Goal: Information Seeking & Learning: Learn about a topic

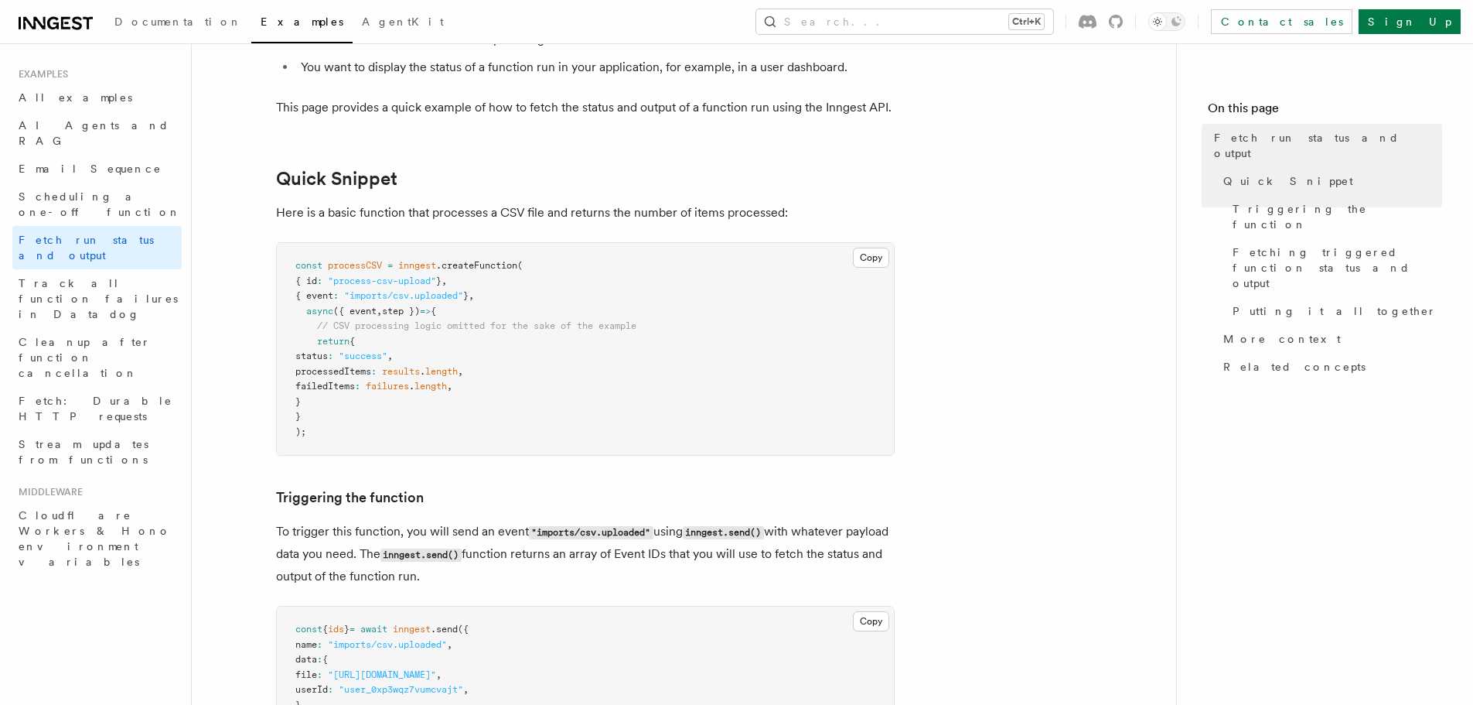
scroll to position [155, 0]
drag, startPoint x: 333, startPoint y: 292, endPoint x: 451, endPoint y: 288, distance: 117.6
click at [451, 288] on pre "const processCSV = inngest .createFunction ( { id : "process-csv-upload" } , { …" at bounding box center [585, 348] width 617 height 212
click at [486, 262] on span ".createFunction" at bounding box center [476, 264] width 81 height 11
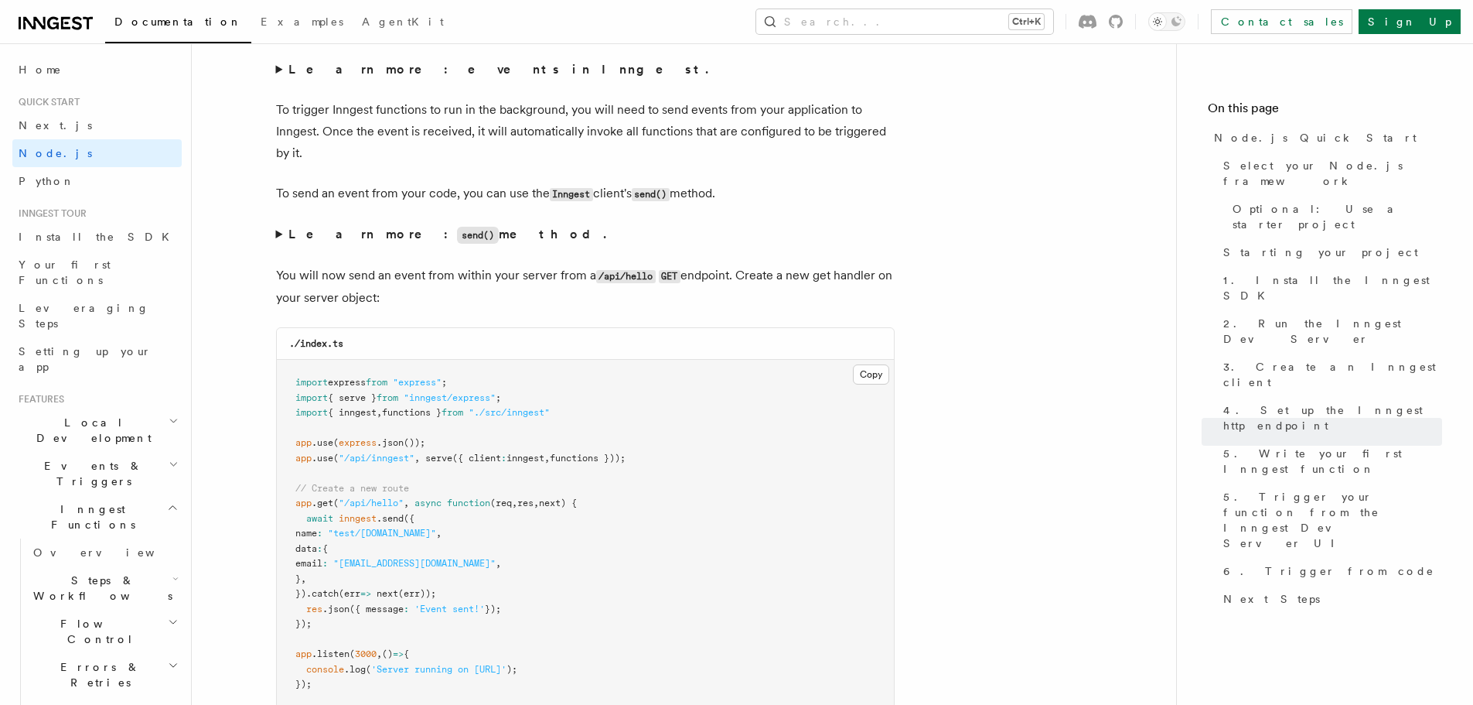
scroll to position [7812, 0]
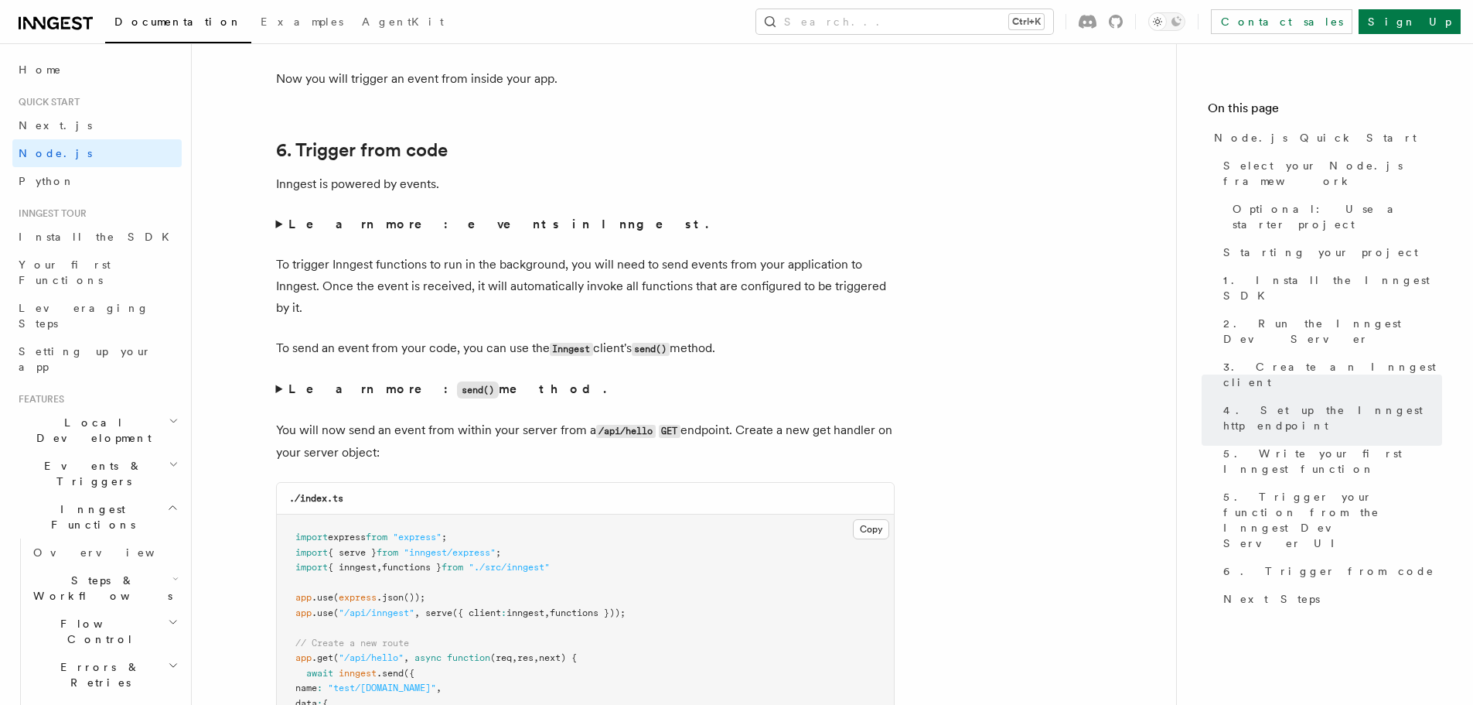
click at [277, 235] on summary "Learn more: events in Inngest." at bounding box center [585, 224] width 619 height 22
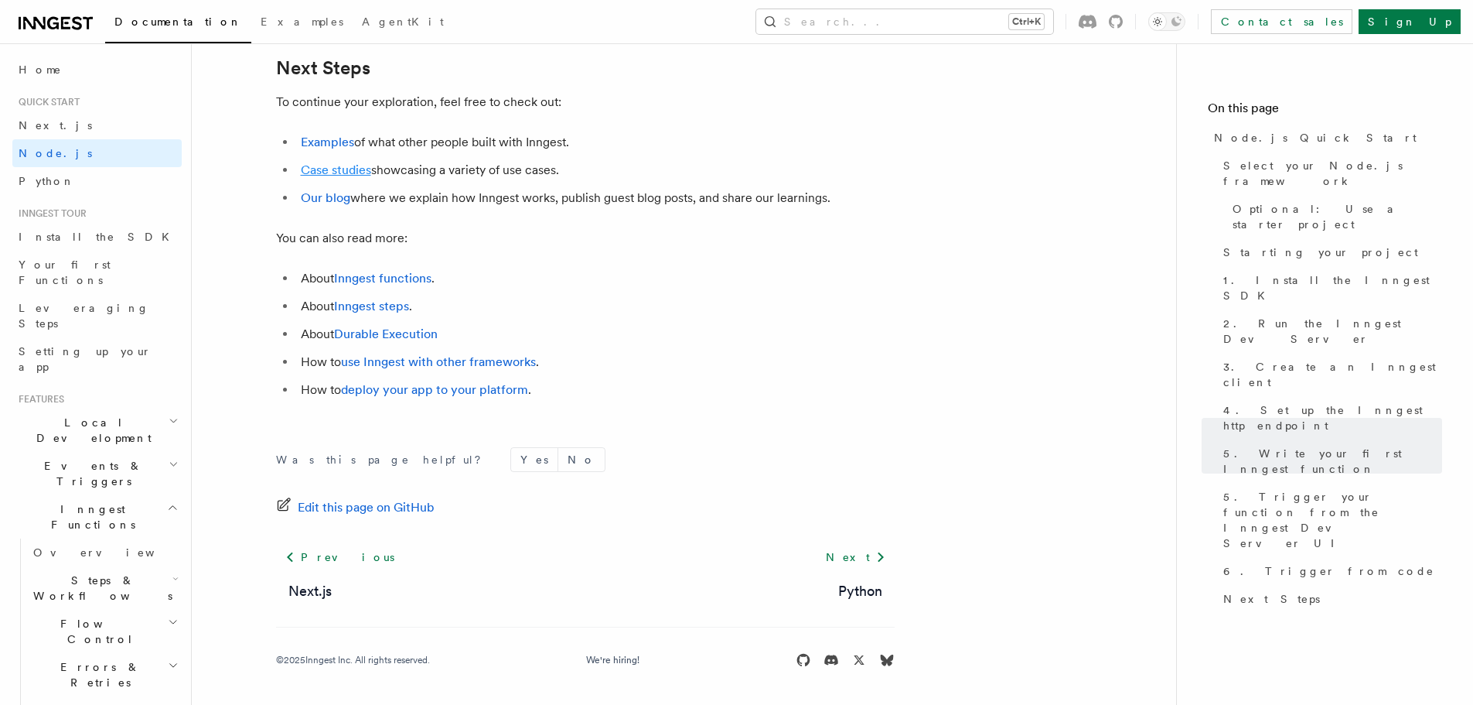
scroll to position [9883, 0]
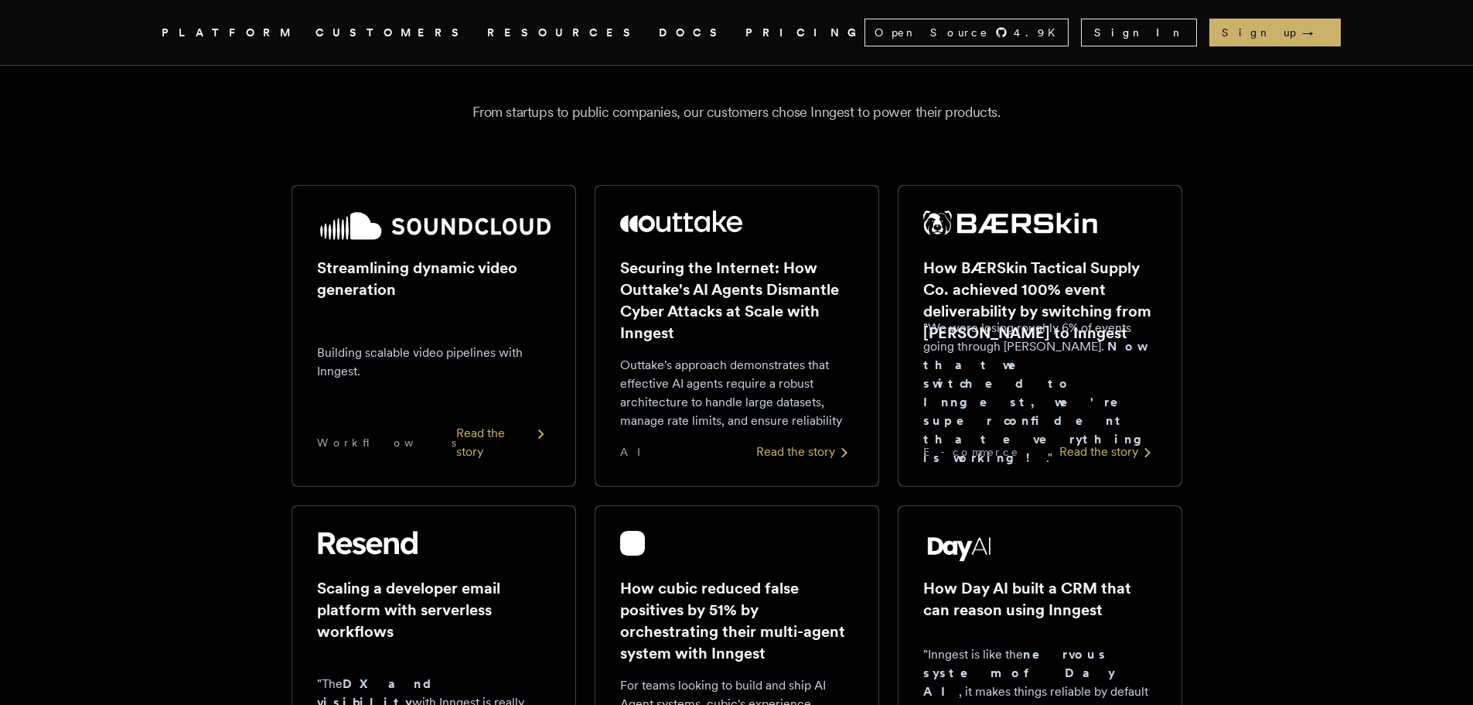
scroll to position [155, 0]
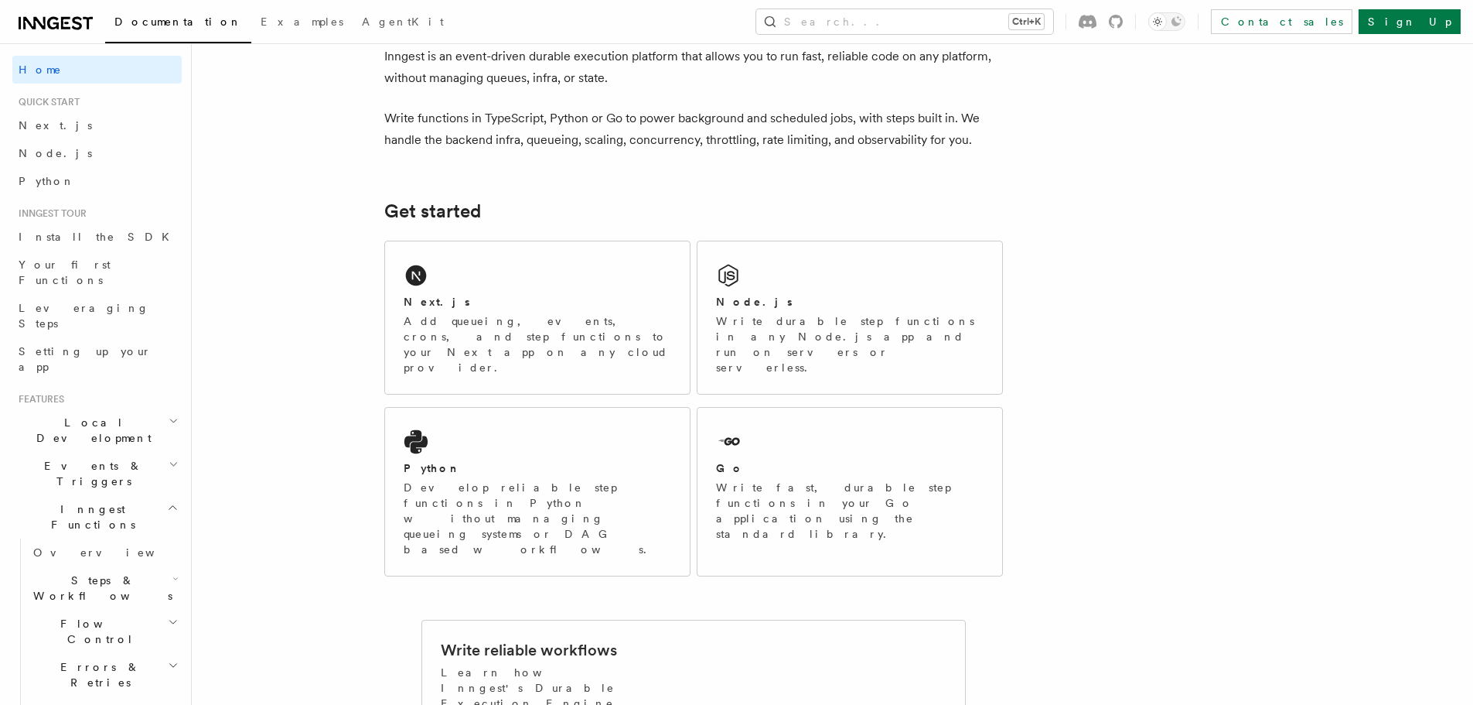
scroll to position [77, 0]
click at [825, 294] on div "Node.js Write durable step functions in any Node.js app and run on servers or s…" at bounding box center [850, 321] width 305 height 152
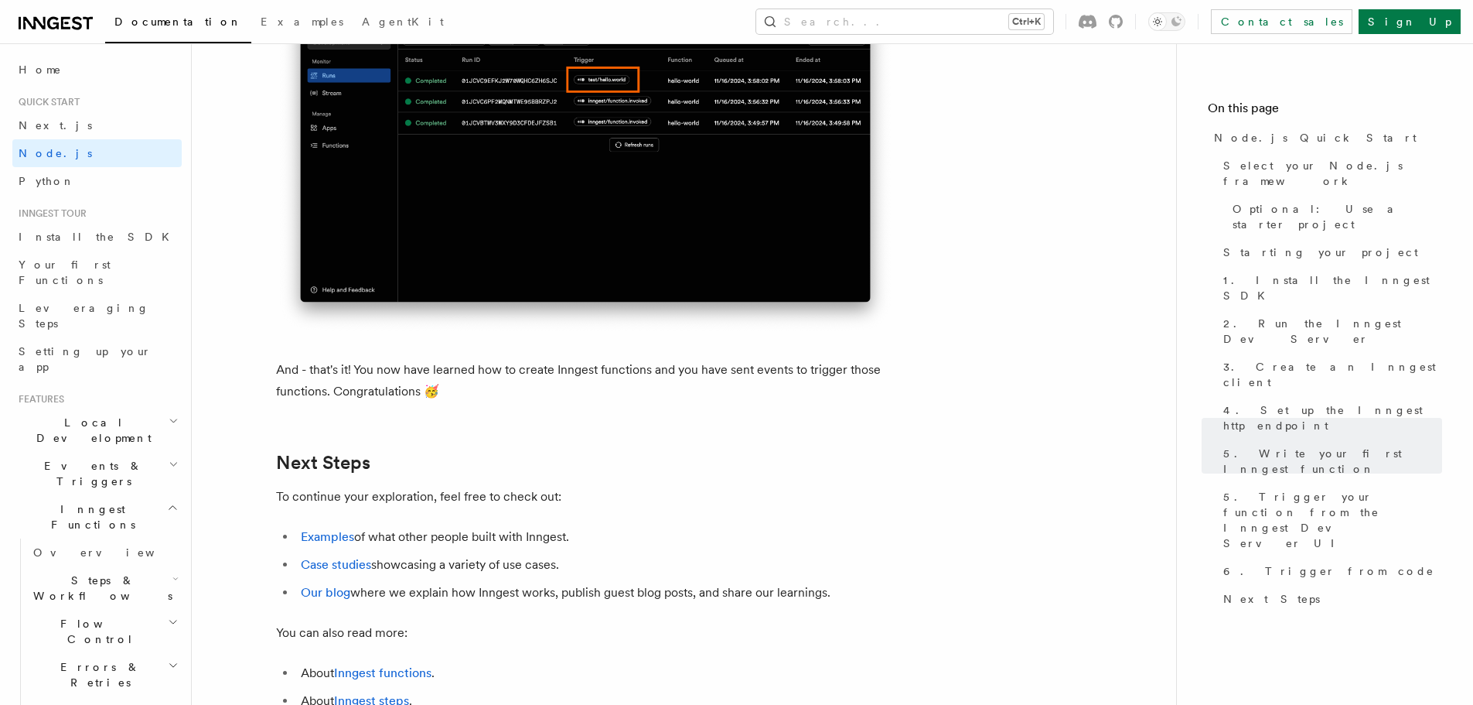
scroll to position [9719, 0]
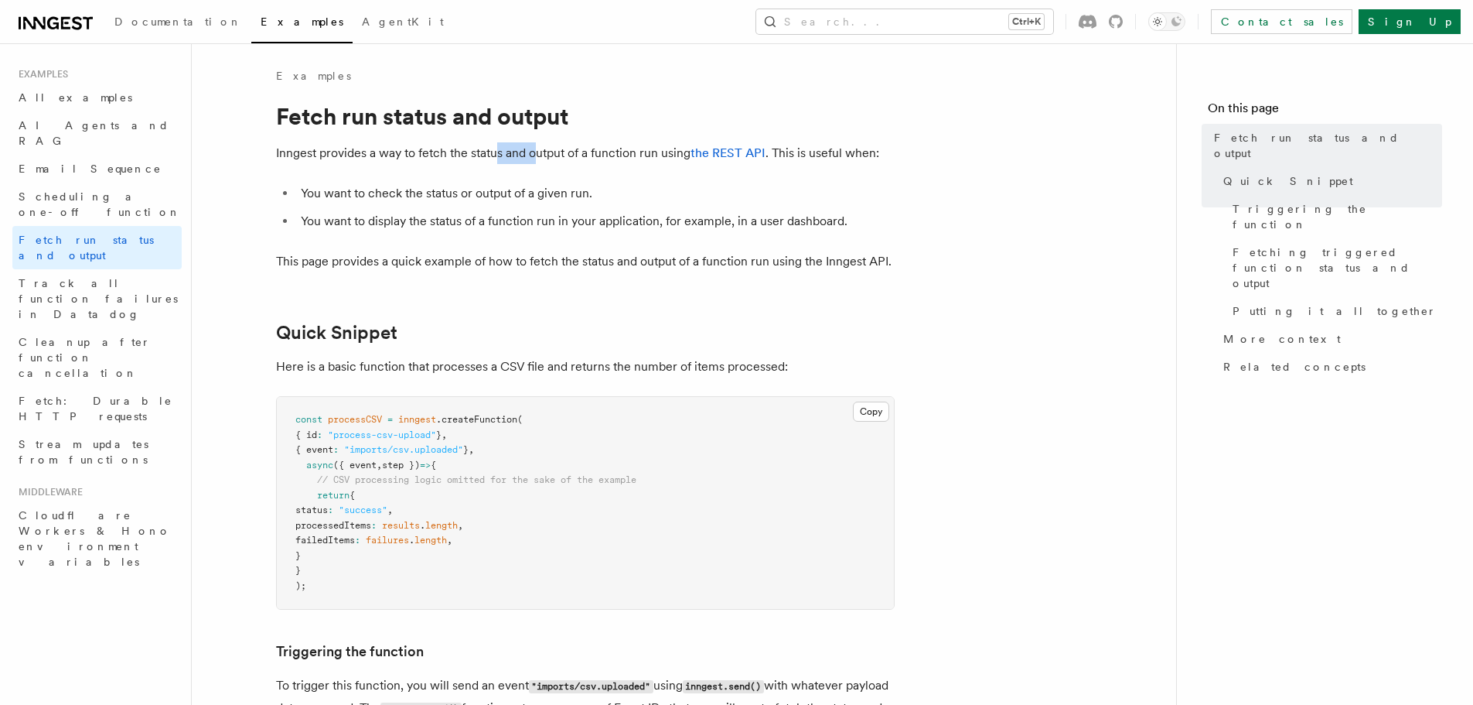
drag, startPoint x: 498, startPoint y: 155, endPoint x: 540, endPoint y: 155, distance: 41.8
click at [540, 155] on p "Inngest provides a way to fetch the status and output of a function run using t…" at bounding box center [585, 153] width 619 height 22
drag, startPoint x: 818, startPoint y: 152, endPoint x: 832, endPoint y: 159, distance: 15.9
click at [848, 152] on p "Inngest provides a way to fetch the status and output of a function run using t…" at bounding box center [585, 153] width 619 height 22
drag, startPoint x: 328, startPoint y: 190, endPoint x: 530, endPoint y: 194, distance: 201.9
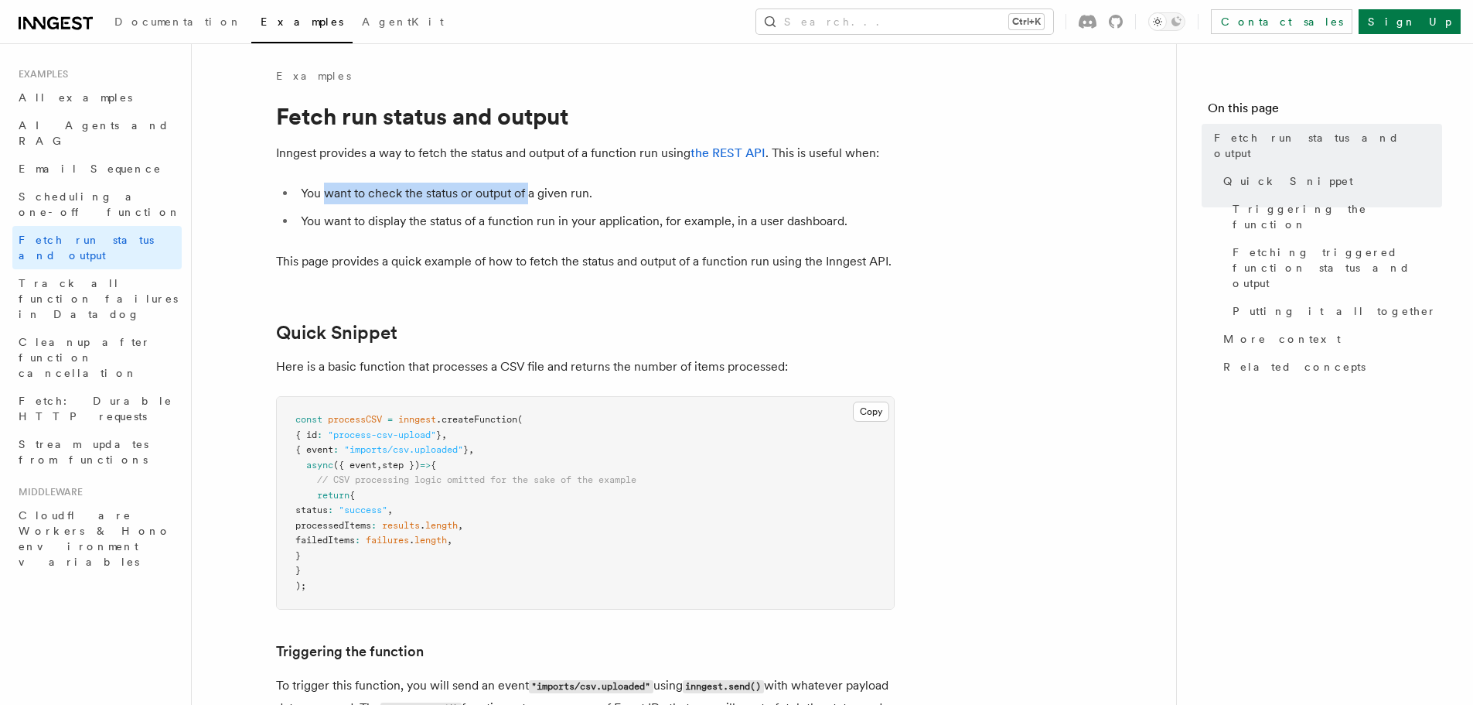
click at [530, 194] on li "You want to check the status or output of a given run." at bounding box center [595, 194] width 599 height 22
drag, startPoint x: 365, startPoint y: 225, endPoint x: 530, endPoint y: 214, distance: 165.1
click at [530, 214] on li "You want to display the status of a function run in your application, for examp…" at bounding box center [595, 221] width 599 height 22
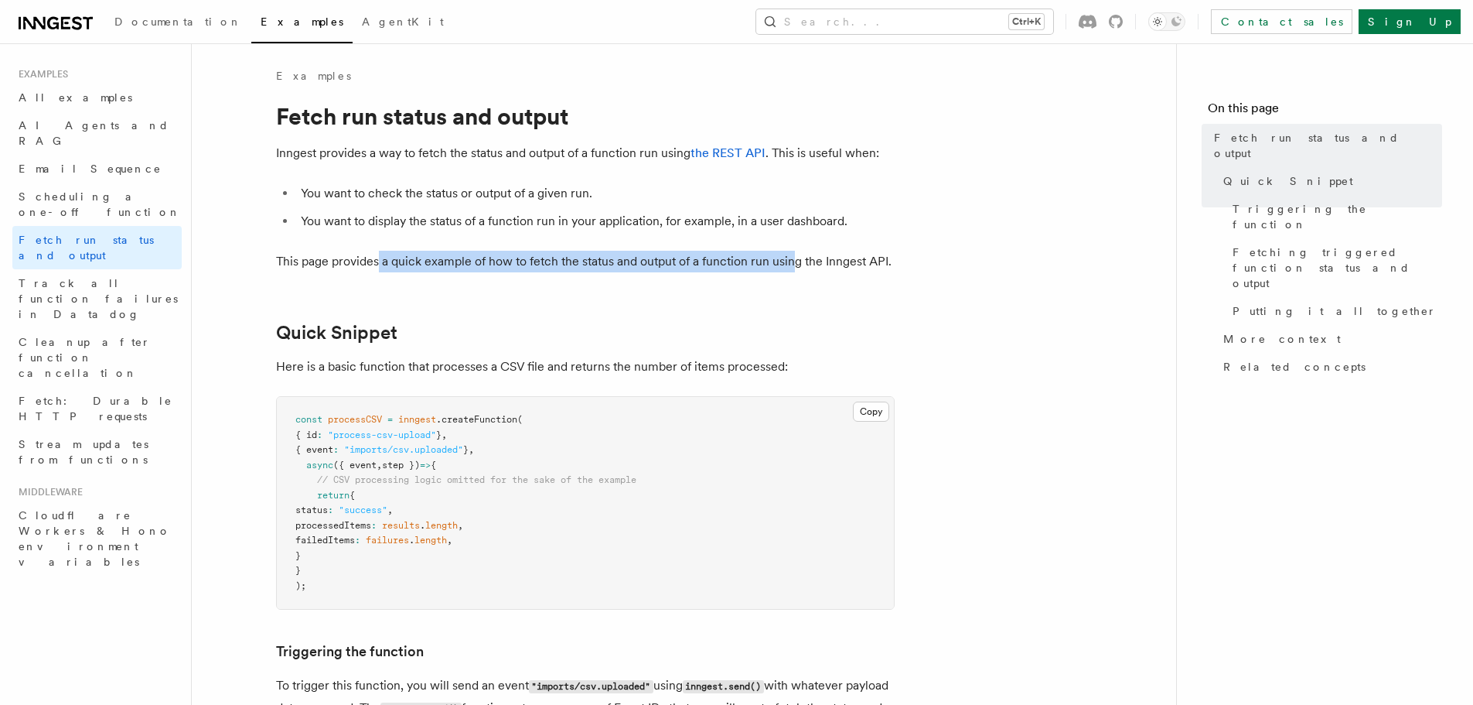
drag, startPoint x: 381, startPoint y: 257, endPoint x: 797, endPoint y: 266, distance: 416.2
click at [797, 266] on p "This page provides a quick example of how to fetch the status and output of a f…" at bounding box center [585, 262] width 619 height 22
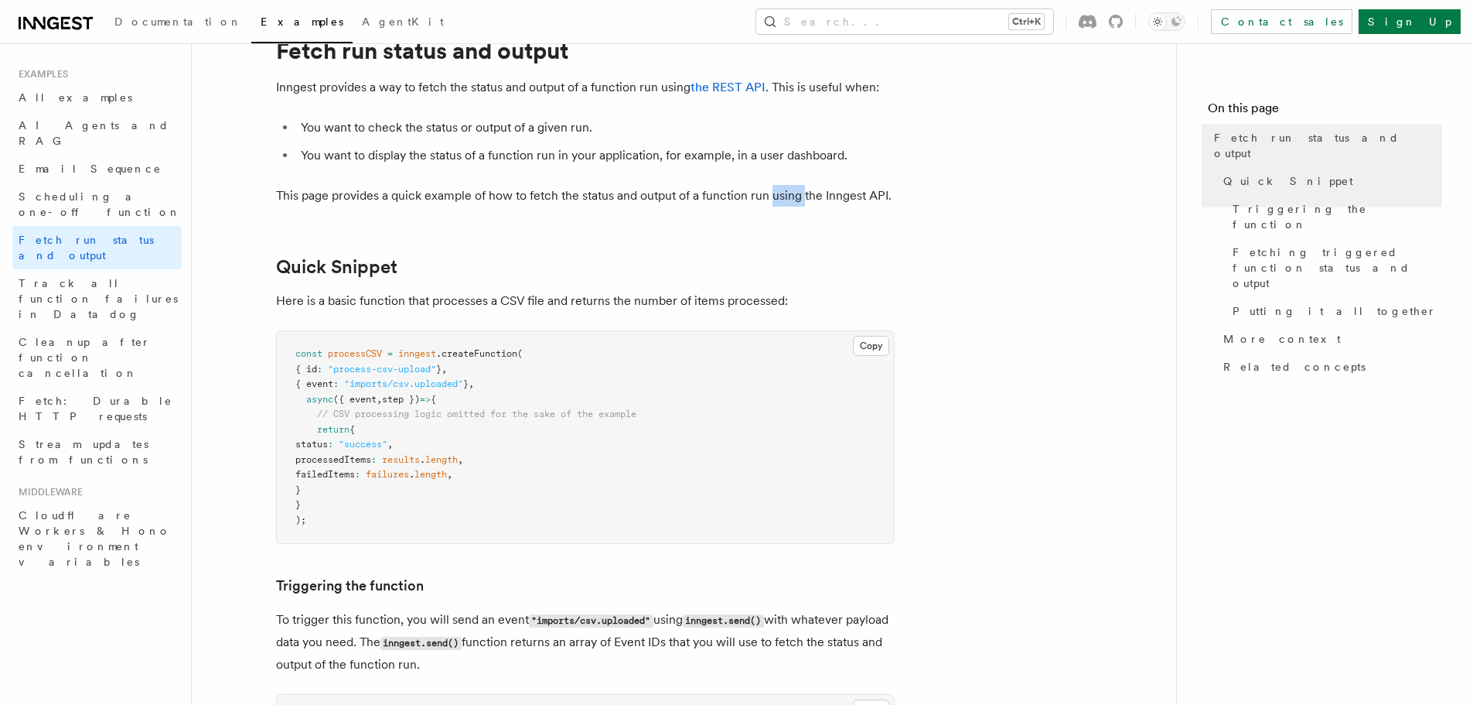
scroll to position [155, 0]
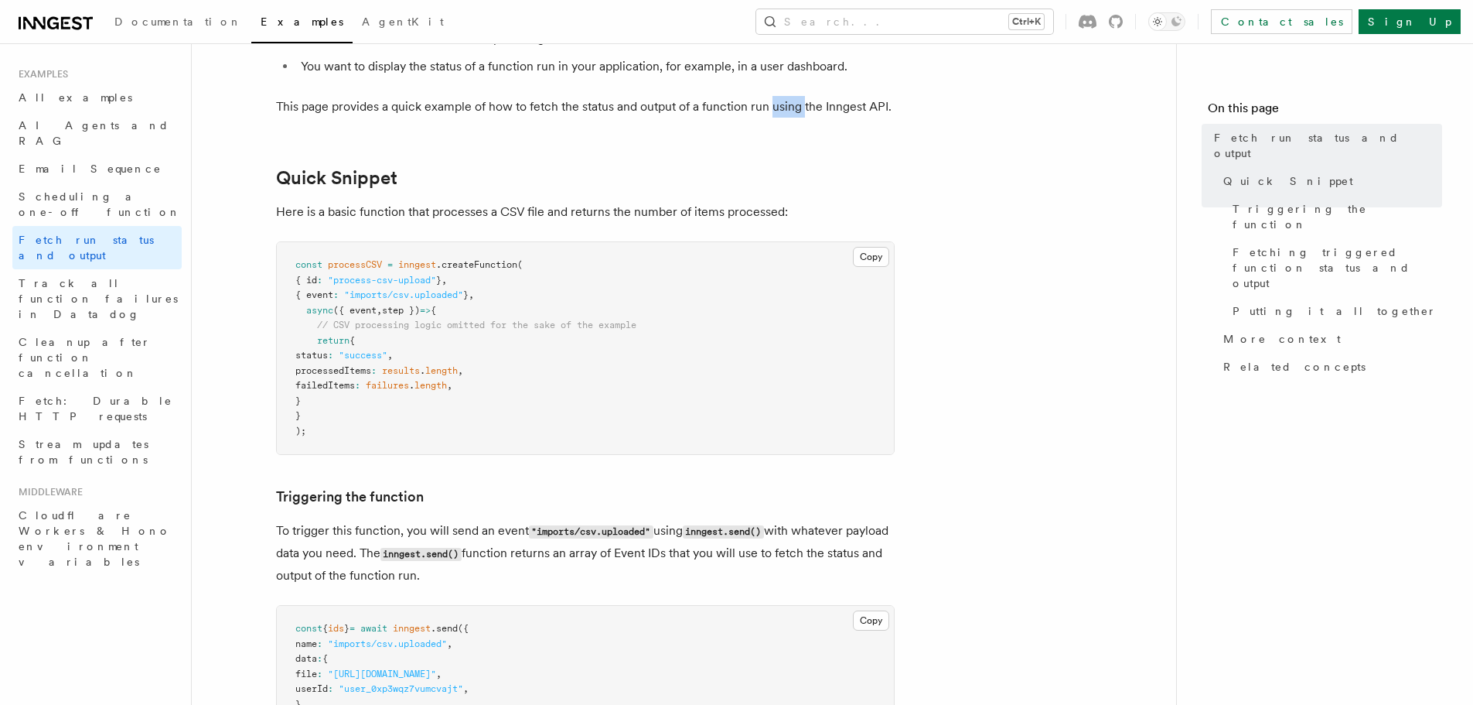
drag, startPoint x: 341, startPoint y: 299, endPoint x: 452, endPoint y: 293, distance: 110.7
click at [452, 293] on span "{ event : "imports/csv.uploaded" } ," at bounding box center [384, 294] width 179 height 11
click at [452, 293] on span ""imports/csv.uploaded"" at bounding box center [403, 294] width 119 height 11
drag, startPoint x: 405, startPoint y: 284, endPoint x: 428, endPoint y: 295, distance: 25.3
click at [446, 286] on pre "const processCSV = inngest .createFunction ( { id : "process-csv-upload" } , { …" at bounding box center [585, 348] width 617 height 212
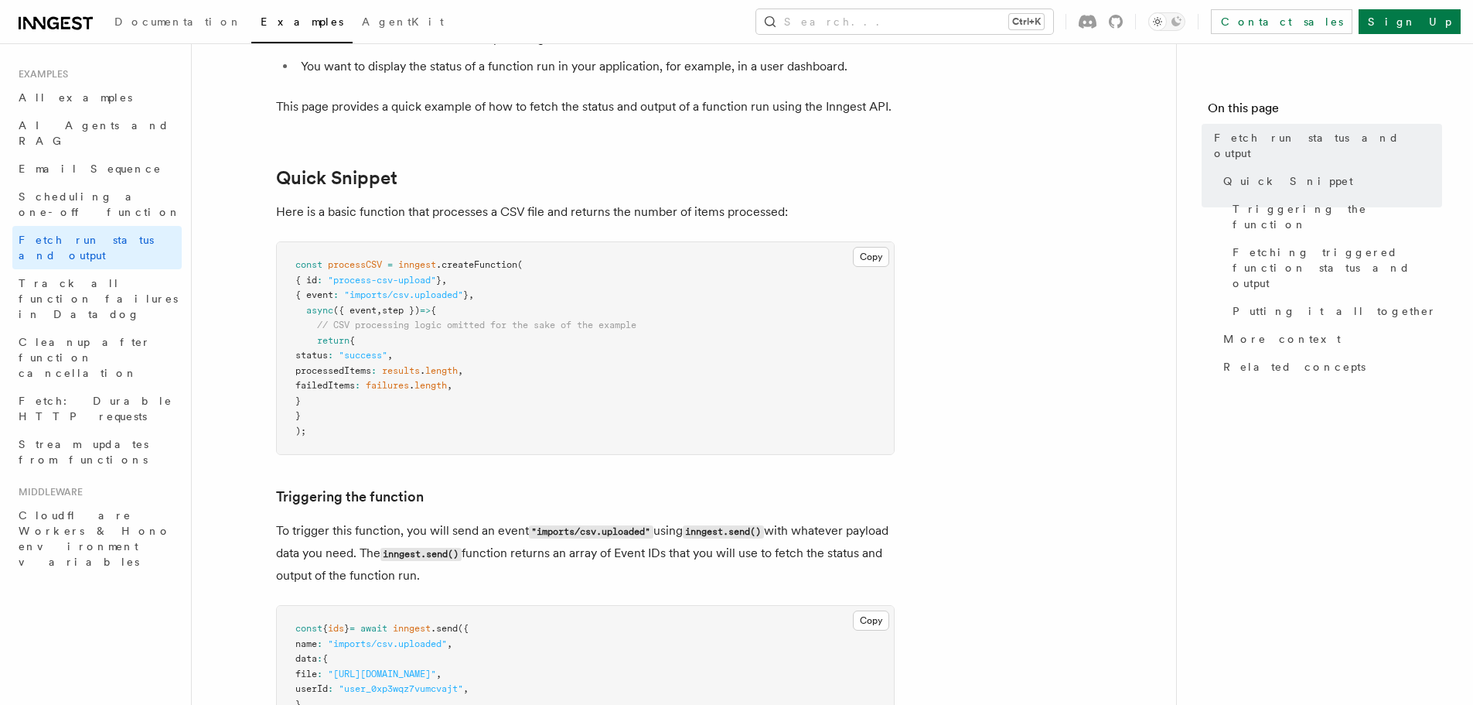
click at [331, 319] on span "// CSV processing logic omitted for the sake of the example" at bounding box center [476, 324] width 319 height 11
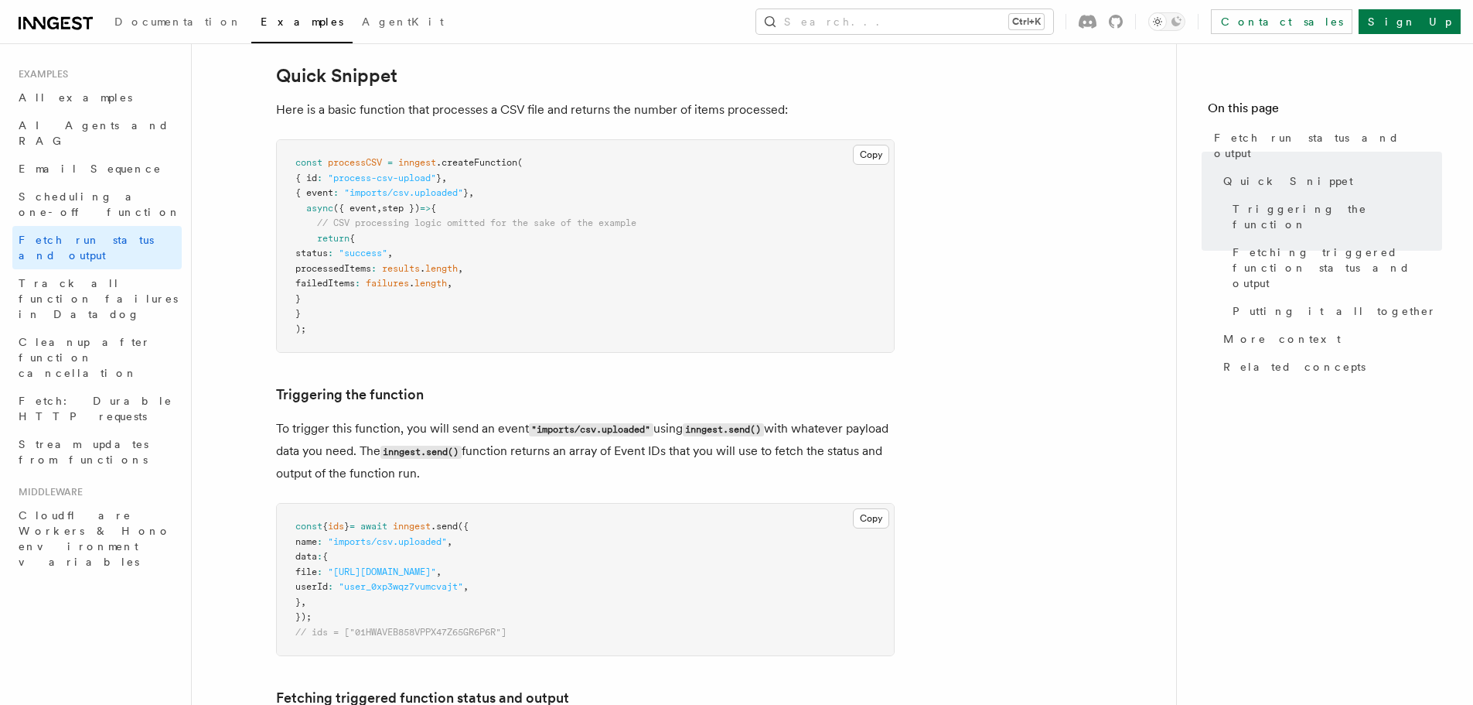
scroll to position [232, 0]
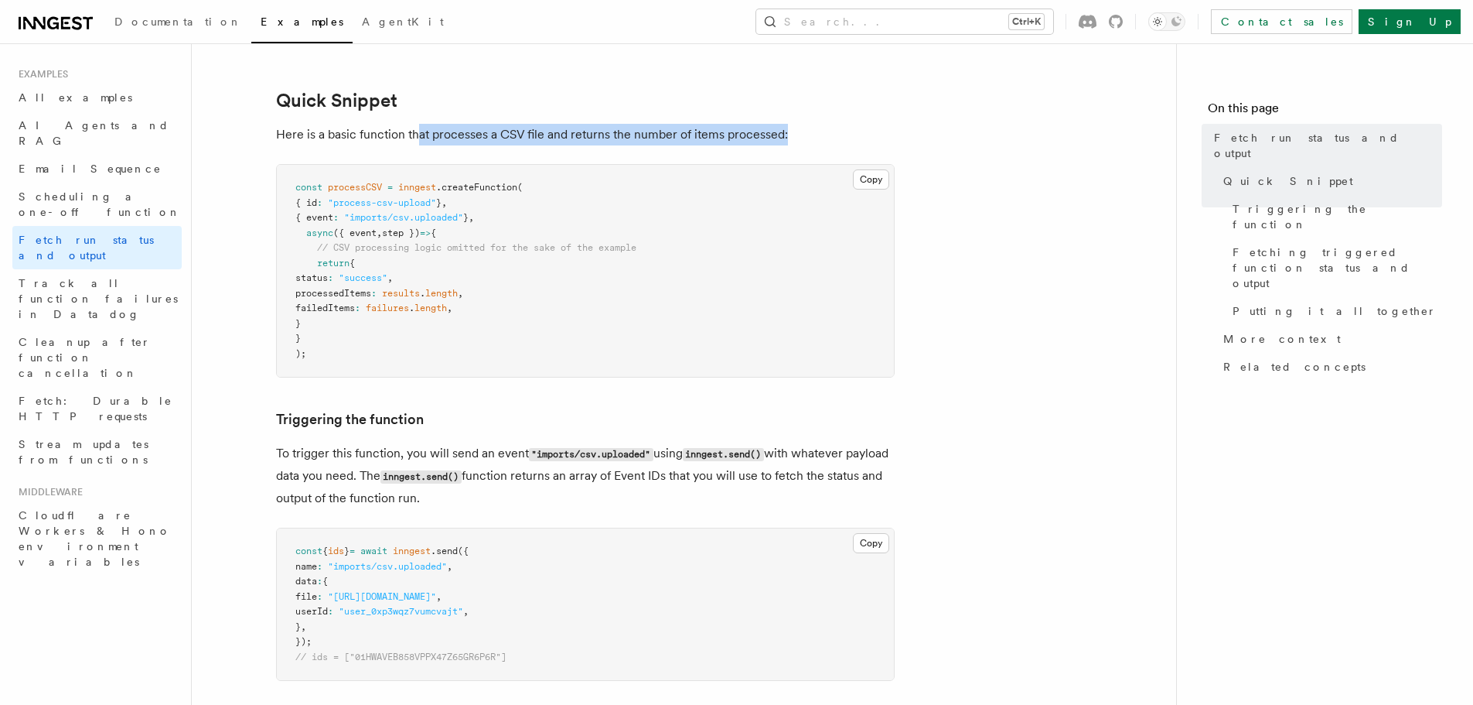
drag, startPoint x: 418, startPoint y: 130, endPoint x: 795, endPoint y: 119, distance: 376.8
click at [678, 145] on p "Here is a basic function that processes a CSV file and returns the number of it…" at bounding box center [585, 135] width 619 height 22
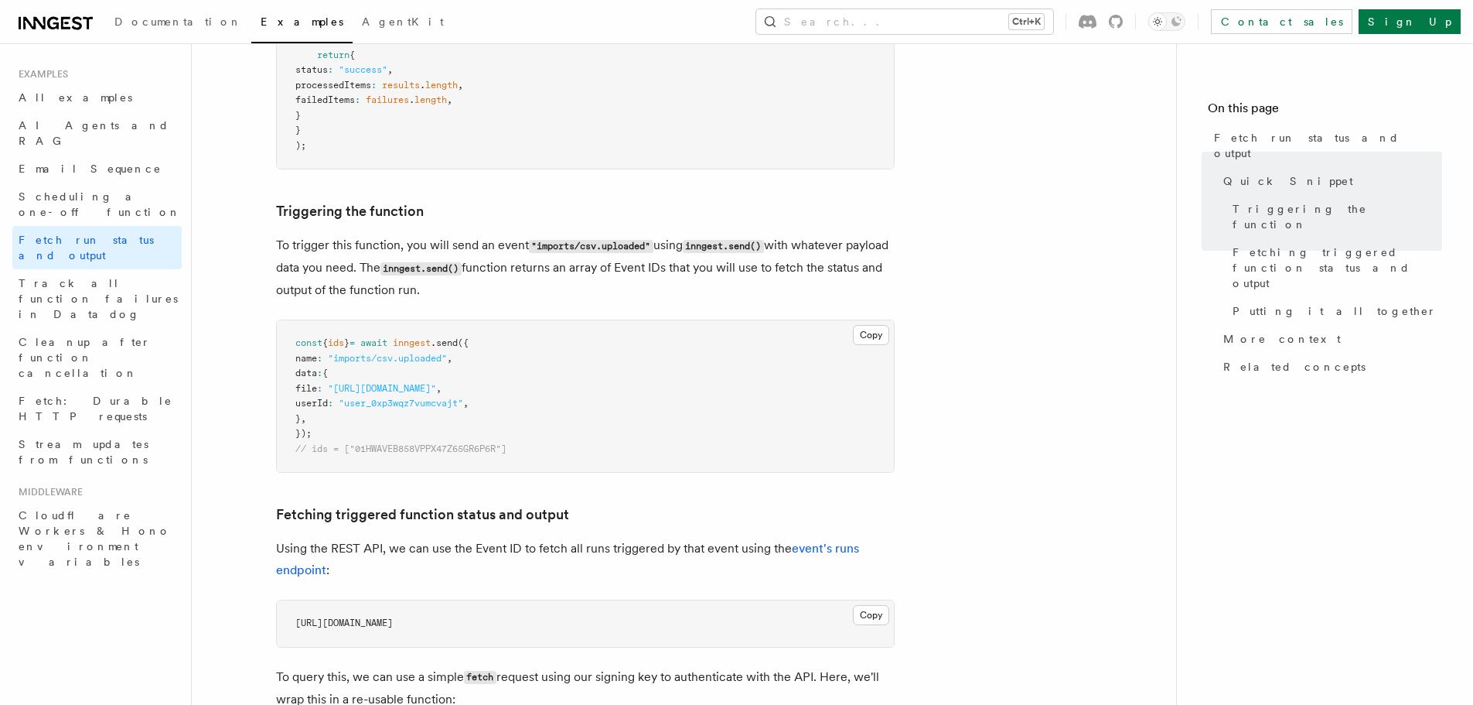
scroll to position [464, 0]
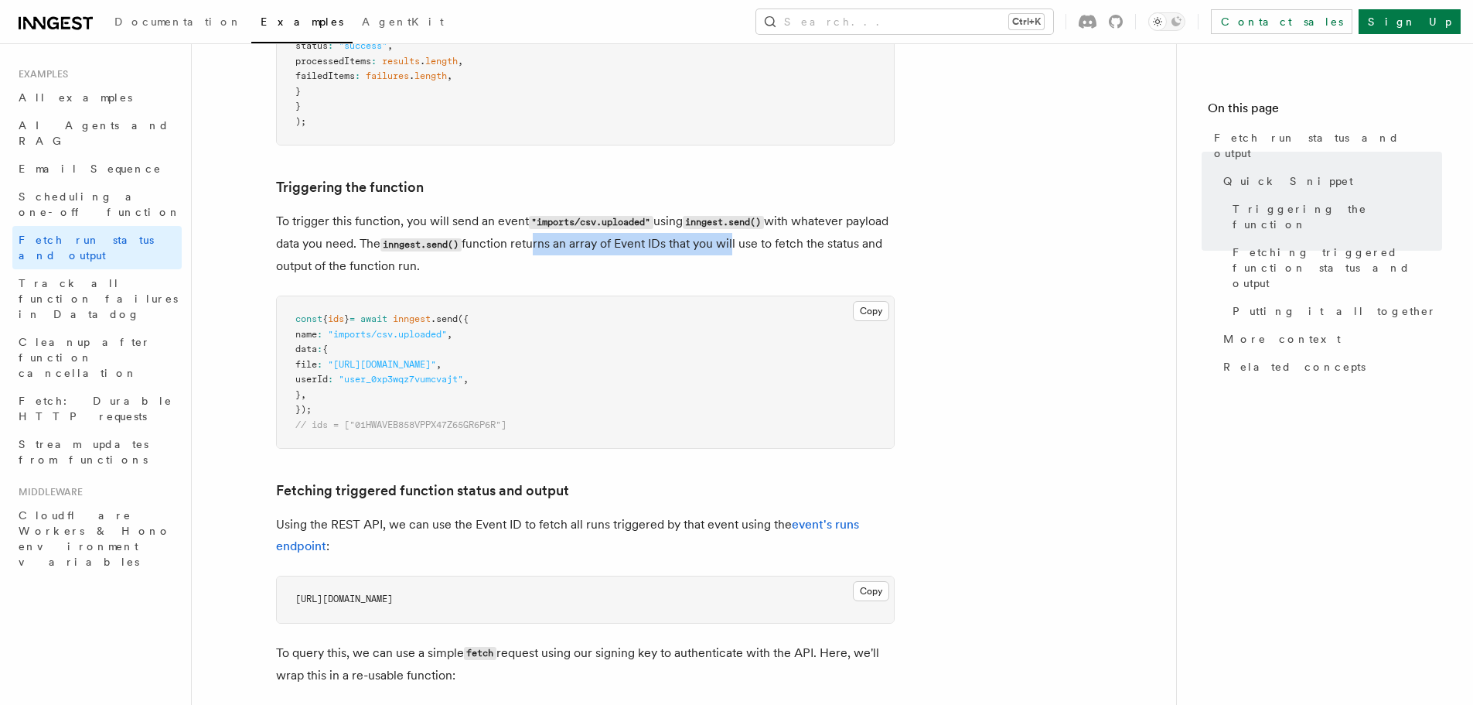
drag, startPoint x: 641, startPoint y: 230, endPoint x: 782, endPoint y: 244, distance: 141.5
click at [782, 244] on p "To trigger this function, you will send an event "imports/csv.uploaded" using i…" at bounding box center [585, 243] width 619 height 67
click at [741, 230] on p "To trigger this function, you will send an event "imports/csv.uploaded" using i…" at bounding box center [585, 243] width 619 height 67
drag, startPoint x: 303, startPoint y: 271, endPoint x: 485, endPoint y: 278, distance: 181.9
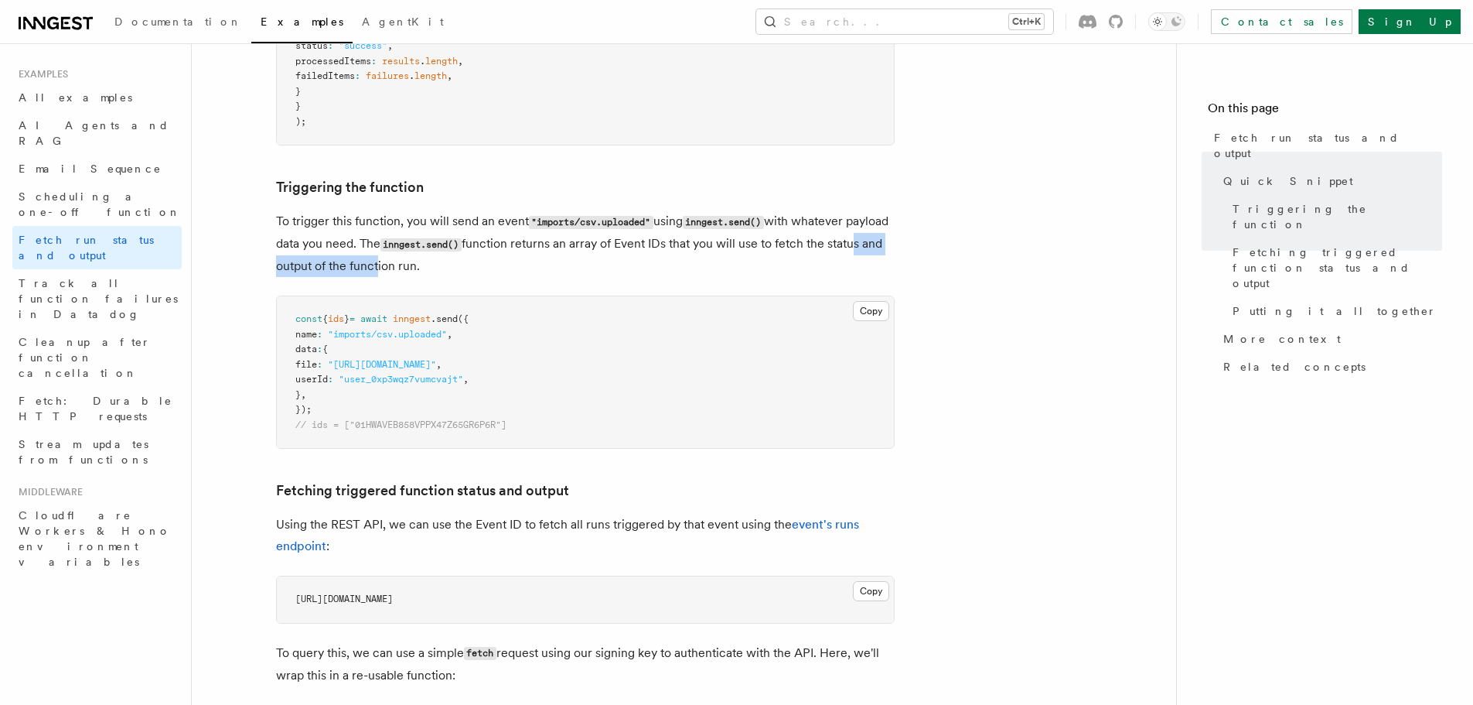
click at [440, 275] on p "To trigger this function, you will send an event "imports/csv.uploaded" using i…" at bounding box center [585, 243] width 619 height 67
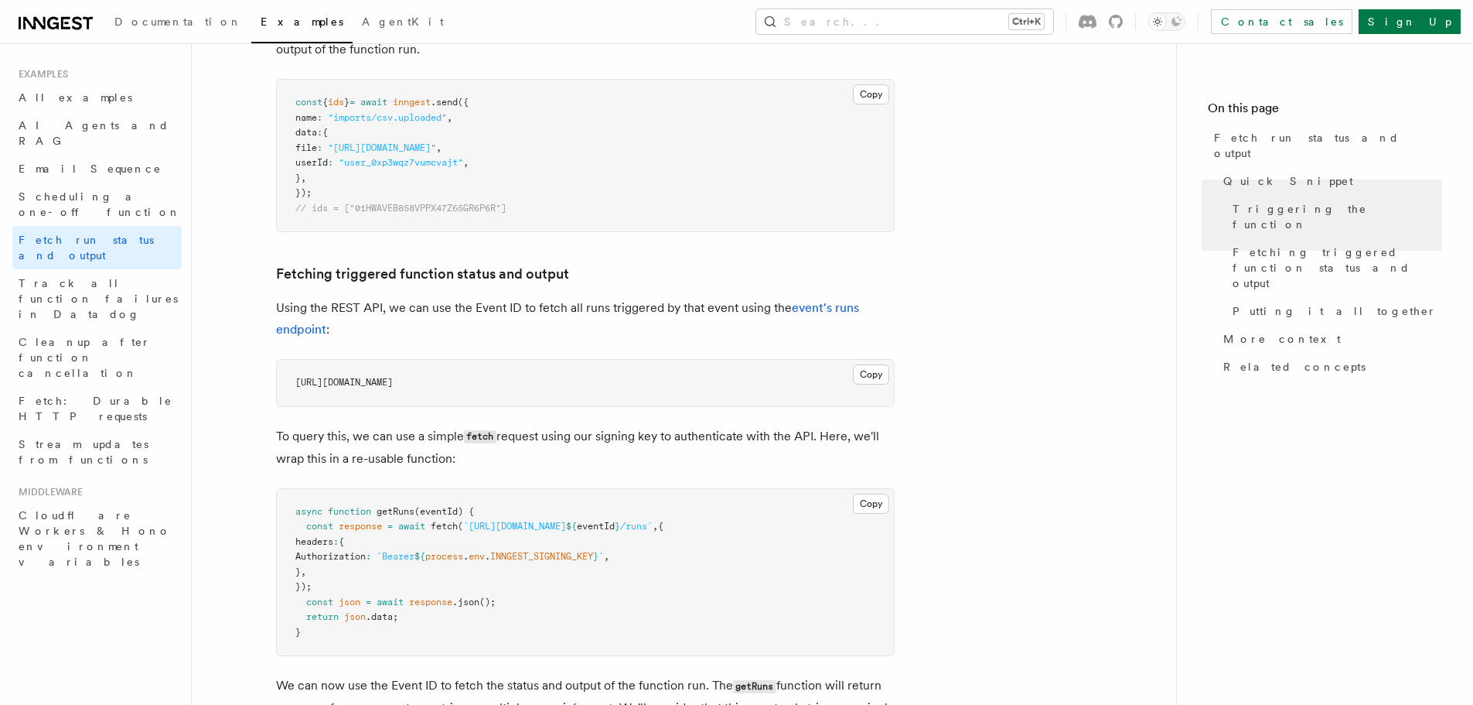
scroll to position [773, 0]
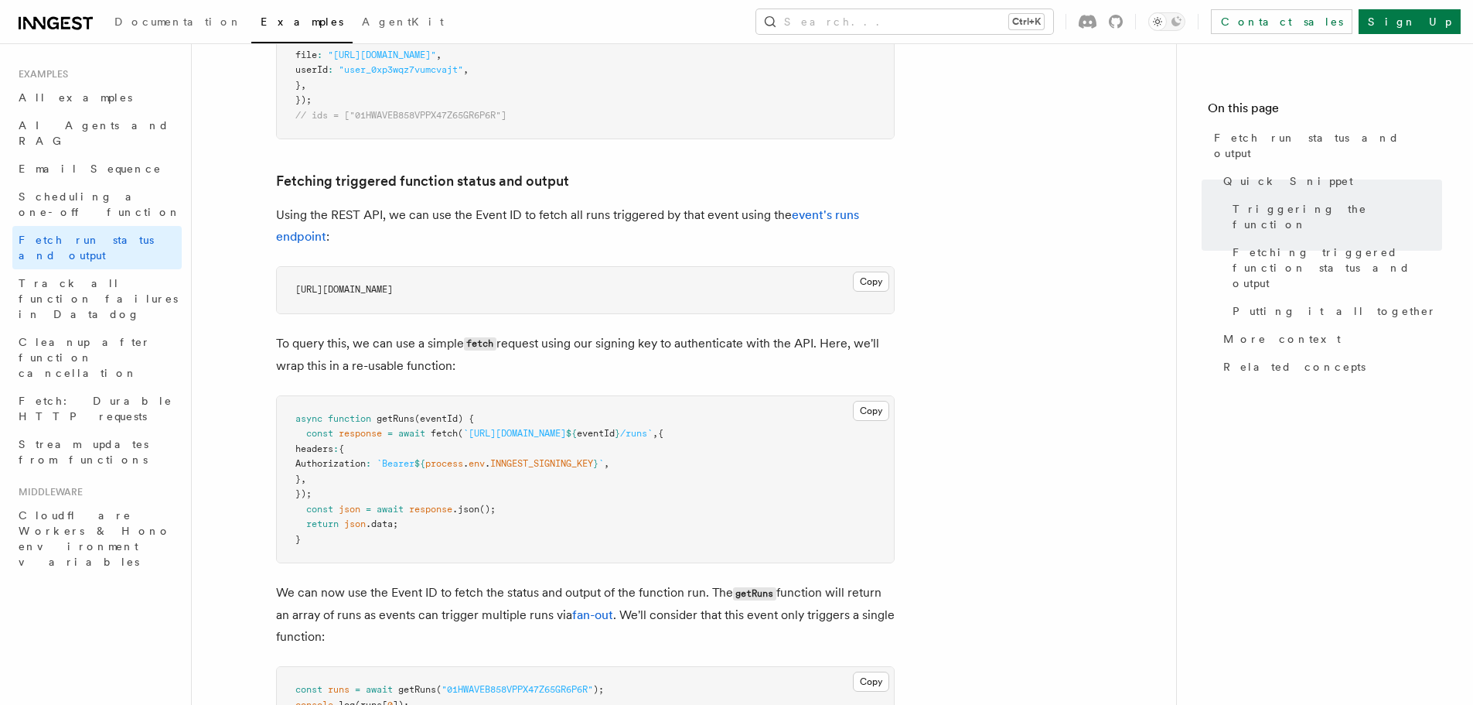
click at [506, 295] on pre "https://api.inngest.com/v1/events/01HWAVEB858VPPX47Z65GR6P6R/runs" at bounding box center [585, 290] width 617 height 46
click at [393, 291] on span "https://api.inngest.com/v1/events/01HWAVEB858VPPX47Z65GR6P6R/runs" at bounding box center [343, 289] width 97 height 11
click at [393, 289] on span "https://api.inngest.com/v1/events/01HWAVEB858VPPX47Z65GR6P6R/runs" at bounding box center [343, 289] width 97 height 11
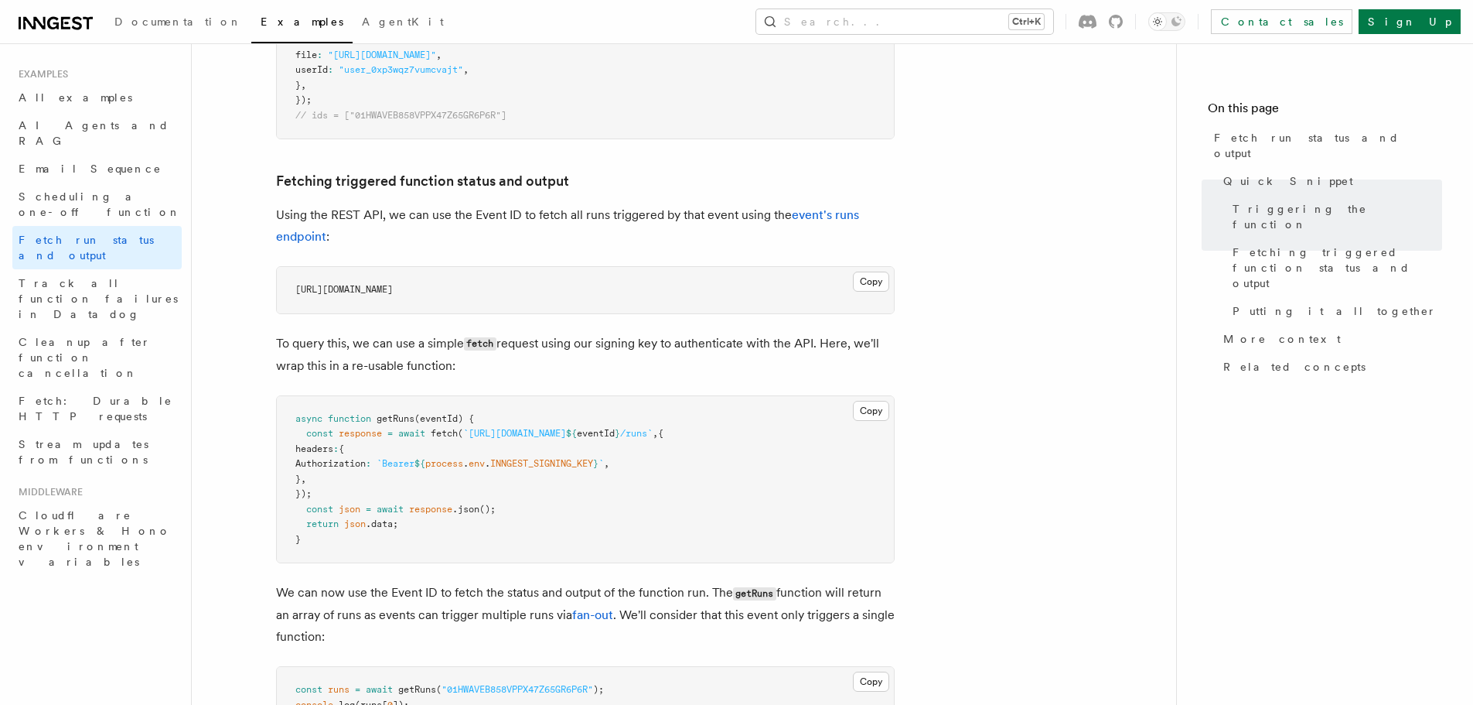
click at [393, 289] on span "https://api.inngest.com/v1/events/01HWAVEB858VPPX47Z65GR6P6R/runs" at bounding box center [343, 289] width 97 height 11
click at [393, 292] on span "https://api.inngest.com/v1/events/01HWAVEB858VPPX47Z65GR6P6R/runs" at bounding box center [343, 289] width 97 height 11
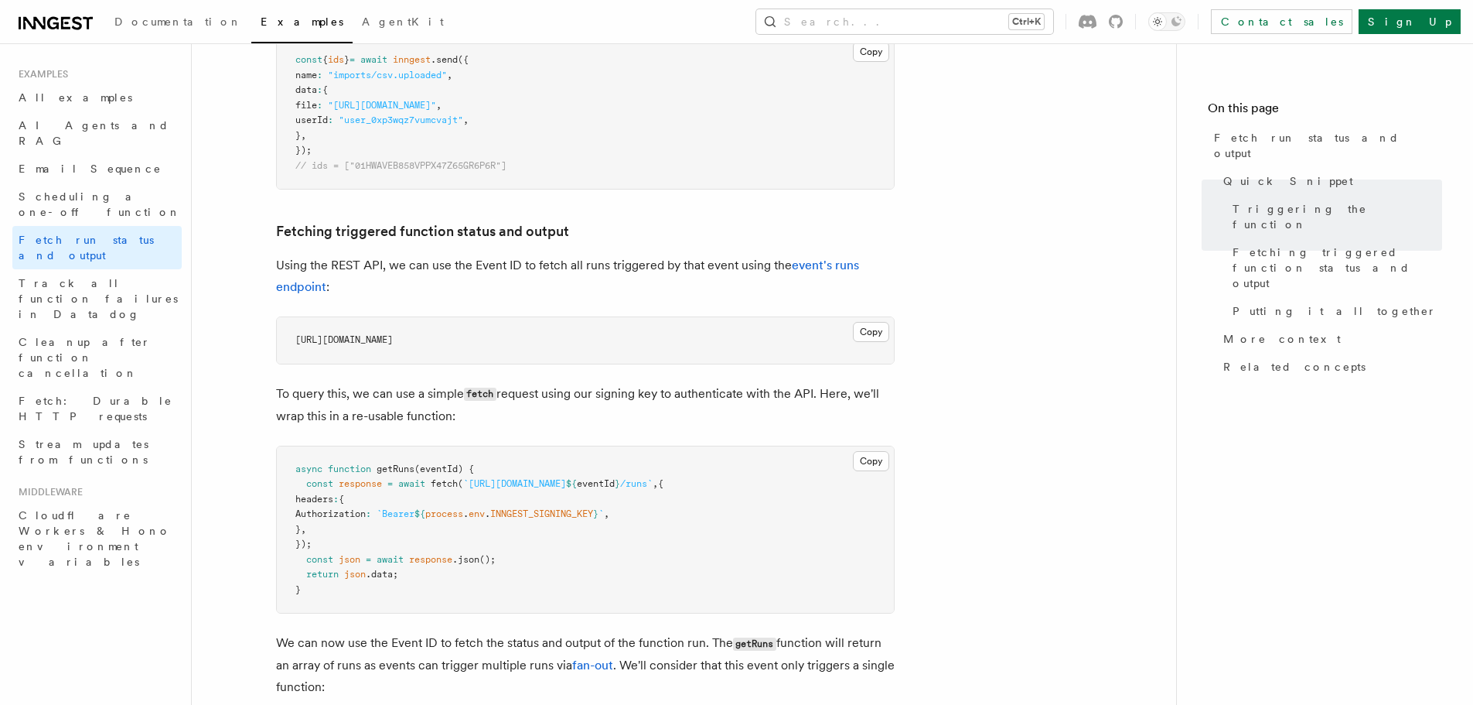
scroll to position [696, 0]
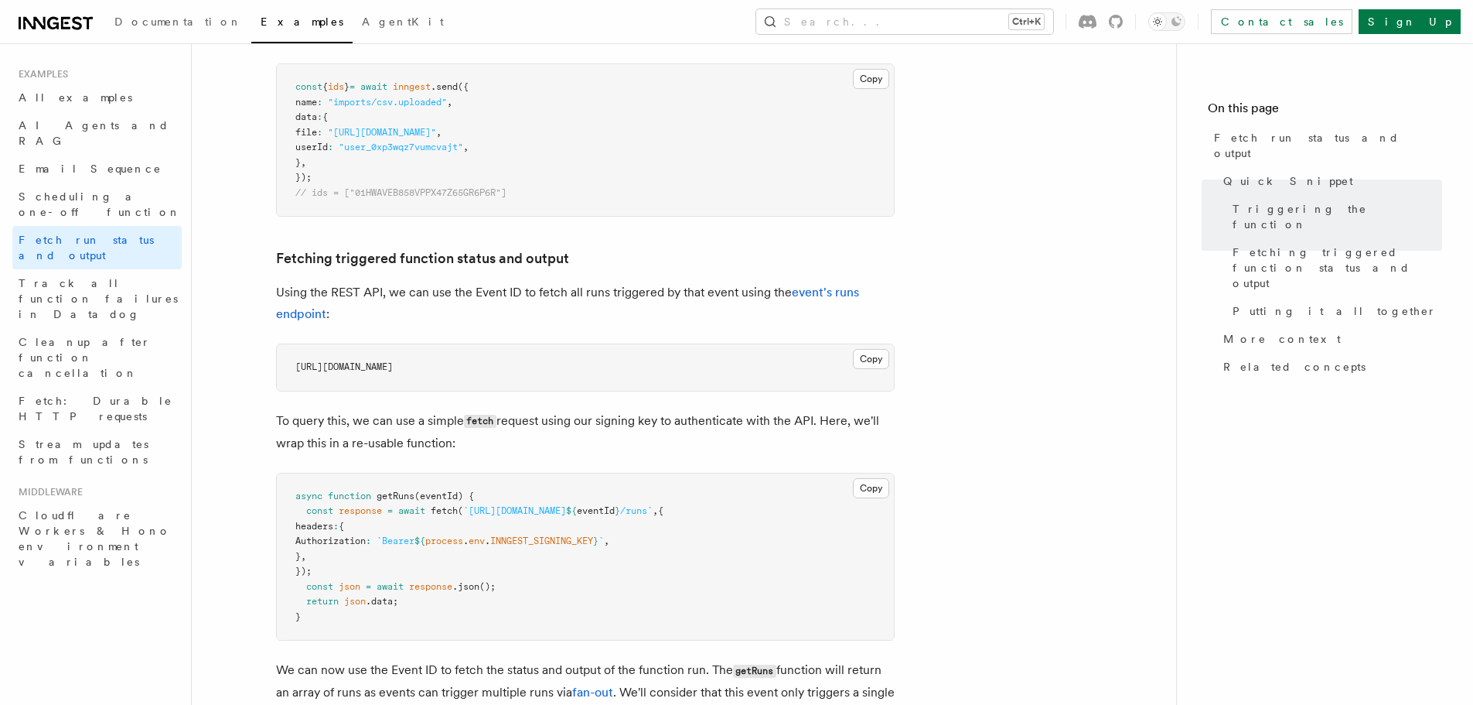
click at [393, 369] on span "https://api.inngest.com/v1/events/01HWAVEB858VPPX47Z65GR6P6R/runs" at bounding box center [343, 366] width 97 height 11
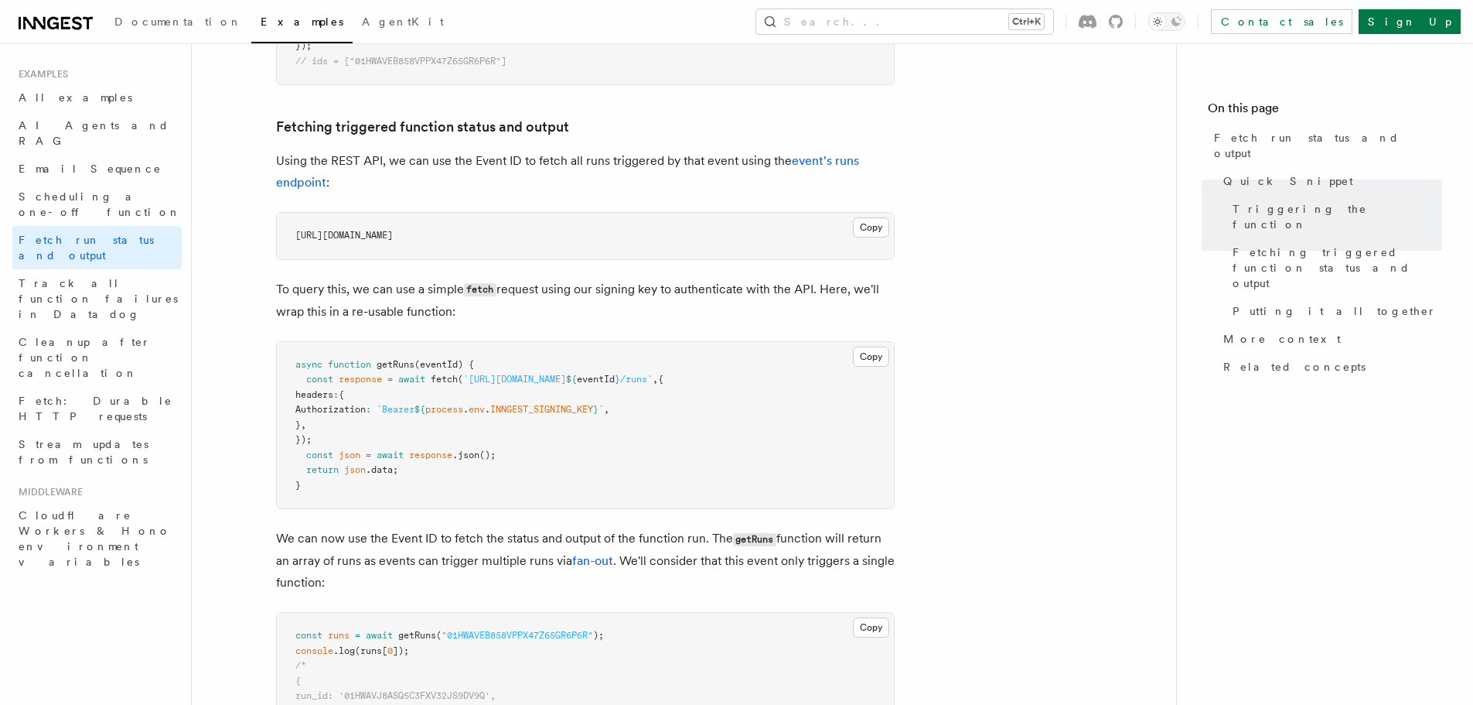
scroll to position [851, 0]
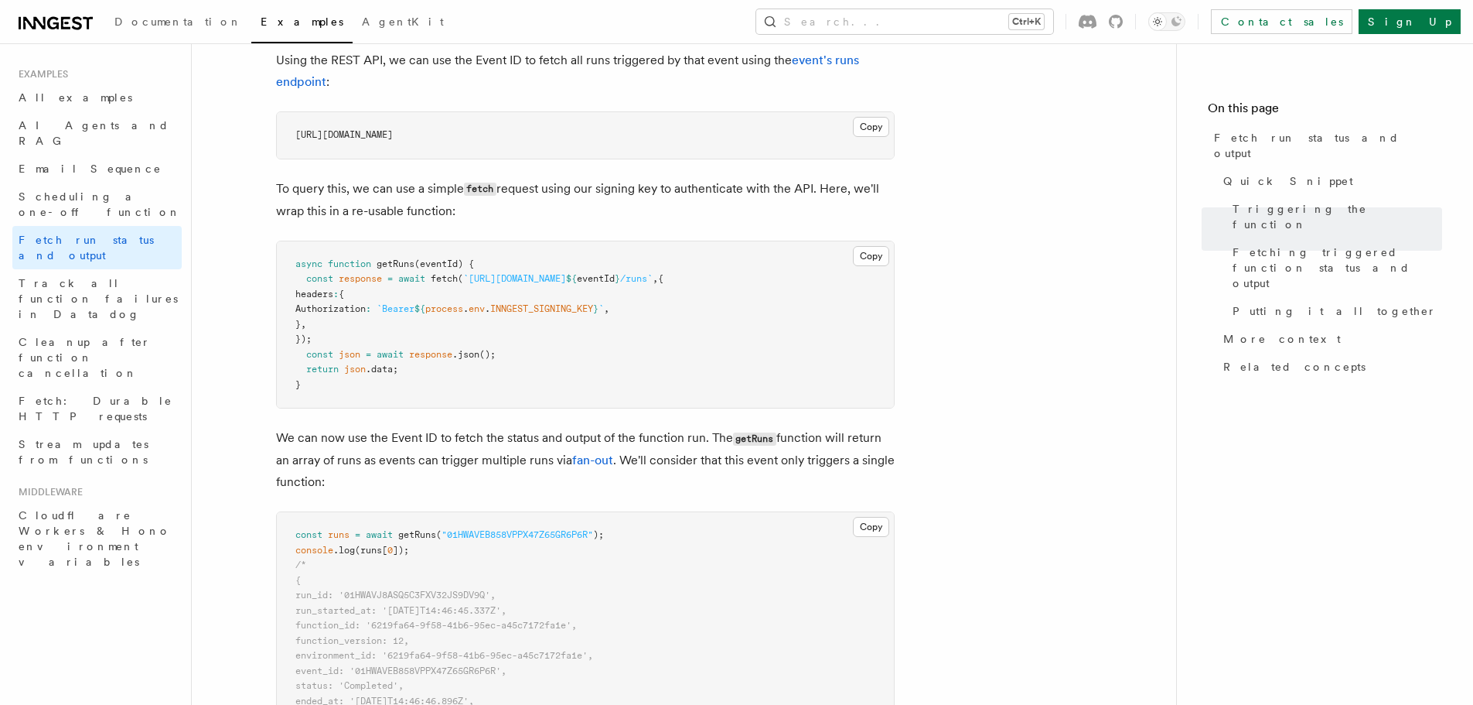
drag, startPoint x: 495, startPoint y: 197, endPoint x: 513, endPoint y: 201, distance: 18.2
click at [497, 197] on p "To query this, we can use a simple fetch request using our signing key to authe…" at bounding box center [585, 200] width 619 height 44
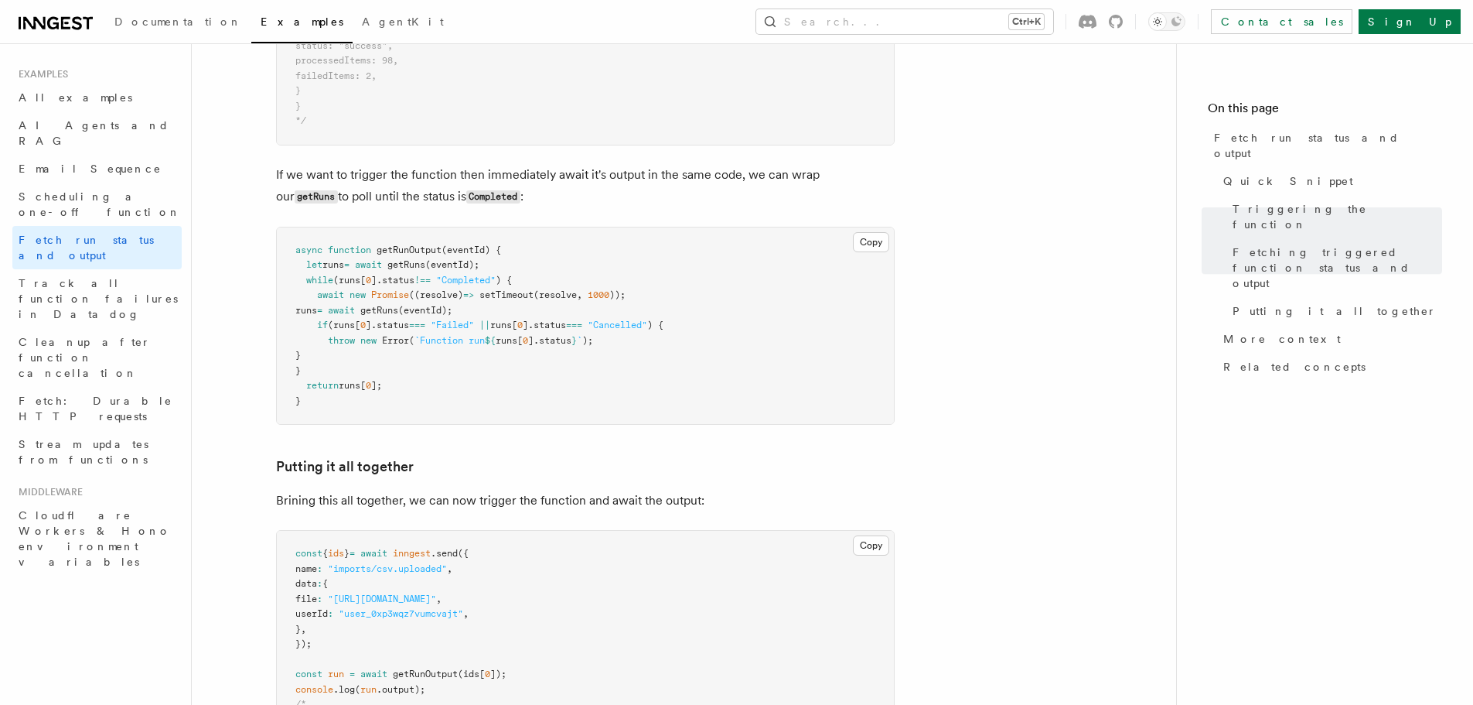
scroll to position [1624, 0]
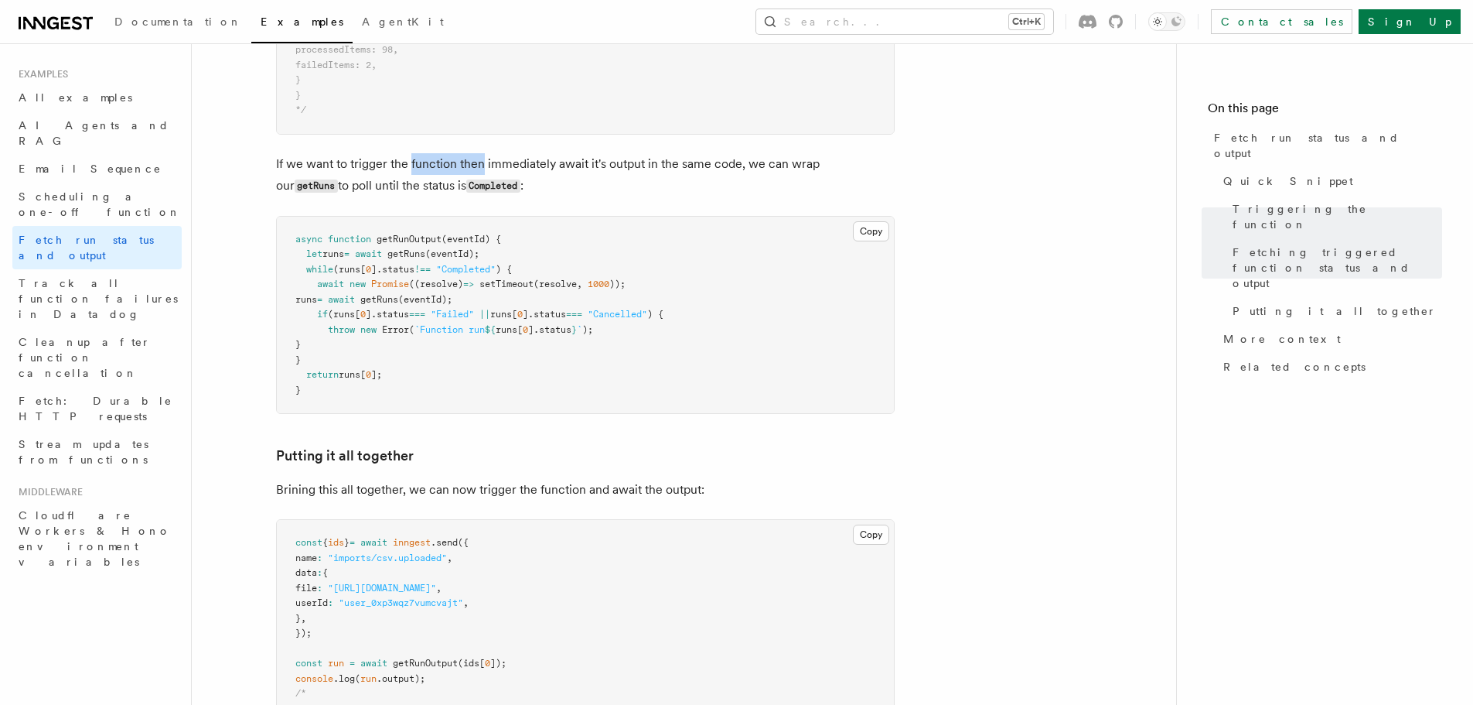
drag, startPoint x: 410, startPoint y: 164, endPoint x: 483, endPoint y: 165, distance: 73.5
click at [483, 165] on p "If we want to trigger the function then immediately await it's output in the sa…" at bounding box center [585, 175] width 619 height 44
click at [439, 176] on p "If we want to trigger the function then immediately await it's output in the sa…" at bounding box center [585, 175] width 619 height 44
drag, startPoint x: 439, startPoint y: 176, endPoint x: 428, endPoint y: 169, distance: 13.3
click at [438, 176] on p "If we want to trigger the function then immediately await it's output in the sa…" at bounding box center [585, 175] width 619 height 44
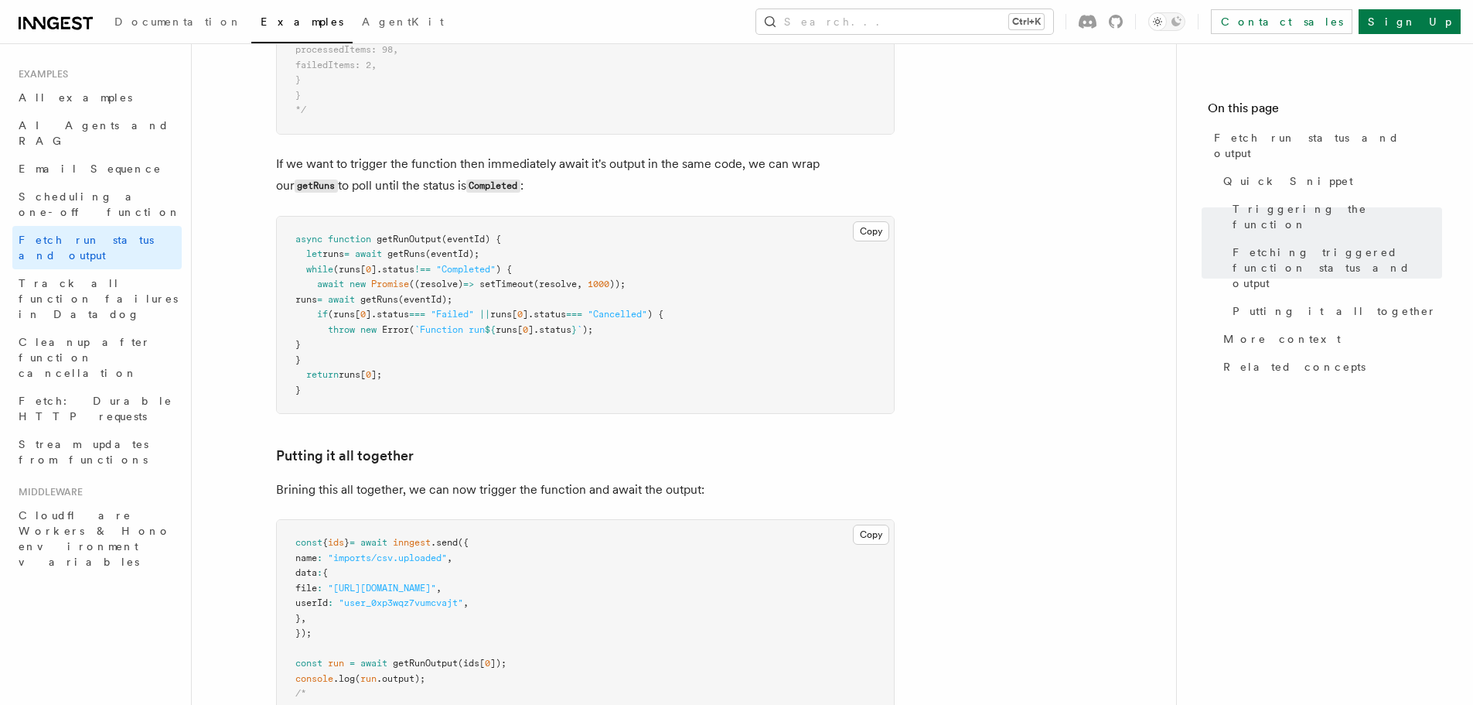
click at [428, 167] on p "If we want to trigger the function then immediately await it's output in the sa…" at bounding box center [585, 175] width 619 height 44
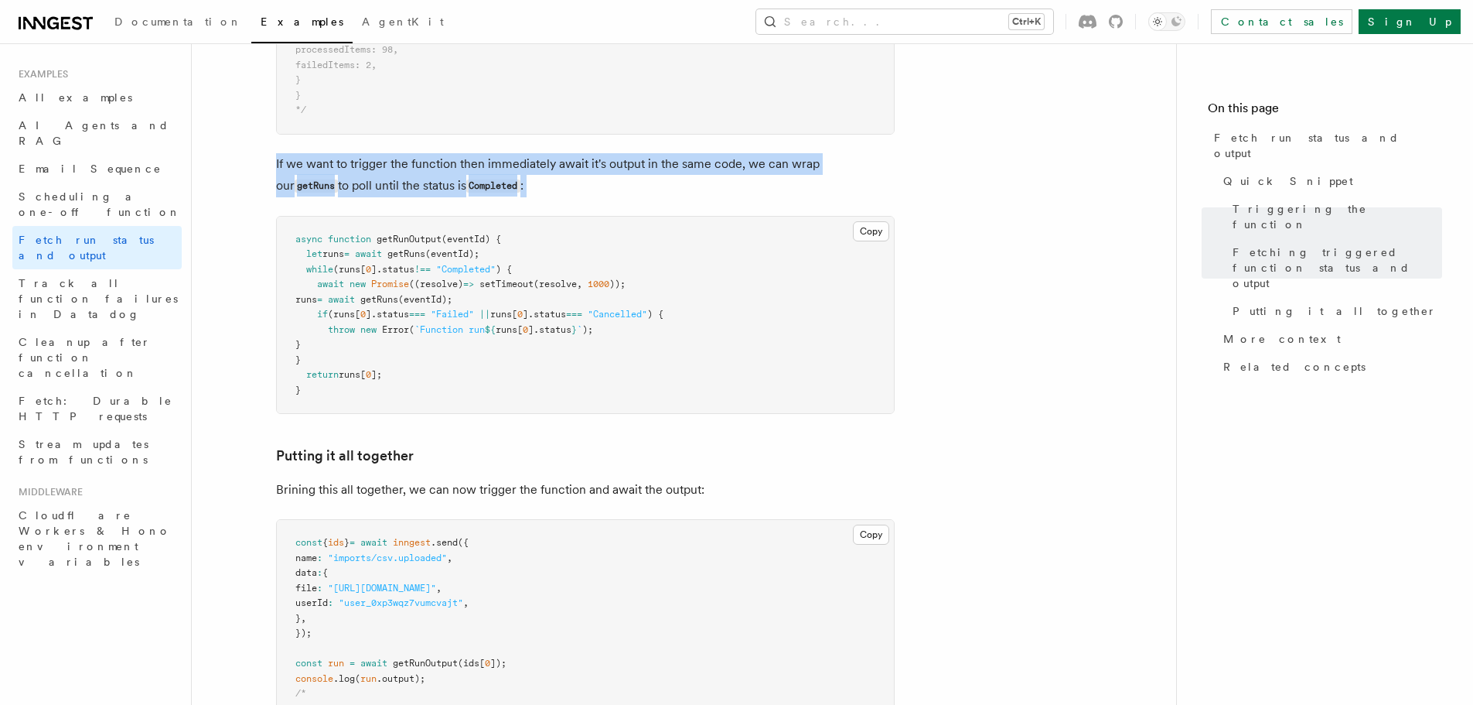
click at [428, 167] on p "If we want to trigger the function then immediately await it's output in the sa…" at bounding box center [585, 175] width 619 height 44
click at [565, 164] on p "If we want to trigger the function then immediately await it's output in the sa…" at bounding box center [585, 175] width 619 height 44
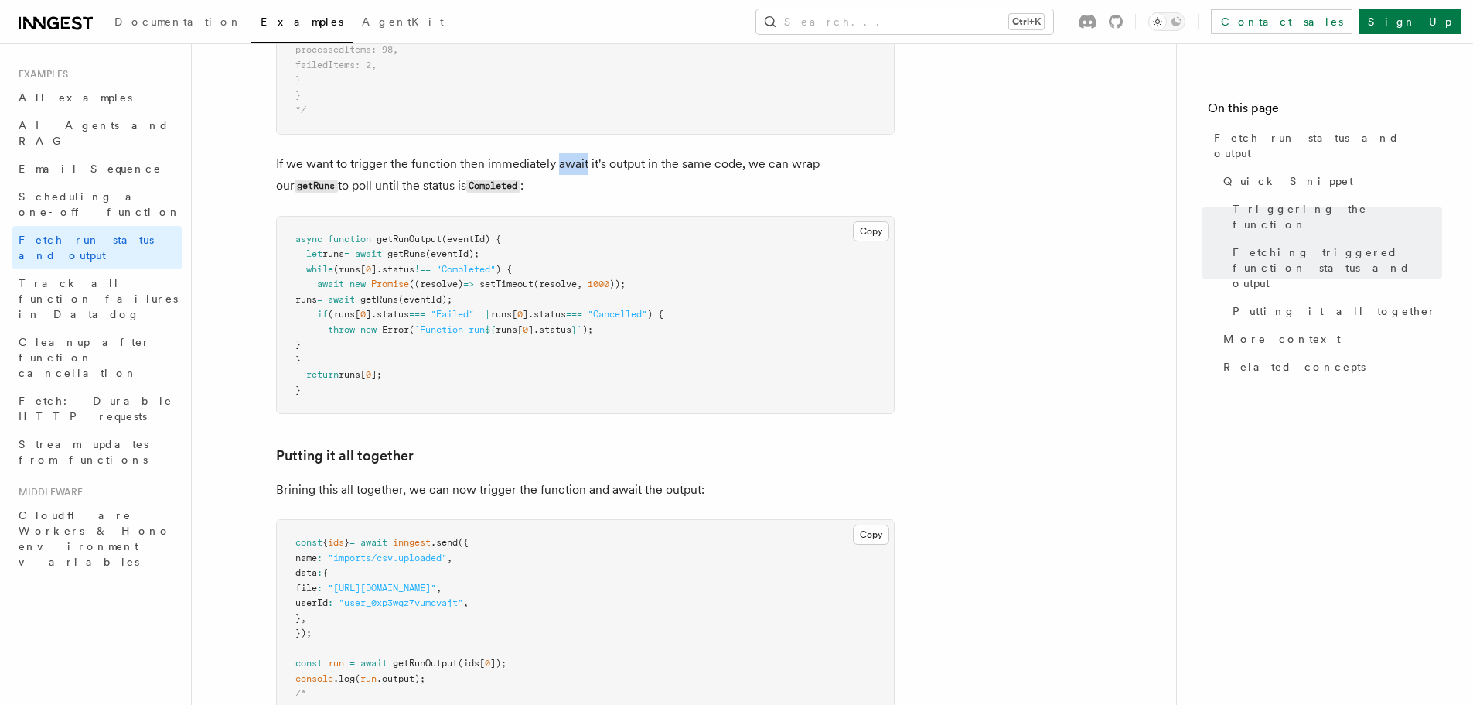
click at [565, 164] on p "If we want to trigger the function then immediately await it's output in the sa…" at bounding box center [585, 175] width 619 height 44
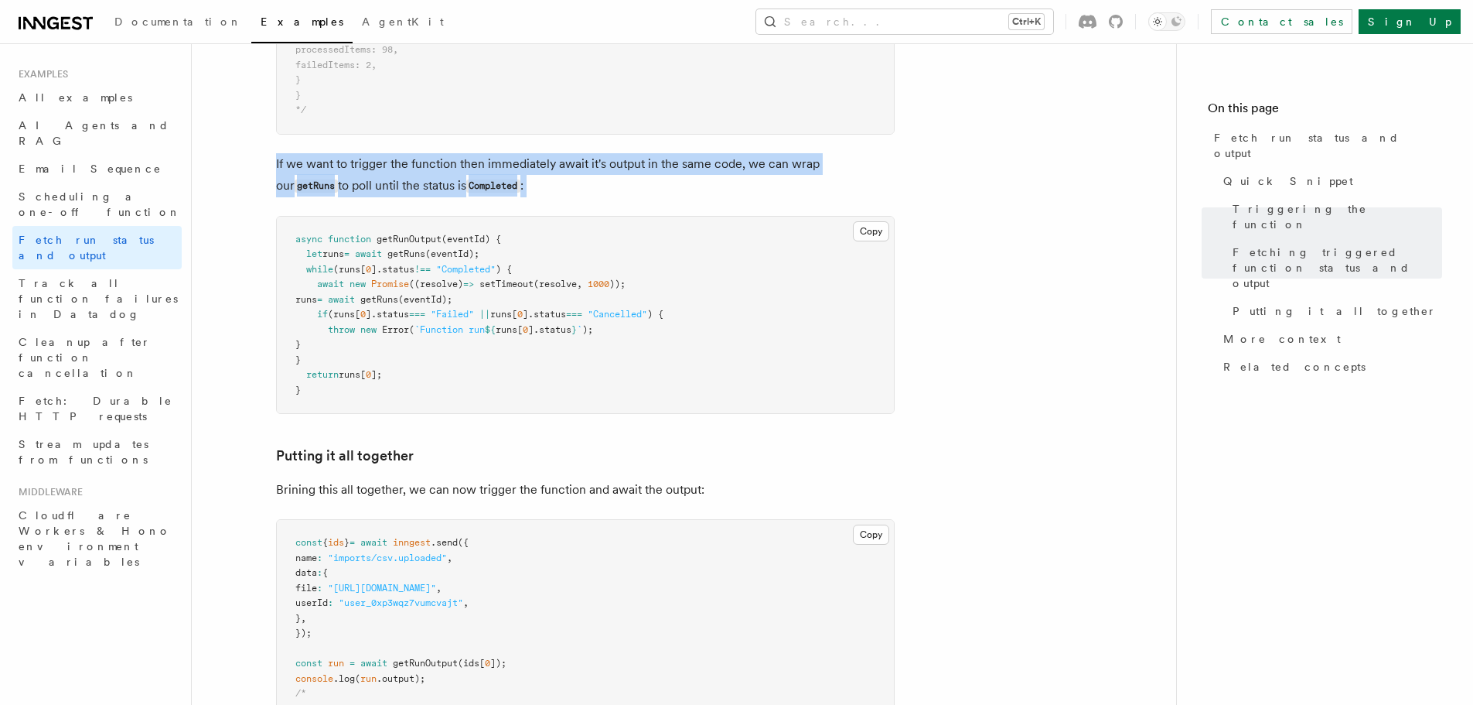
click at [565, 164] on p "If we want to trigger the function then immediately await it's output in the sa…" at bounding box center [585, 175] width 619 height 44
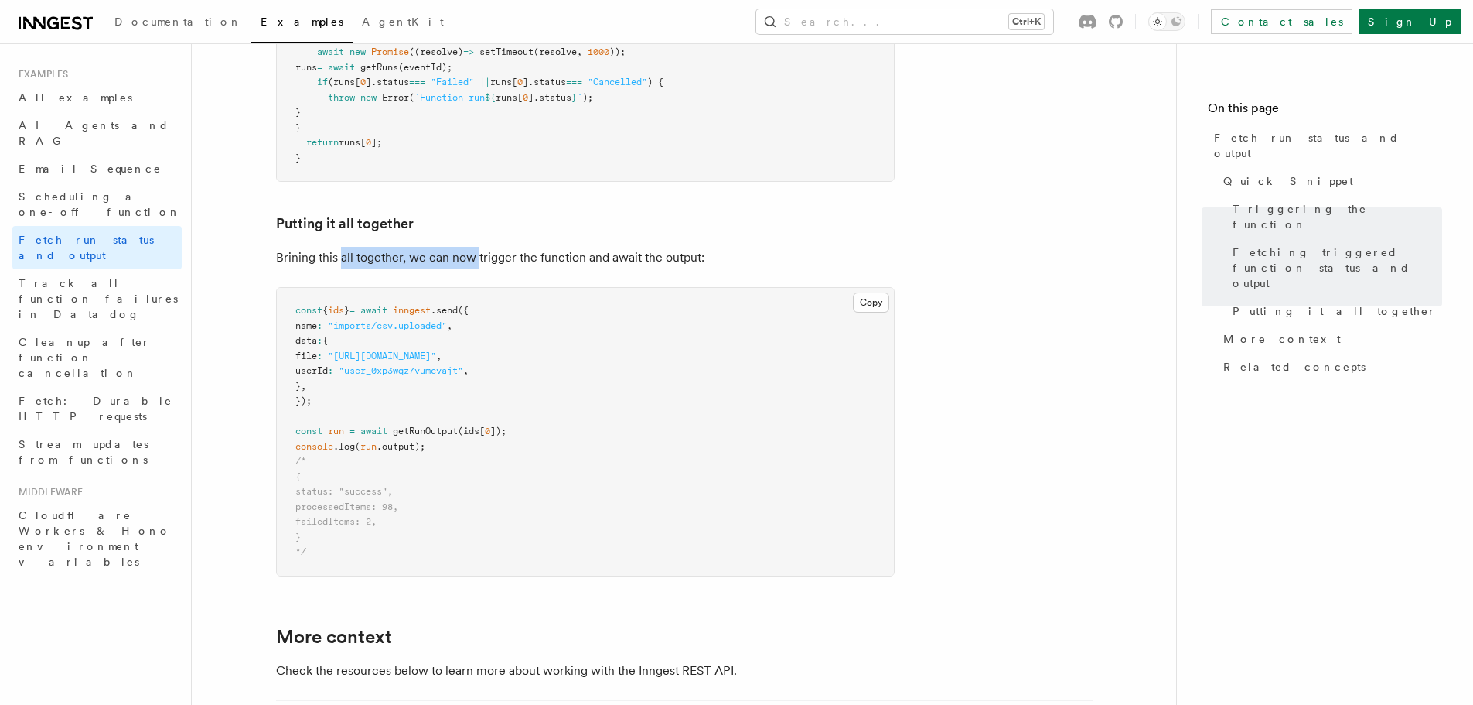
drag, startPoint x: 339, startPoint y: 258, endPoint x: 492, endPoint y: 251, distance: 153.3
click at [492, 251] on p "Brining this all together, we can now trigger the function and await the output:" at bounding box center [585, 258] width 619 height 22
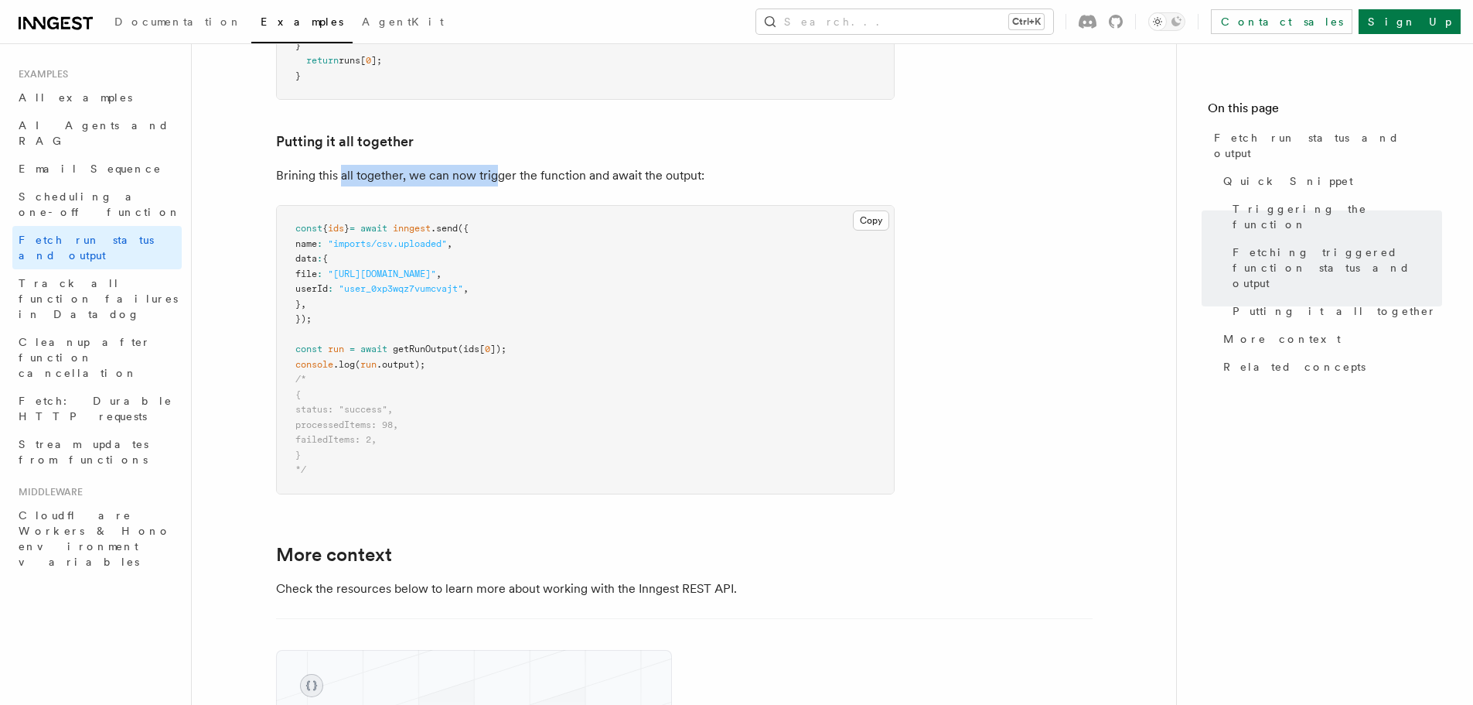
scroll to position [2011, 0]
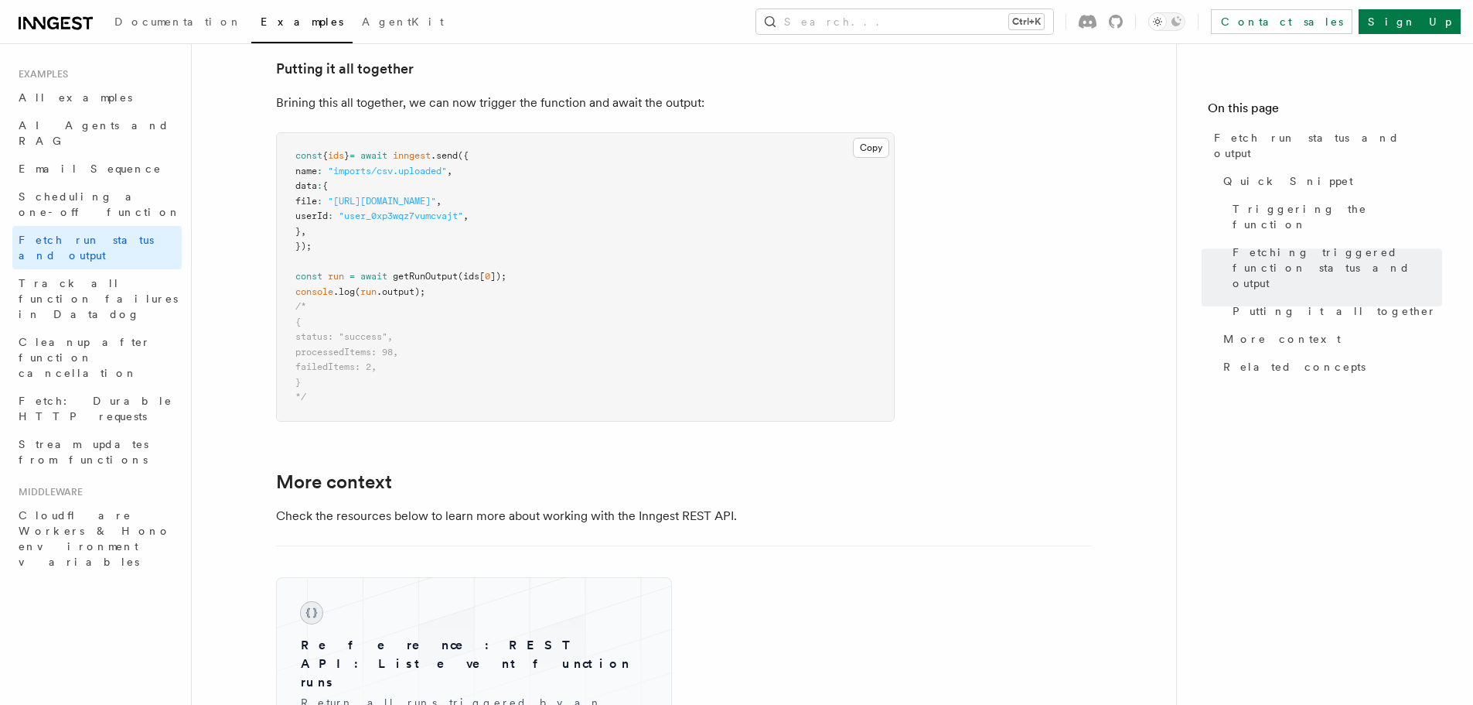
click at [353, 230] on pre "const { ids } = await inngest .send ({ name : "imports/csv.uploaded" , data : {…" at bounding box center [585, 277] width 617 height 288
click at [377, 206] on span ""http://s3.amazonaws.com/acme-uploads/user_0xp3wqz7vumcvajt/JVLO6YWS42IXEIGO.cs…" at bounding box center [382, 201] width 108 height 11
click at [429, 201] on span ""http://s3.amazonaws.com/acme-uploads/user_0xp3wqz7vumcvajt/JVLO6YWS42IXEIGO.cs…" at bounding box center [382, 201] width 108 height 11
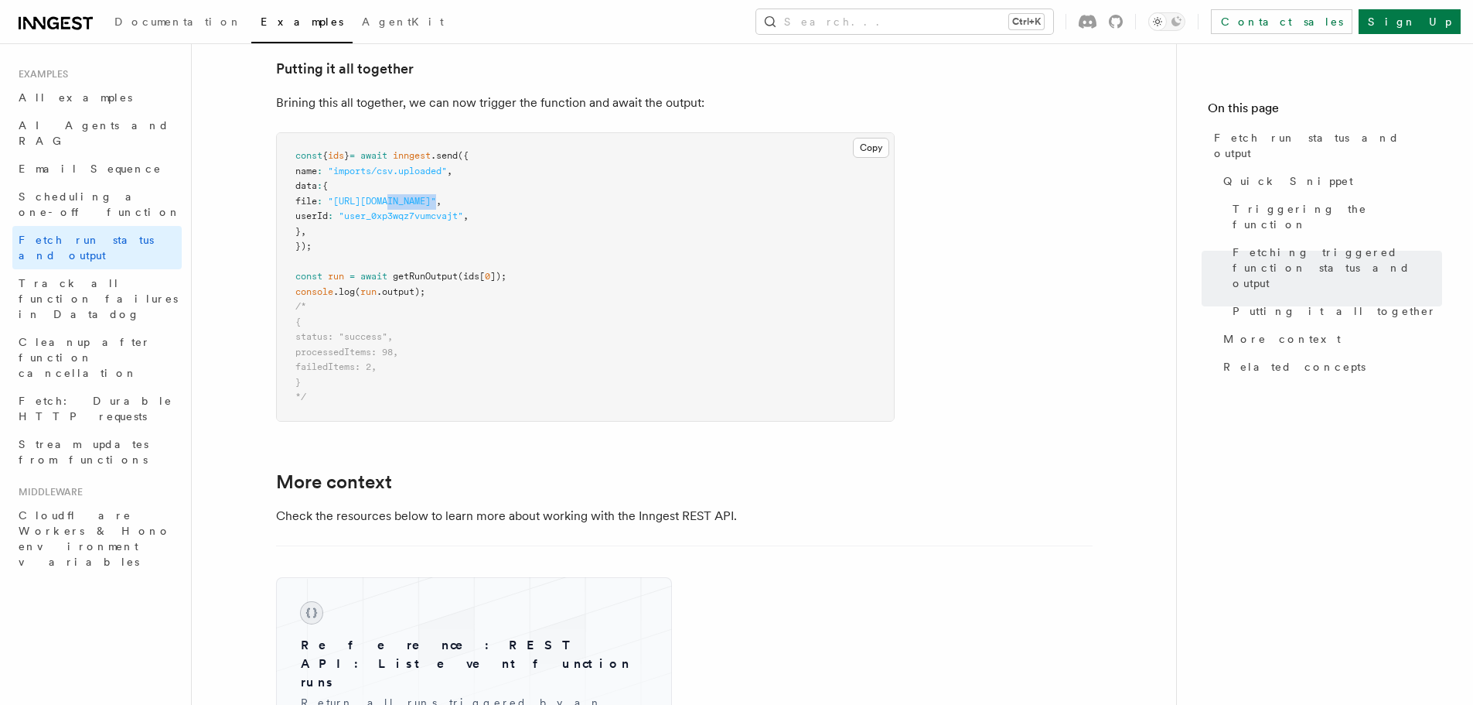
click at [429, 201] on span ""http://s3.amazonaws.com/acme-uploads/user_0xp3wqz7vumcvajt/JVLO6YWS42IXEIGO.cs…" at bounding box center [382, 201] width 108 height 11
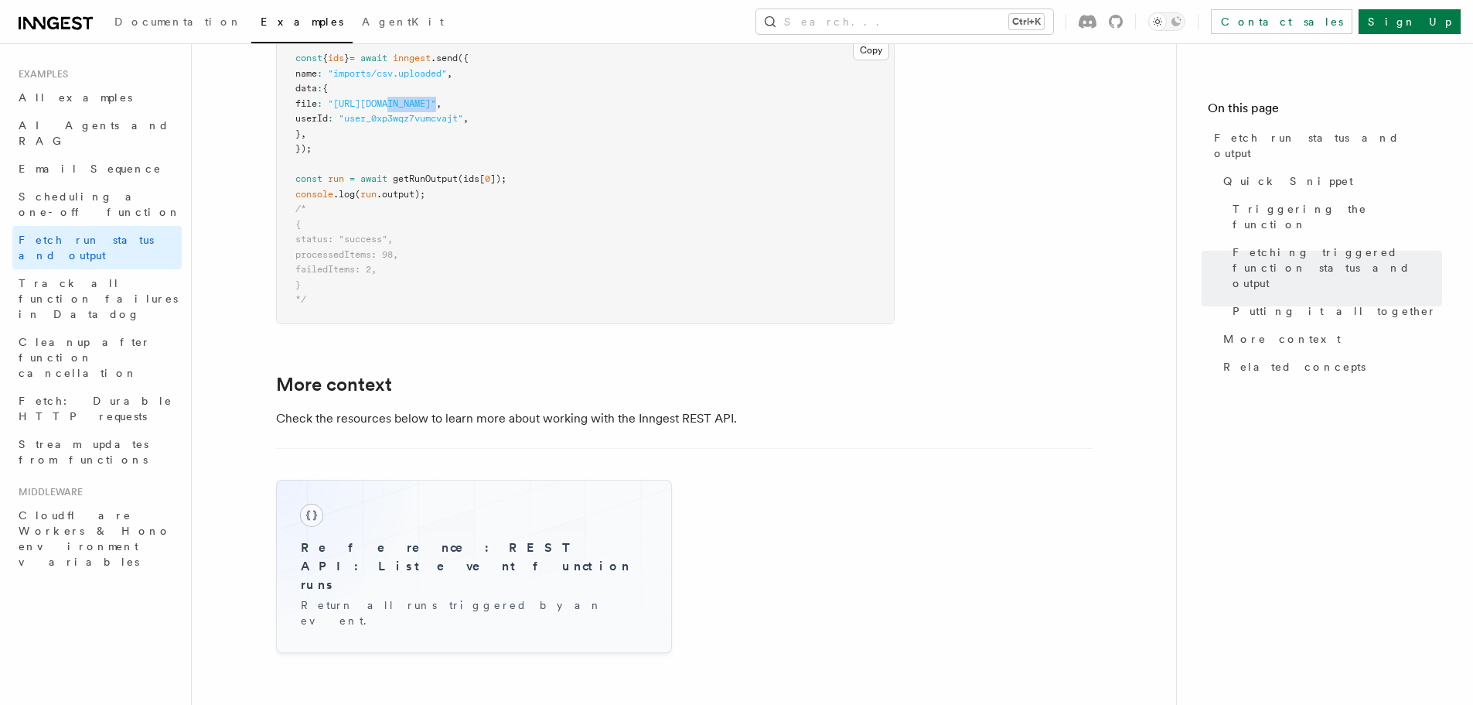
scroll to position [2243, 0]
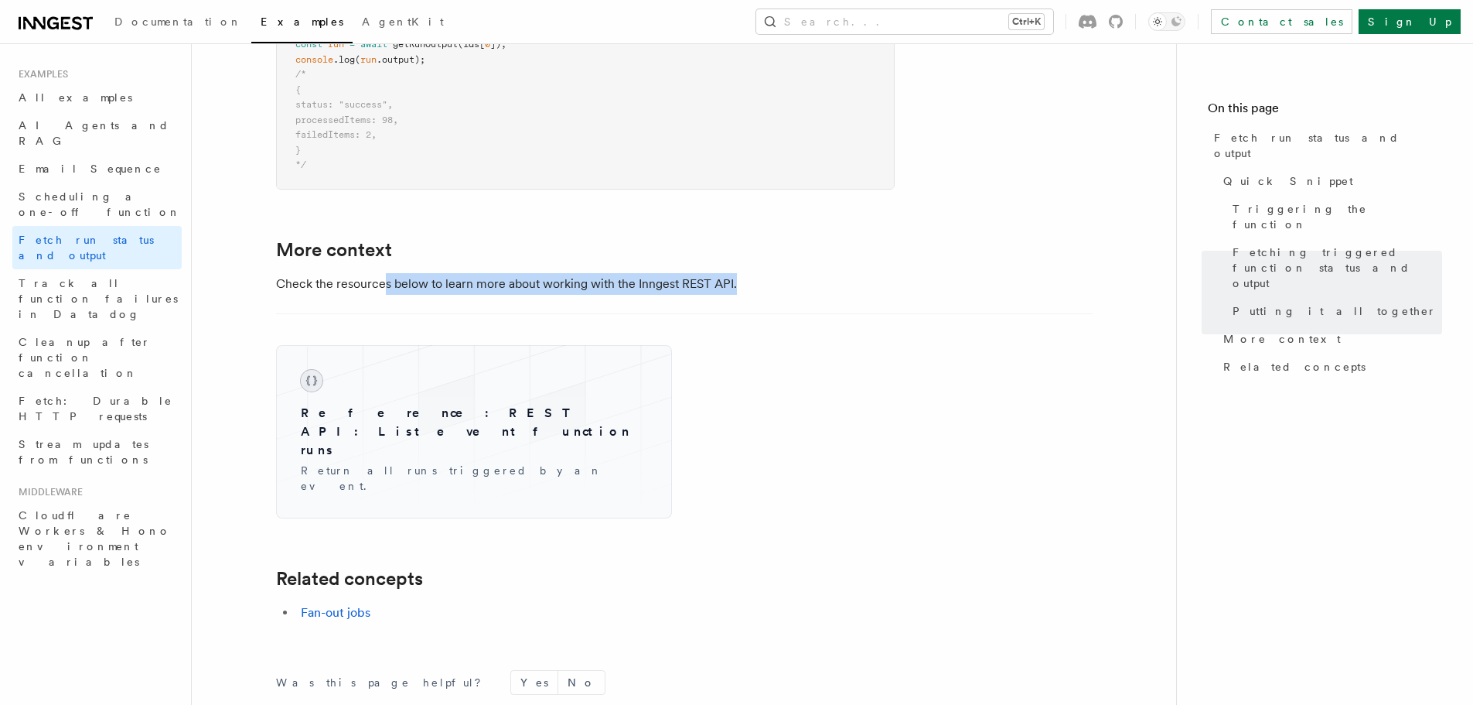
drag, startPoint x: 380, startPoint y: 286, endPoint x: 712, endPoint y: 302, distance: 332.2
click at [759, 282] on p "Check the resources below to learn more about working with the Inngest REST API." at bounding box center [585, 284] width 619 height 22
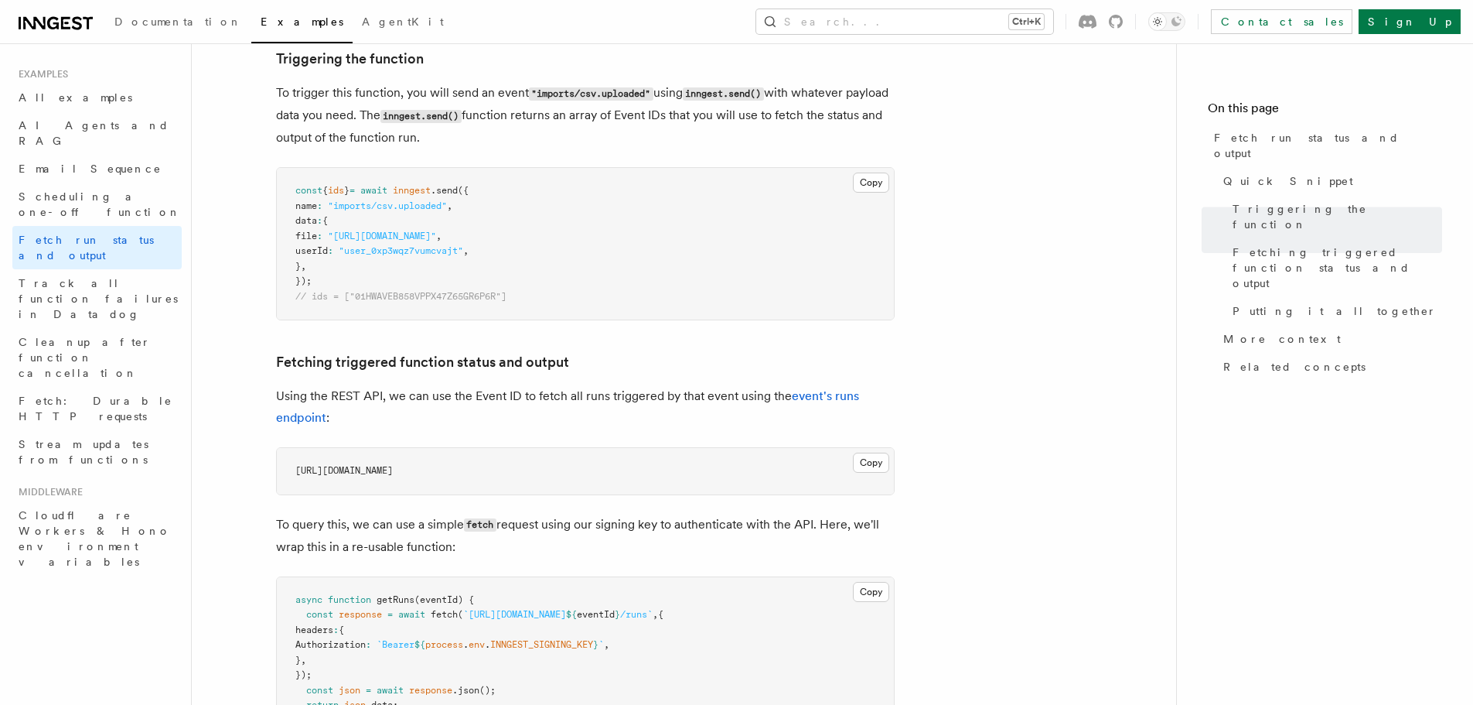
scroll to position [541, 0]
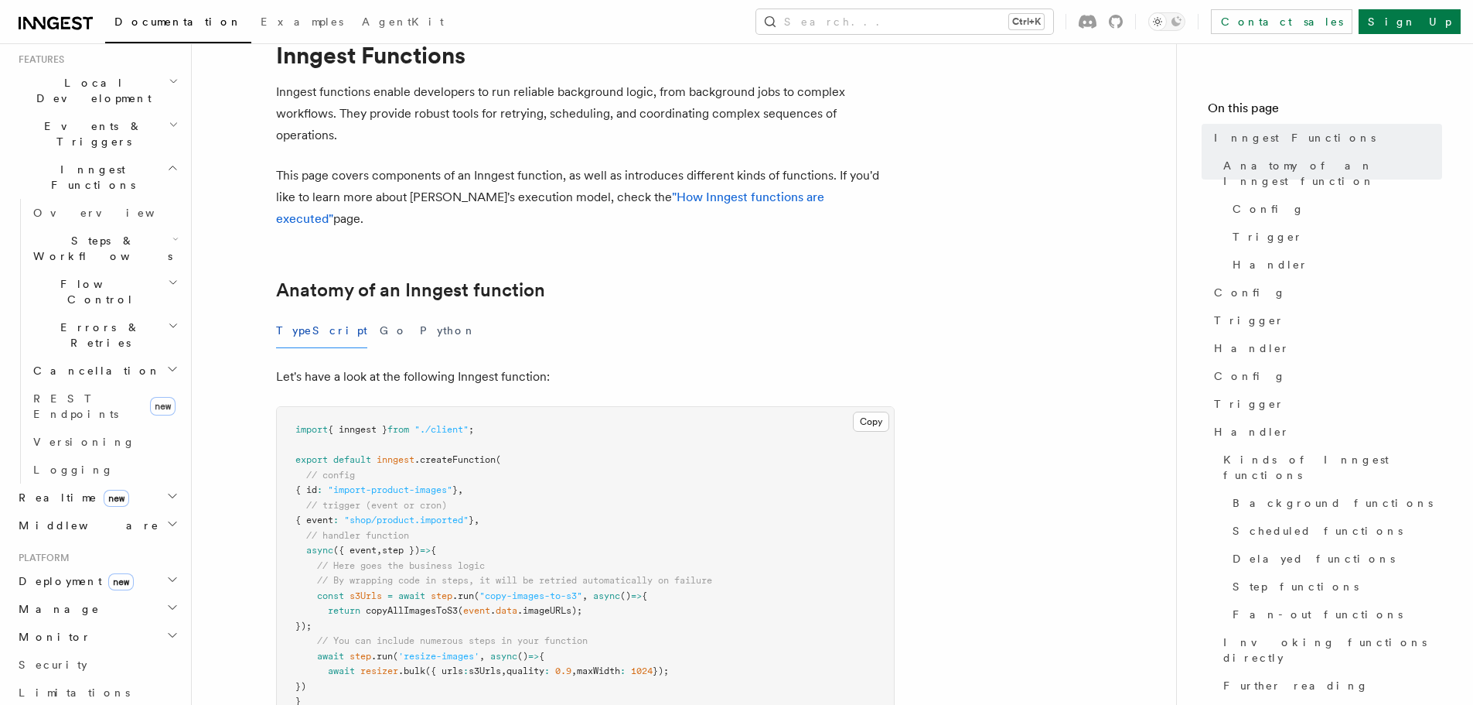
scroll to position [155, 0]
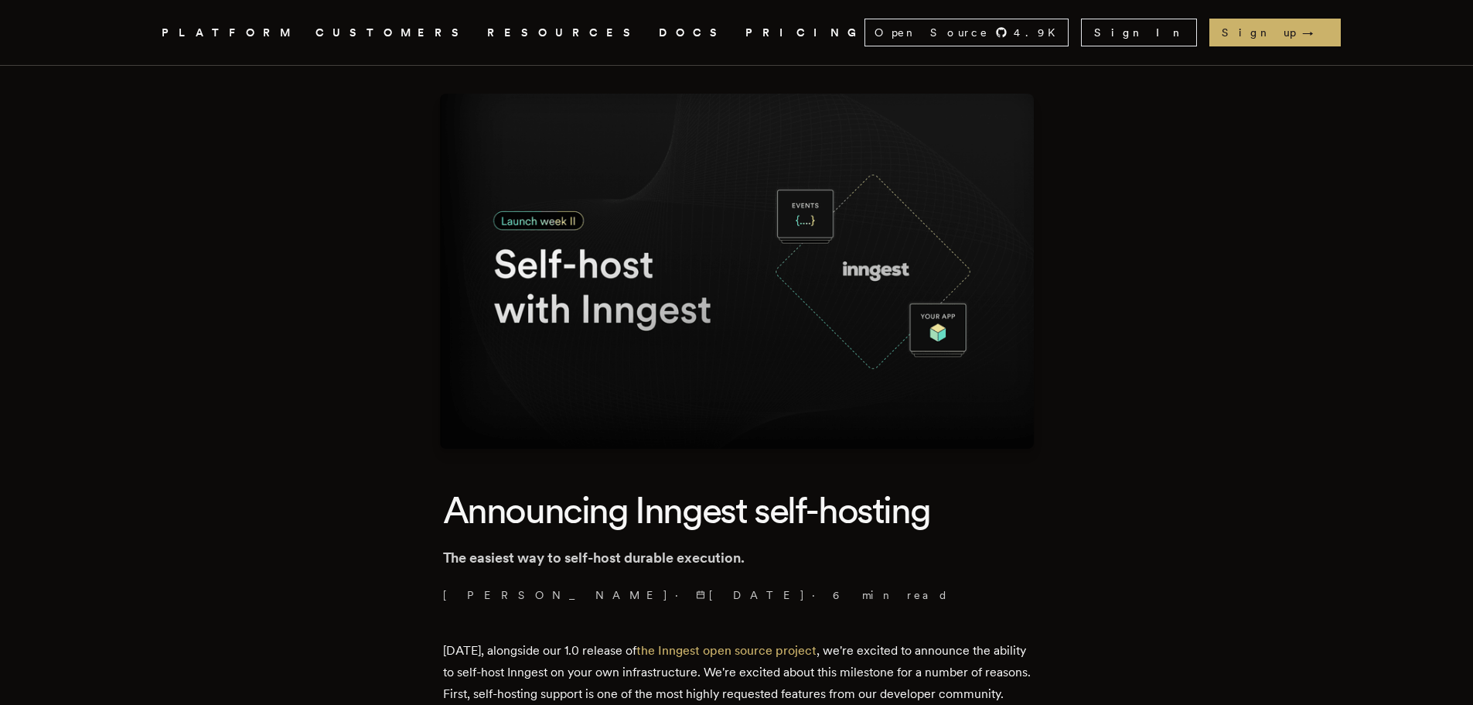
scroll to position [77, 0]
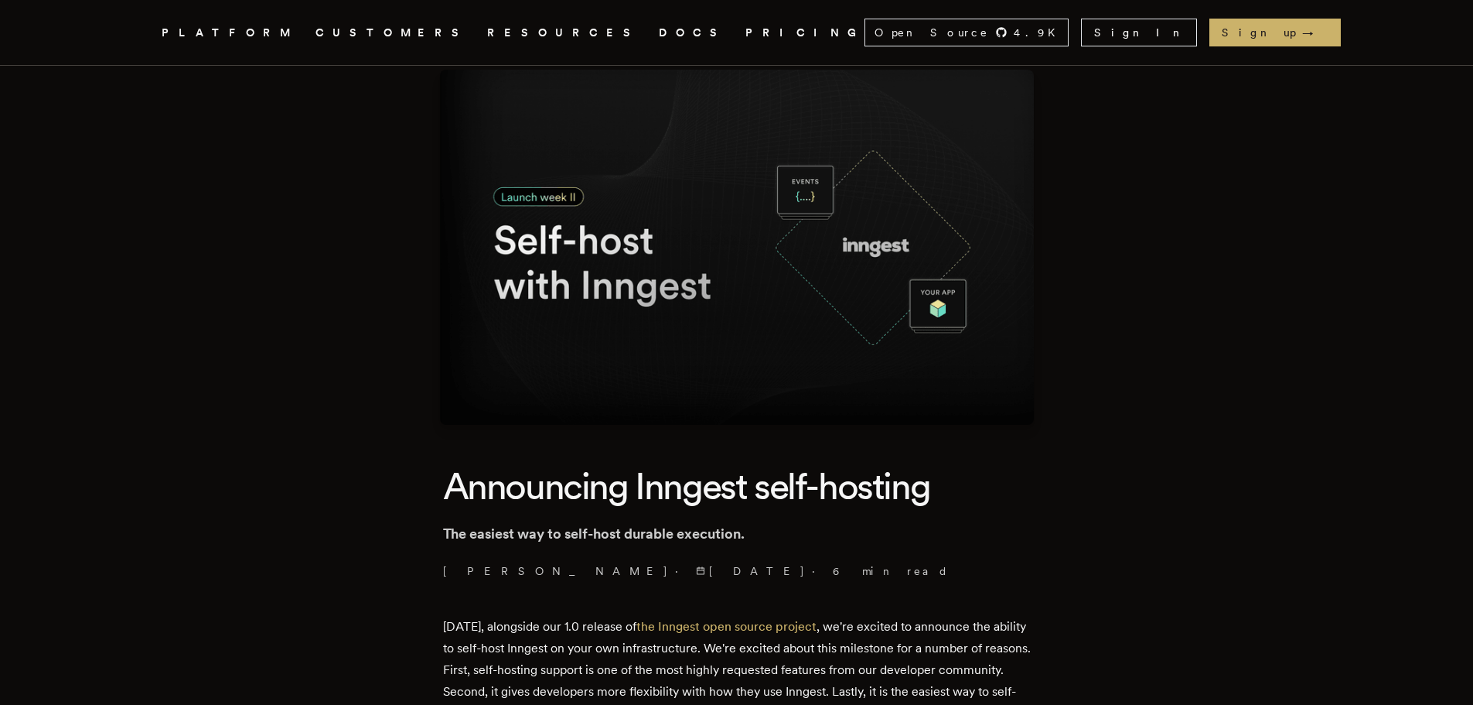
click at [578, 285] on img at bounding box center [737, 247] width 594 height 355
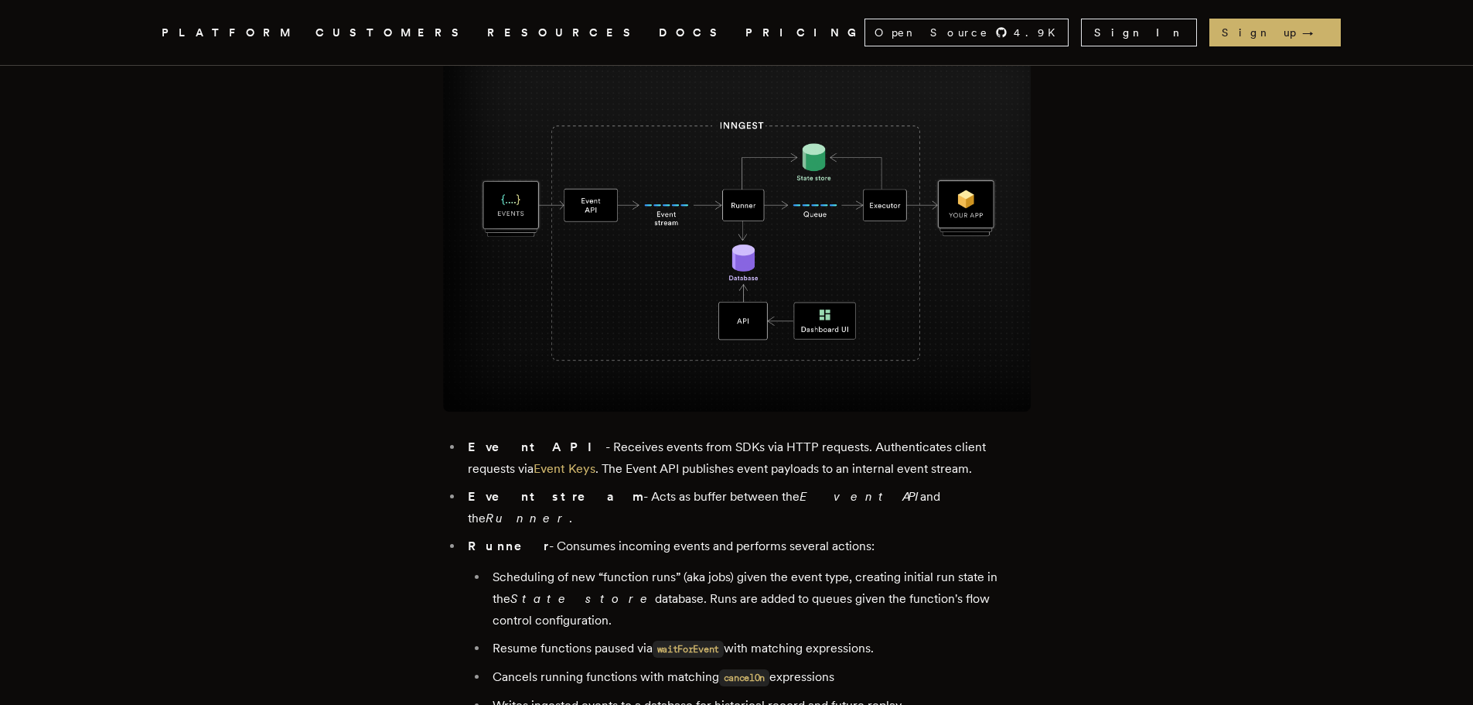
scroll to position [1392, 0]
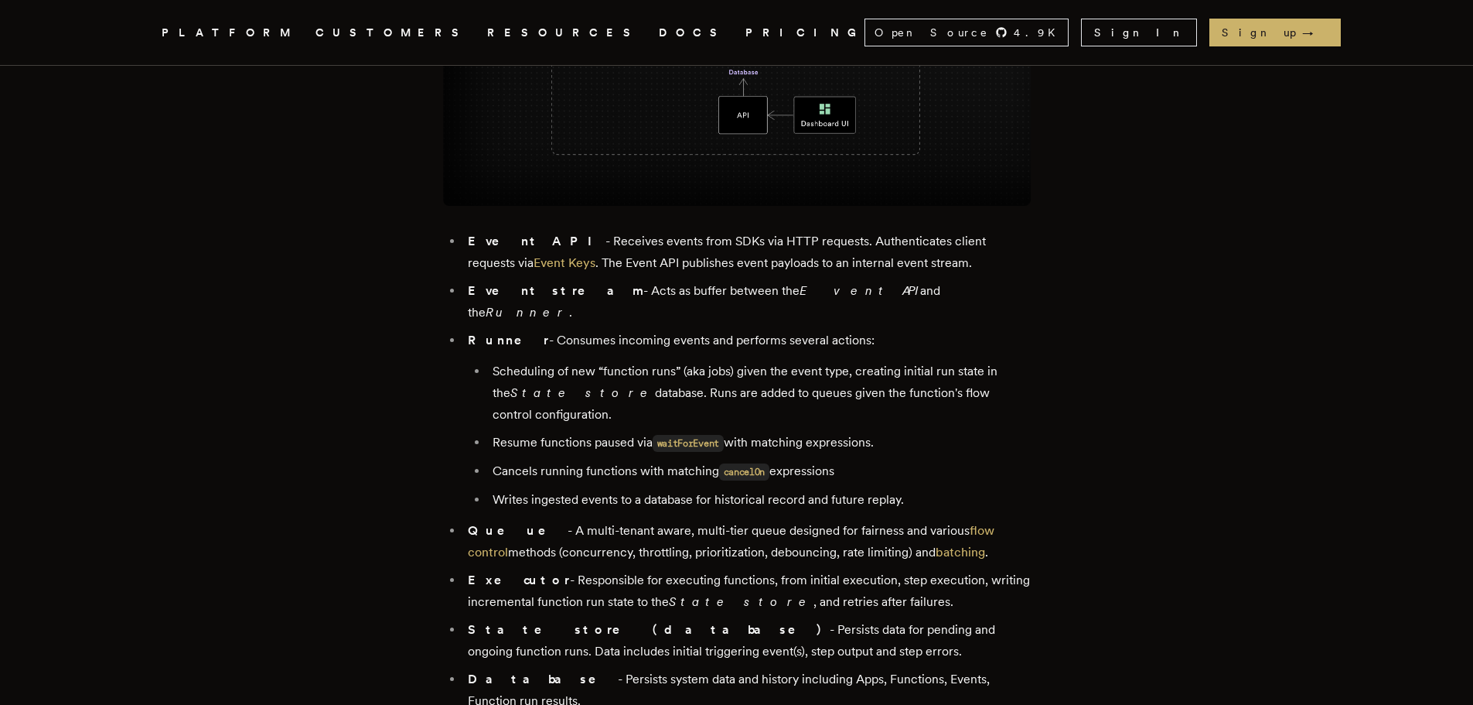
drag, startPoint x: 556, startPoint y: 258, endPoint x: 593, endPoint y: 263, distance: 37.4
click at [575, 261] on li "Event API - Receives events from SDKs via HTTP requests. Authenticates client r…" at bounding box center [747, 251] width 568 height 43
click at [637, 258] on li "Event API - Receives events from SDKs via HTTP requests. Authenticates client r…" at bounding box center [747, 251] width 568 height 43
drag, startPoint x: 637, startPoint y: 258, endPoint x: 661, endPoint y: 258, distance: 24.8
click at [637, 258] on li "Event API - Receives events from SDKs via HTTP requests. Authenticates client r…" at bounding box center [747, 251] width 568 height 43
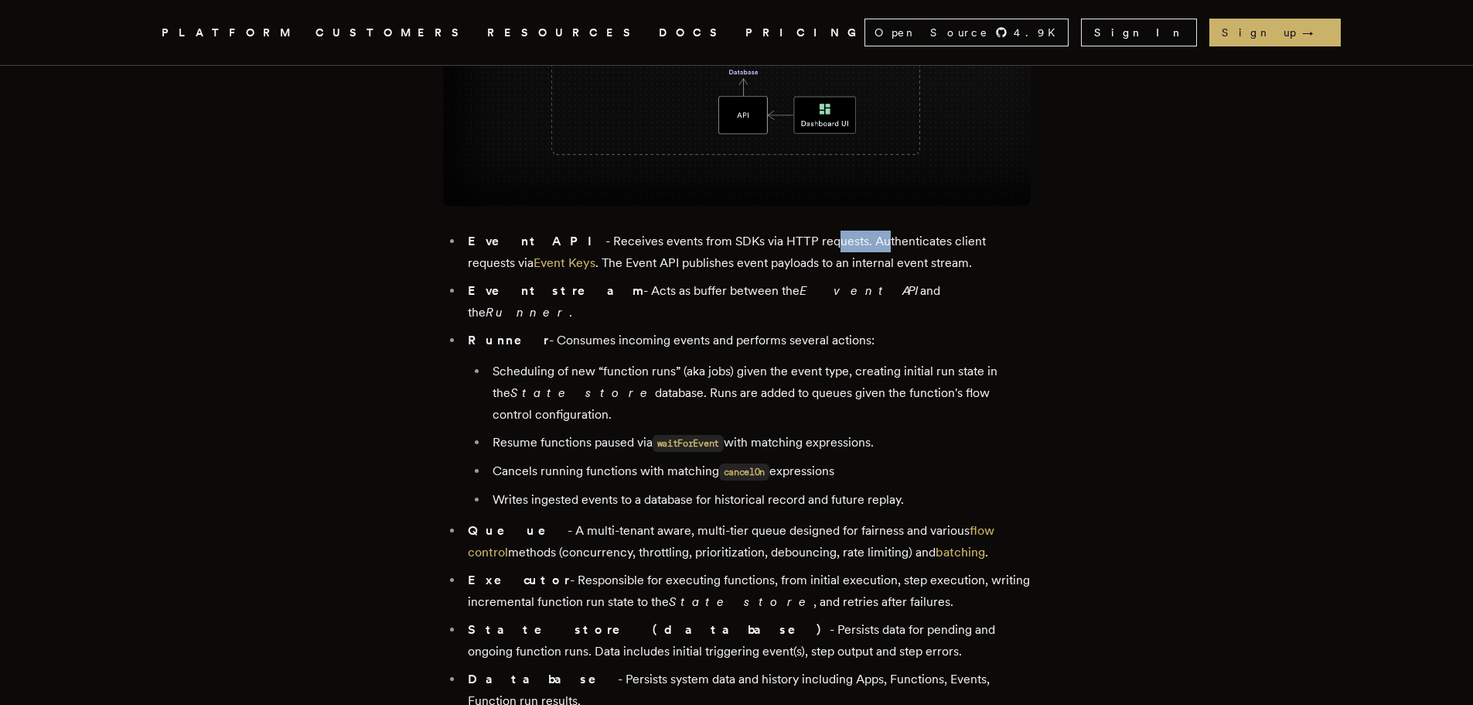
drag, startPoint x: 755, startPoint y: 255, endPoint x: 821, endPoint y: 254, distance: 66.5
click at [816, 254] on li "Event API - Receives events from SDKs via HTTP requests. Authenticates client r…" at bounding box center [747, 251] width 568 height 43
drag, startPoint x: 586, startPoint y: 277, endPoint x: 664, endPoint y: 303, distance: 82.4
click at [698, 274] on li "Event API - Receives events from SDKs via HTTP requests. Authenticates client r…" at bounding box center [747, 251] width 568 height 43
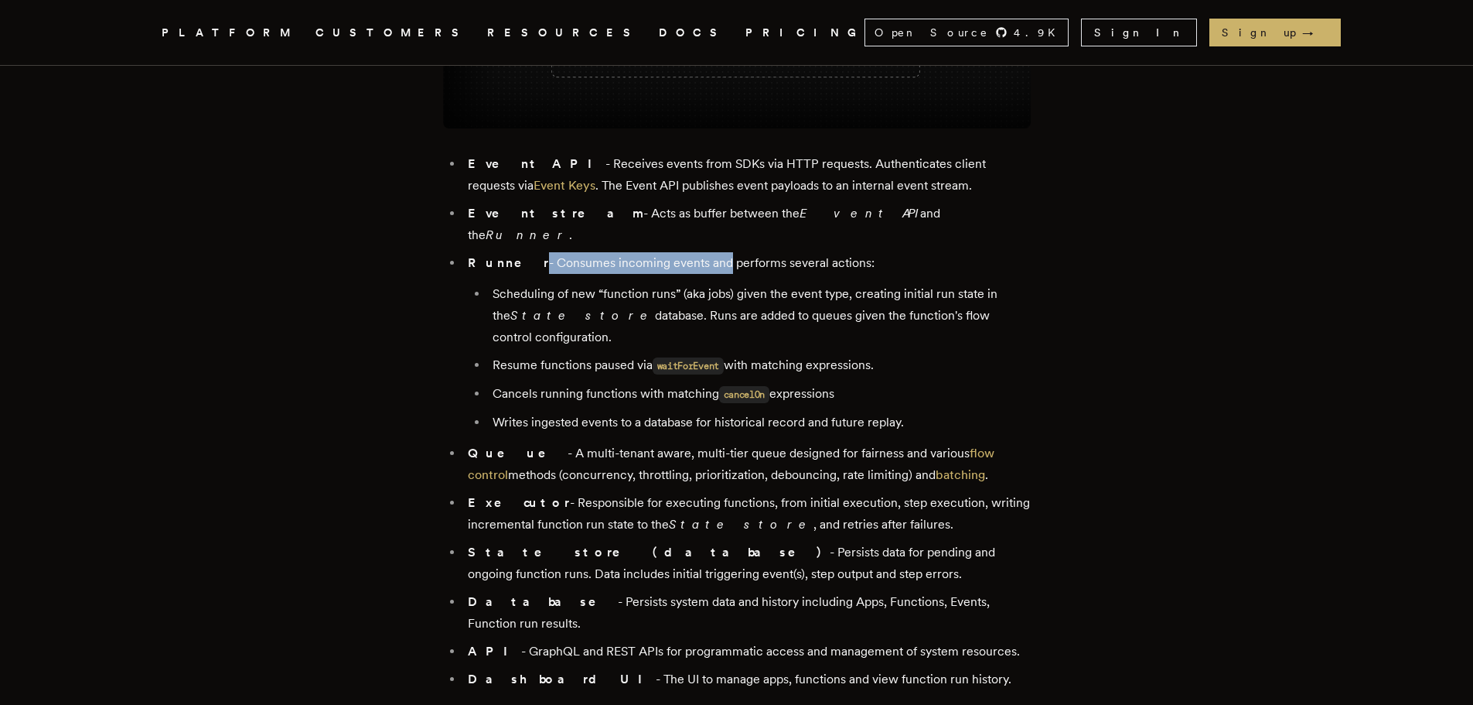
drag, startPoint x: 515, startPoint y: 258, endPoint x: 695, endPoint y: 258, distance: 179.4
click at [695, 258] on li "Runner - Consumes incoming events and performs several actions: Scheduling of n…" at bounding box center [747, 342] width 568 height 181
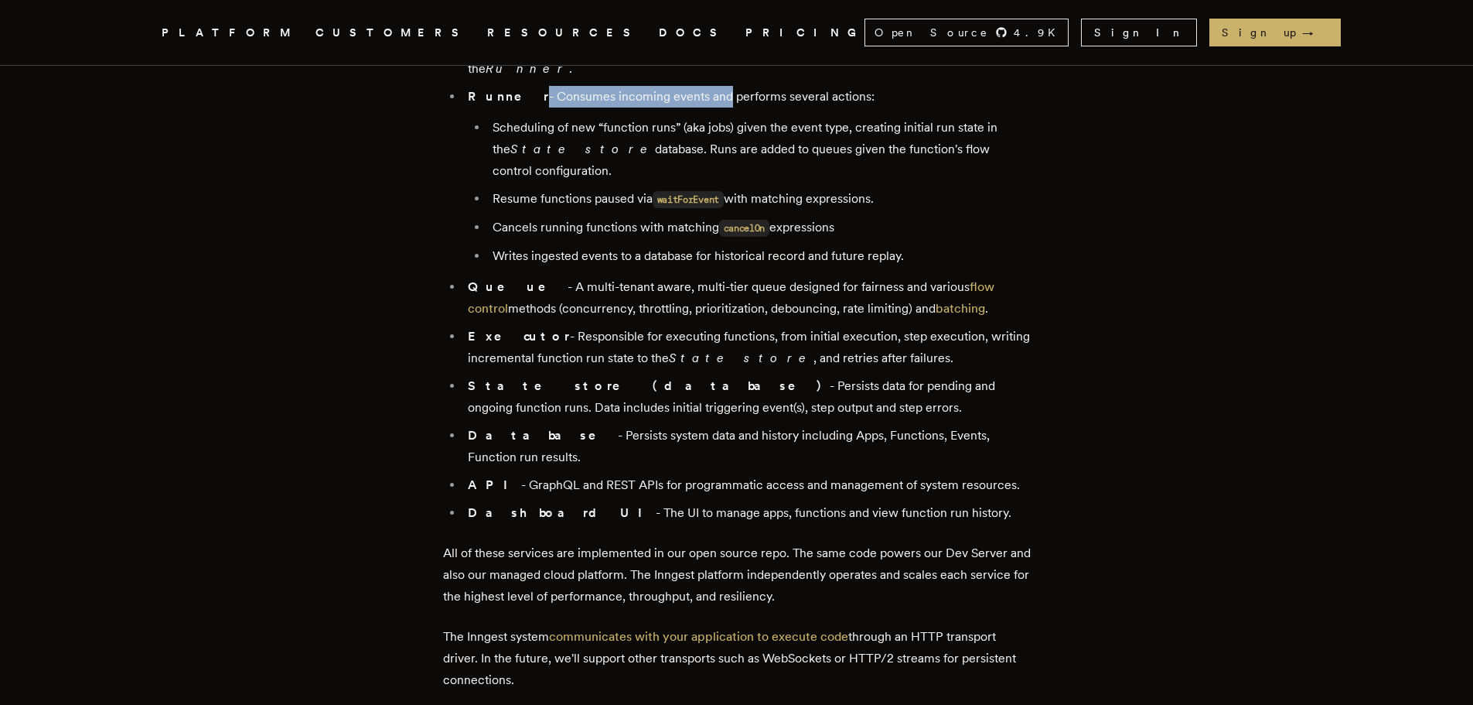
scroll to position [1624, 0]
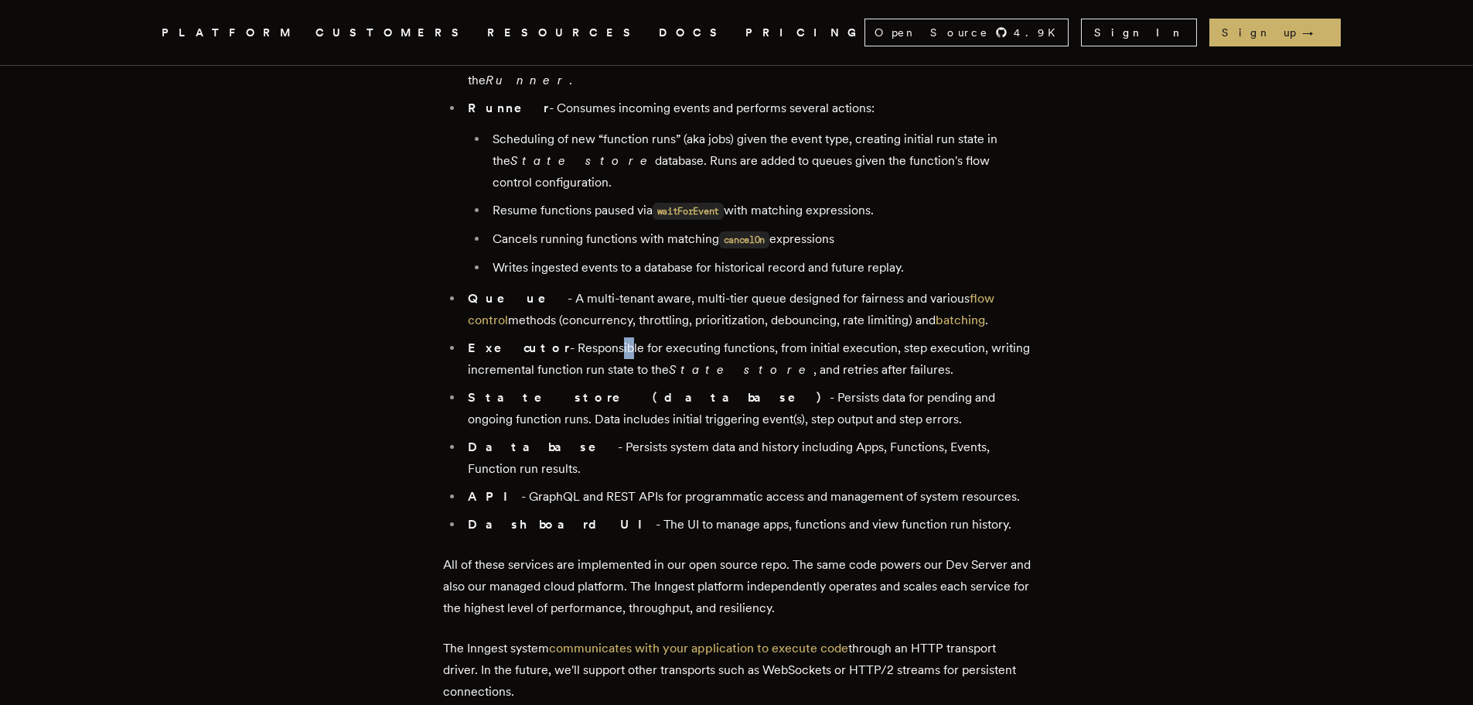
drag, startPoint x: 574, startPoint y: 328, endPoint x: 713, endPoint y: 357, distance: 142.3
click at [613, 337] on li "Executor - Responsible for executing functions, from initial execution, step ex…" at bounding box center [747, 358] width 568 height 43
click at [626, 387] on li "State store (database) - Persists data for pending and ongoing function runs. D…" at bounding box center [747, 408] width 568 height 43
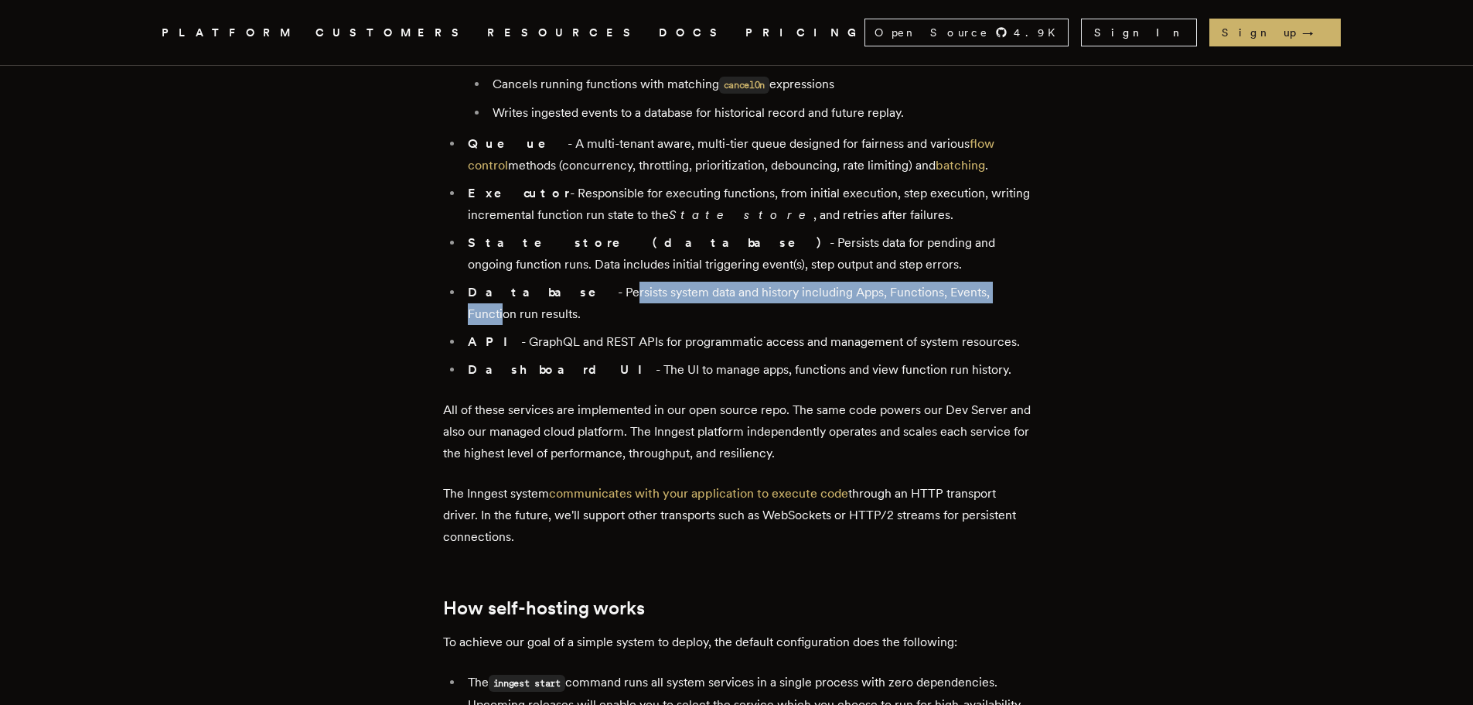
drag, startPoint x: 545, startPoint y: 265, endPoint x: 937, endPoint y: 257, distance: 392.2
click at [937, 282] on li "Database - Persists system data and history including Apps, Functions, Events, …" at bounding box center [747, 303] width 568 height 43
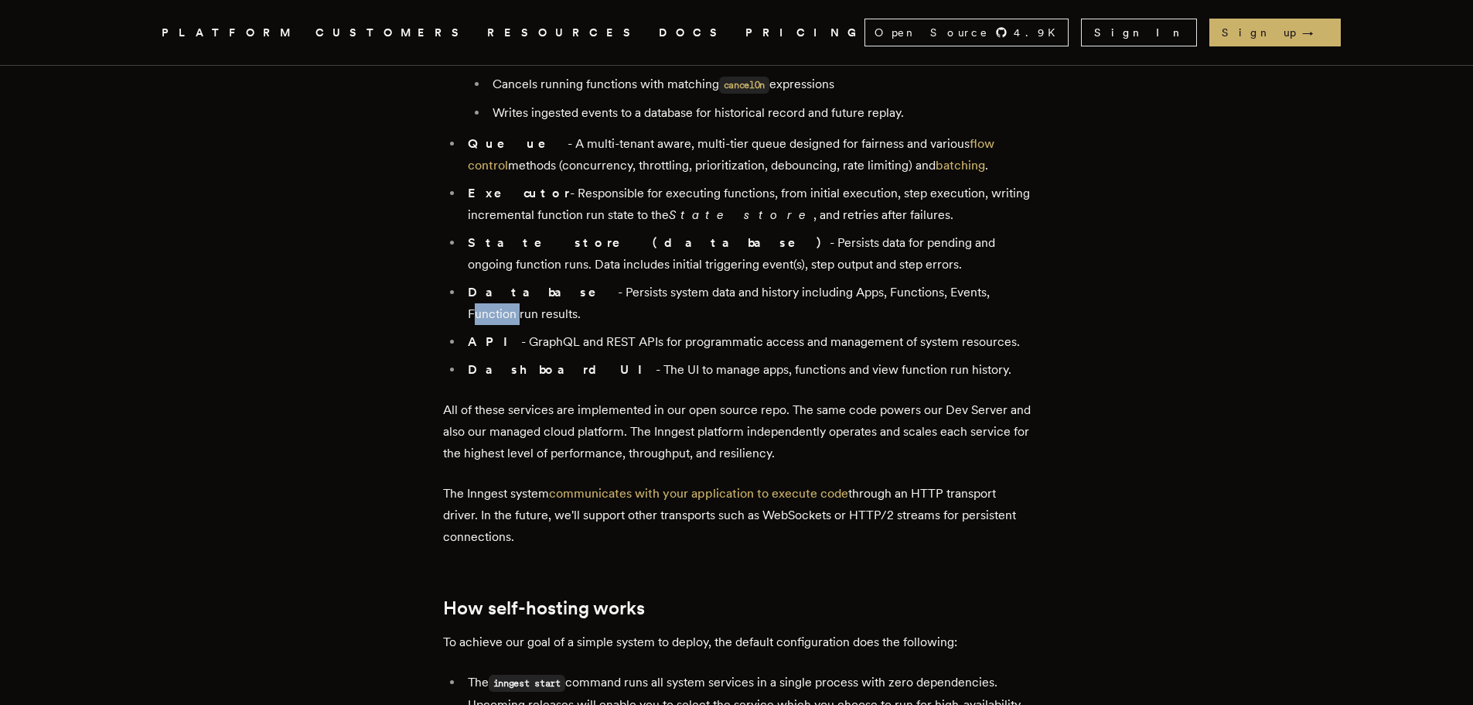
click at [937, 282] on li "Database - Persists system data and history including Apps, Functions, Events, …" at bounding box center [747, 303] width 568 height 43
click at [777, 282] on li "Database - Persists system data and history including Apps, Functions, Events, …" at bounding box center [747, 303] width 568 height 43
click at [838, 282] on li "Database - Persists system data and history including Apps, Functions, Events, …" at bounding box center [747, 303] width 568 height 43
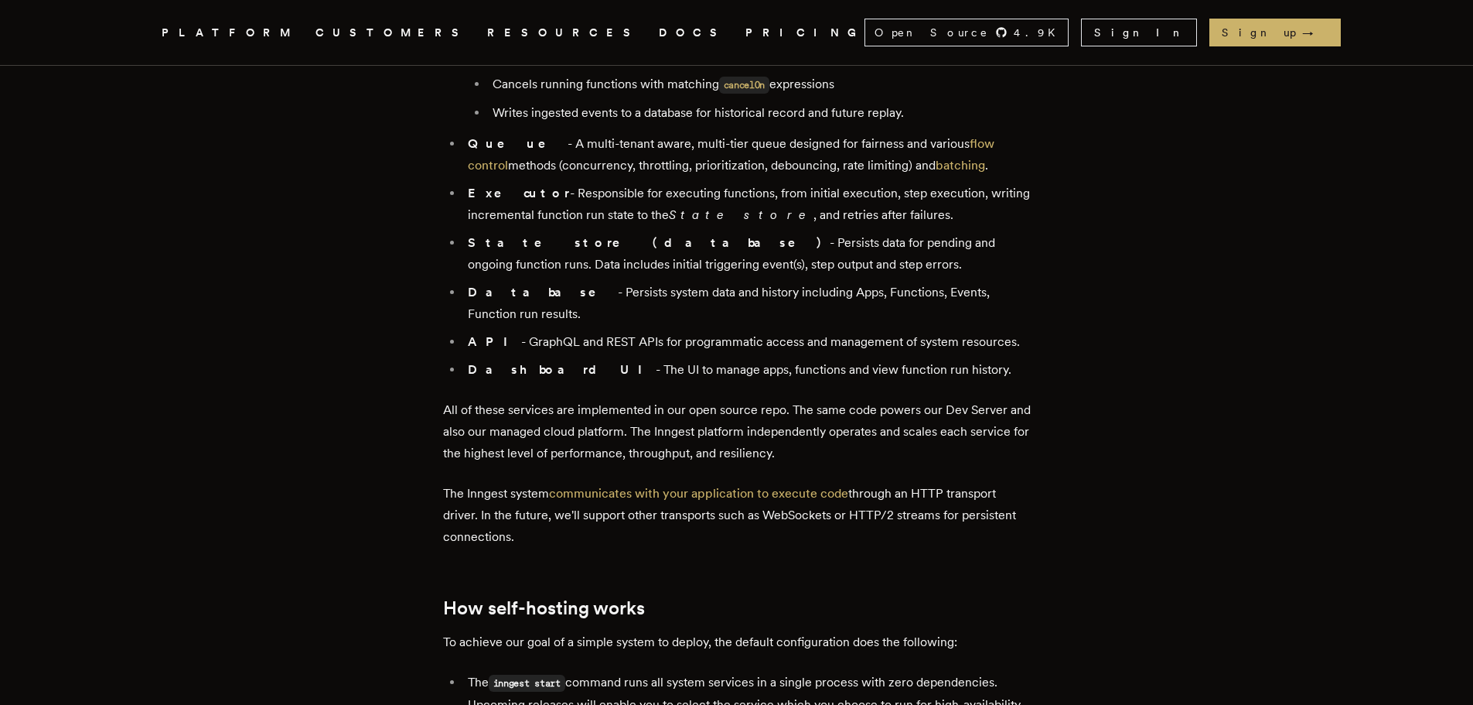
click at [920, 282] on li "Database - Persists system data and history including Apps, Functions, Events, …" at bounding box center [747, 303] width 568 height 43
click at [1023, 282] on li "Database - Persists system data and history including Apps, Functions, Events, …" at bounding box center [747, 303] width 568 height 43
click at [625, 331] on li "API - GraphQL and REST APIs for programmatic access and management of system re…" at bounding box center [747, 342] width 568 height 22
drag, startPoint x: 502, startPoint y: 297, endPoint x: 814, endPoint y: 288, distance: 311.8
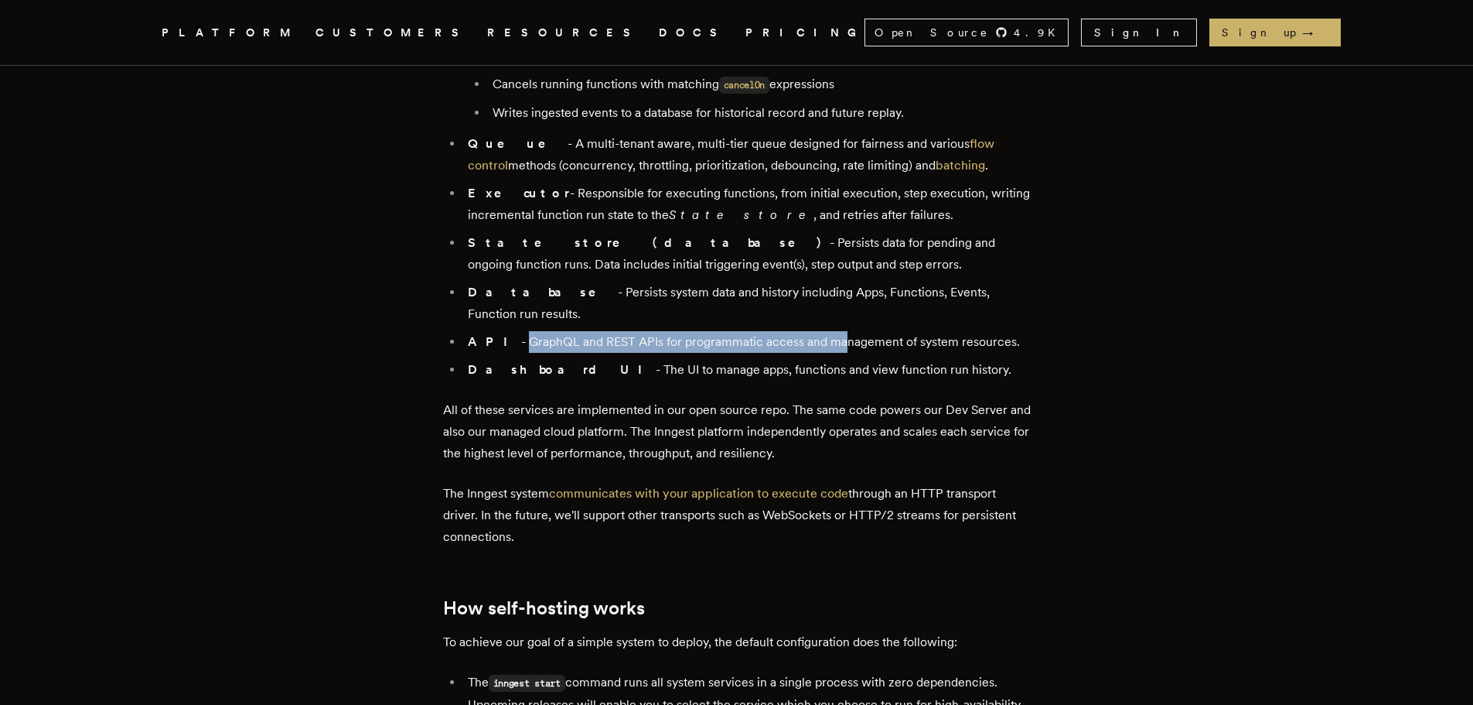
click at [814, 331] on li "API - GraphQL and REST APIs for programmatic access and management of system re…" at bounding box center [747, 342] width 568 height 22
drag, startPoint x: 814, startPoint y: 288, endPoint x: 803, endPoint y: 288, distance: 10.8
click at [814, 331] on li "API - GraphQL and REST APIs for programmatic access and management of system re…" at bounding box center [747, 342] width 568 height 22
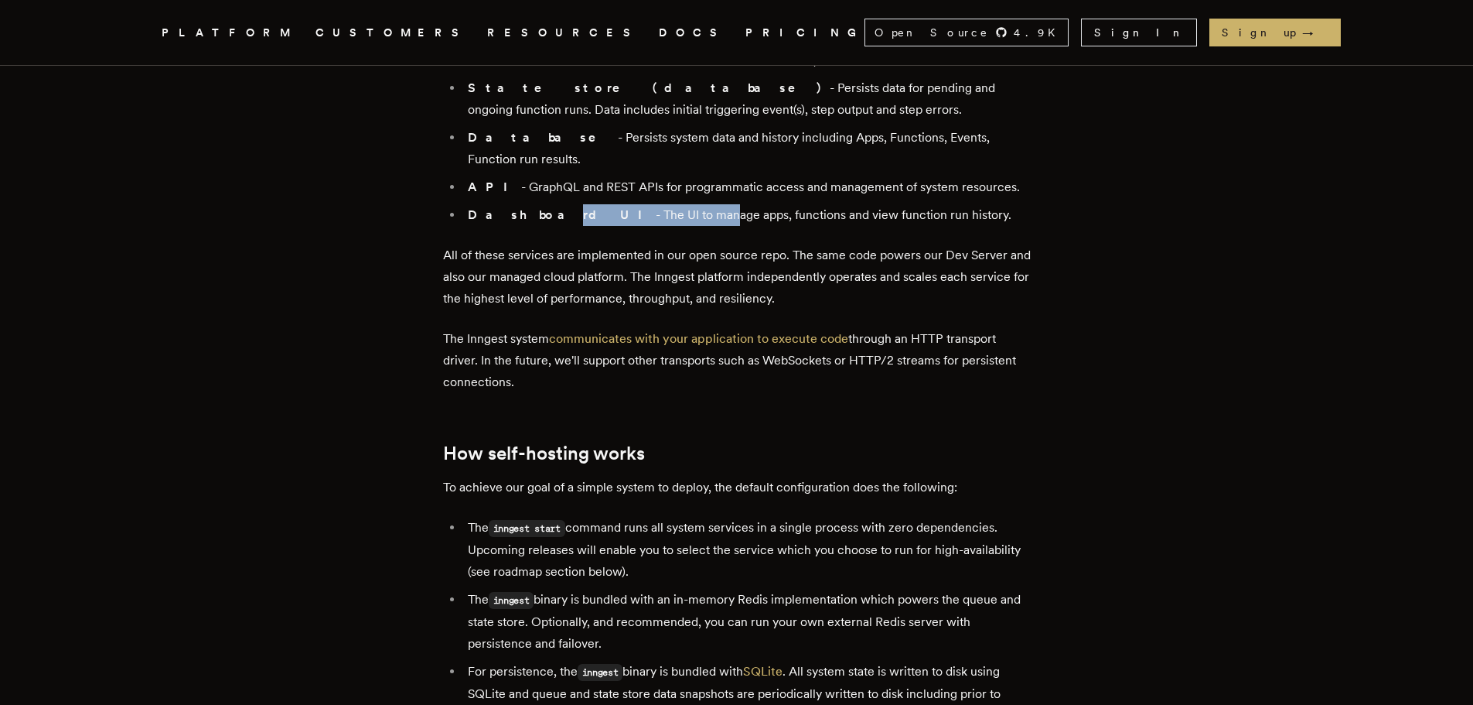
drag, startPoint x: 525, startPoint y: 161, endPoint x: 727, endPoint y: 169, distance: 202.1
click at [716, 204] on li "Dashboard UI - The UI to manage apps, functions and view function run history." at bounding box center [747, 215] width 568 height 22
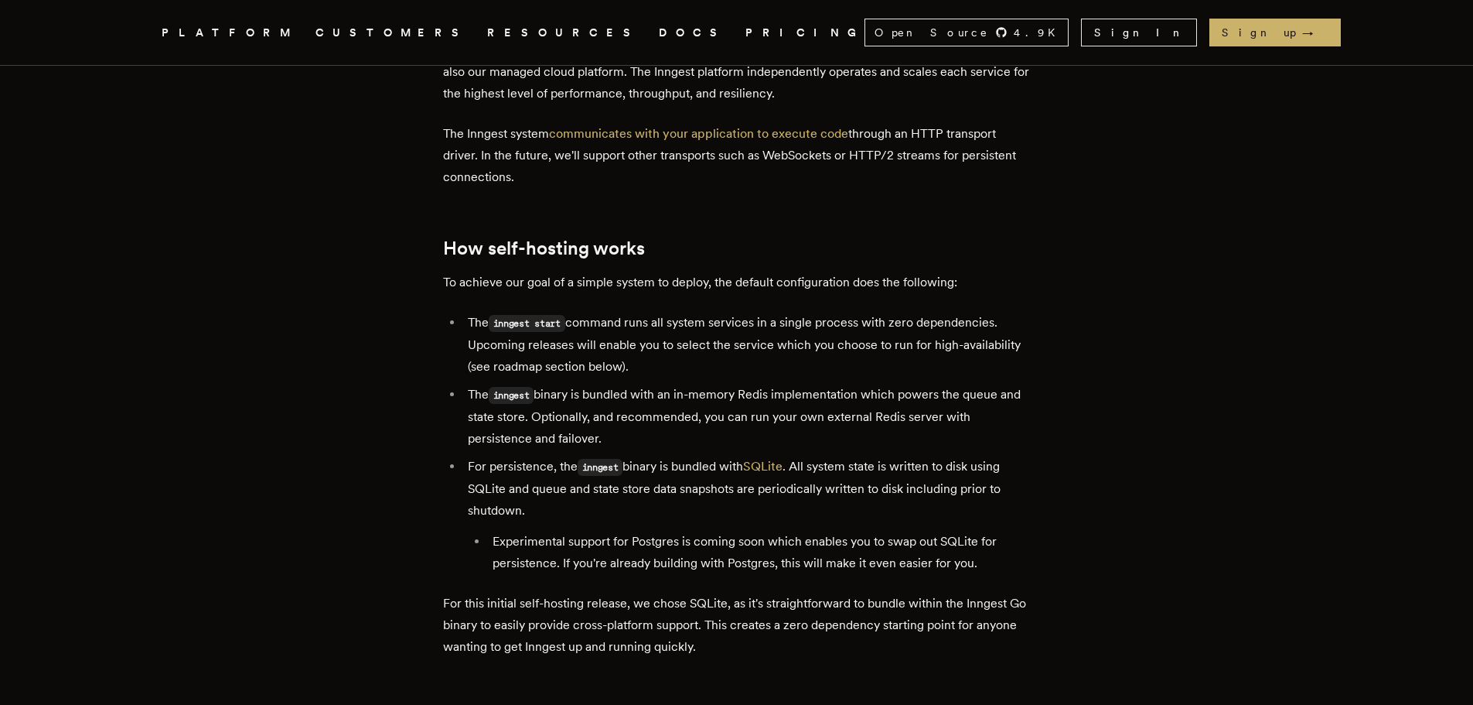
scroll to position [2166, 0]
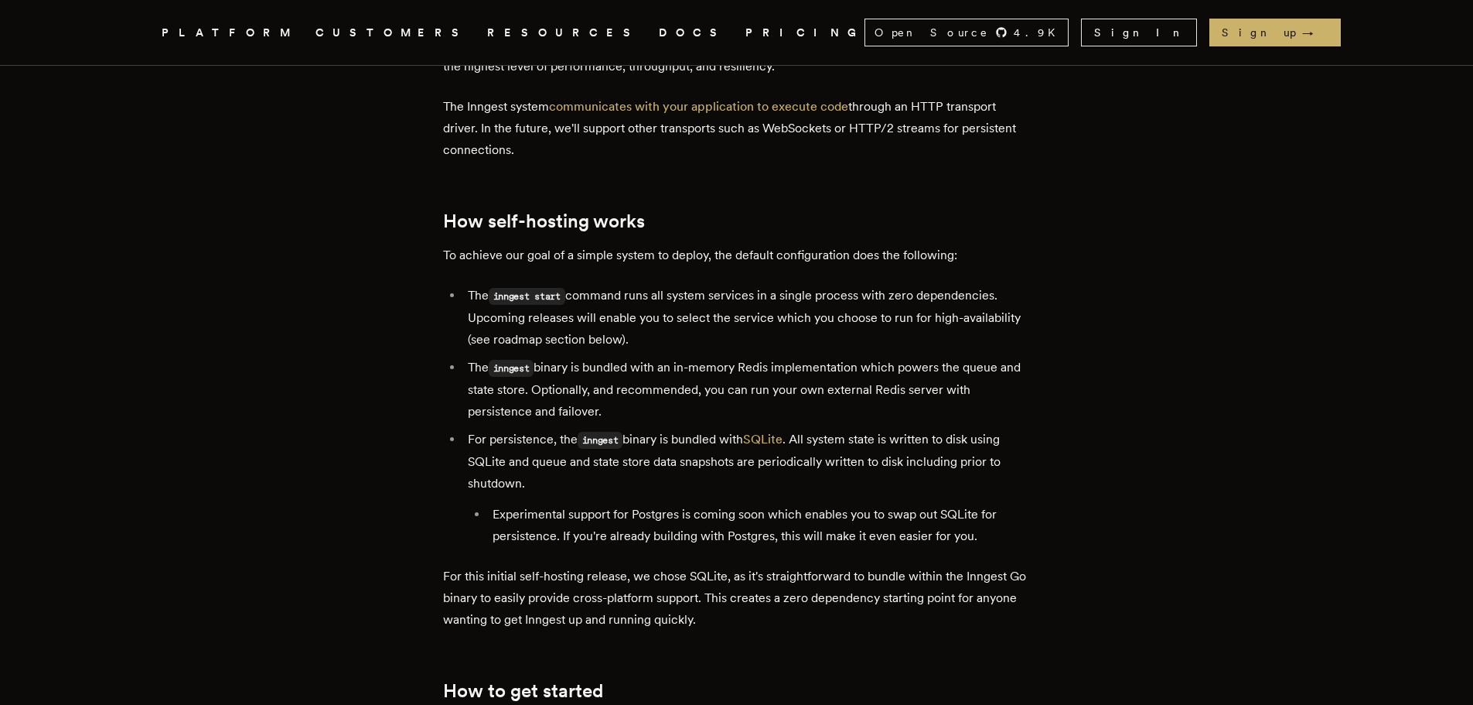
click at [522, 288] on code "inngest start" at bounding box center [527, 296] width 77 height 17
drag, startPoint x: 522, startPoint y: 248, endPoint x: 575, endPoint y: 248, distance: 52.6
click at [522, 288] on code "inngest start" at bounding box center [527, 296] width 77 height 17
click at [565, 288] on code "inngest start" at bounding box center [527, 296] width 77 height 17
drag, startPoint x: 575, startPoint y: 248, endPoint x: 630, endPoint y: 209, distance: 67.8
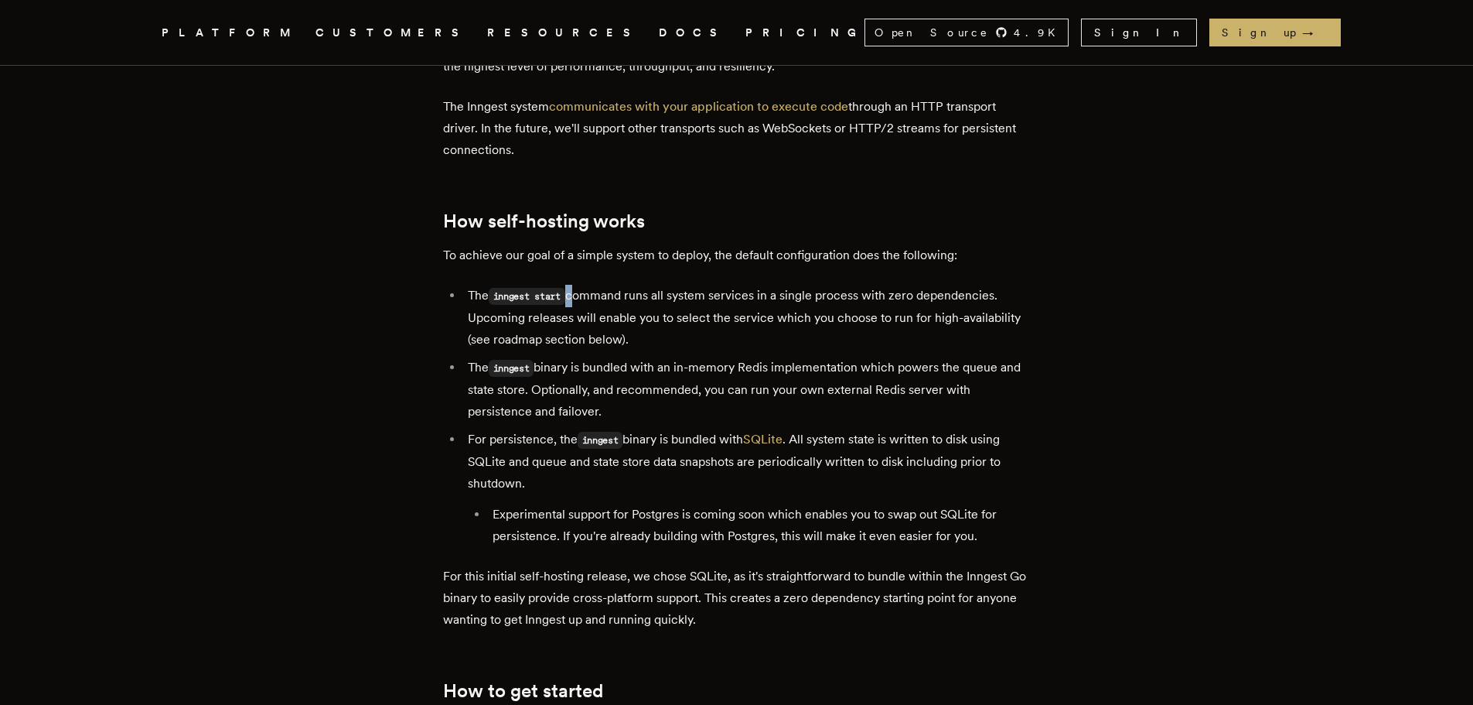
click at [565, 288] on code "inngest start" at bounding box center [527, 296] width 77 height 17
drag, startPoint x: 553, startPoint y: 208, endPoint x: 551, endPoint y: 270, distance: 61.9
click at [674, 244] on p "To achieve our goal of a simple system to deploy, the default configuration doe…" at bounding box center [737, 255] width 588 height 22
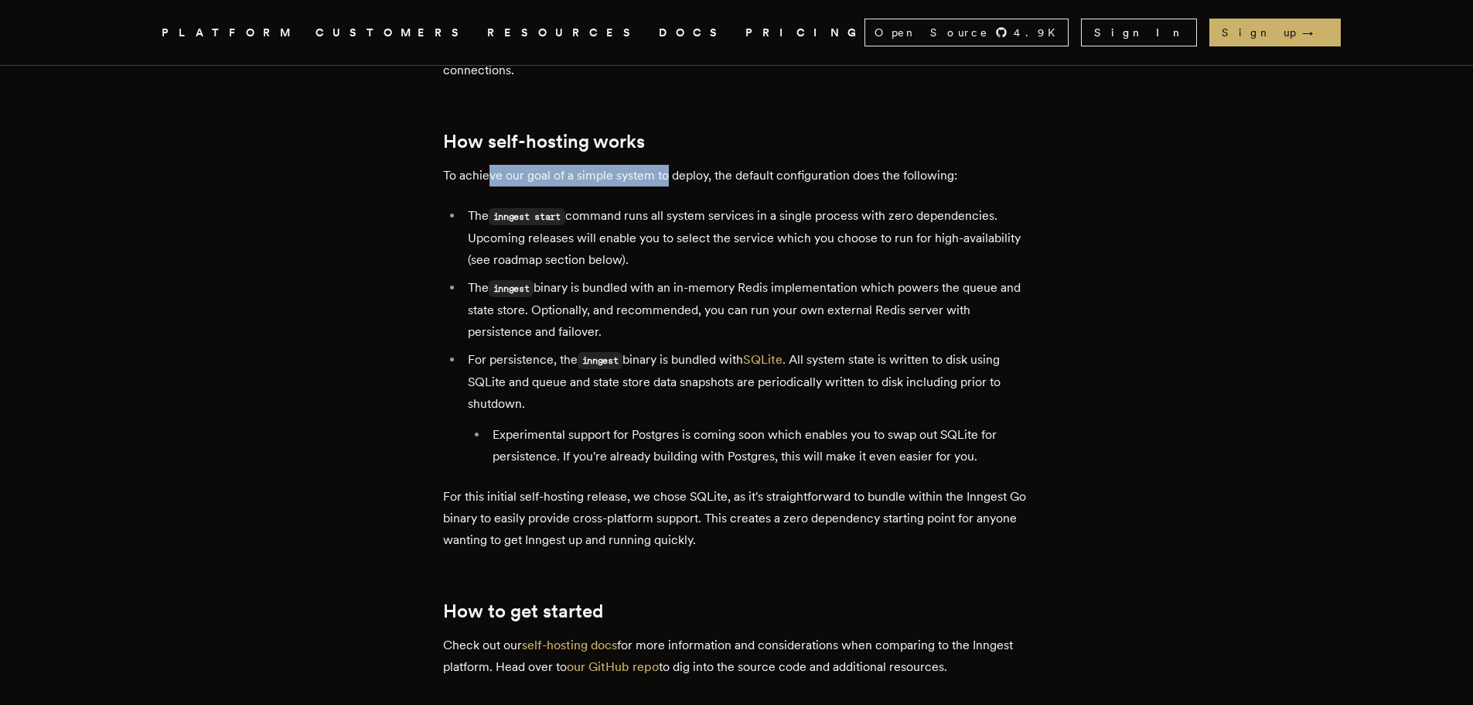
scroll to position [2320, 0]
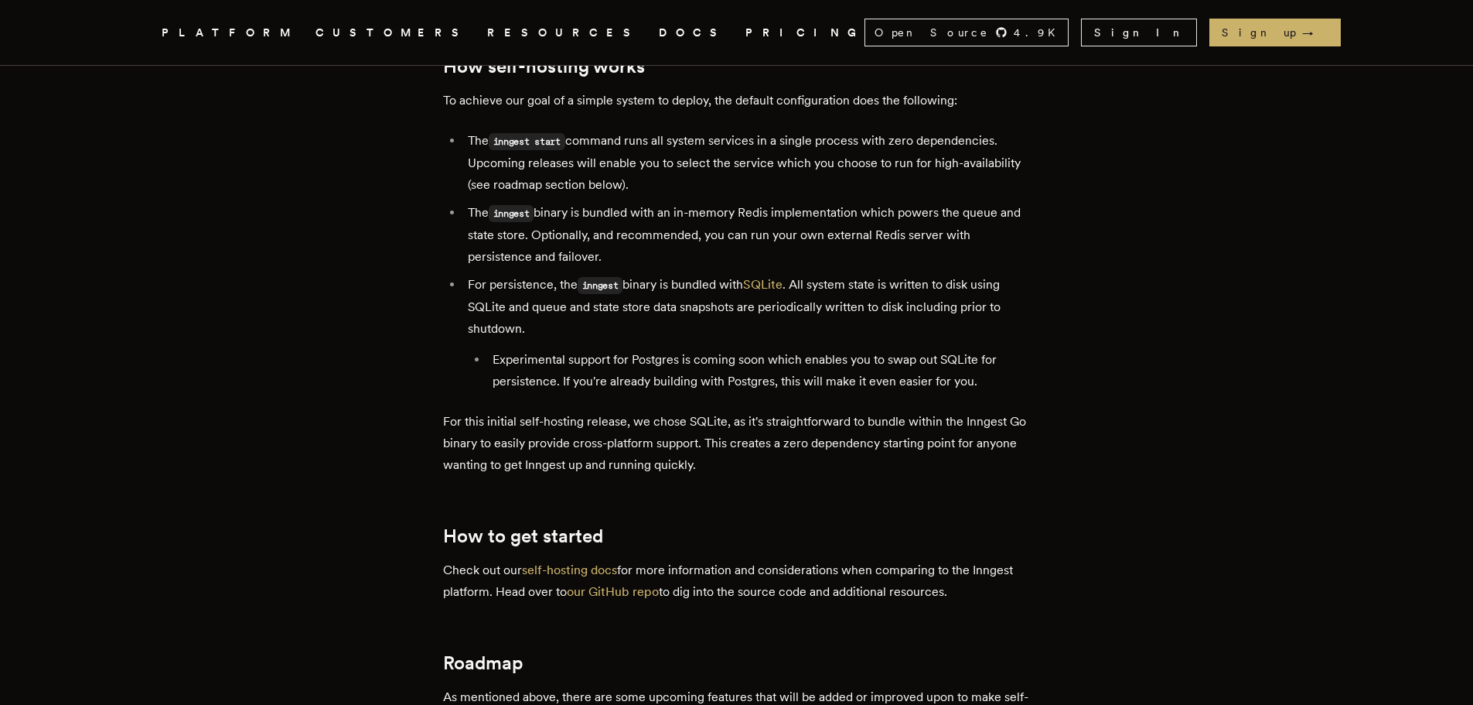
click at [511, 205] on code "inngest" at bounding box center [512, 213] width 46 height 17
drag, startPoint x: 578, startPoint y: 165, endPoint x: 683, endPoint y: 175, distance: 105.7
click at [683, 202] on li "The inngest binary is bundled with an in-memory Redis implementation which powe…" at bounding box center [747, 235] width 568 height 66
click at [533, 274] on li "For persistence, the inngest binary is bundled with SQLite . All system state i…" at bounding box center [747, 333] width 568 height 118
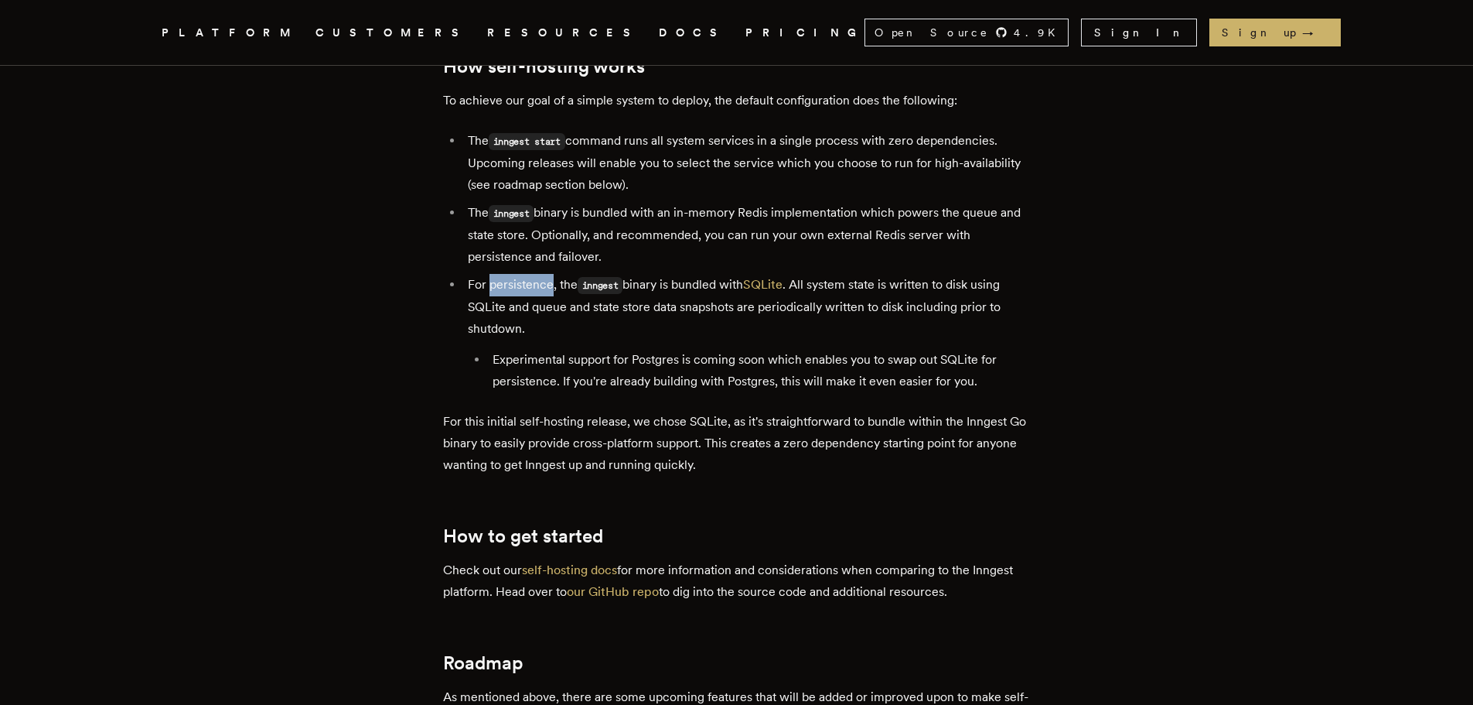
click at [533, 274] on li "For persistence, the inngest binary is bundled with SQLite . All system state i…" at bounding box center [747, 333] width 568 height 118
click at [623, 277] on code "inngest" at bounding box center [601, 285] width 46 height 17
drag, startPoint x: 679, startPoint y: 232, endPoint x: 717, endPoint y: 222, distance: 39.2
click at [723, 274] on li "For persistence, the inngest binary is bundled with SQLite . All system state i…" at bounding box center [747, 333] width 568 height 118
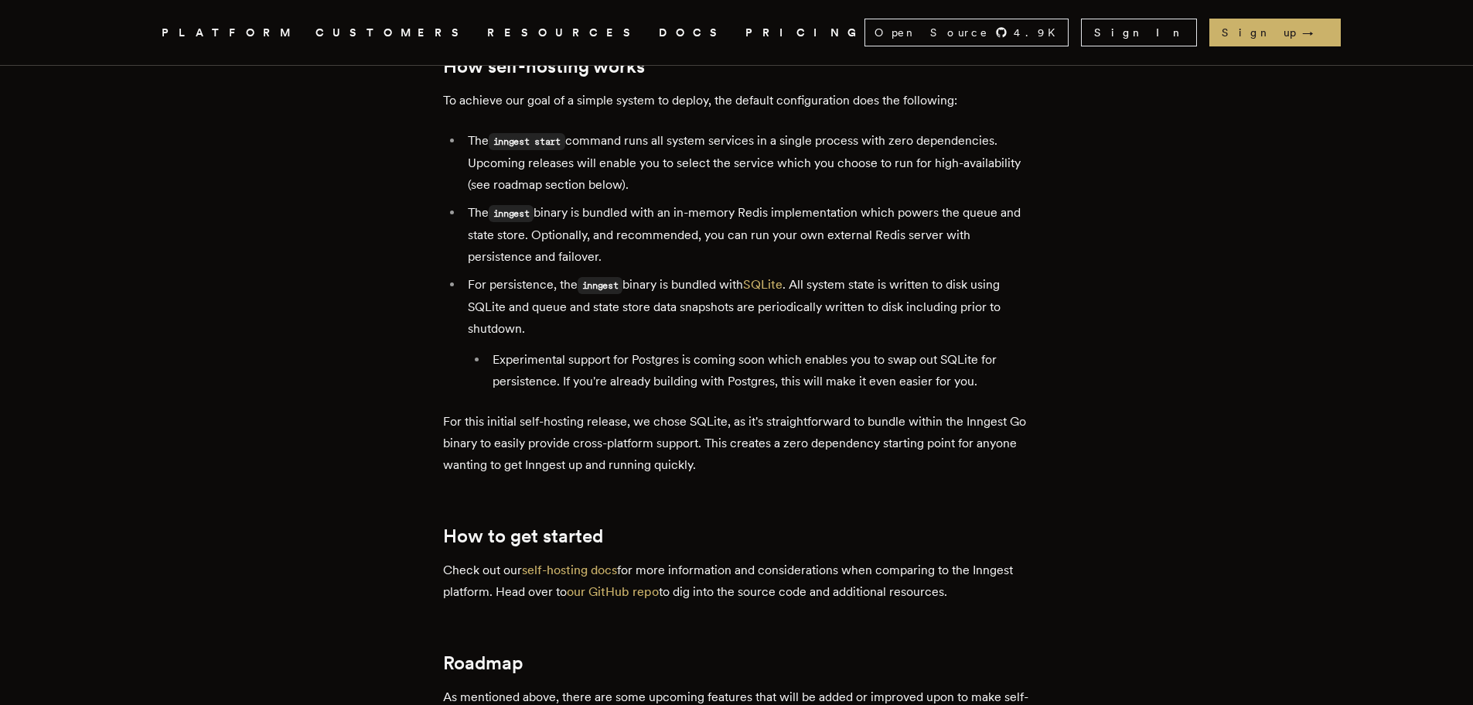
click at [891, 274] on li "For persistence, the inngest binary is bundled with SQLite . All system state i…" at bounding box center [747, 333] width 568 height 118
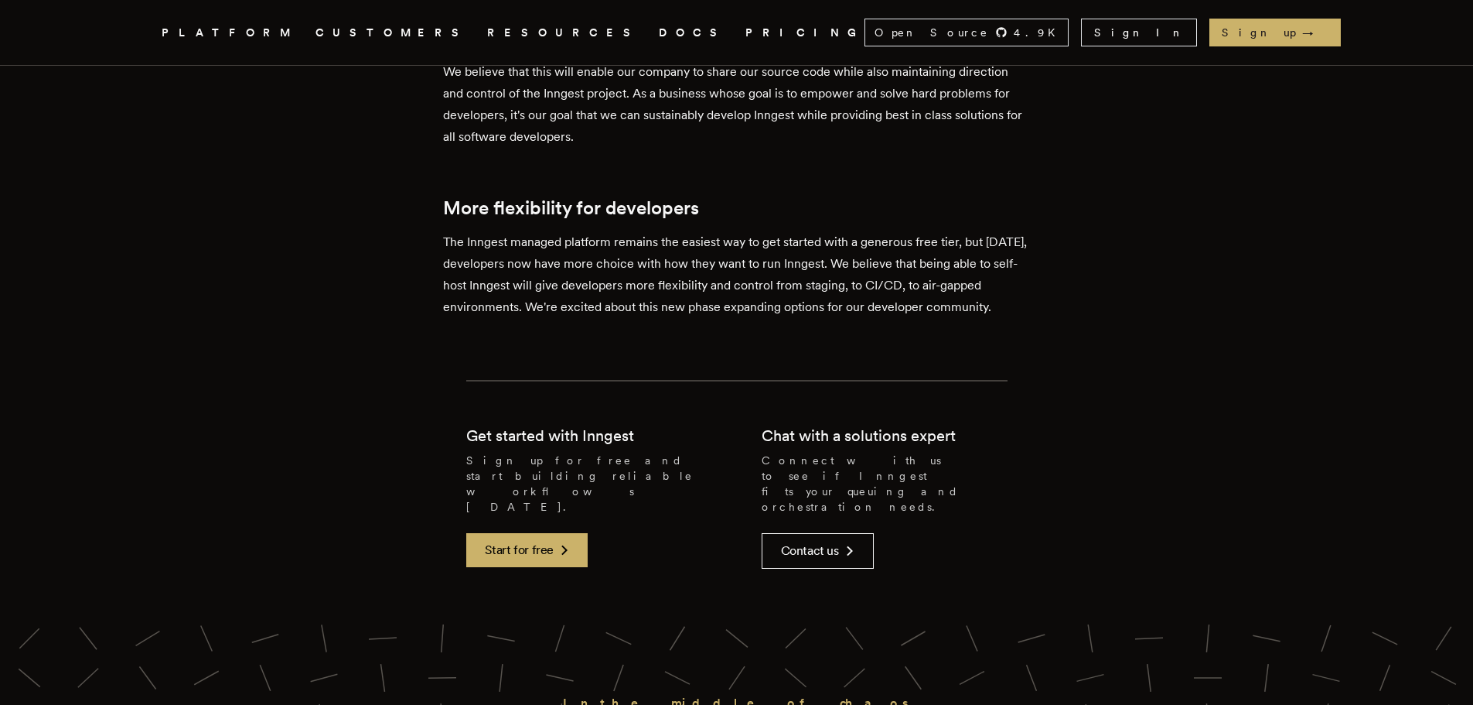
scroll to position [3403, 0]
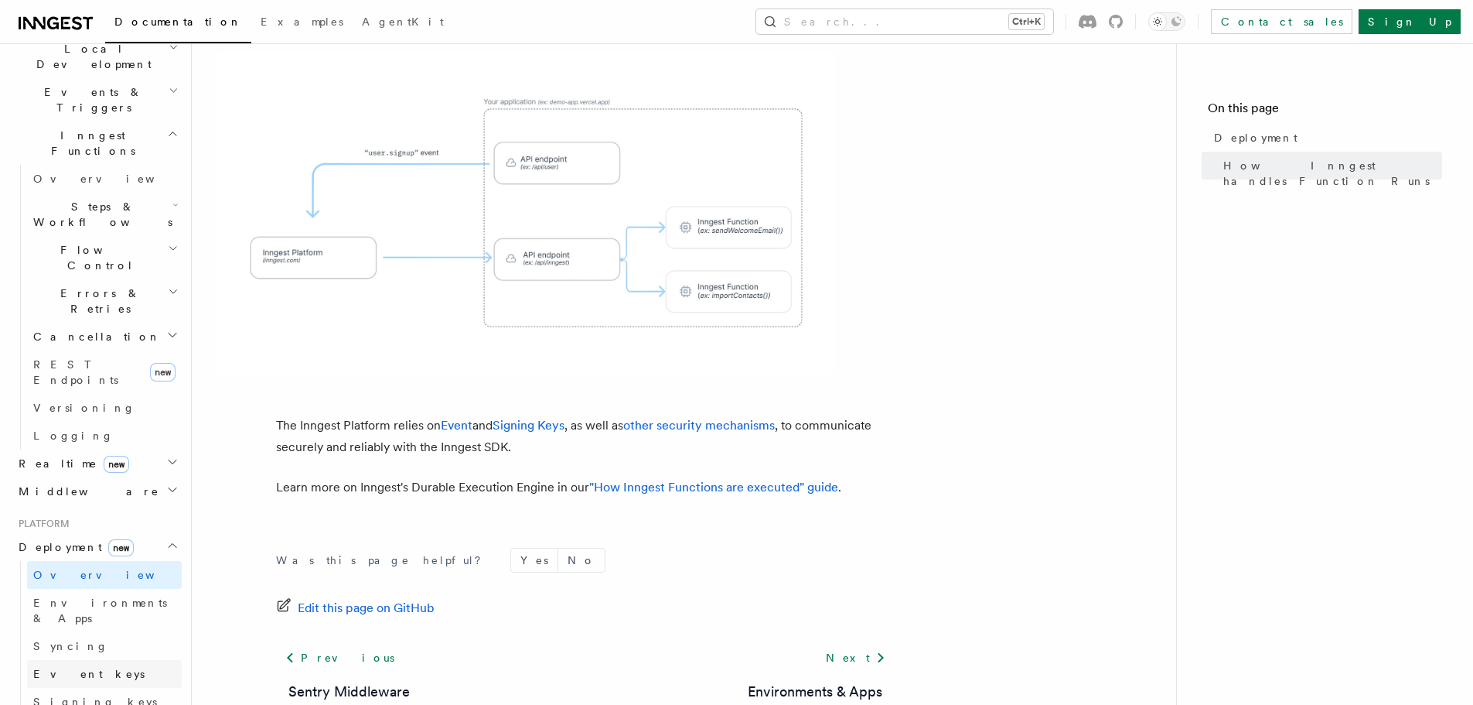
scroll to position [464, 0]
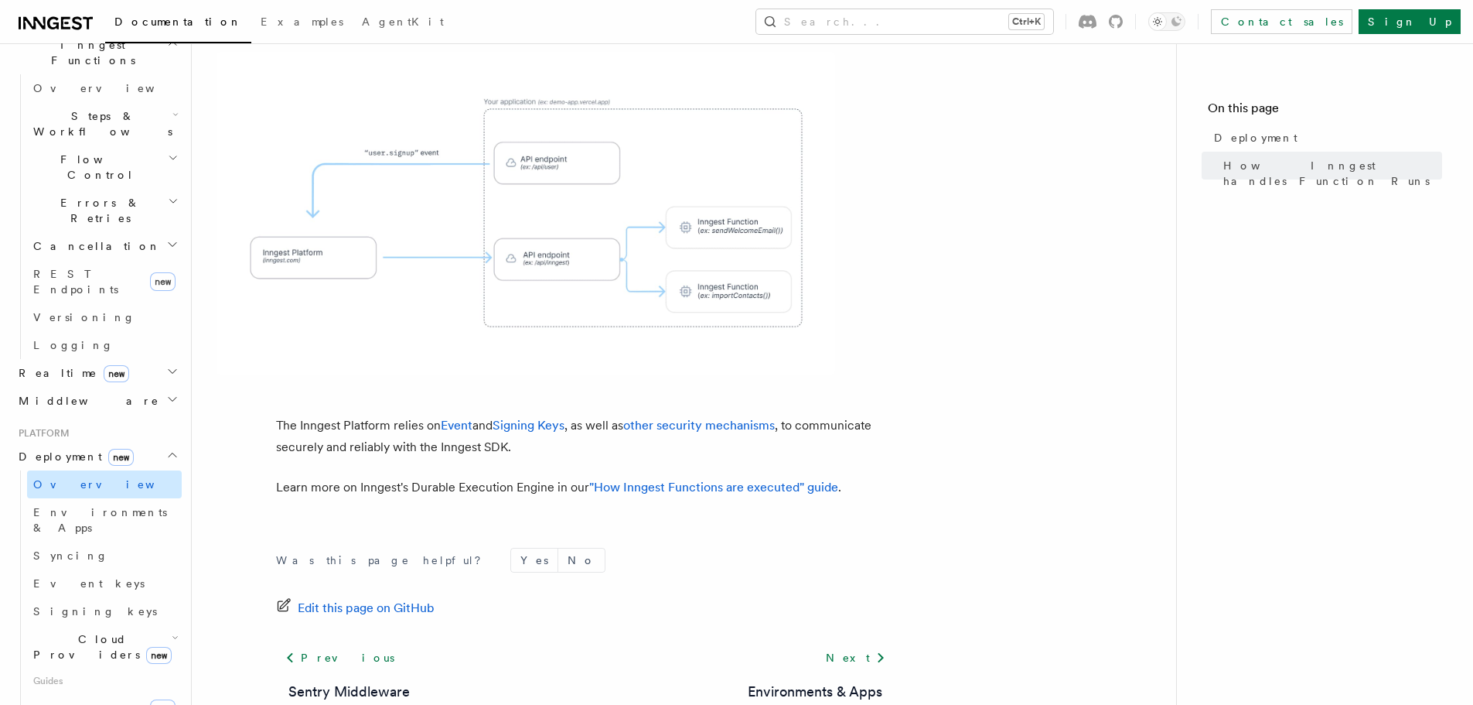
click at [101, 470] on link "Overview" at bounding box center [104, 484] width 155 height 28
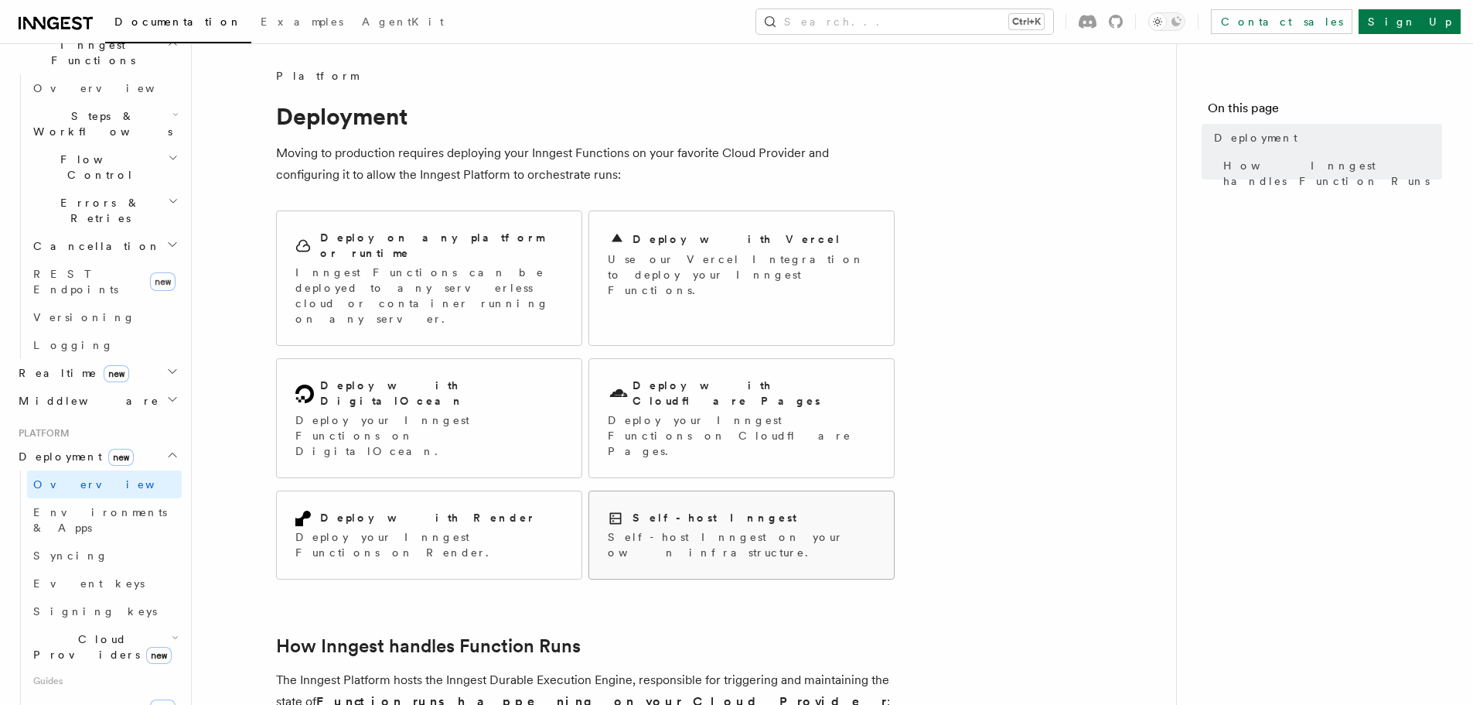
click at [754, 529] on p "Self-host Inngest on your own infrastructure." at bounding box center [742, 544] width 268 height 31
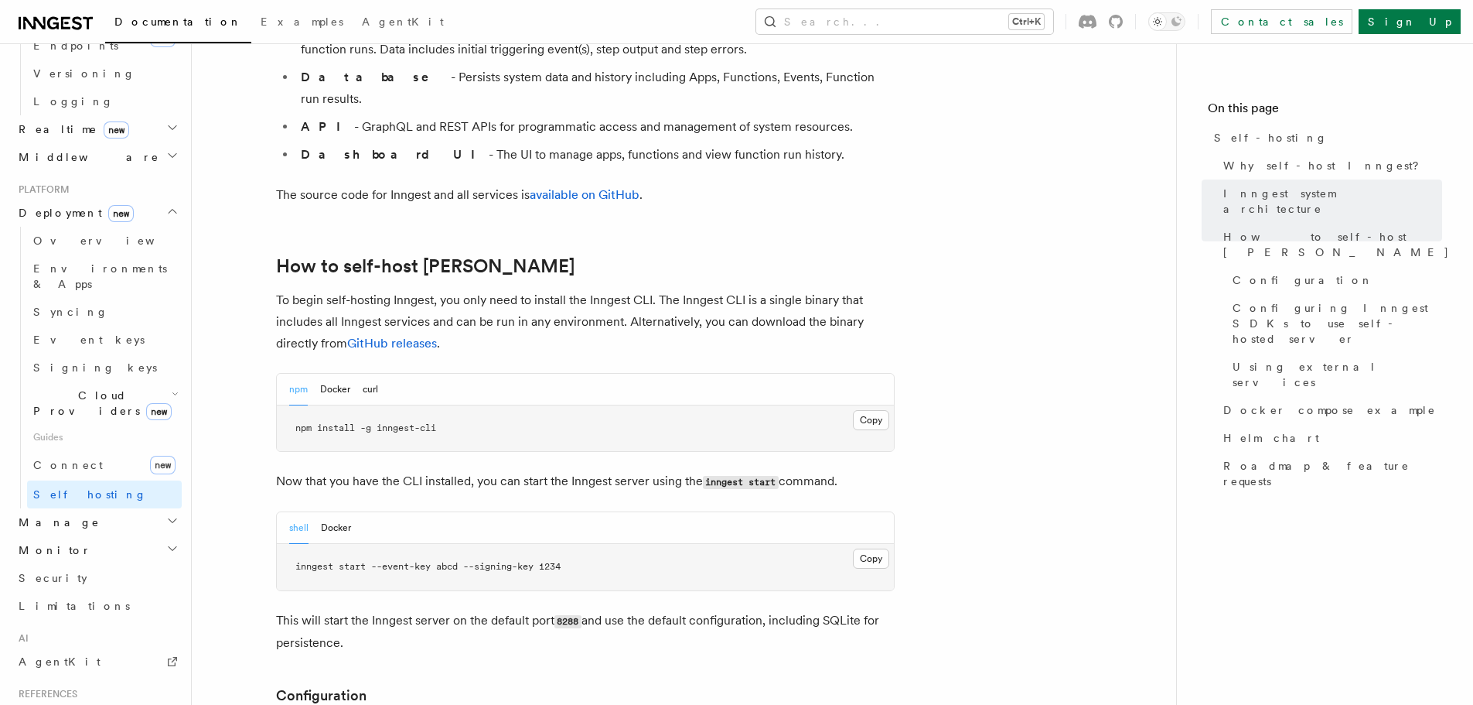
scroll to position [1470, 0]
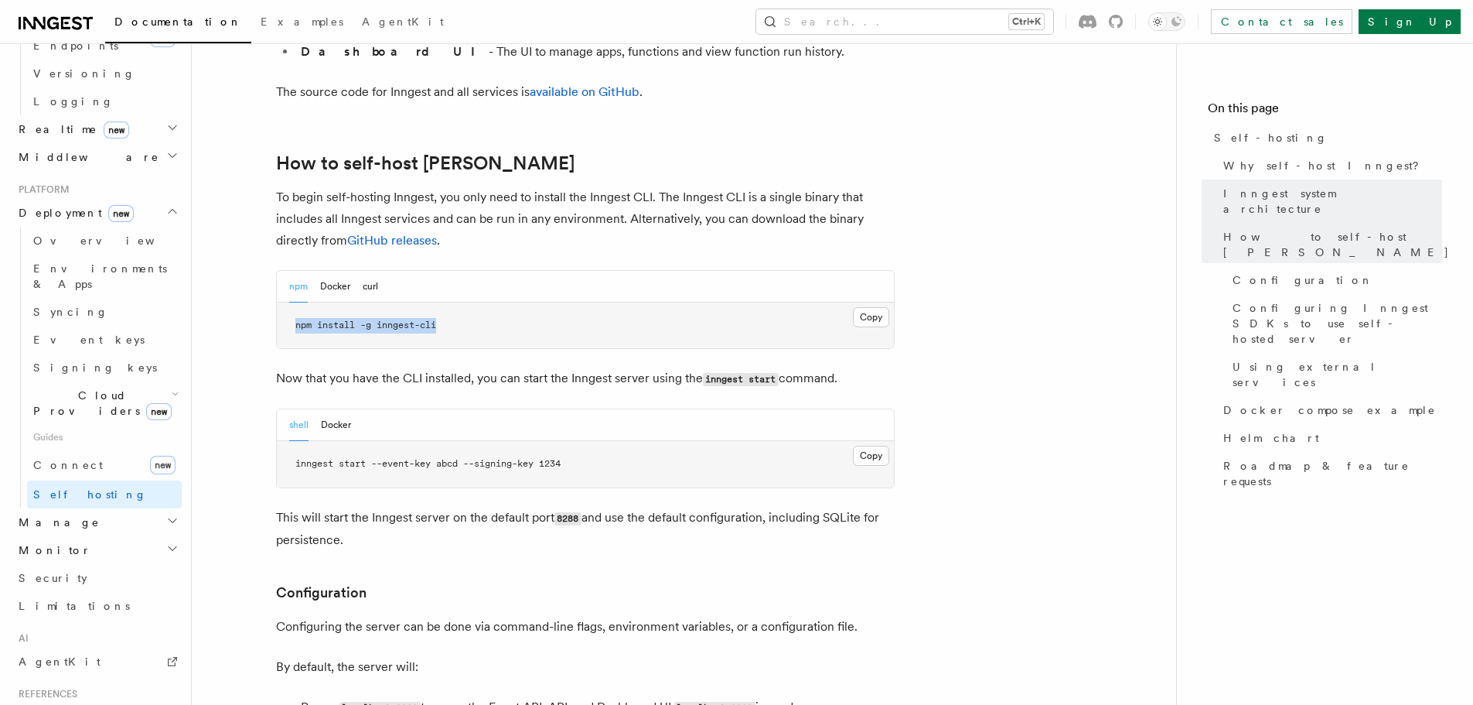
drag, startPoint x: 293, startPoint y: 283, endPoint x: 546, endPoint y: 286, distance: 252.9
click at [546, 302] on pre "npm install -g inngest-cli" at bounding box center [585, 325] width 617 height 46
click at [355, 409] on div "shell Docker" at bounding box center [585, 425] width 617 height 32
click at [335, 409] on button "Docker" at bounding box center [336, 425] width 30 height 32
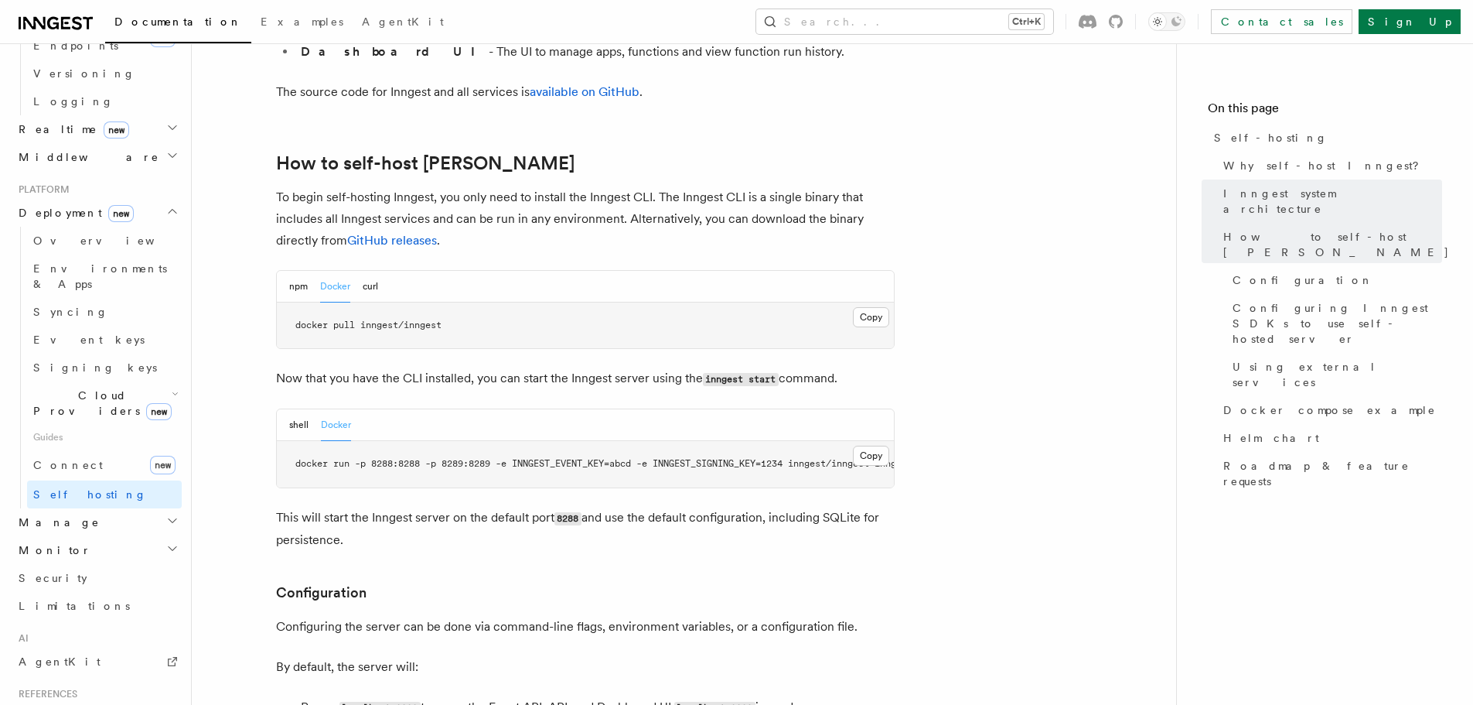
click at [335, 409] on button "Docker" at bounding box center [336, 425] width 30 height 32
click at [521, 458] on span "docker run -p 8288:8288 -p 8289:8289 -e INNGEST_EVENT_KEY=abcd -e INNGEST_SIGNI…" at bounding box center [551, 463] width 650 height 11
click at [548, 441] on pre "docker run -p 8288:8288 -p 8289:8289 -e INNGEST_EVENT_KEY=abcd -e INNGEST_SIGNI…" at bounding box center [585, 464] width 617 height 46
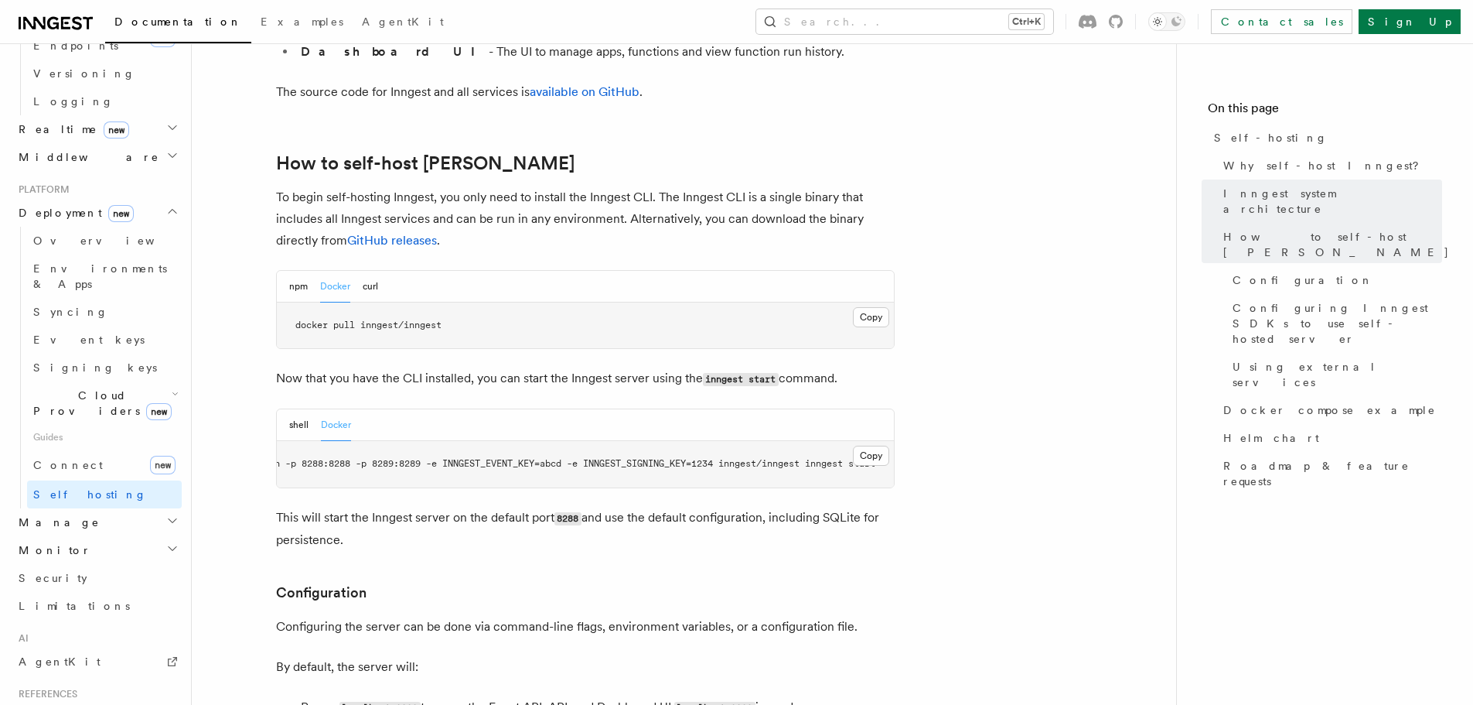
click at [697, 458] on span "docker run -p 8288:8288 -p 8289:8289 -e INNGEST_EVENT_KEY=abcd -e INNGEST_SIGNI…" at bounding box center [551, 463] width 650 height 11
click at [766, 458] on span "docker run -p 8288:8288 -p 8289:8289 -e INNGEST_EVENT_KEY=abcd -e INNGEST_SIGNI…" at bounding box center [551, 463] width 650 height 11
drag, startPoint x: 766, startPoint y: 415, endPoint x: 750, endPoint y: 450, distance: 38.4
click at [766, 458] on span "docker run -p 8288:8288 -p 8289:8289 -e INNGEST_EVENT_KEY=abcd -e INNGEST_SIGNI…" at bounding box center [551, 463] width 650 height 11
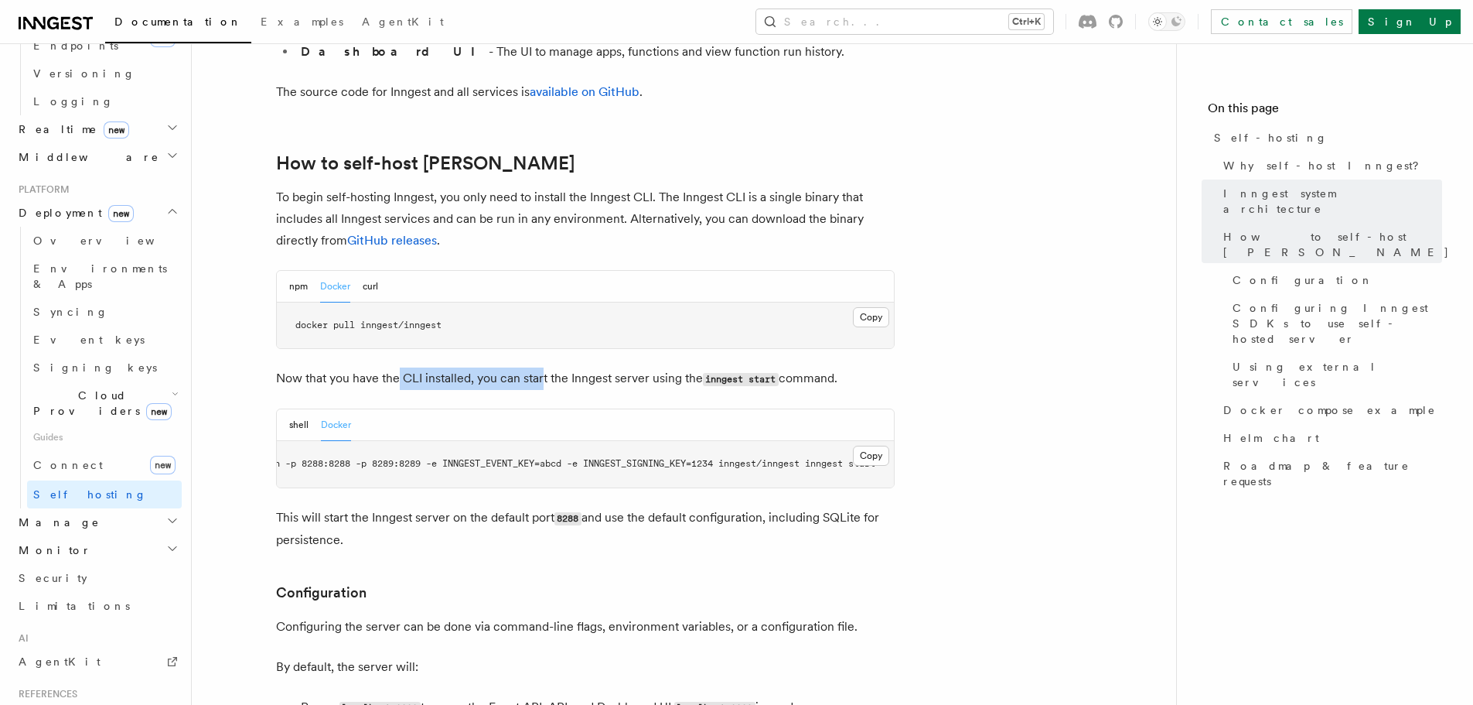
drag, startPoint x: 400, startPoint y: 329, endPoint x: 541, endPoint y: 330, distance: 140.8
click at [541, 367] on p "Now that you have the CLI installed, you can start the Inngest server using the…" at bounding box center [585, 378] width 619 height 22
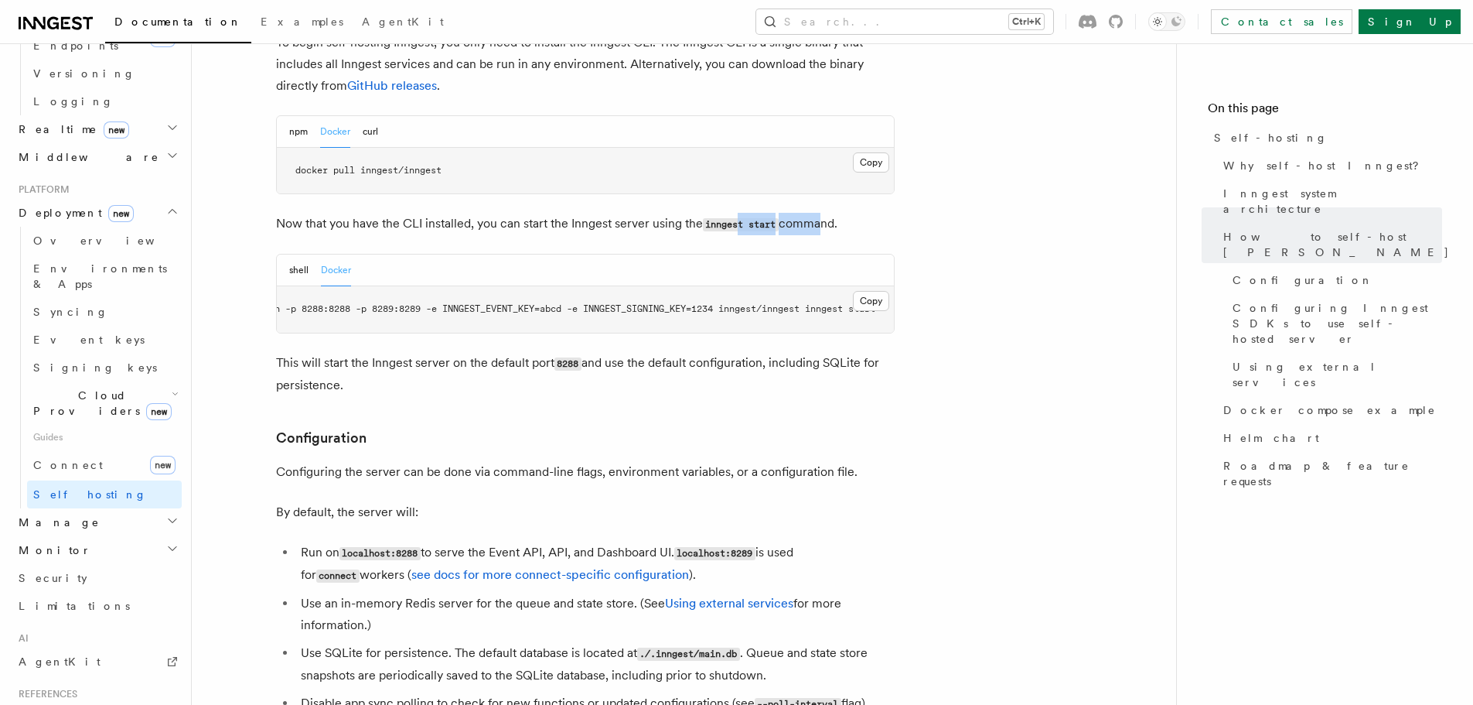
drag, startPoint x: 743, startPoint y: 190, endPoint x: 818, endPoint y: 179, distance: 76.6
click at [818, 213] on p "Now that you have the CLI installed, you can start the Inngest server using the…" at bounding box center [585, 224] width 619 height 22
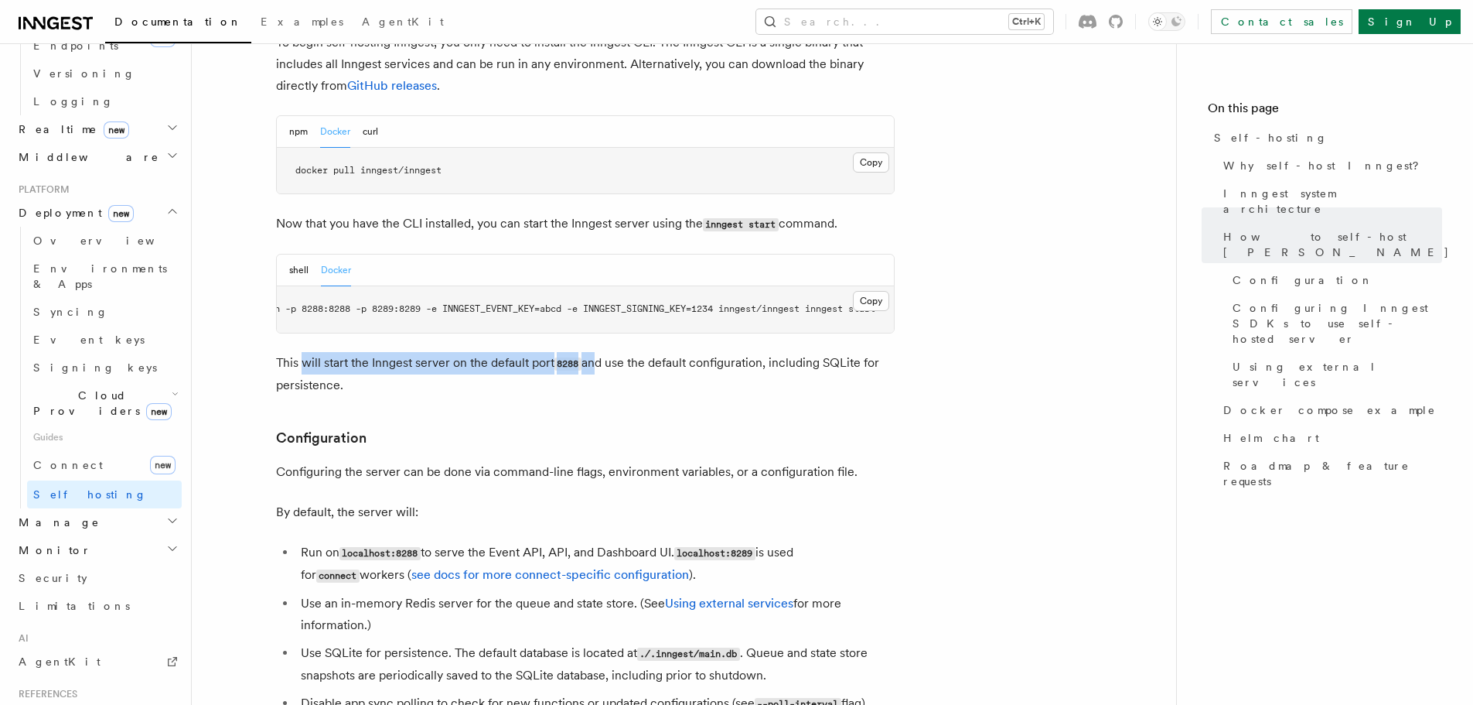
drag, startPoint x: 300, startPoint y: 327, endPoint x: 593, endPoint y: 323, distance: 293.2
click at [593, 352] on p "This will start the Inngest server on the default port 8288 and use the default…" at bounding box center [585, 374] width 619 height 44
click at [487, 358] on p "This will start the Inngest server on the default port 8288 and use the default…" at bounding box center [585, 374] width 619 height 44
drag, startPoint x: 487, startPoint y: 337, endPoint x: 626, endPoint y: 336, distance: 140.0
click at [626, 352] on p "This will start the Inngest server on the default port 8288 and use the default…" at bounding box center [585, 374] width 619 height 44
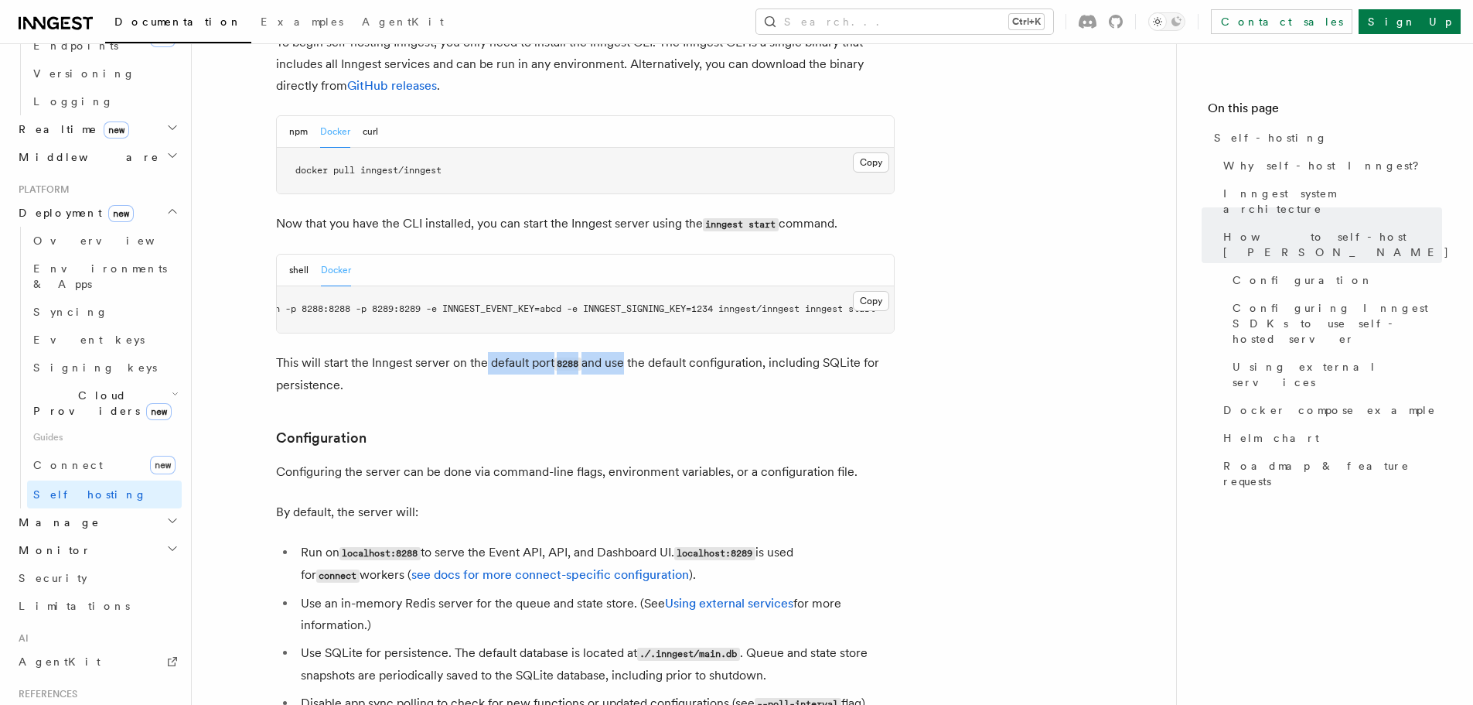
click at [626, 352] on p "This will start the Inngest server on the default port 8288 and use the default…" at bounding box center [585, 374] width 619 height 44
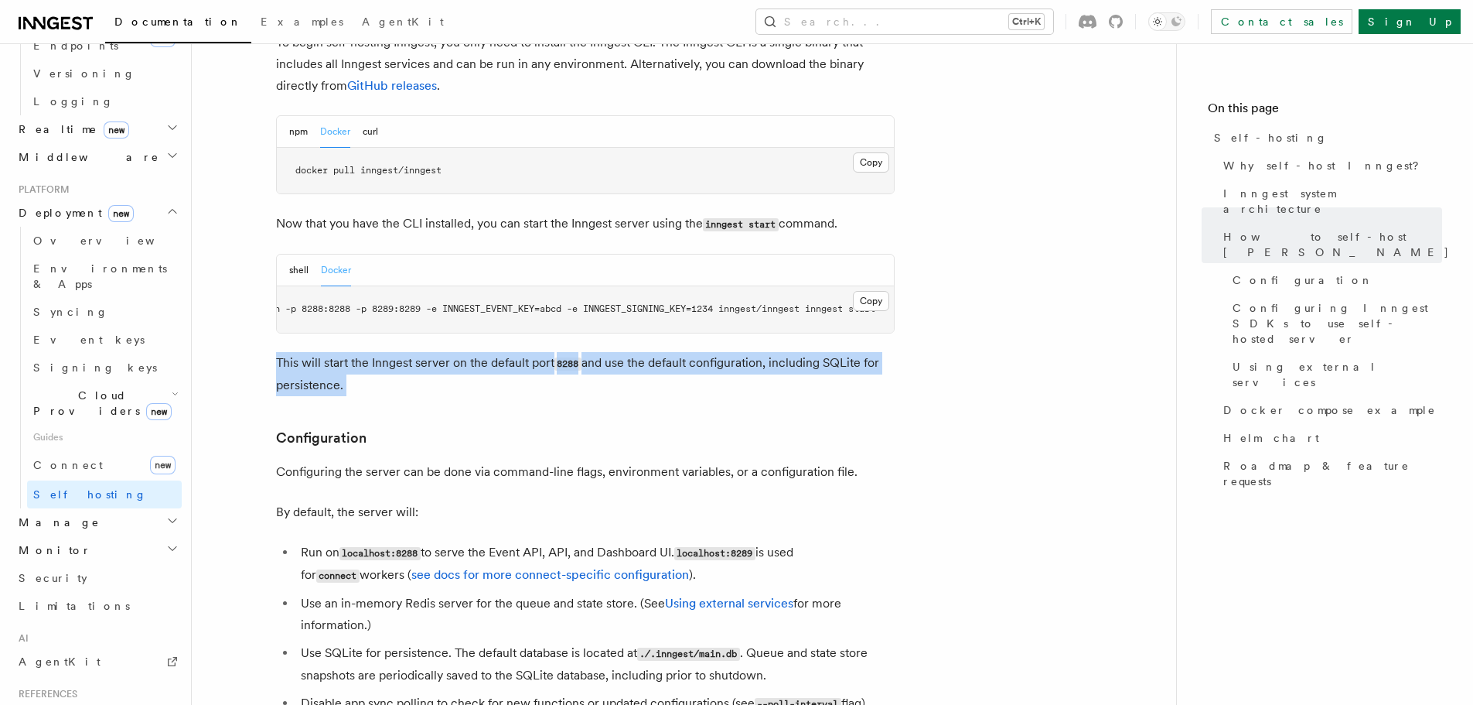
click at [626, 352] on p "This will start the Inngest server on the default port 8288 and use the default…" at bounding box center [585, 374] width 619 height 44
click at [691, 352] on p "This will start the Inngest server on the default port 8288 and use the default…" at bounding box center [585, 374] width 619 height 44
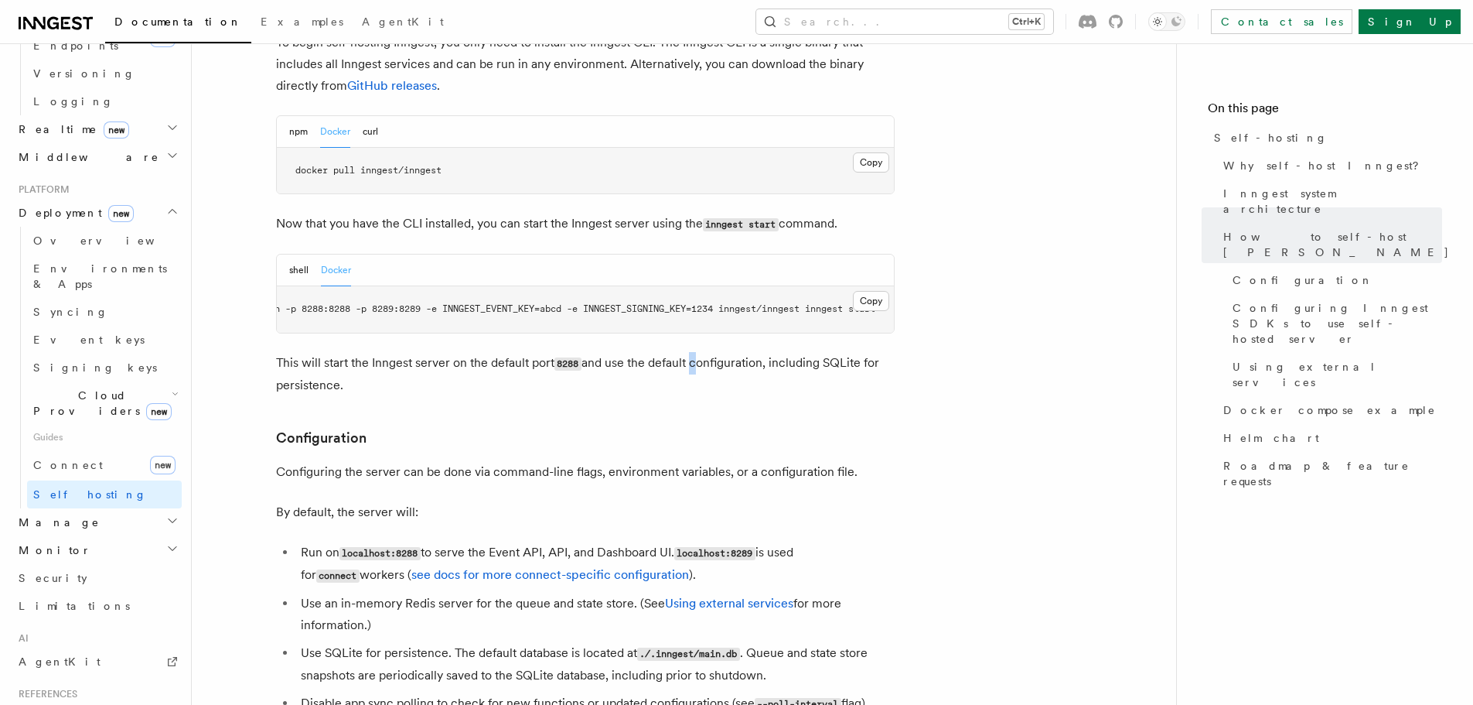
click at [691, 352] on p "This will start the Inngest server on the default port 8288 and use the default…" at bounding box center [585, 374] width 619 height 44
click at [405, 303] on span "docker run -p 8288:8288 -p 8289:8289 -e INNGEST_EVENT_KEY=abcd -e INNGEST_SIGNI…" at bounding box center [620, 308] width 650 height 11
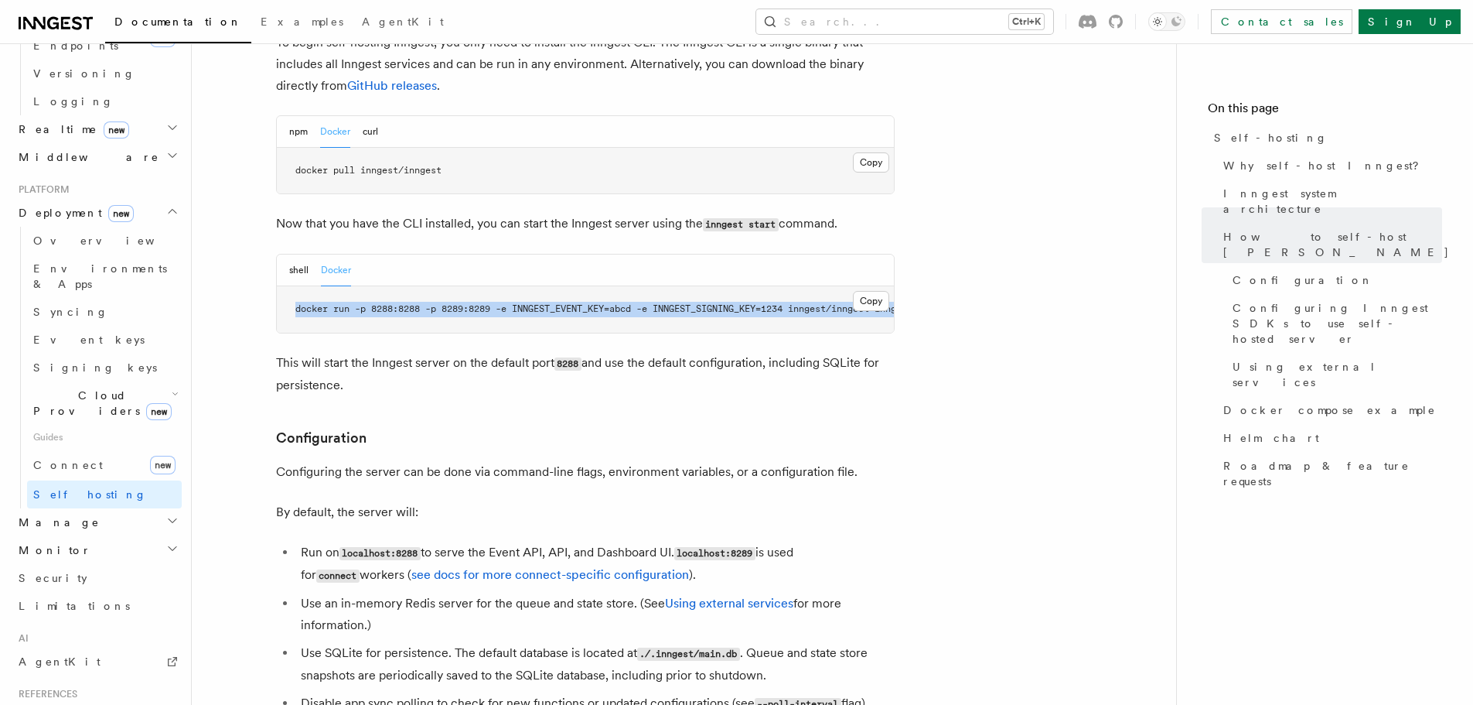
click at [405, 303] on span "docker run -p 8288:8288 -p 8289:8289 -e INNGEST_EVENT_KEY=abcd -e INNGEST_SIGNI…" at bounding box center [620, 308] width 650 height 11
copy article "docker run -p 8288:8288 -p 8289:8289 -e INNGEST_EVENT_KEY=abcd -e INNGEST_SIGNI…"
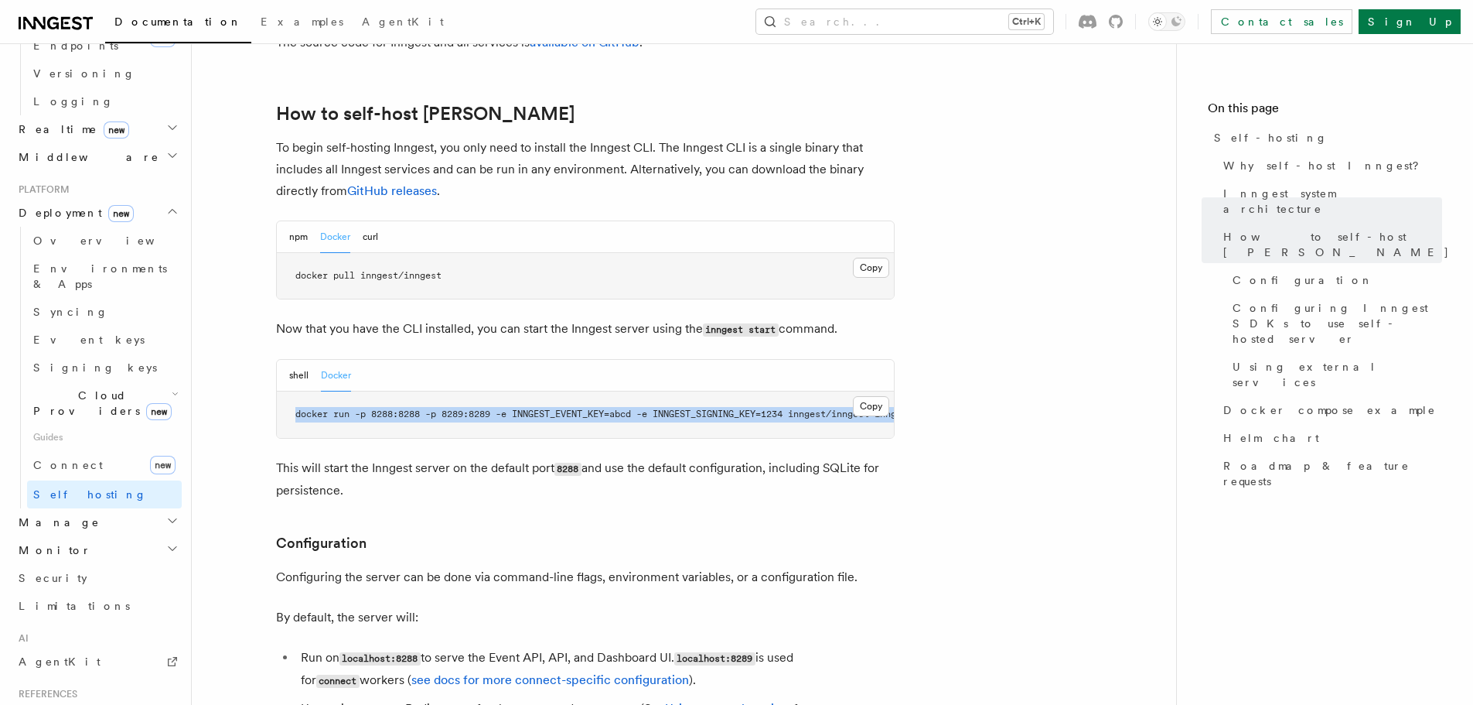
scroll to position [1547, 0]
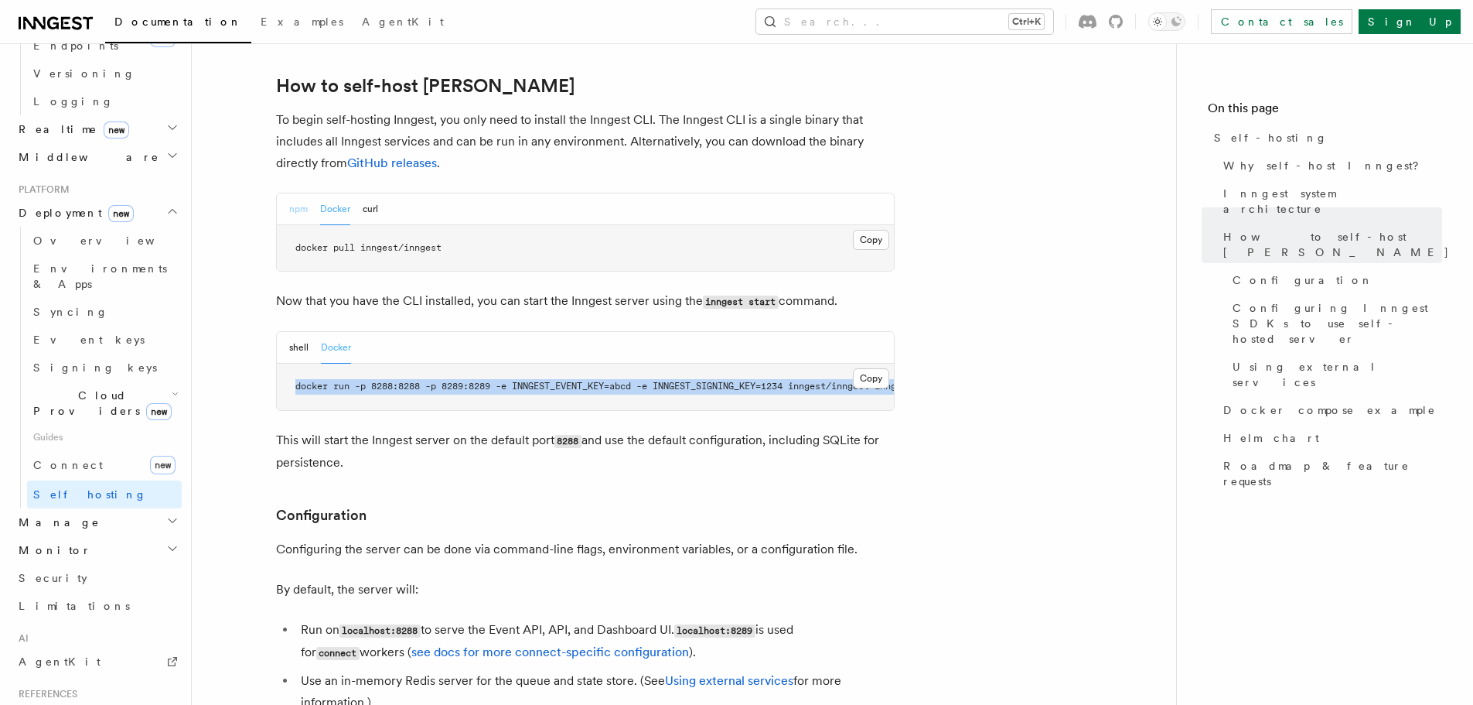
click at [289, 193] on button "npm" at bounding box center [298, 209] width 19 height 32
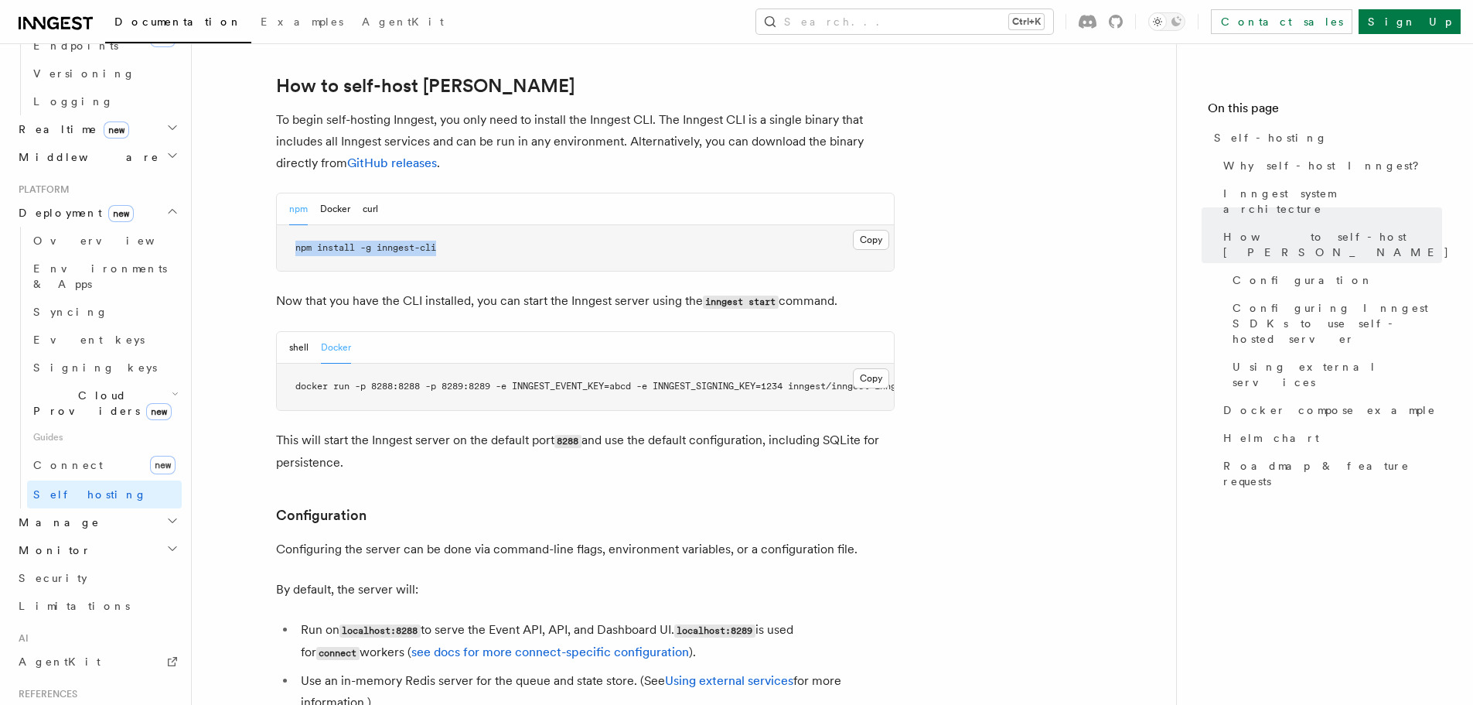
drag, startPoint x: 462, startPoint y: 206, endPoint x: 272, endPoint y: 199, distance: 189.6
copy span "npm install -g inngest-cli"
click at [287, 332] on div "shell Docker" at bounding box center [585, 348] width 617 height 32
click at [293, 332] on button "shell" at bounding box center [298, 348] width 19 height 32
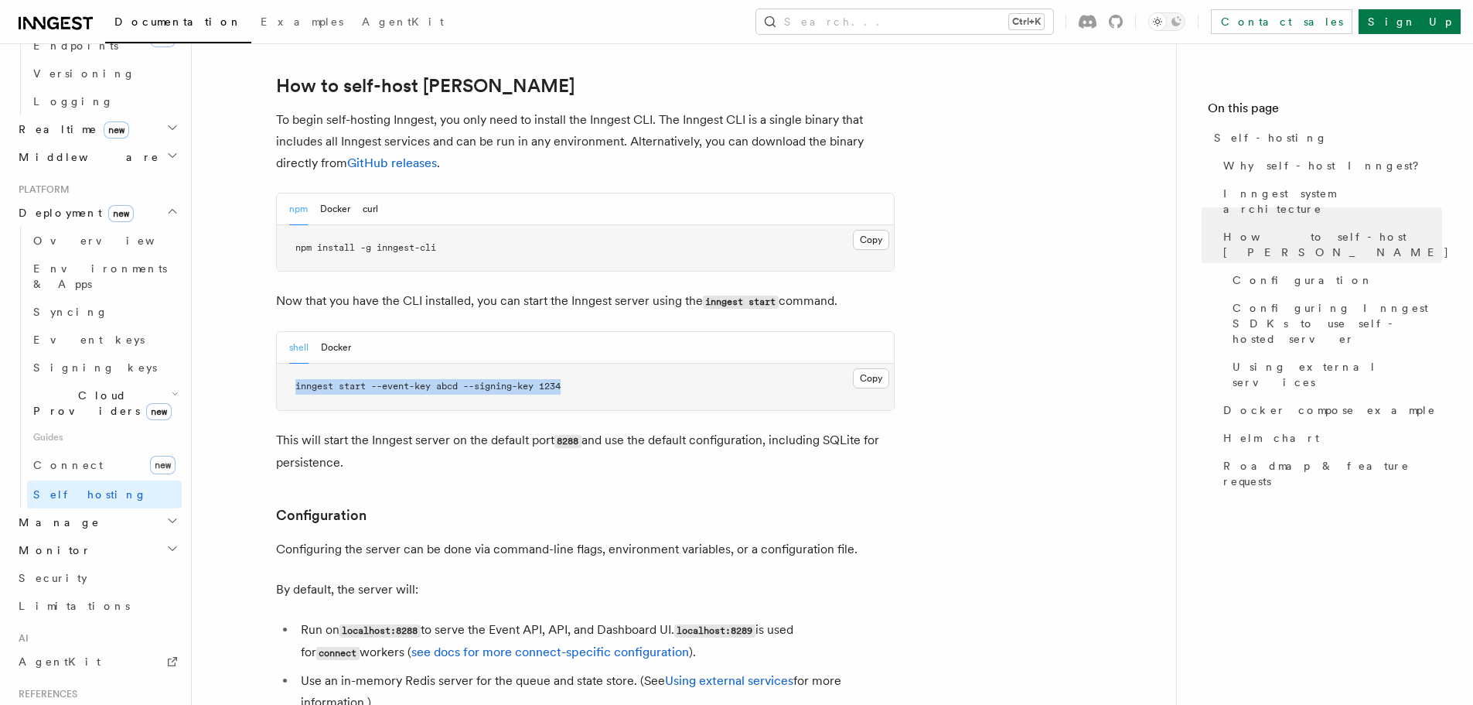
drag, startPoint x: 620, startPoint y: 333, endPoint x: 294, endPoint y: 335, distance: 325.6
click at [294, 364] on pre "inngest start --event-key abcd --signing-key 1234" at bounding box center [585, 387] width 617 height 46
copy span "inngest start --event-key abcd --signing-key 1234"
click at [876, 368] on button "Copy Copied" at bounding box center [871, 378] width 36 height 20
drag, startPoint x: 558, startPoint y: 335, endPoint x: 611, endPoint y: 343, distance: 54.0
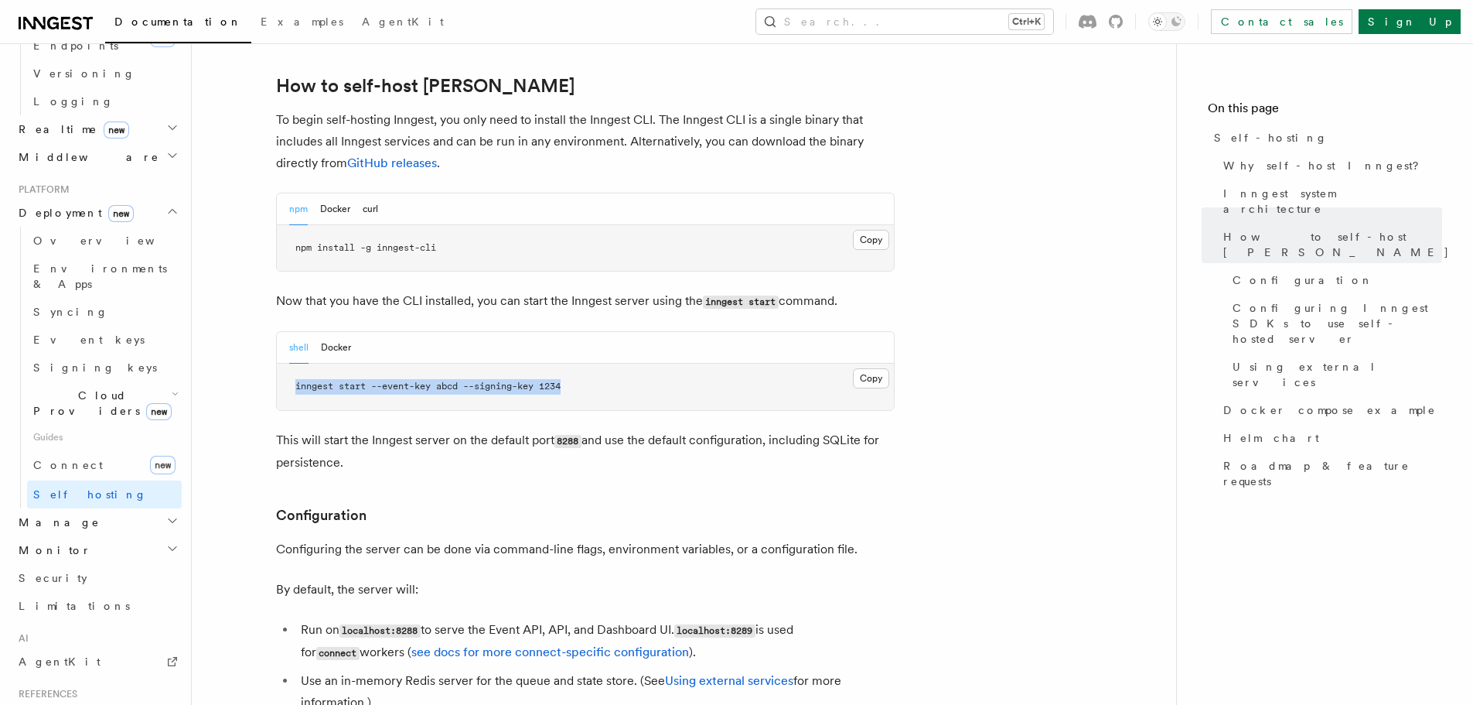
click at [558, 364] on pre "inngest start --event-key abcd --signing-key 1234" at bounding box center [585, 387] width 617 height 46
drag, startPoint x: 629, startPoint y: 344, endPoint x: 285, endPoint y: 340, distance: 343.4
click at [285, 364] on pre "inngest start --event-key abcd --signing-key 1234" at bounding box center [585, 387] width 617 height 46
copy span "inngest start --event-key abcd --signing-key 1234"
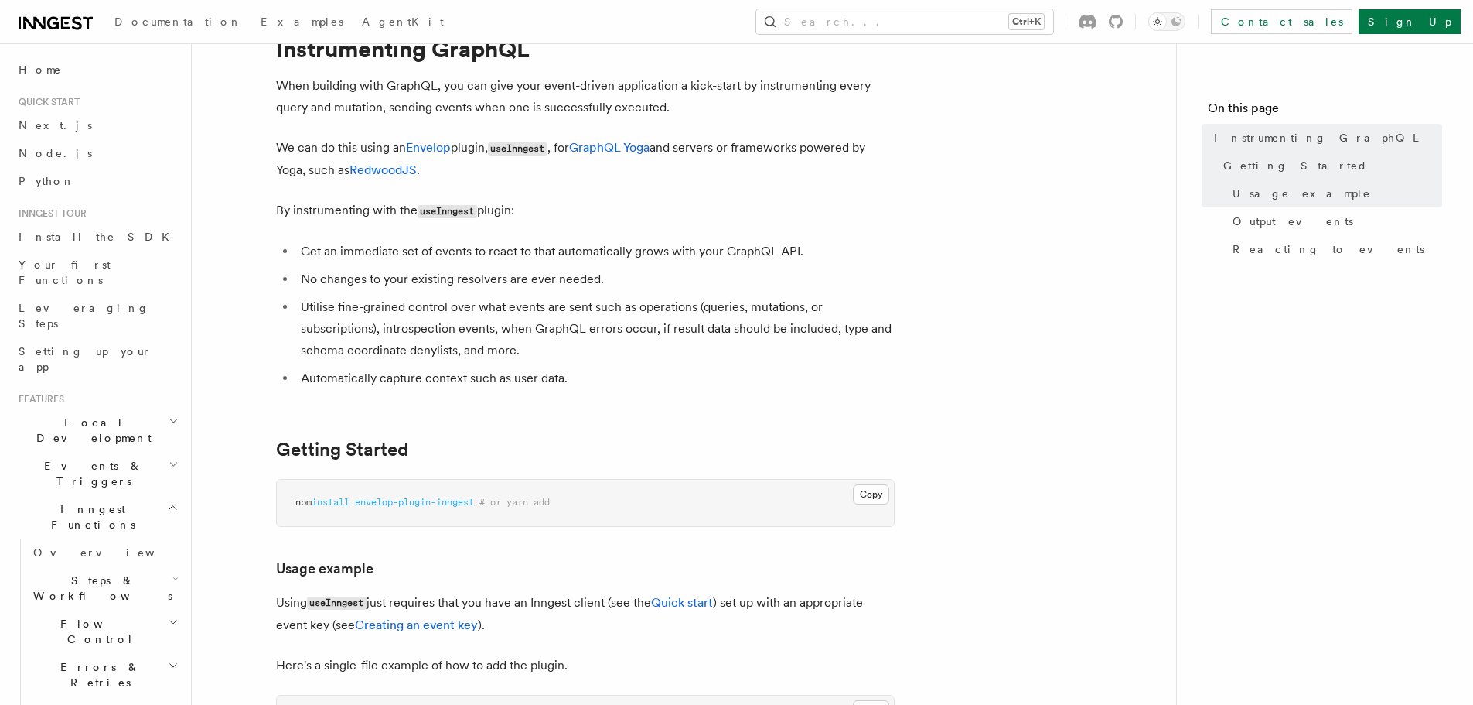
scroll to position [77, 0]
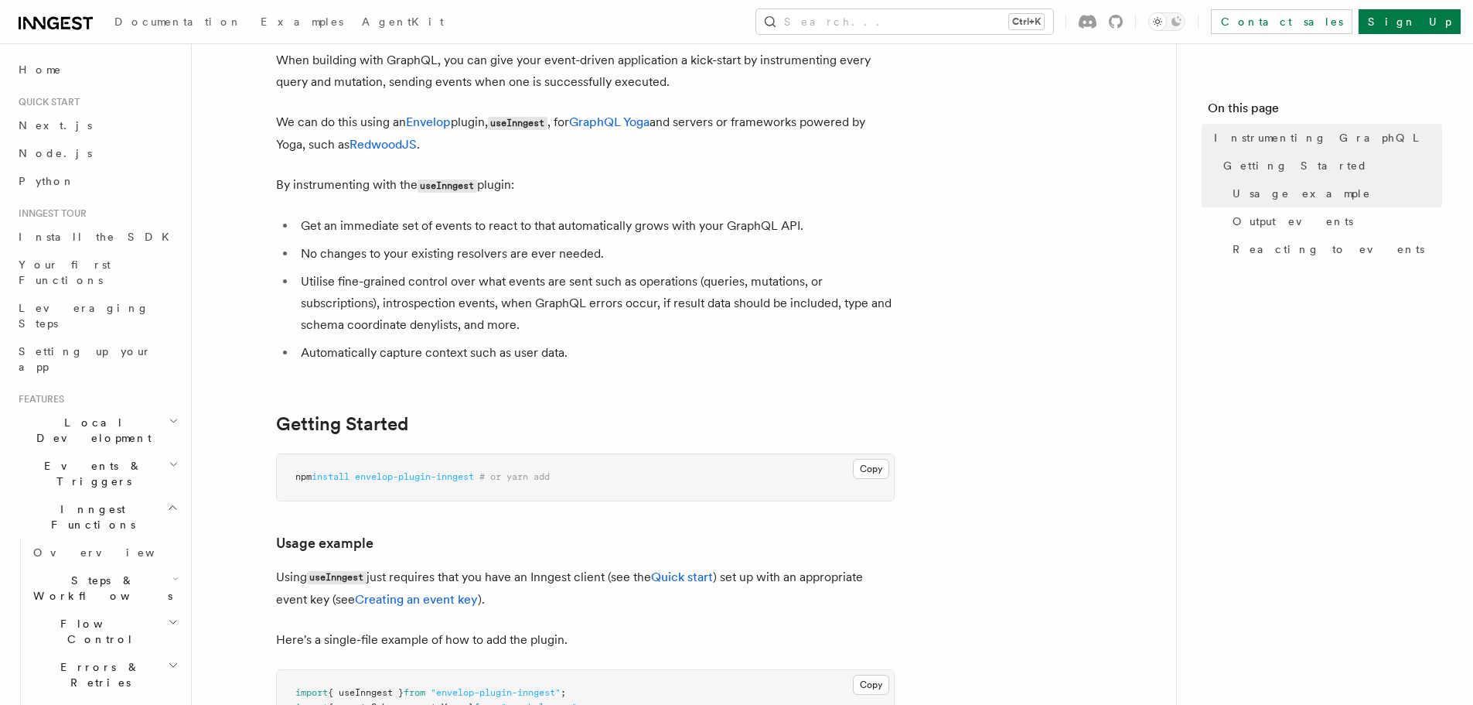
click at [430, 187] on code "useInngest" at bounding box center [448, 185] width 60 height 13
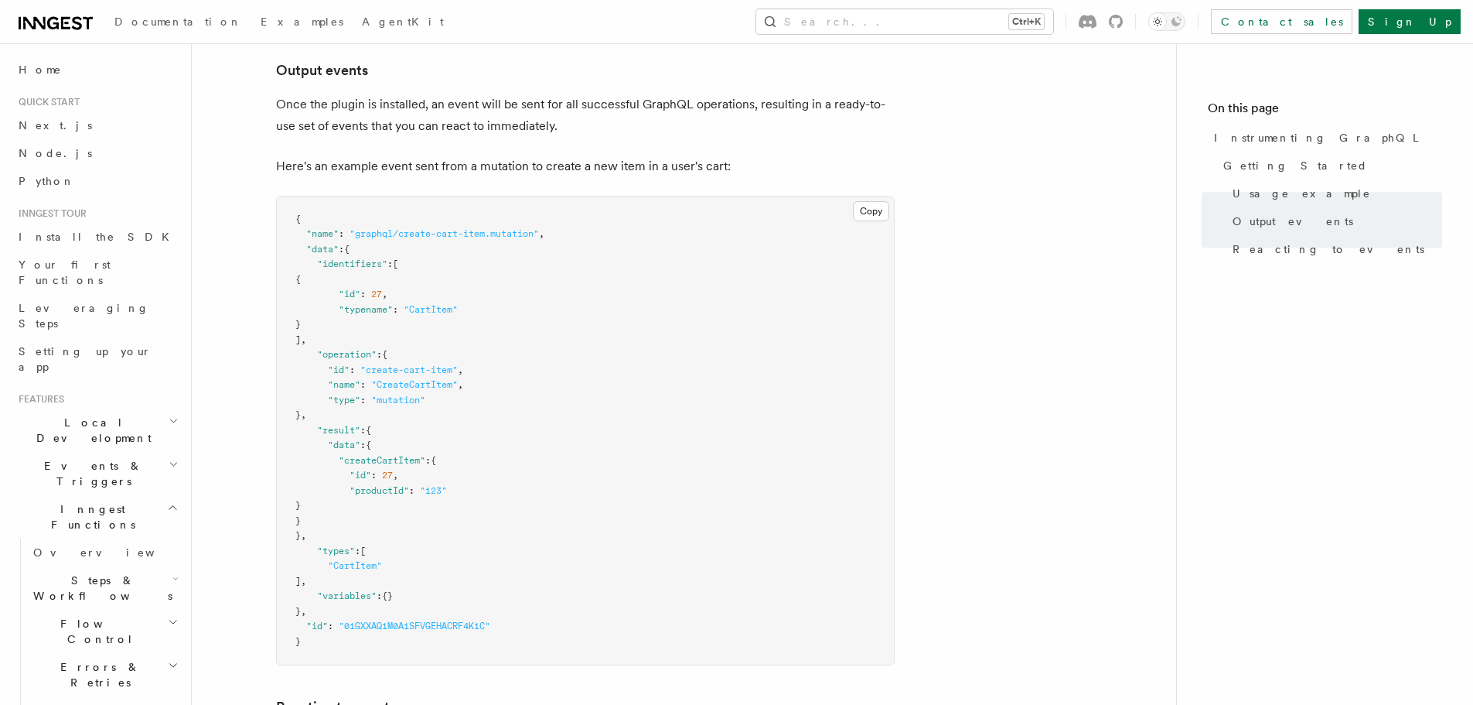
scroll to position [1238, 0]
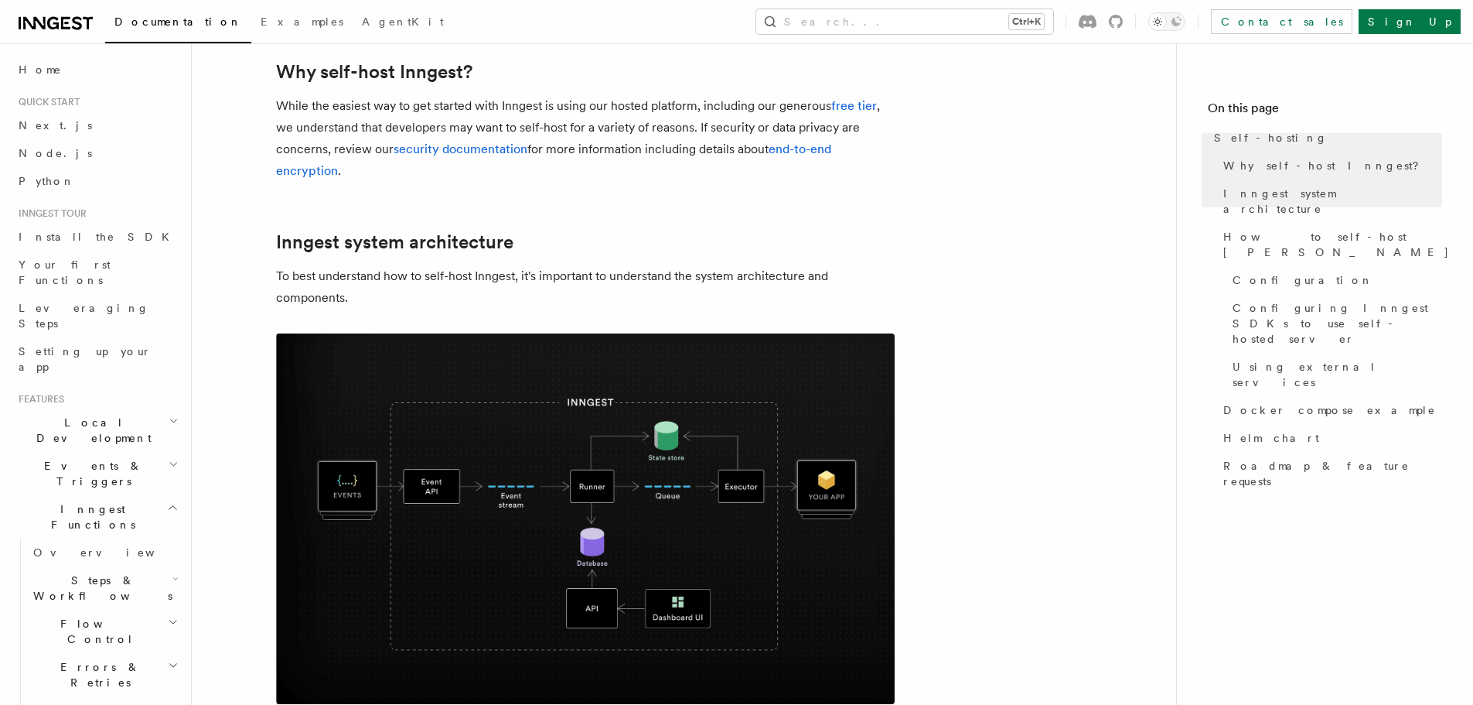
scroll to position [387, 0]
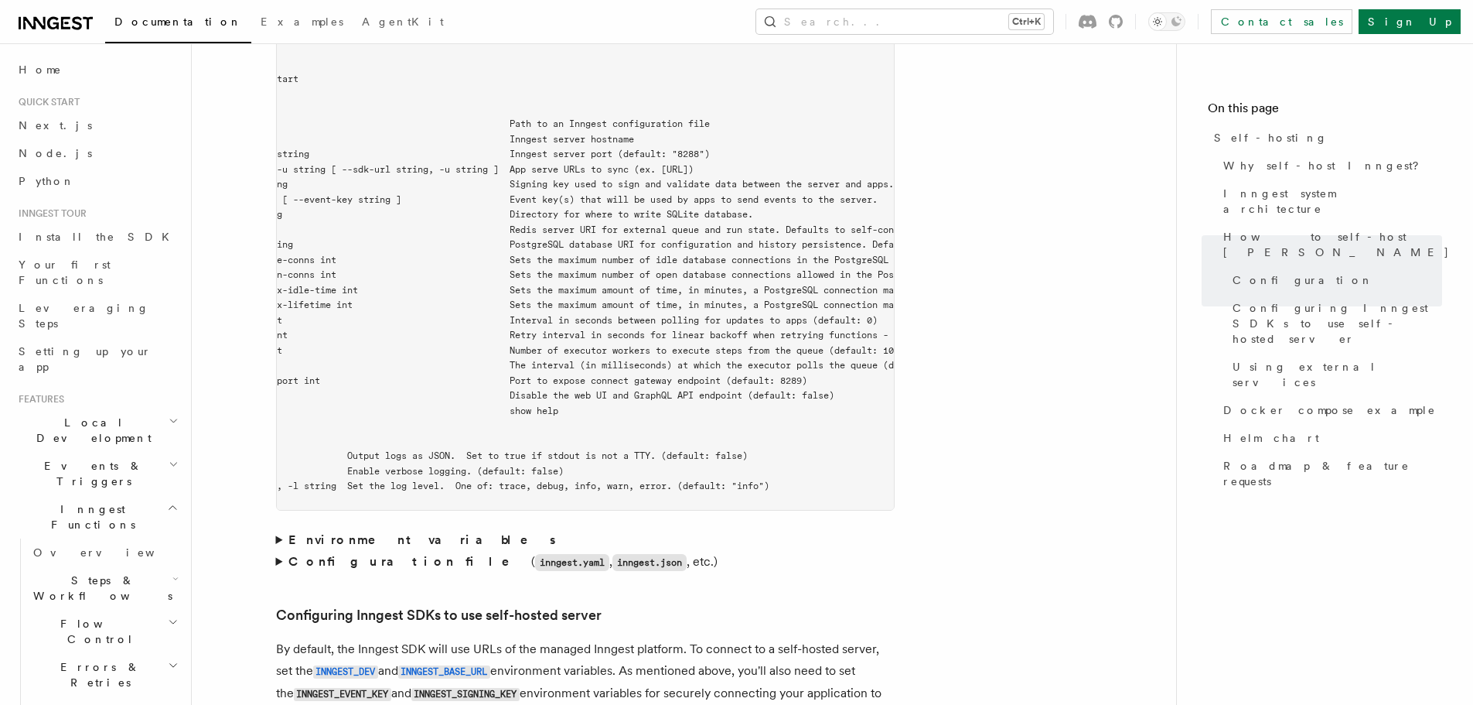
scroll to position [0, 0]
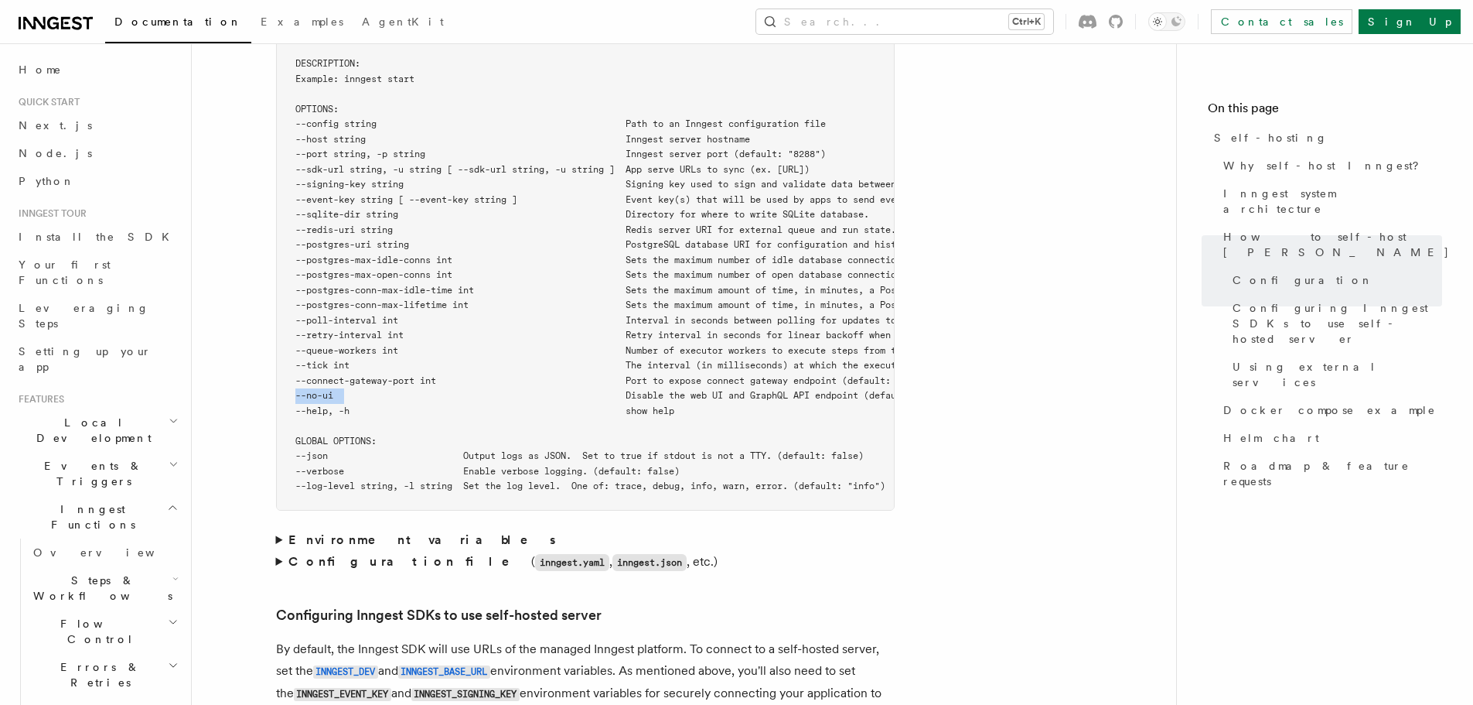
drag, startPoint x: 347, startPoint y: 358, endPoint x: 297, endPoint y: 350, distance: 50.9
click at [297, 350] on pre "$ inngest start --help NAME: inngest start - [Beta] Run Inngest as a single-nod…" at bounding box center [585, 223] width 617 height 574
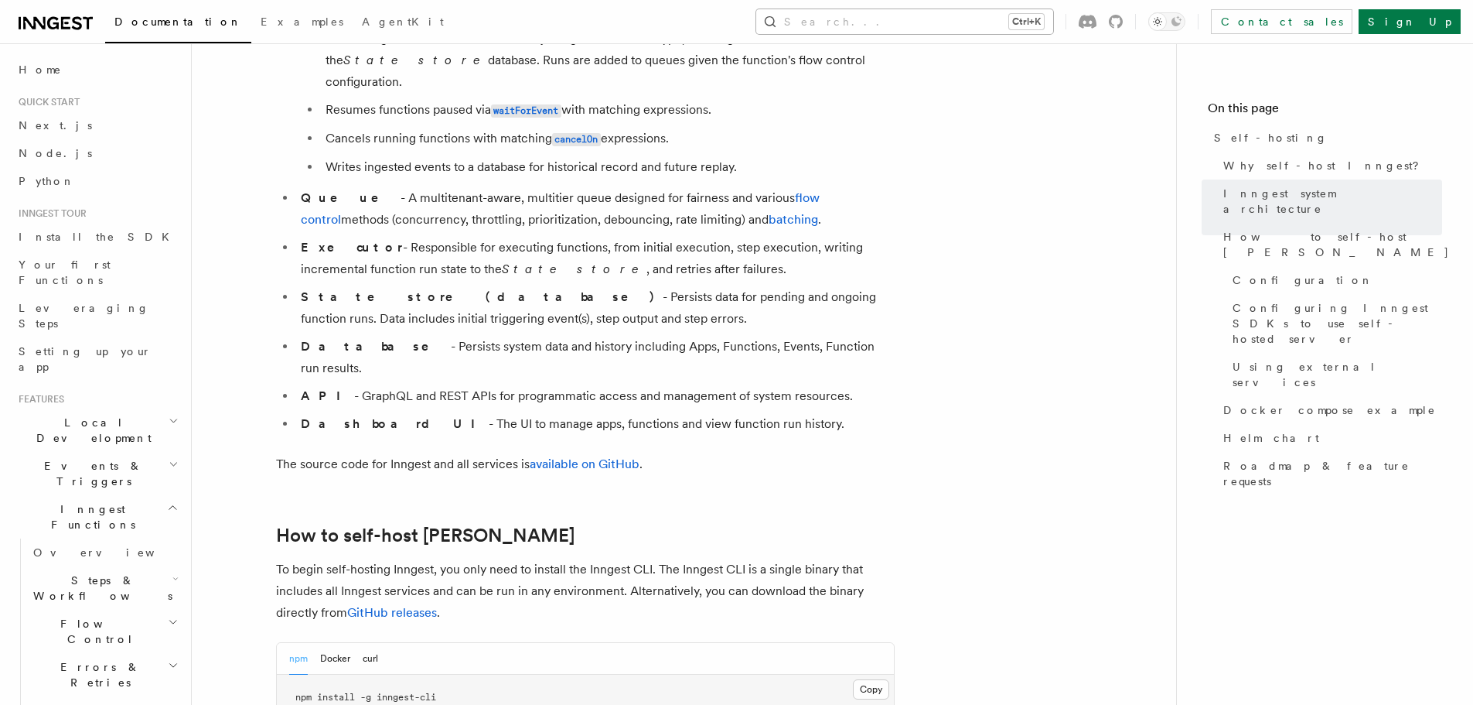
click at [978, 25] on button "Search... Ctrl+K" at bounding box center [904, 21] width 297 height 25
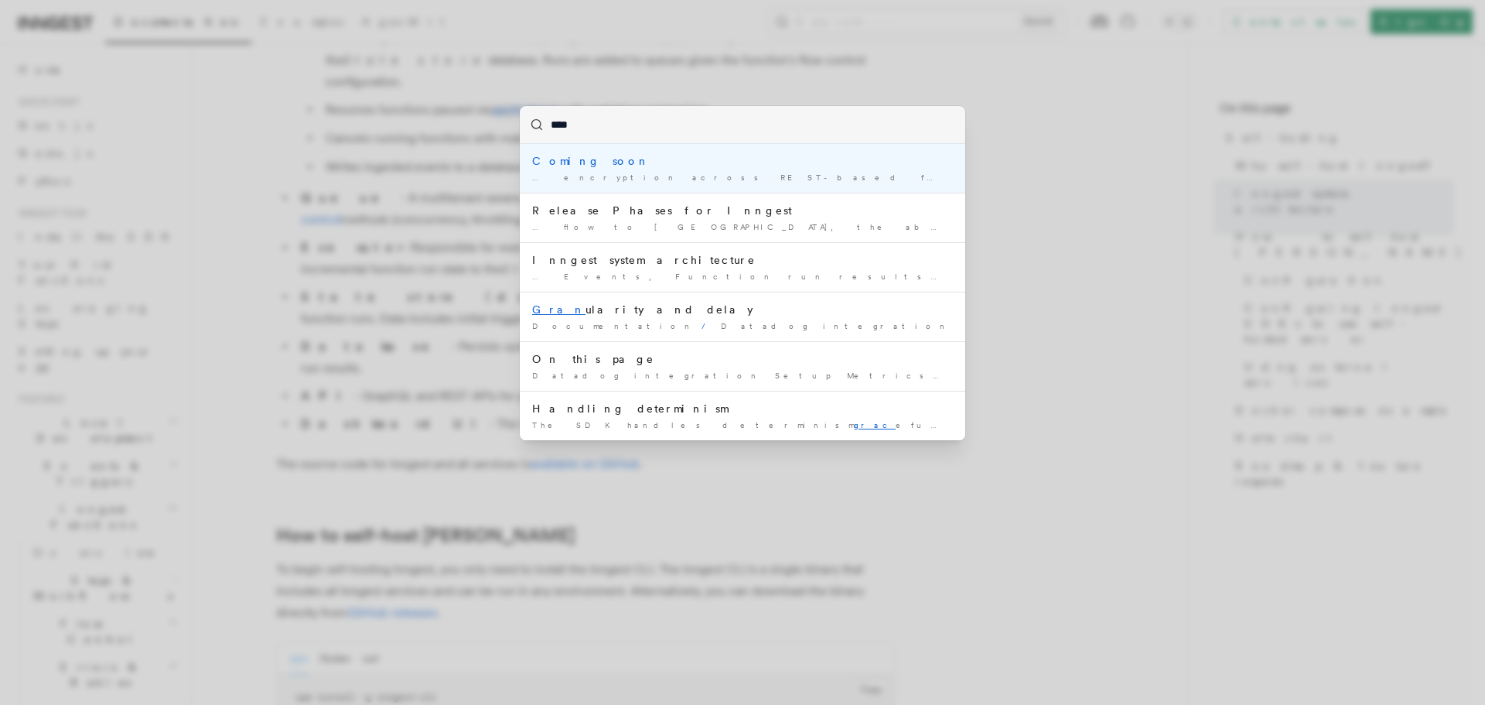
type input "*****"
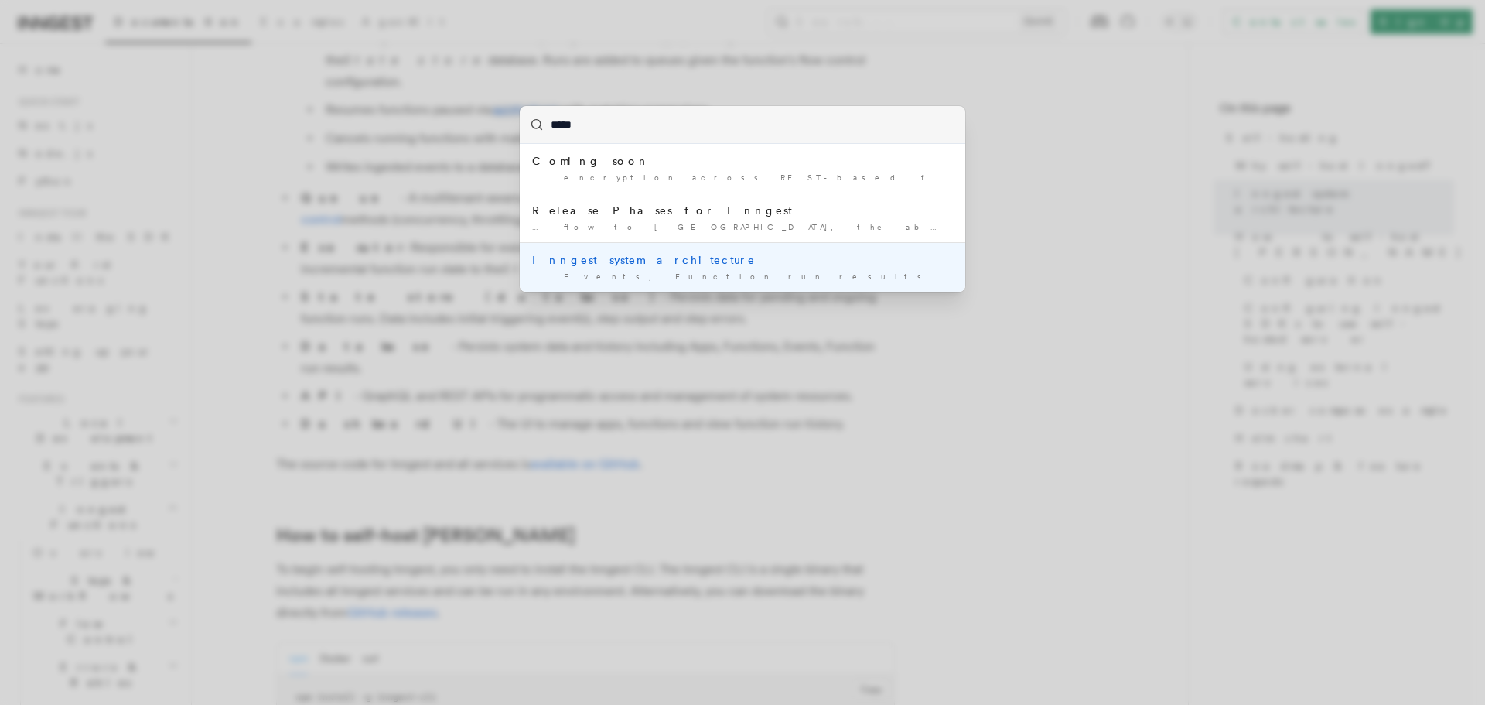
click at [623, 253] on div "Inngest system architecture" at bounding box center [742, 259] width 421 height 15
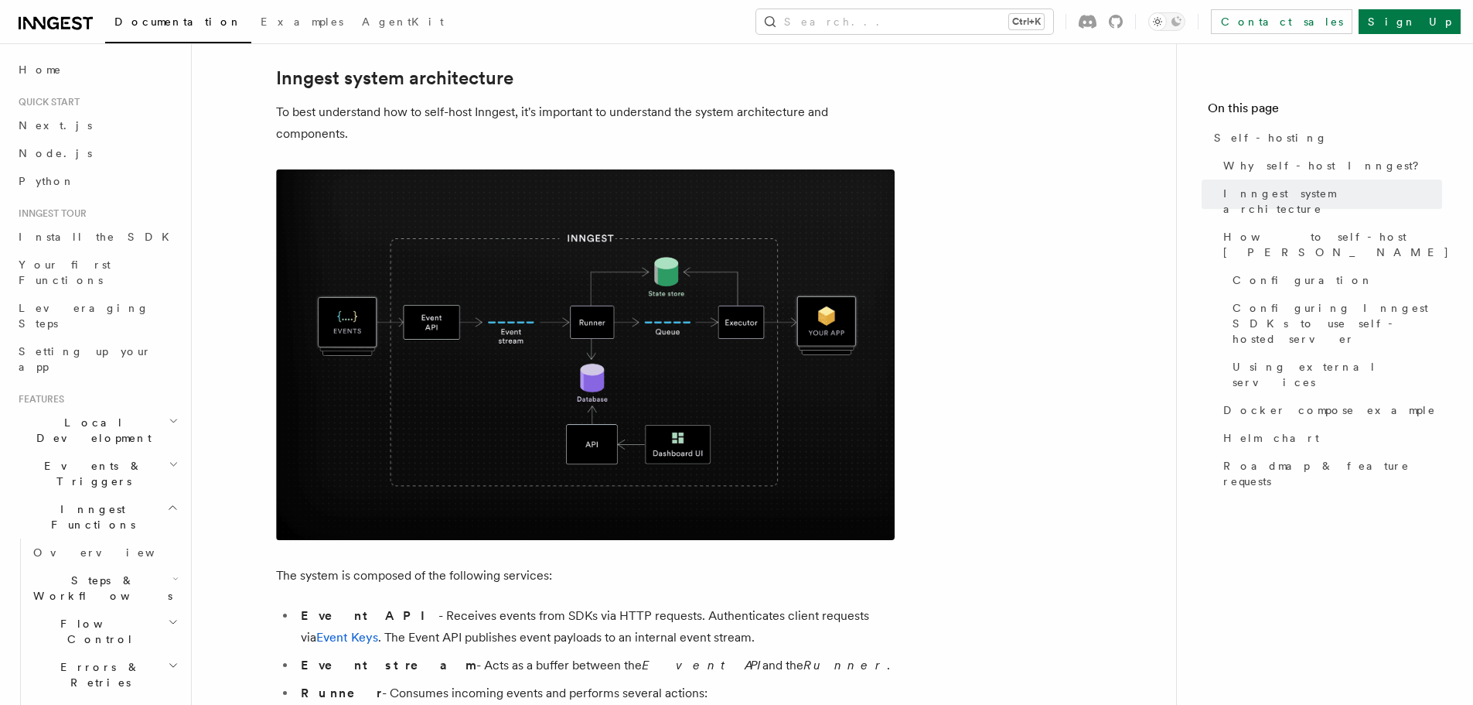
scroll to position [405, 0]
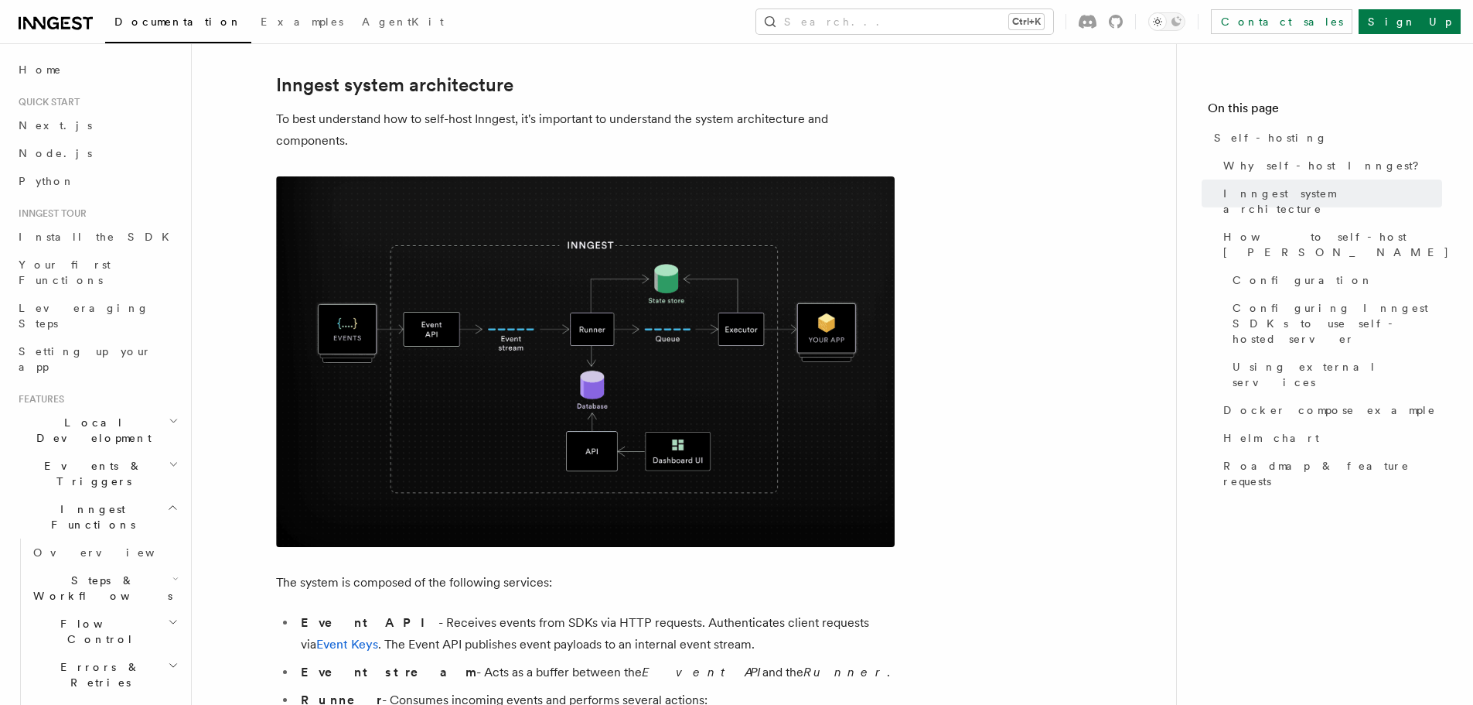
click at [623, 256] on img at bounding box center [585, 361] width 619 height 370
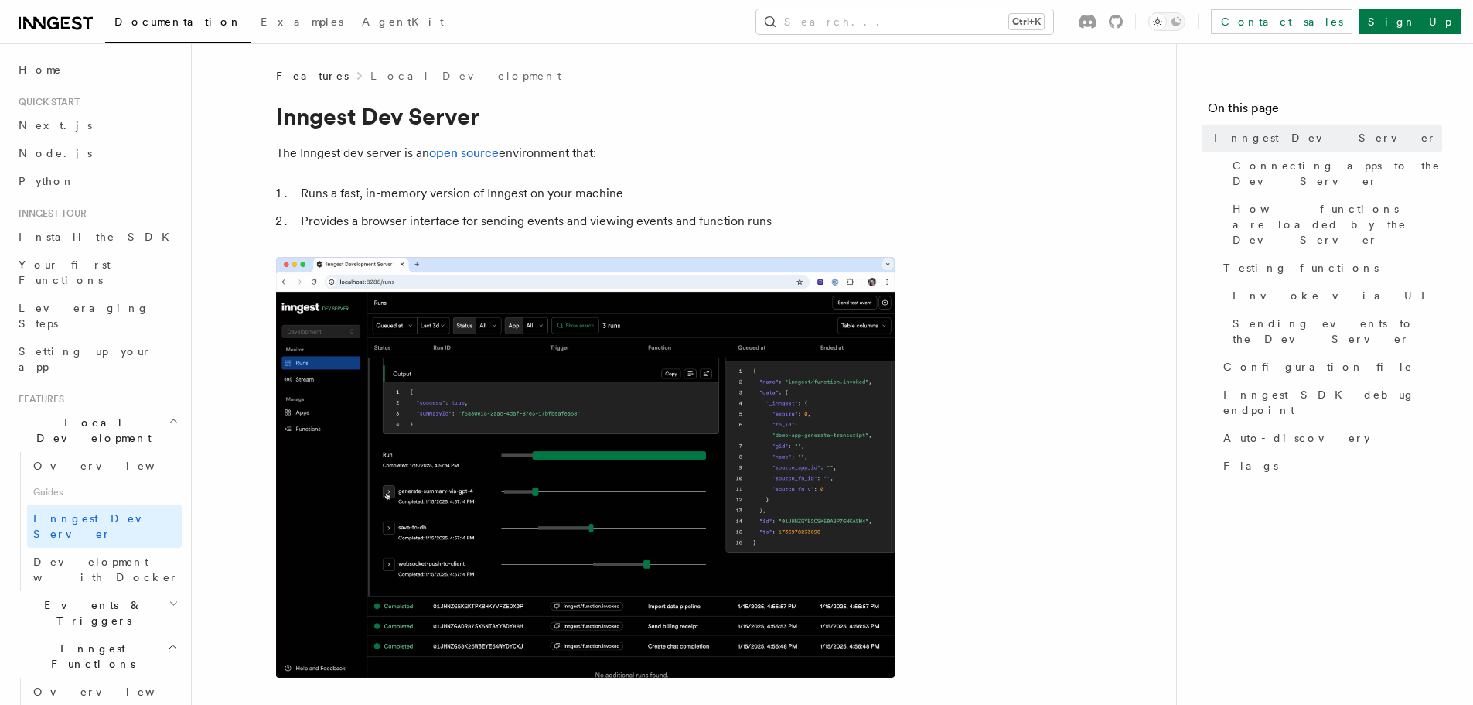
scroll to position [3662, 0]
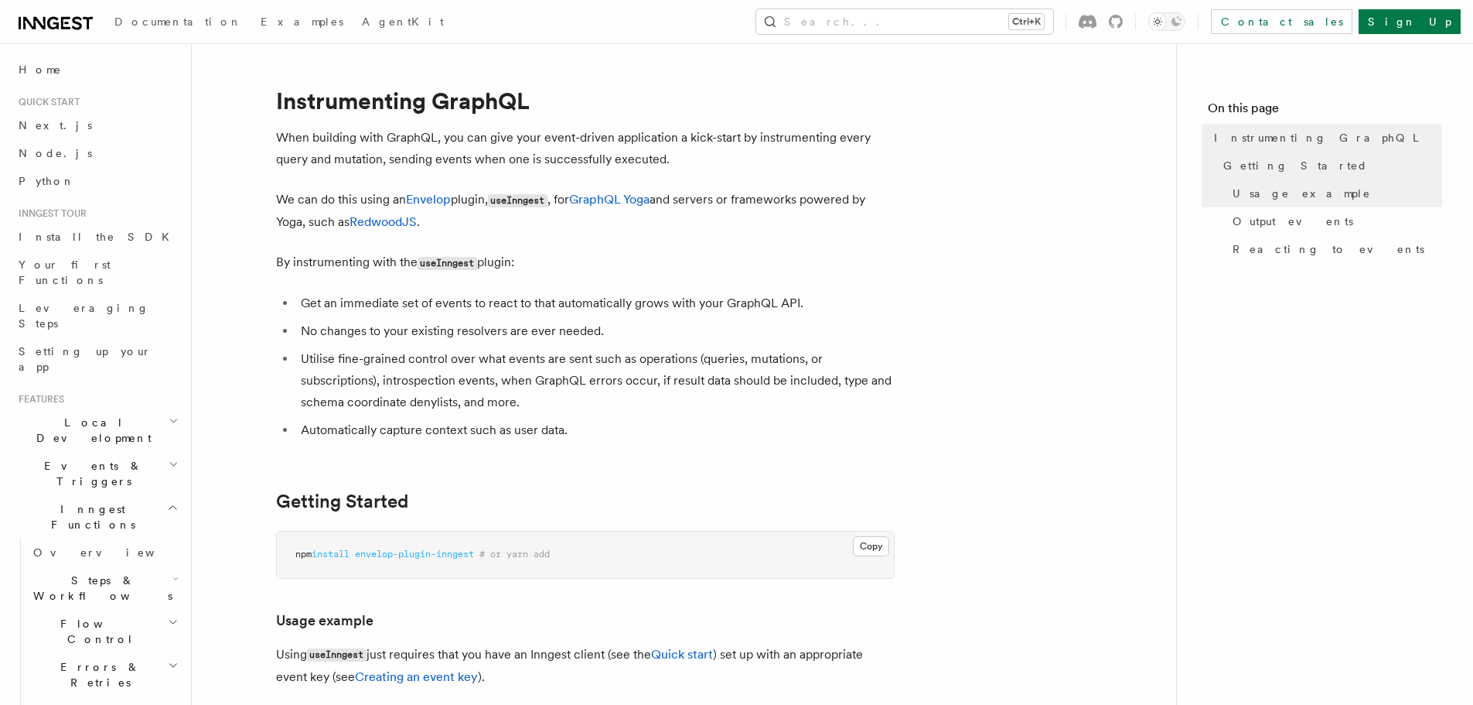
click at [447, 129] on p "When building with GraphQL, you can give your event-driven application a kick-s…" at bounding box center [585, 148] width 619 height 43
click at [521, 203] on code "useInngest" at bounding box center [518, 200] width 60 height 13
drag, startPoint x: 305, startPoint y: 261, endPoint x: 666, endPoint y: 237, distance: 362.1
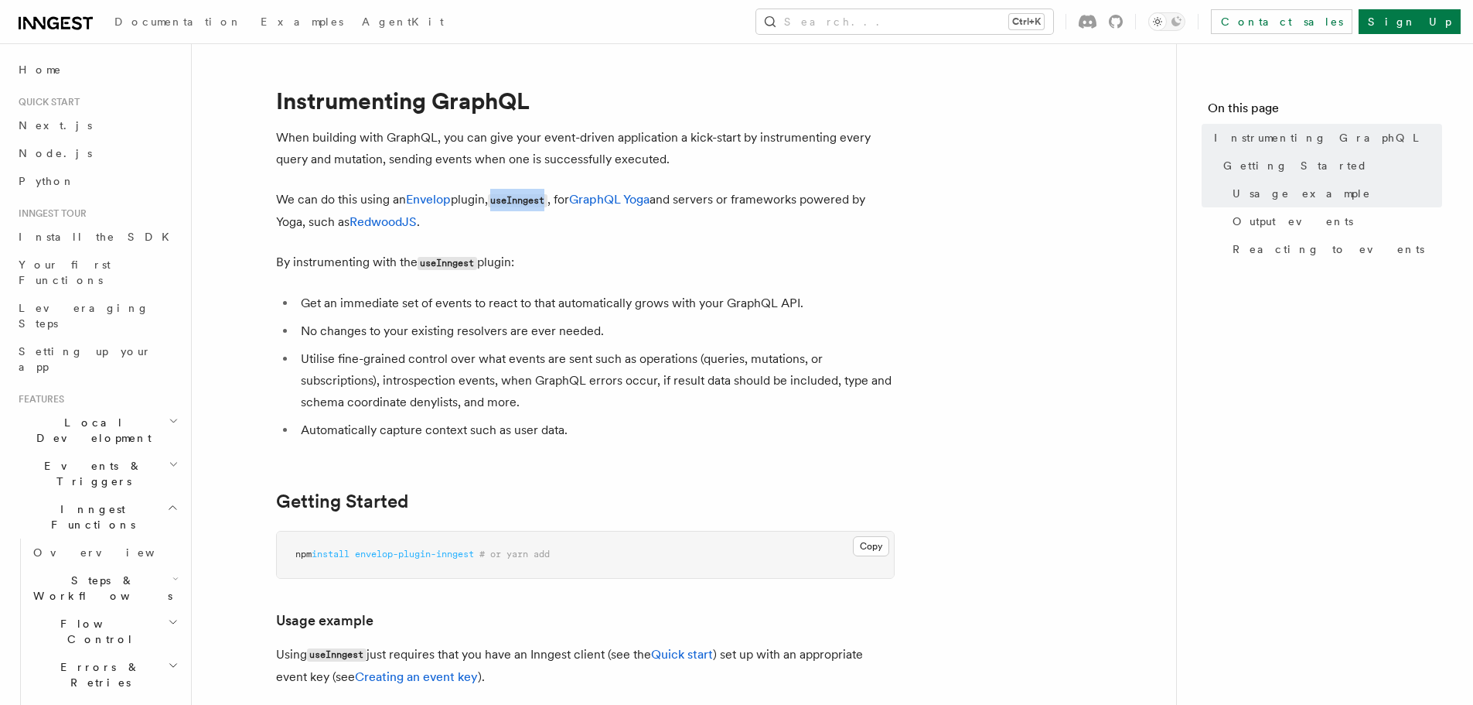
click at [625, 307] on li "Get an immediate set of events to react to that automatically grows with your G…" at bounding box center [595, 303] width 599 height 22
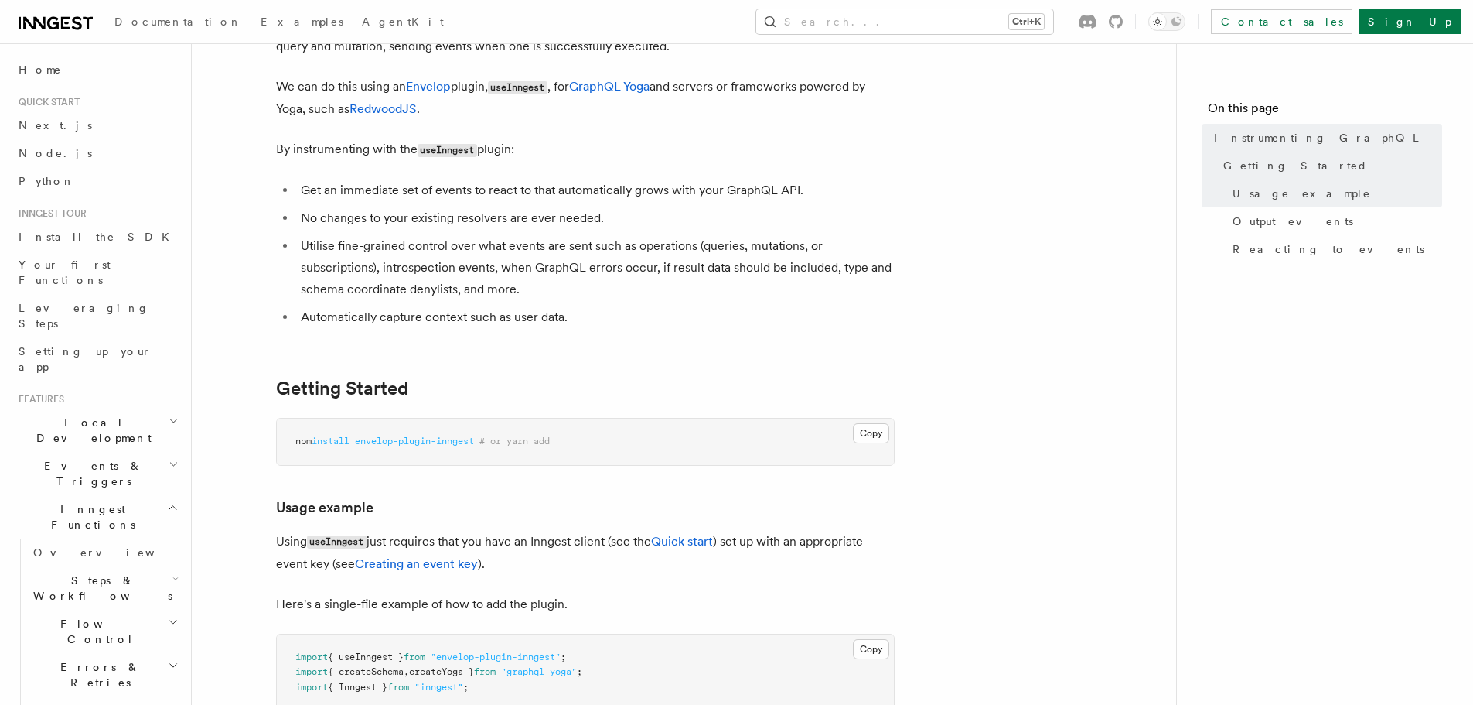
scroll to position [232, 0]
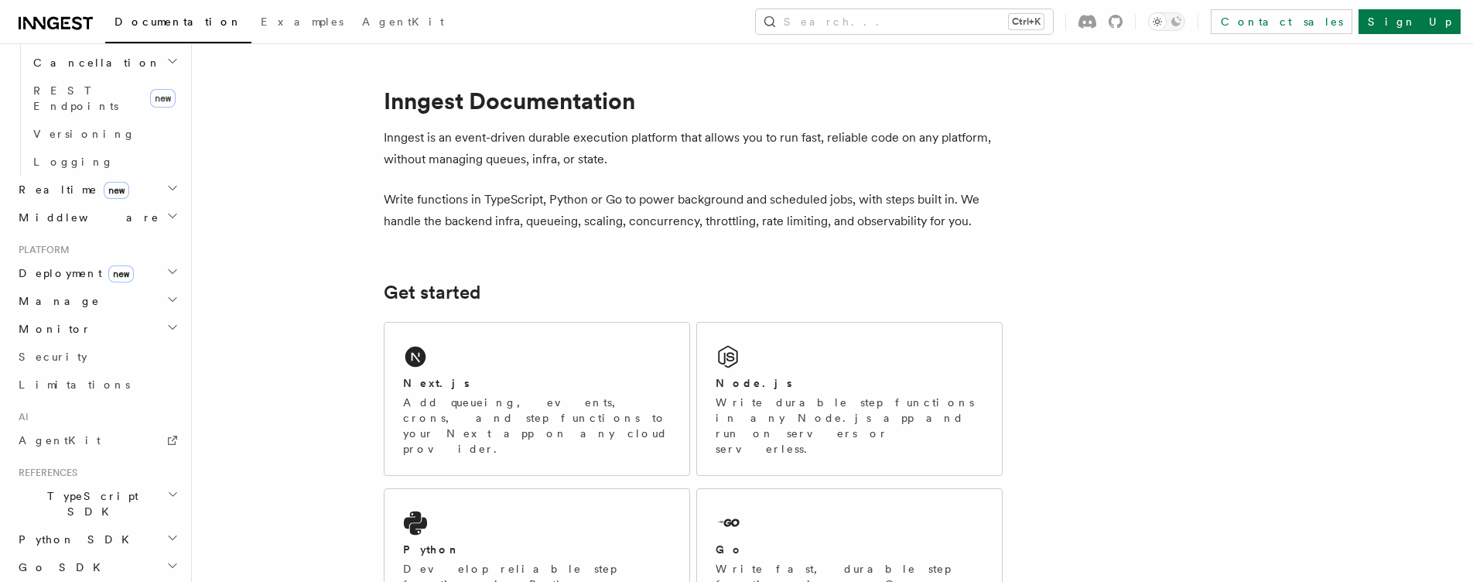
scroll to position [609, 0]
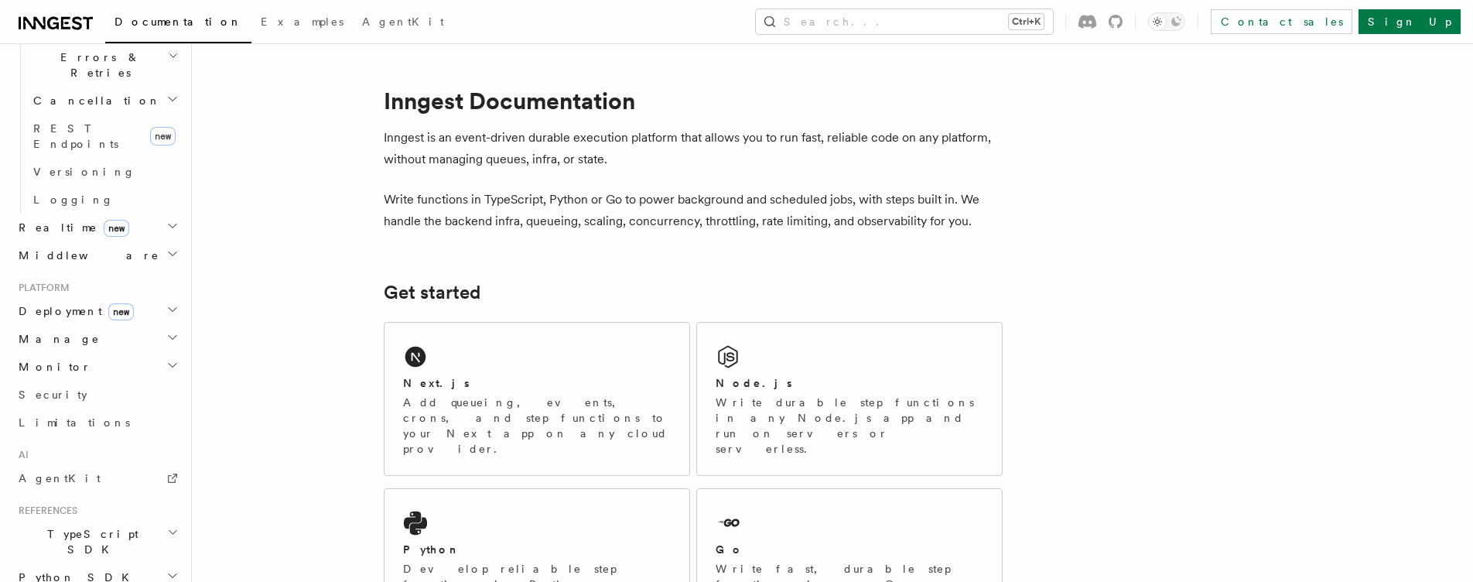
click at [72, 353] on h2 "Monitor" at bounding box center [96, 367] width 169 height 28
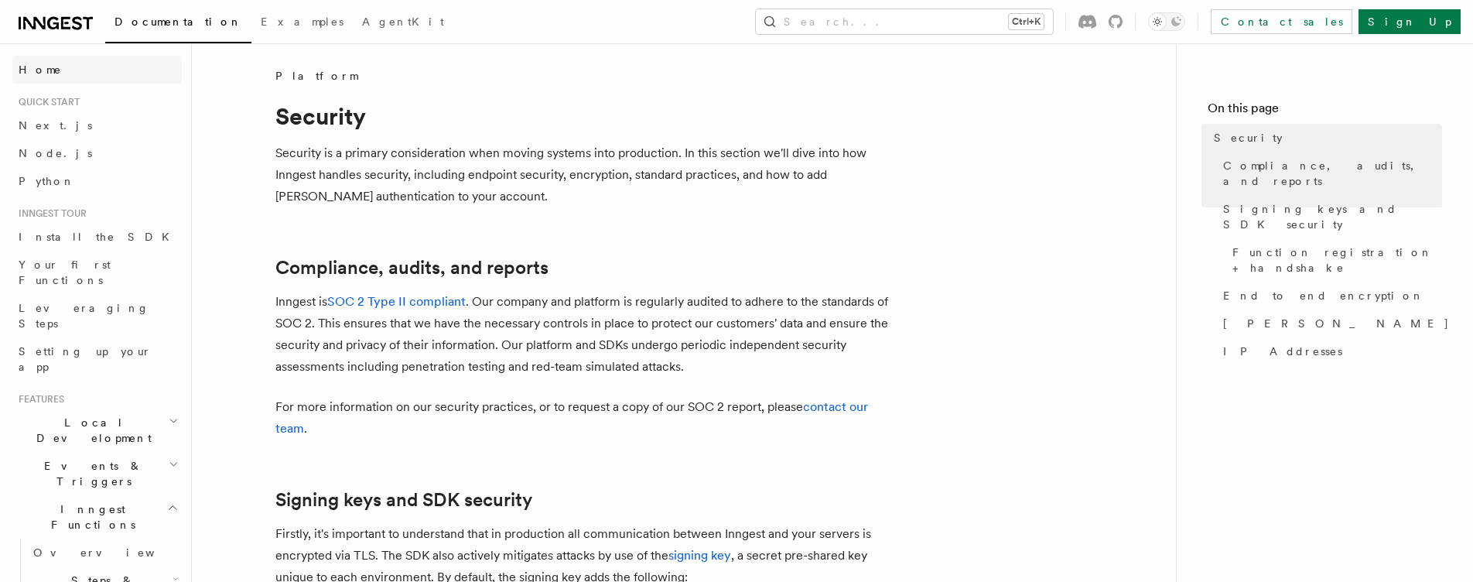
click at [34, 63] on span "Home" at bounding box center [40, 69] width 43 height 15
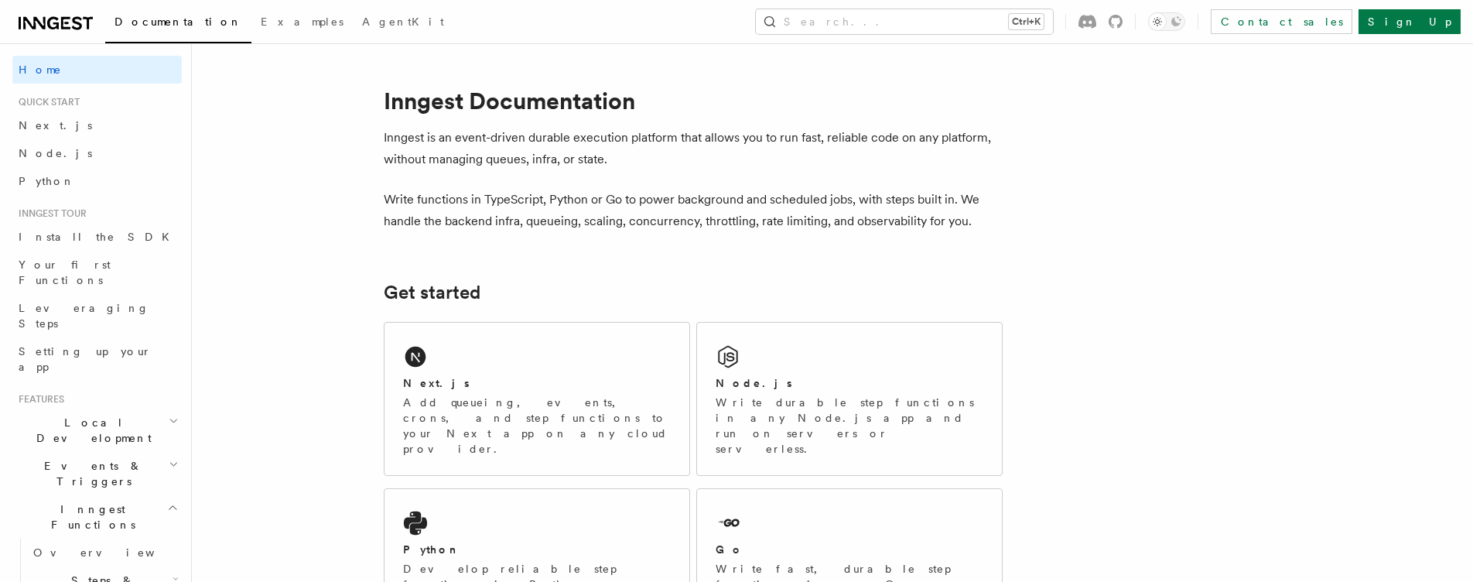
click at [912, 26] on button "Search... Ctrl+K" at bounding box center [904, 21] width 297 height 25
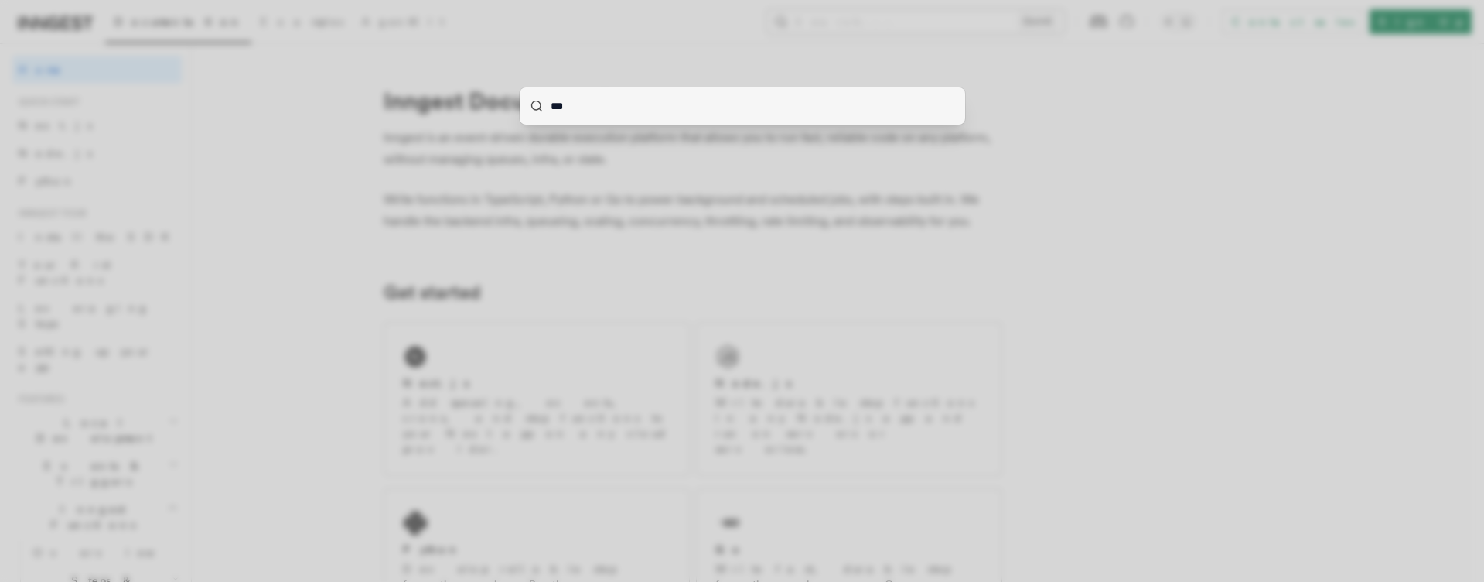
type input "****"
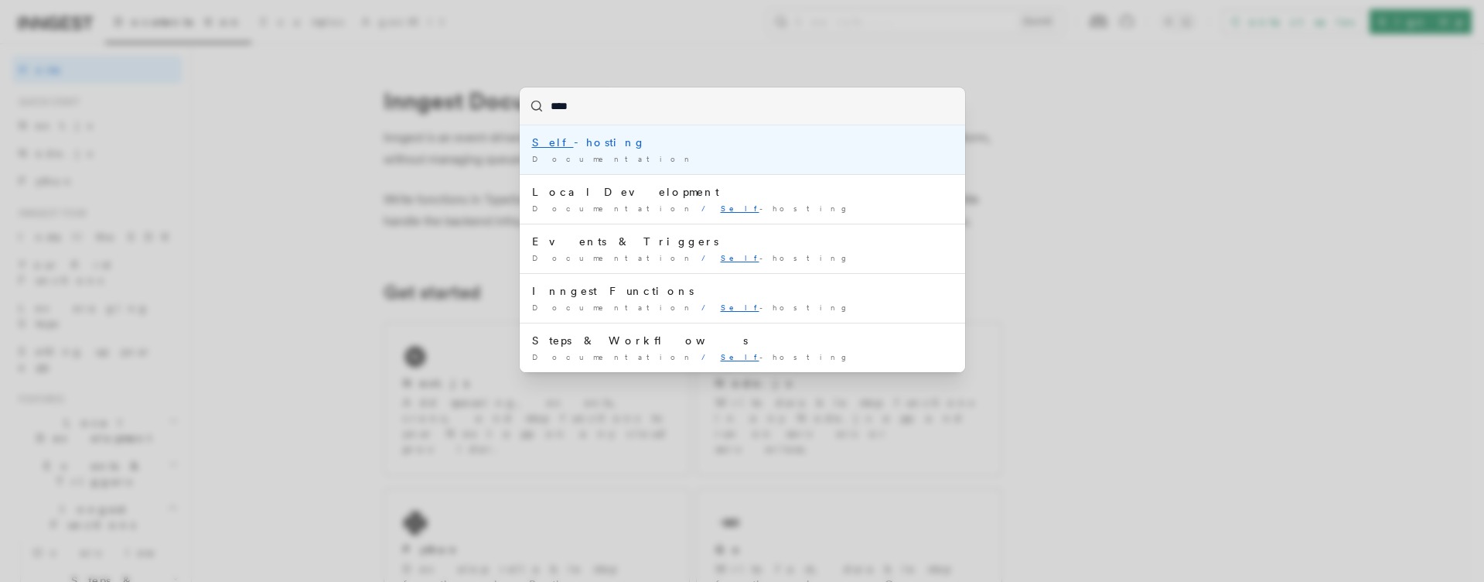
click at [661, 125] on li "Self -hosting Documentation /" at bounding box center [743, 149] width 446 height 49
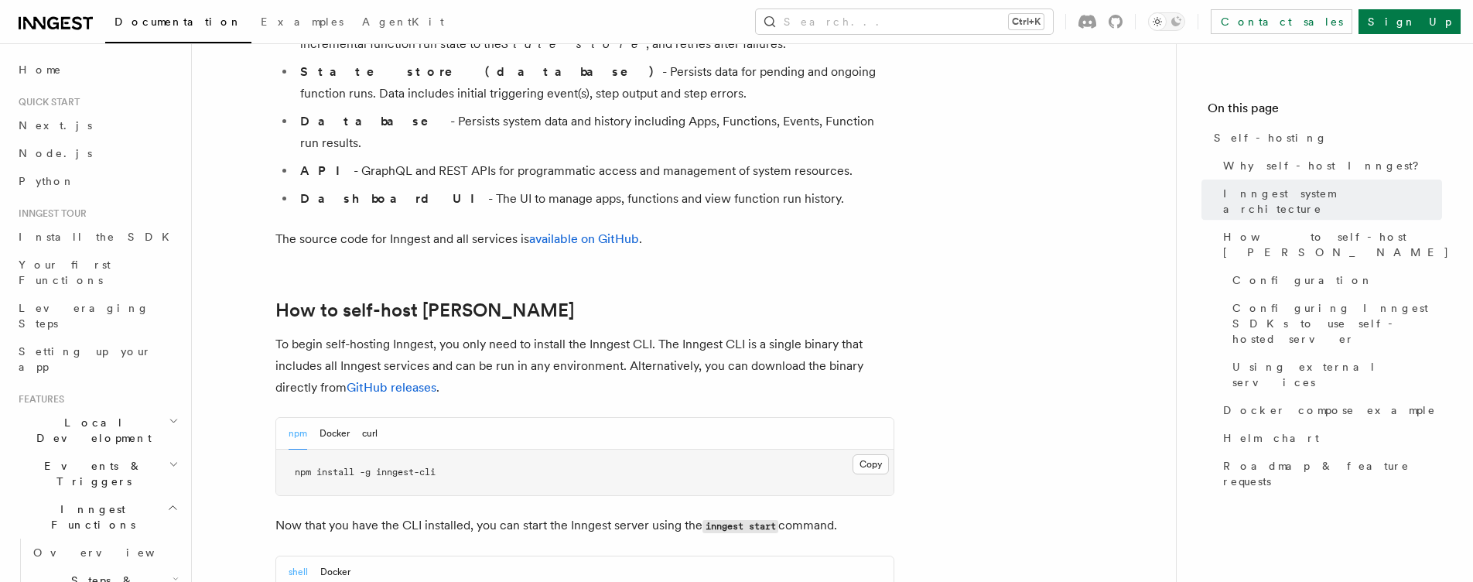
scroll to position [1470, 0]
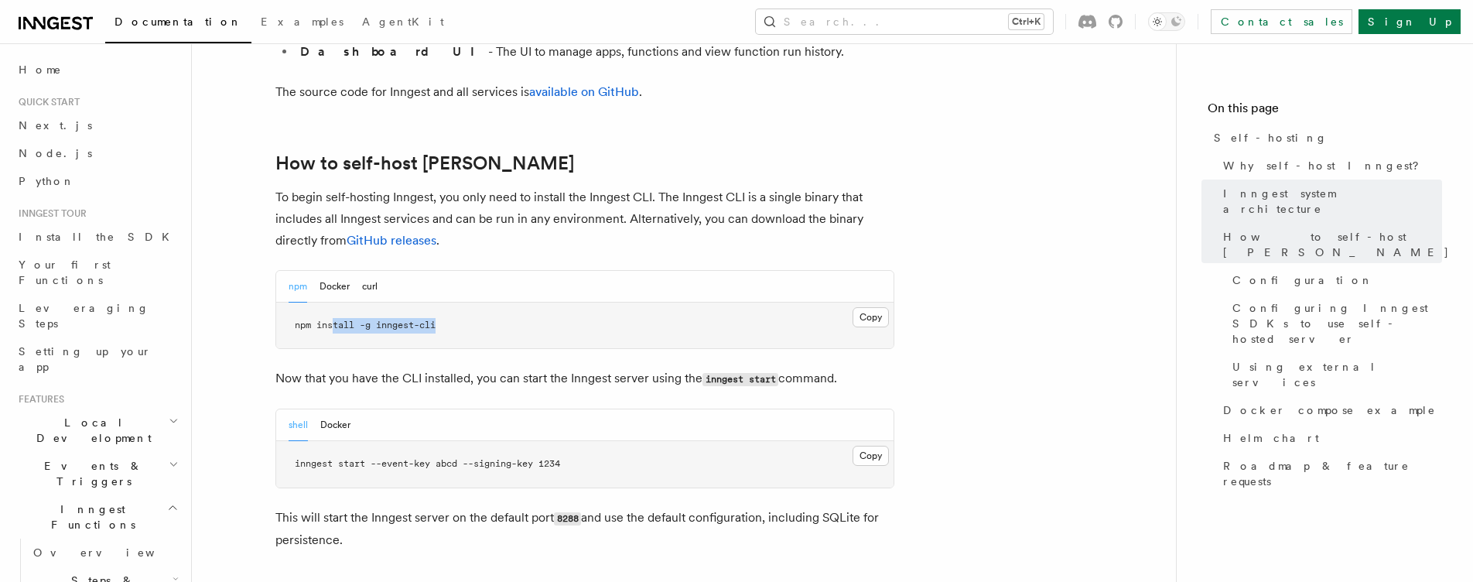
drag, startPoint x: 331, startPoint y: 287, endPoint x: 442, endPoint y: 287, distance: 110.6
click at [442, 302] on pre "npm install -g inngest-cli" at bounding box center [584, 325] width 617 height 46
drag, startPoint x: 492, startPoint y: 277, endPoint x: 239, endPoint y: 297, distance: 253.7
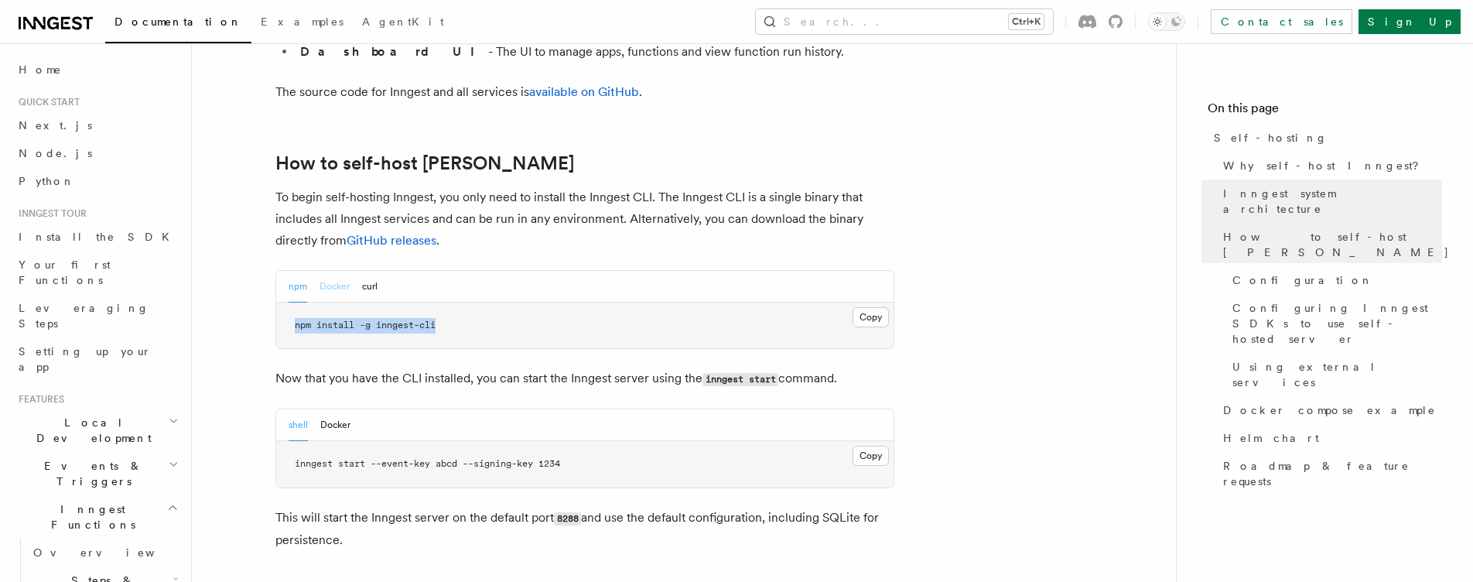
click at [341, 271] on button "Docker" at bounding box center [334, 287] width 30 height 32
drag, startPoint x: 316, startPoint y: 270, endPoint x: 360, endPoint y: 255, distance: 45.7
click at [459, 302] on pre "docker pull inngest/inngest" at bounding box center [584, 325] width 617 height 46
click at [294, 271] on button "npm" at bounding box center [297, 287] width 19 height 32
drag, startPoint x: 454, startPoint y: 292, endPoint x: 289, endPoint y: 289, distance: 164.8
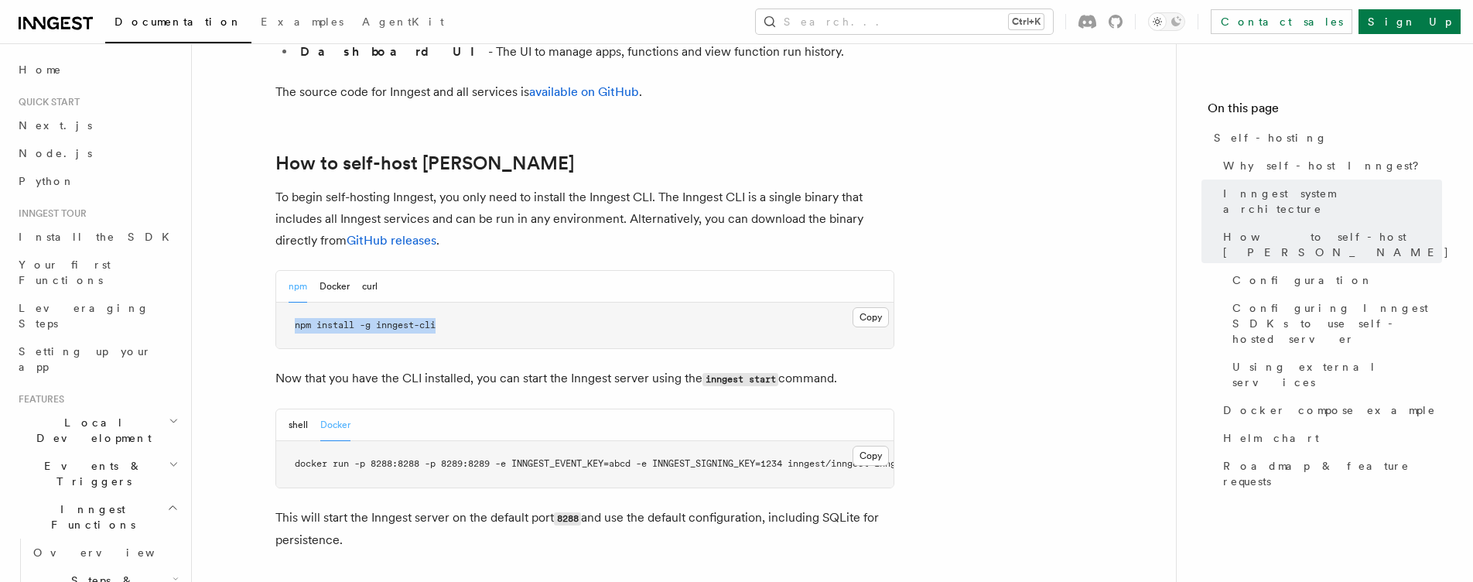
click at [289, 302] on pre "npm install -g inngest-cli" at bounding box center [584, 325] width 617 height 46
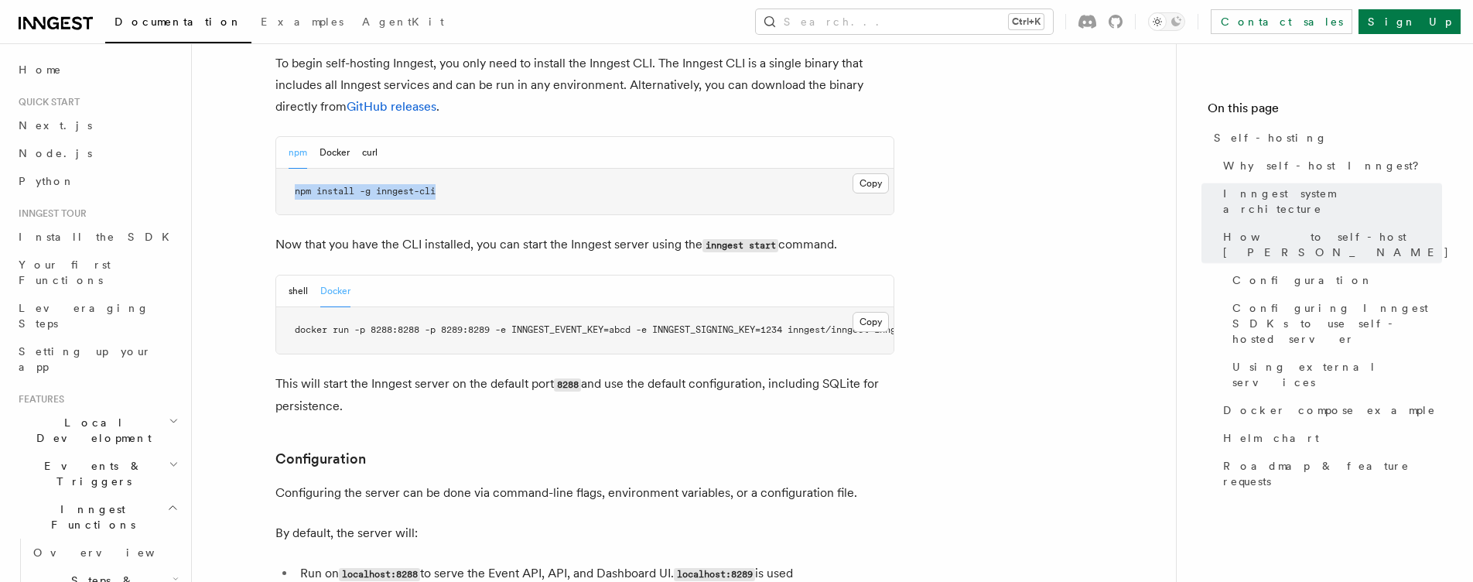
scroll to position [1624, 0]
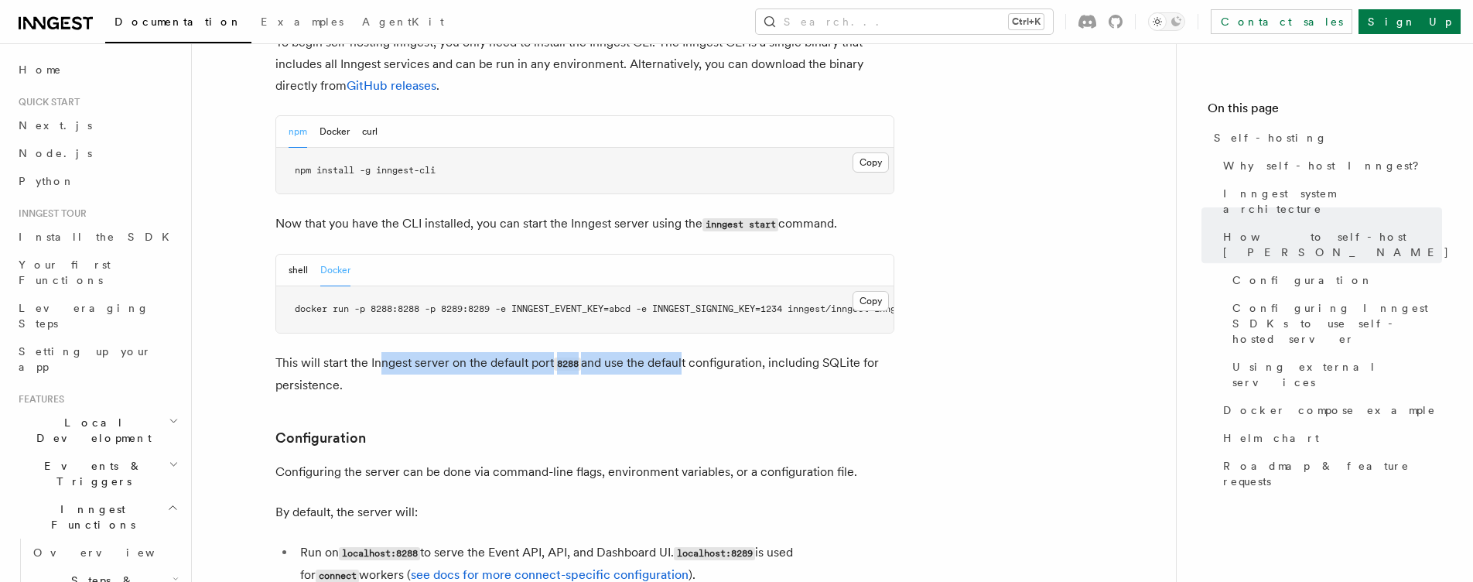
drag, startPoint x: 473, startPoint y: 330, endPoint x: 684, endPoint y: 323, distance: 211.3
click at [684, 352] on p "This will start the Inngest server on the default port 8288 and use the default…" at bounding box center [584, 374] width 619 height 44
drag, startPoint x: 563, startPoint y: 326, endPoint x: 619, endPoint y: 328, distance: 55.7
click at [615, 352] on p "This will start the Inngest server on the default port 8288 and use the default…" at bounding box center [584, 374] width 619 height 44
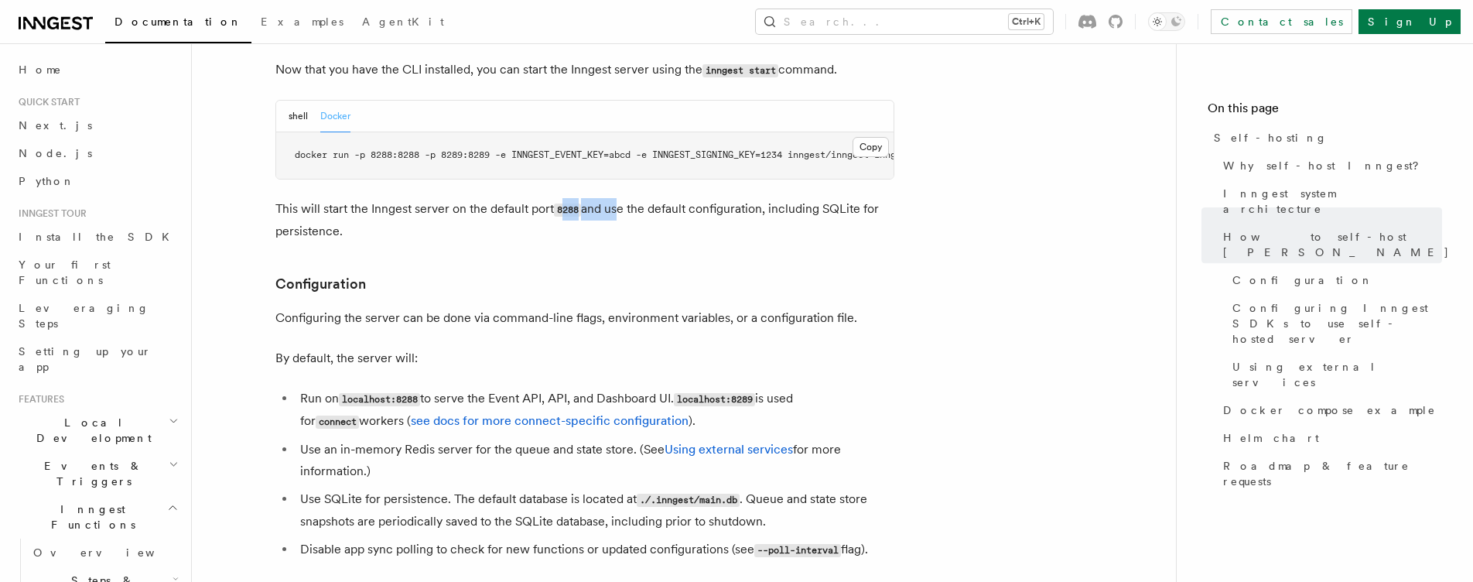
scroll to position [1779, 0]
drag, startPoint x: 319, startPoint y: 282, endPoint x: 589, endPoint y: 282, distance: 269.9
click at [589, 306] on p "Configuring the server can be done via command-line flags, environment variable…" at bounding box center [584, 317] width 619 height 22
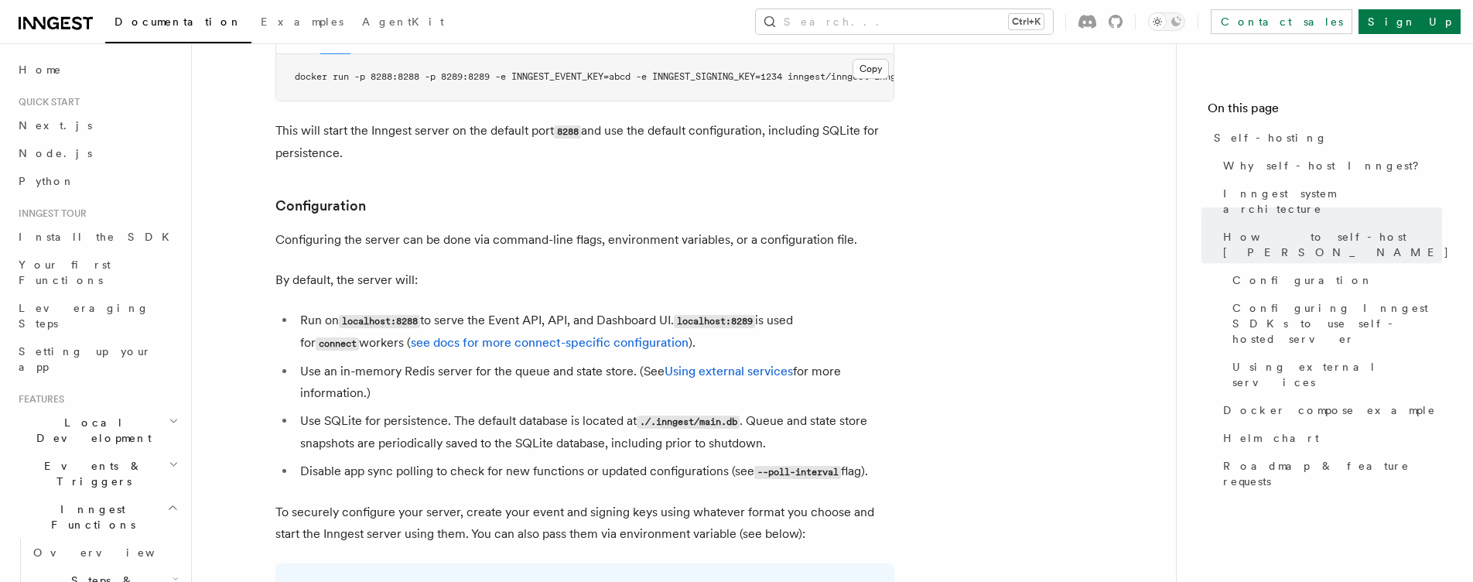
scroll to position [1934, 0]
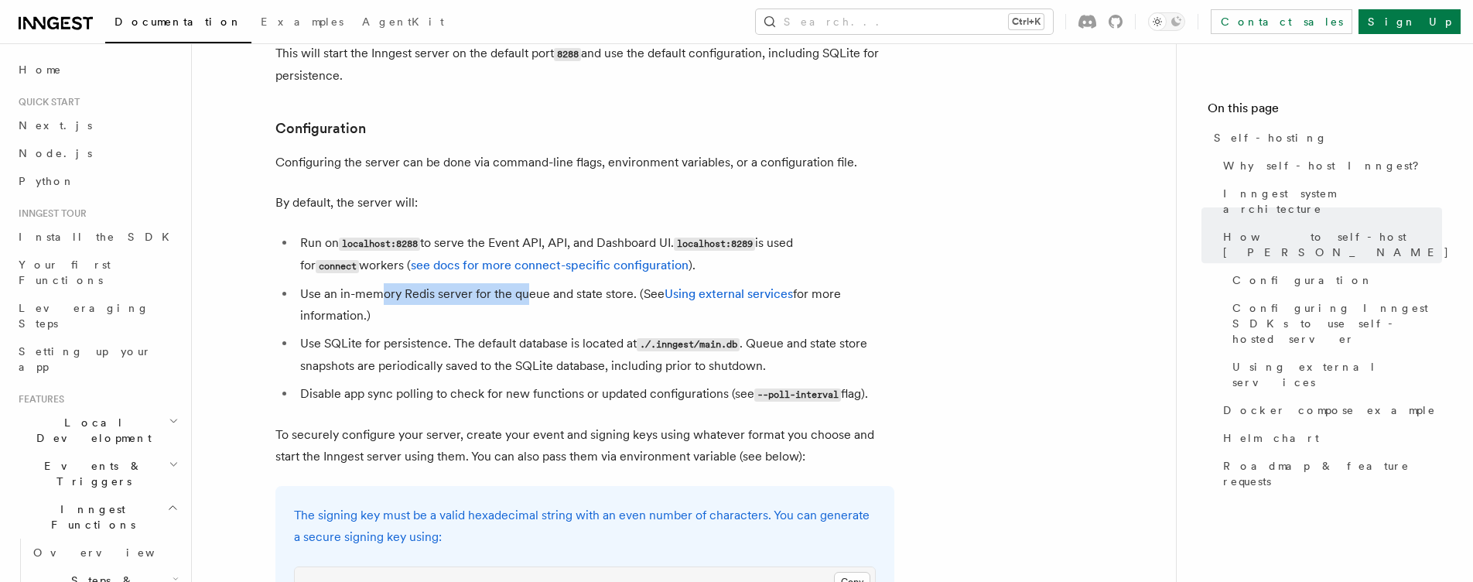
drag, startPoint x: 383, startPoint y: 262, endPoint x: 524, endPoint y: 259, distance: 140.8
click at [524, 283] on li "Use an in-memory Redis server for the queue and state store. (See Using externa…" at bounding box center [594, 304] width 599 height 43
drag, startPoint x: 385, startPoint y: 295, endPoint x: 374, endPoint y: 308, distance: 17.0
click at [385, 295] on ul "Run on localhost:8288 to serve the Event API, API, and Dashboard UI. localhost:…" at bounding box center [584, 318] width 619 height 173
drag, startPoint x: 353, startPoint y: 318, endPoint x: 434, endPoint y: 309, distance: 81.7
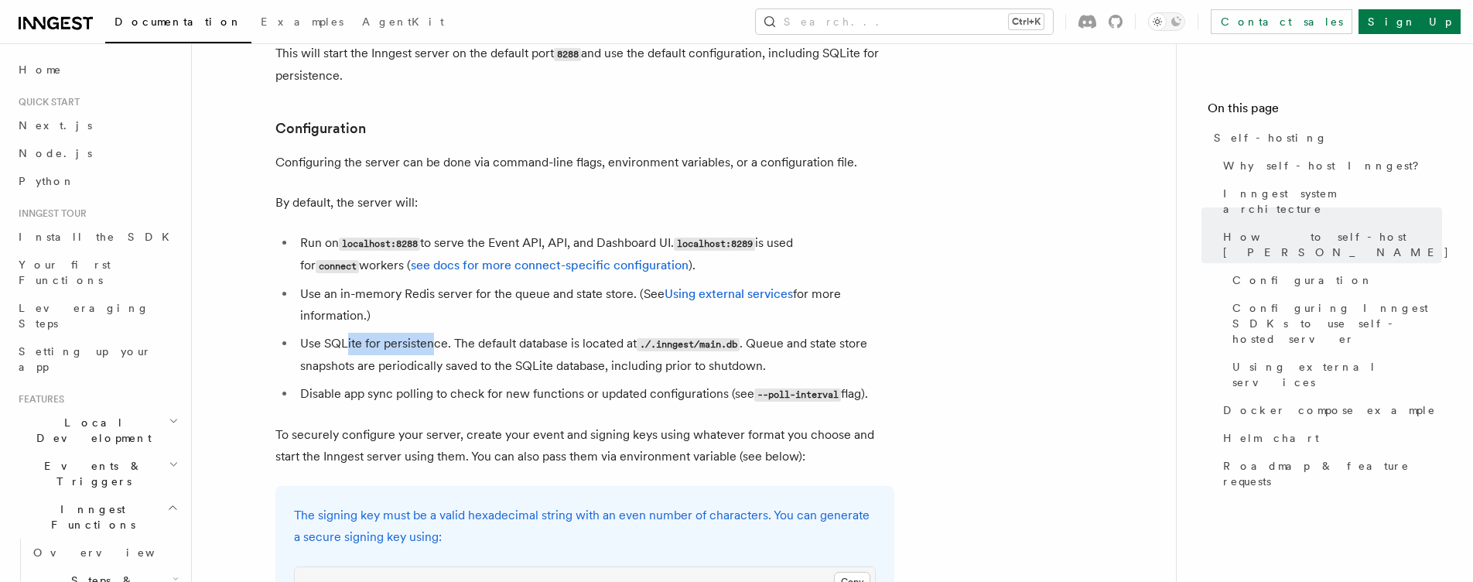
click at [434, 333] on li "Use SQLite for persistence. The default database is located at ./.inngest/main.…" at bounding box center [594, 355] width 599 height 44
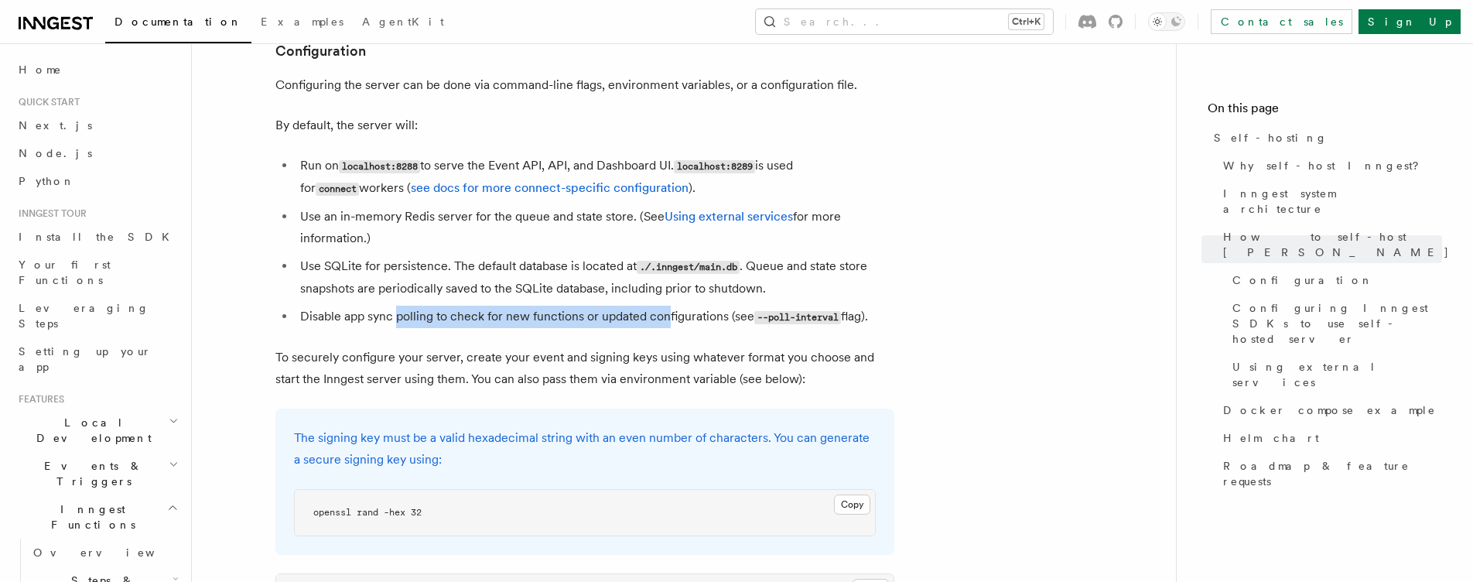
drag, startPoint x: 404, startPoint y: 282, endPoint x: 668, endPoint y: 270, distance: 264.8
click at [668, 270] on ul "Run on localhost:8288 to serve the Event API, API, and Dashboard UI. localhost:…" at bounding box center [584, 241] width 619 height 173
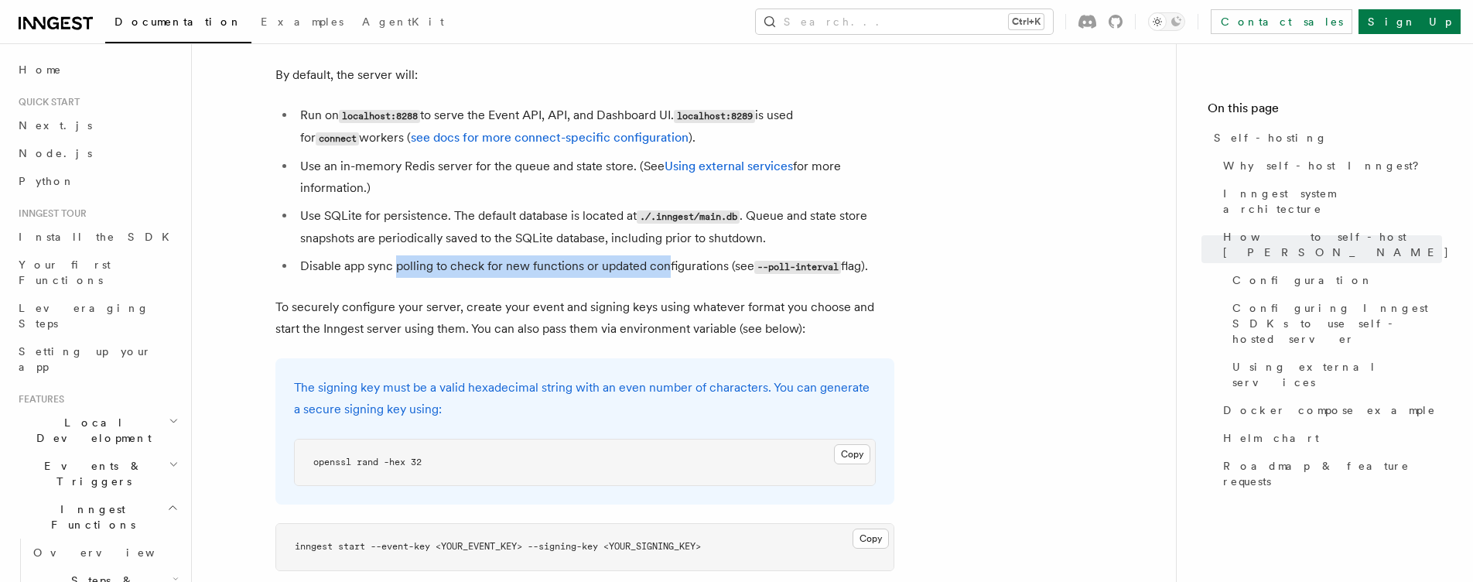
scroll to position [2088, 0]
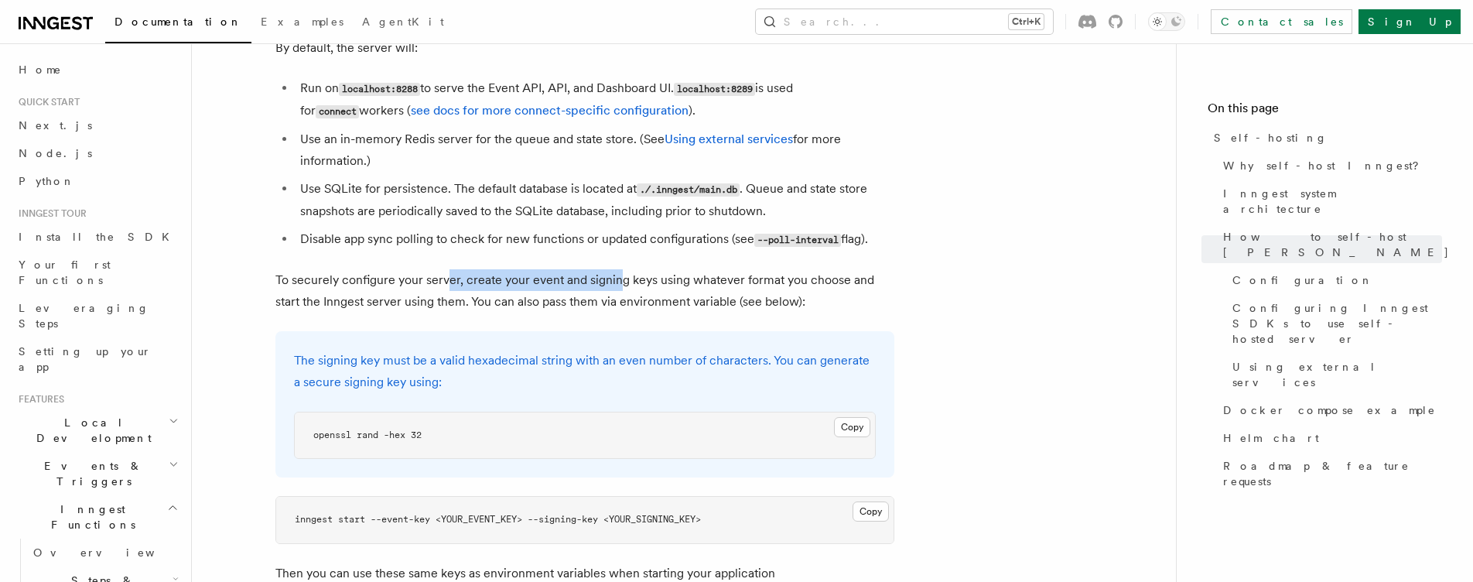
drag, startPoint x: 444, startPoint y: 254, endPoint x: 613, endPoint y: 254, distance: 169.4
click at [613, 269] on p "To securely configure your server, create your event and signing keys using wha…" at bounding box center [584, 290] width 619 height 43
click at [634, 269] on p "To securely configure your server, create your event and signing keys using wha…" at bounding box center [584, 290] width 619 height 43
click at [680, 269] on p "To securely configure your server, create your event and signing keys using wha…" at bounding box center [584, 290] width 619 height 43
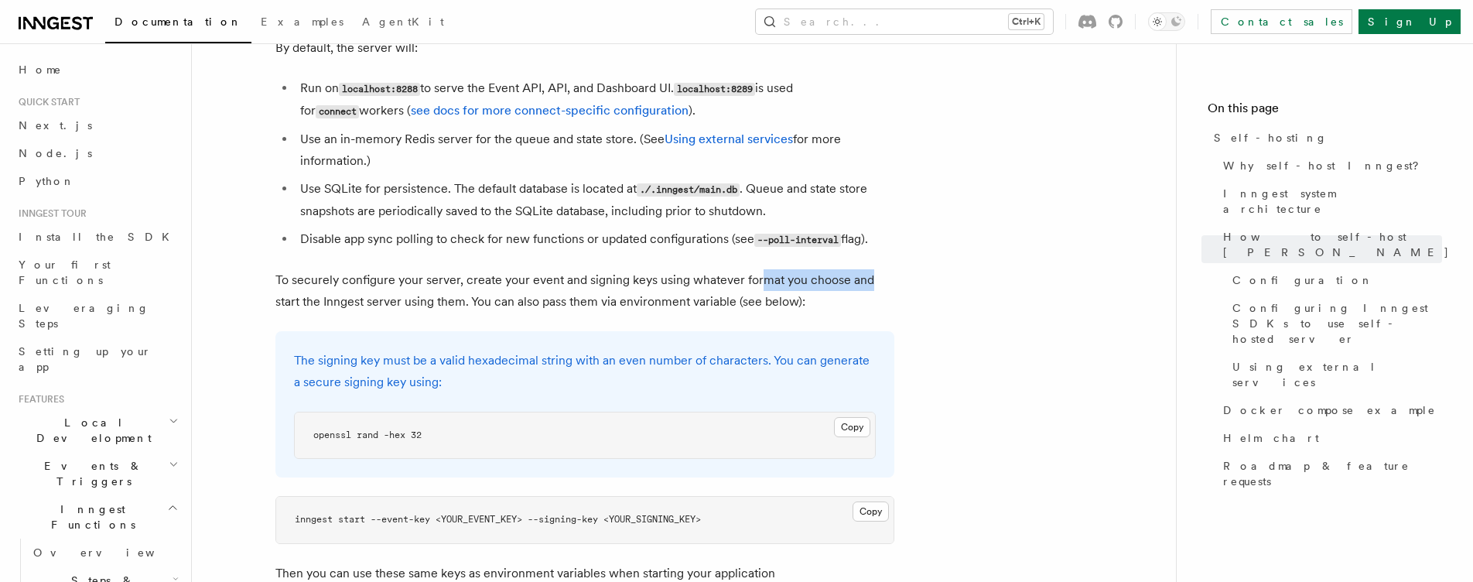
drag, startPoint x: 759, startPoint y: 244, endPoint x: 872, endPoint y: 246, distance: 113.7
click at [872, 269] on p "To securely configure your server, create your event and signing keys using wha…" at bounding box center [584, 290] width 619 height 43
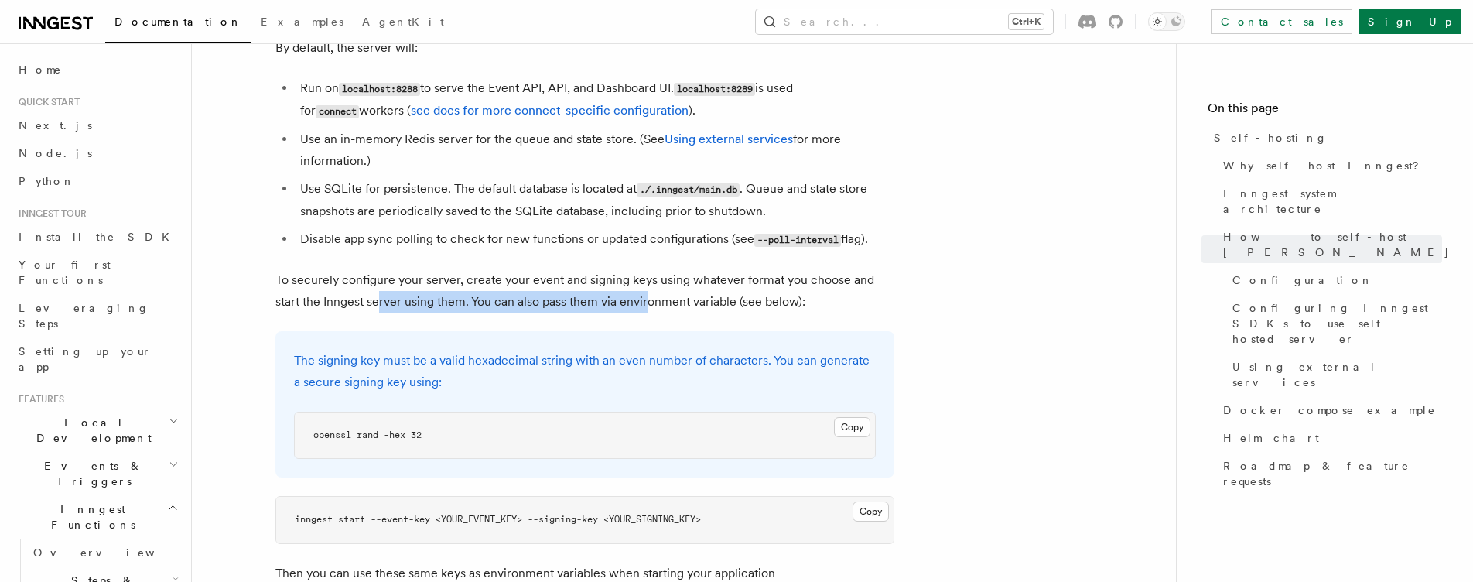
drag, startPoint x: 354, startPoint y: 273, endPoint x: 618, endPoint y: 271, distance: 263.8
click at [618, 271] on p "To securely configure your server, create your event and signing keys using wha…" at bounding box center [584, 290] width 619 height 43
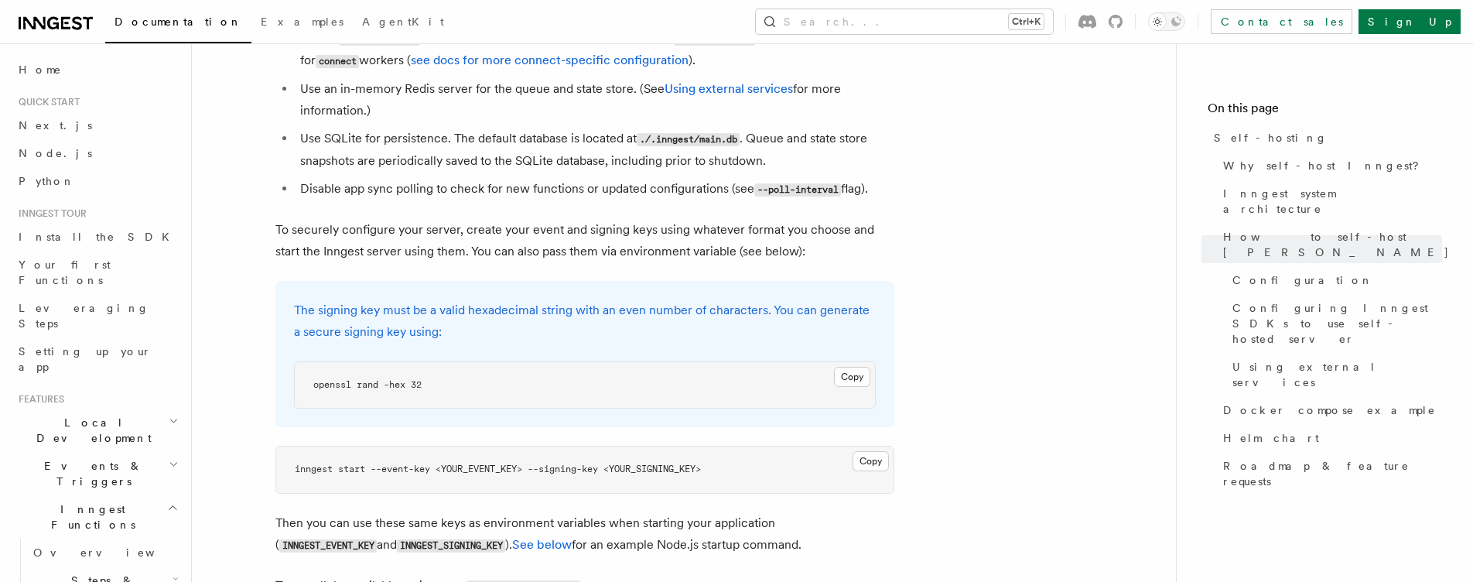
scroll to position [2166, 0]
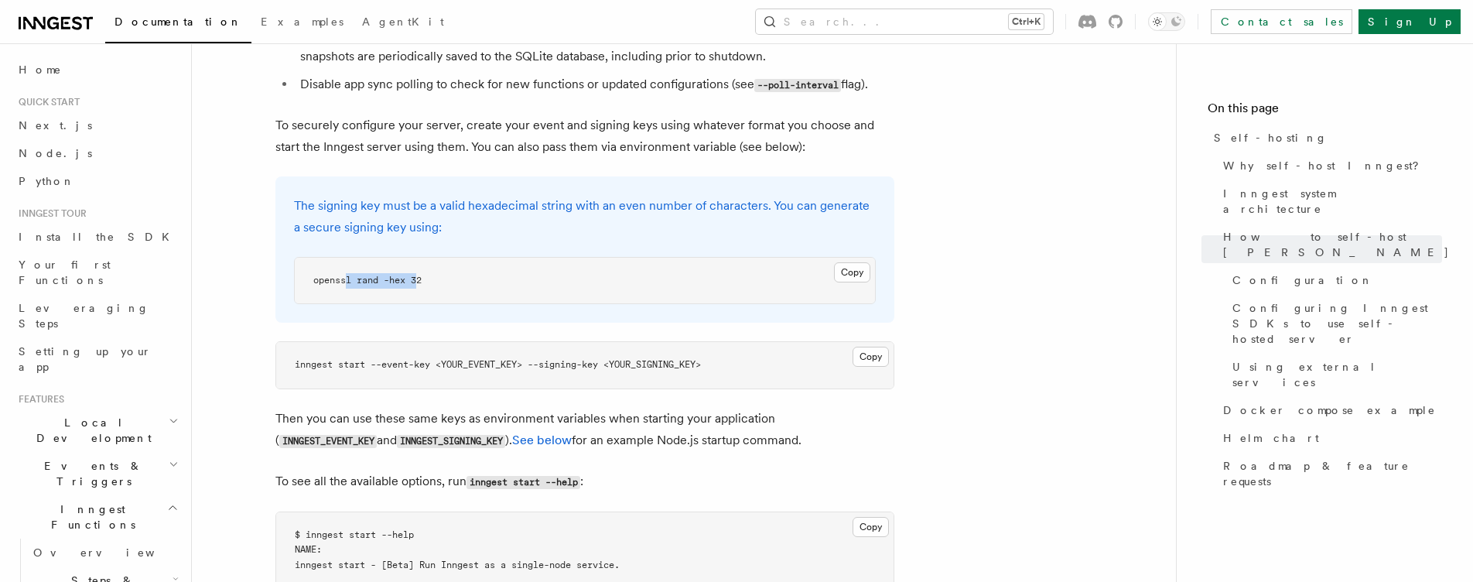
drag, startPoint x: 347, startPoint y: 251, endPoint x: 422, endPoint y: 254, distance: 75.1
click at [422, 258] on pre "openssl rand -hex 32" at bounding box center [585, 281] width 580 height 46
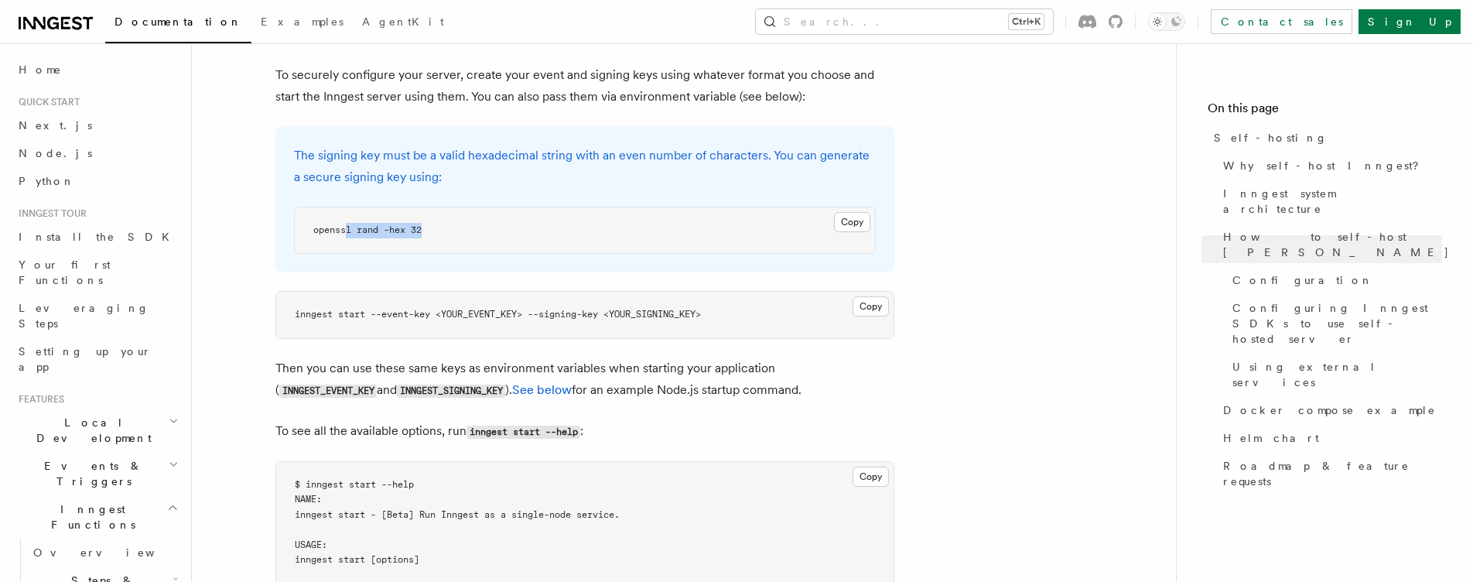
scroll to position [2320, 0]
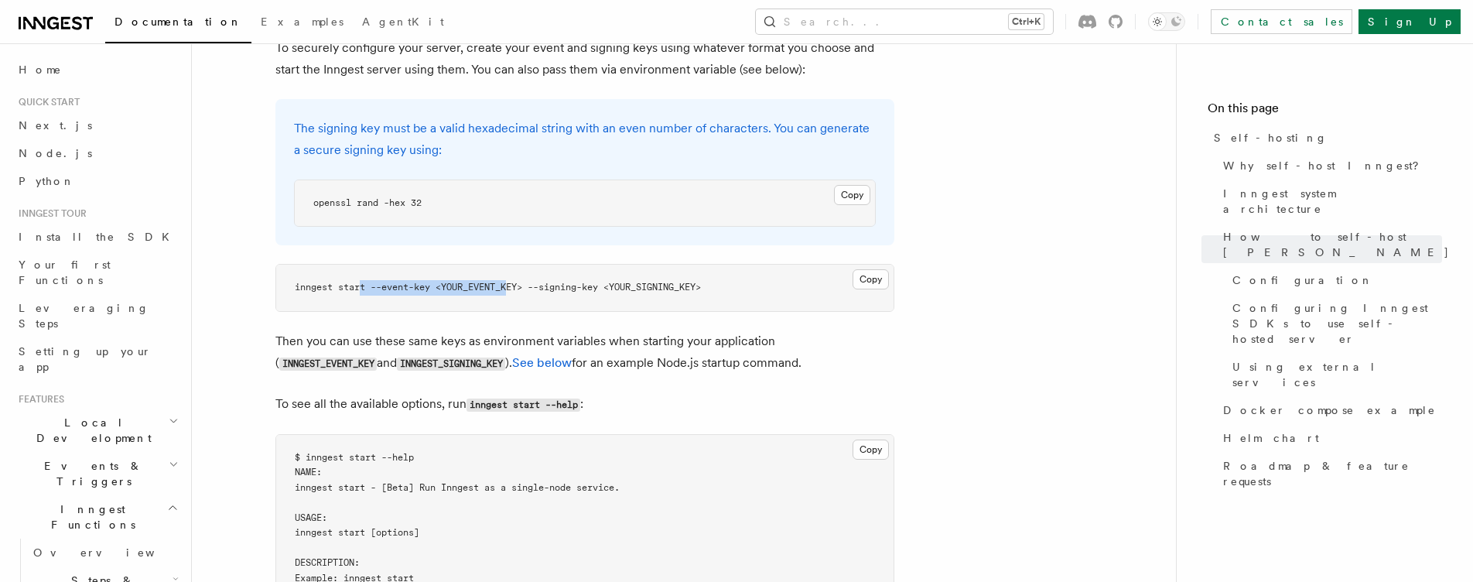
drag, startPoint x: 363, startPoint y: 252, endPoint x: 574, endPoint y: 247, distance: 211.2
click at [514, 282] on span "inngest start --event-key <YOUR_EVENT_KEY> --signing-key <YOUR_SIGNING_KEY>" at bounding box center [498, 287] width 406 height 11
drag, startPoint x: 578, startPoint y: 246, endPoint x: 702, endPoint y: 236, distance: 124.2
click at [579, 265] on pre "inngest start --event-key <YOUR_EVENT_KEY> --signing-key <YOUR_SIGNING_KEY>" at bounding box center [584, 288] width 617 height 46
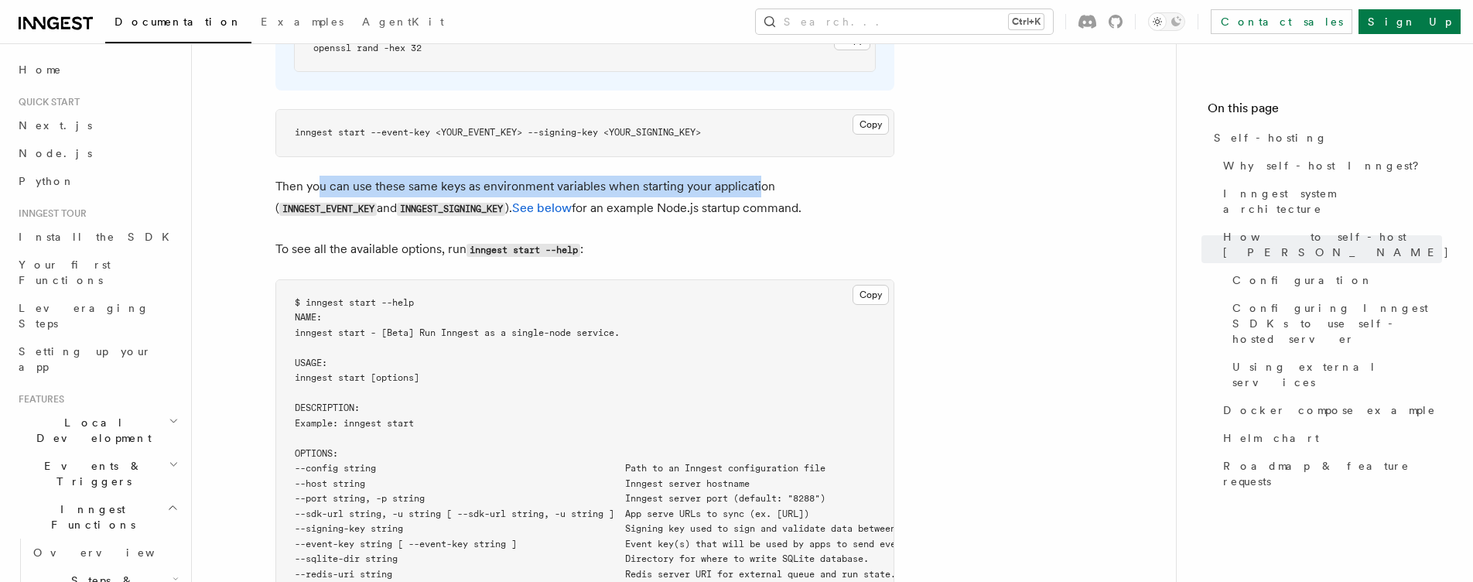
drag, startPoint x: 316, startPoint y: 157, endPoint x: 760, endPoint y: 133, distance: 443.8
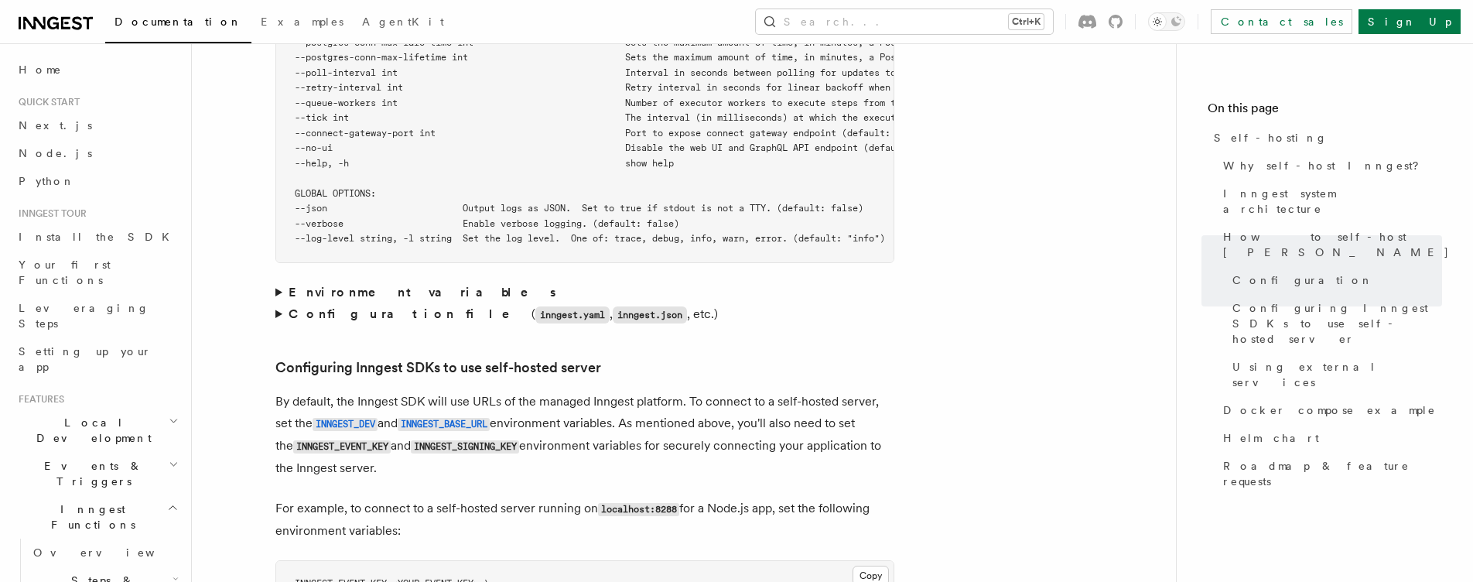
scroll to position [3094, 0]
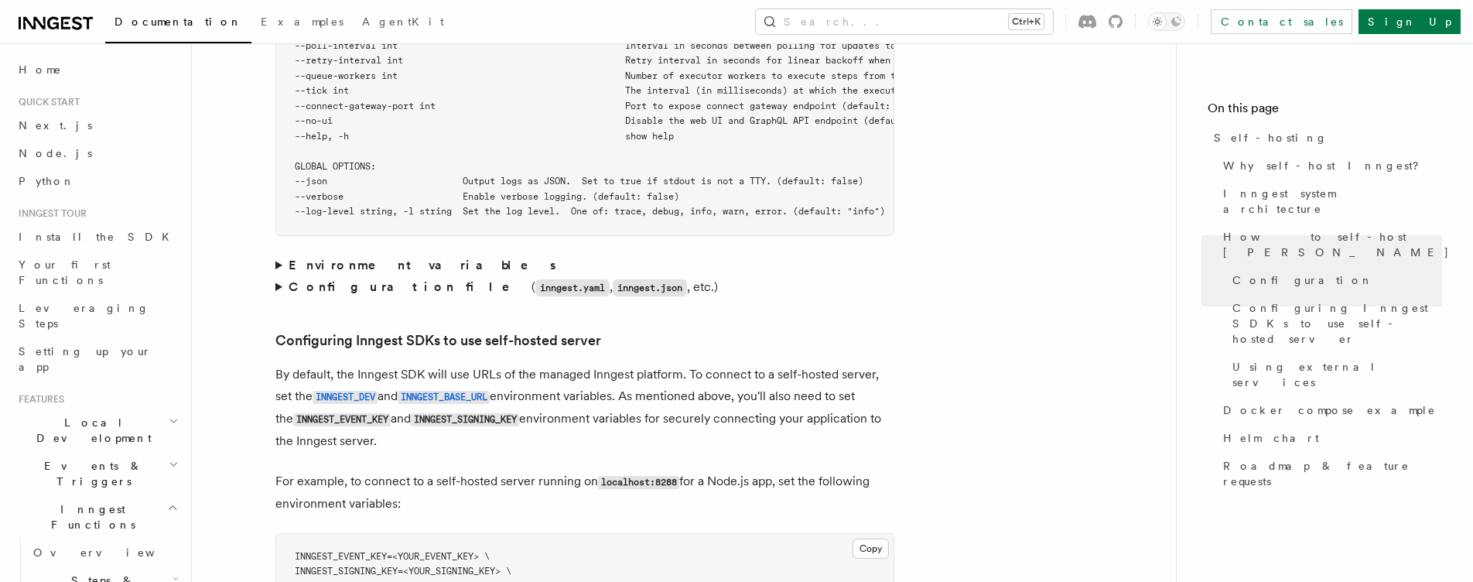
click at [282, 254] on summary "Environment variables" at bounding box center [584, 265] width 619 height 22
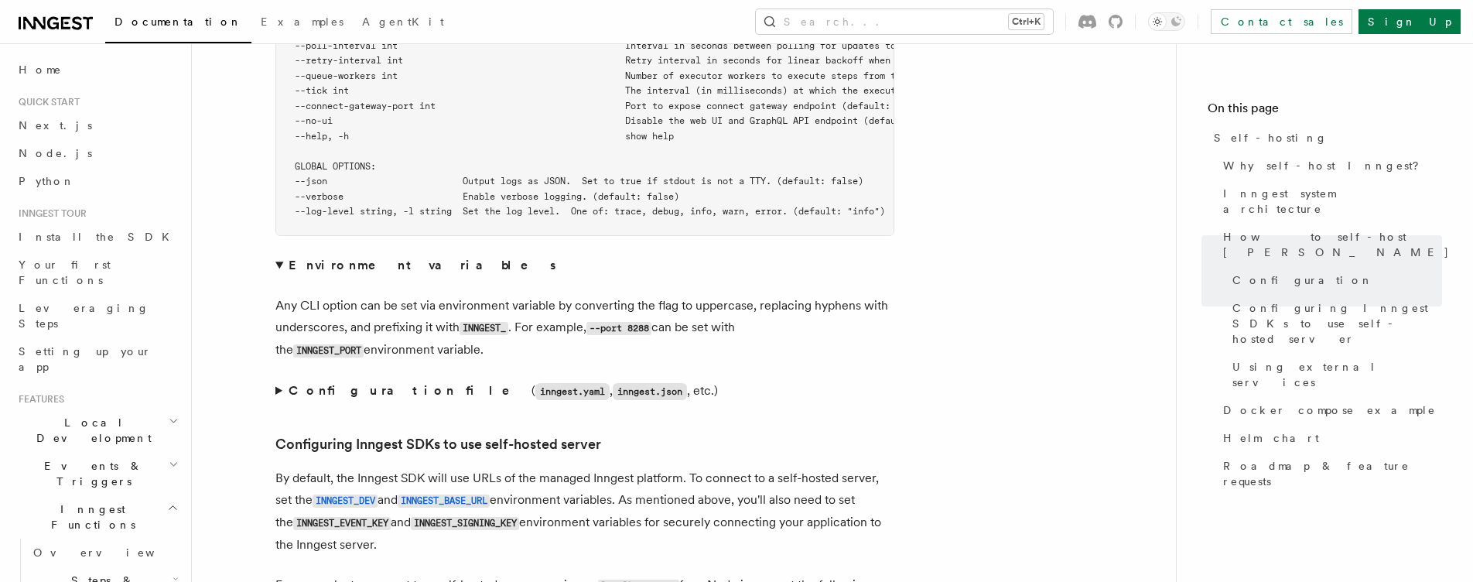
click at [281, 380] on summary "Configuration file ( inngest.yaml , inngest.json , etc.)" at bounding box center [584, 391] width 619 height 22
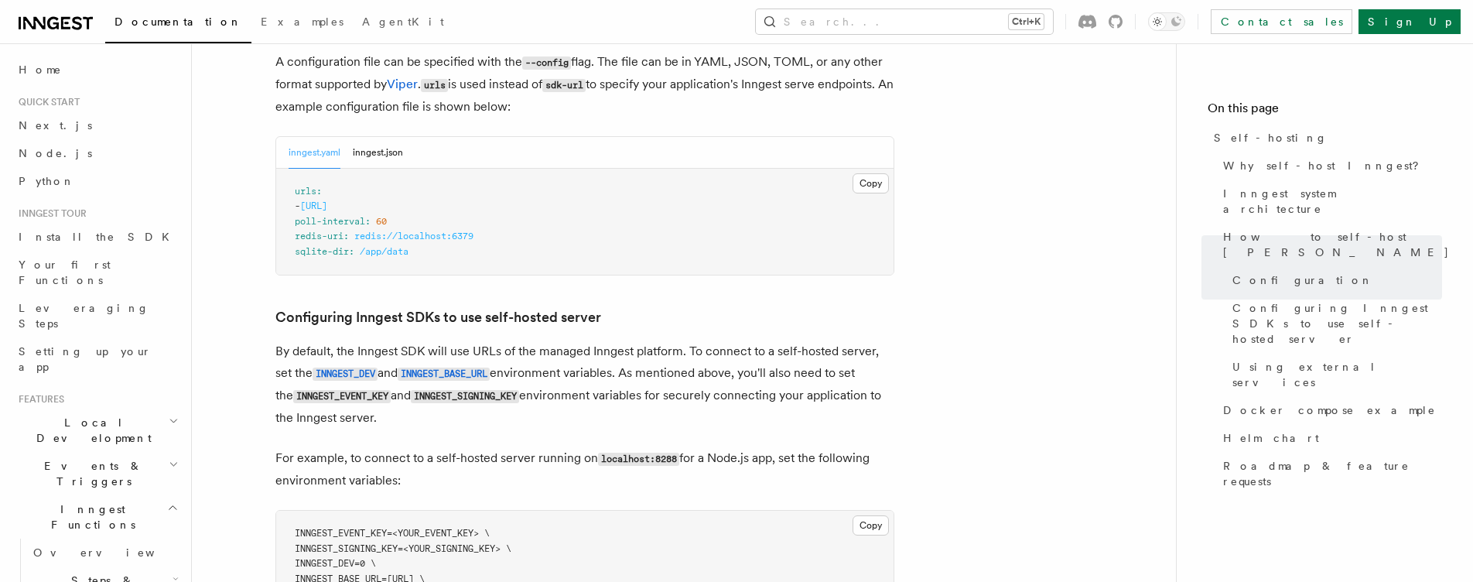
scroll to position [3481, 0]
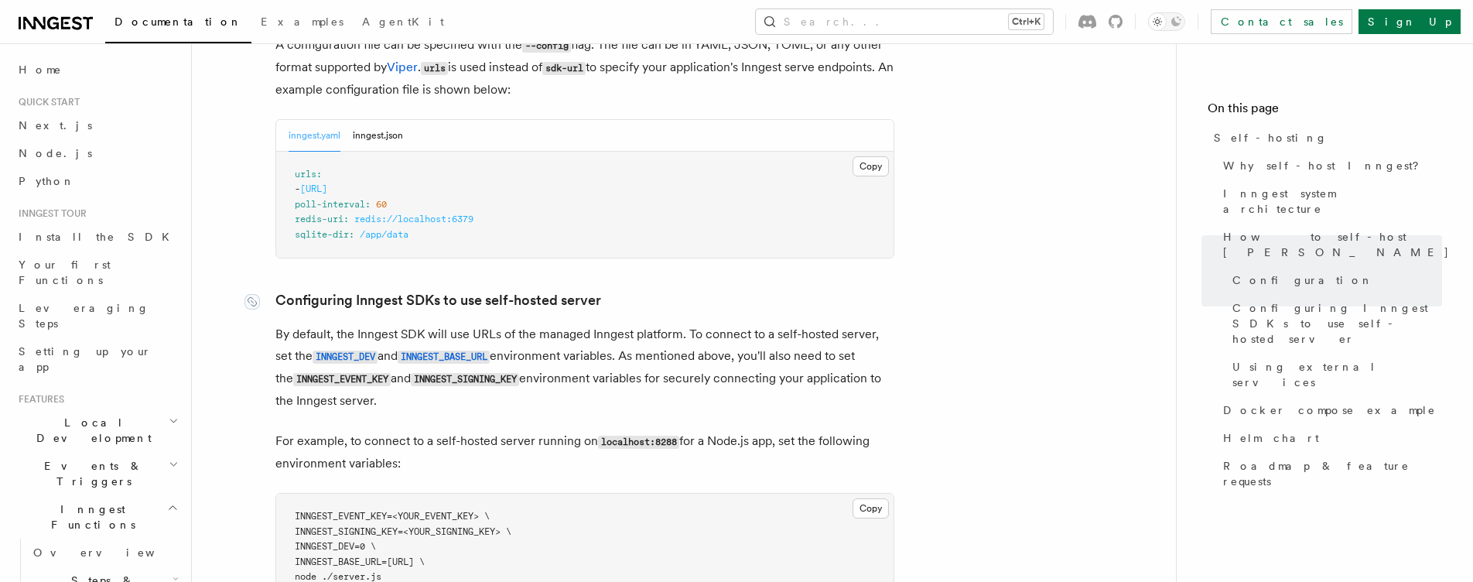
click at [475, 289] on link "Configuring Inngest SDKs to use self-hosted server" at bounding box center [438, 300] width 326 height 22
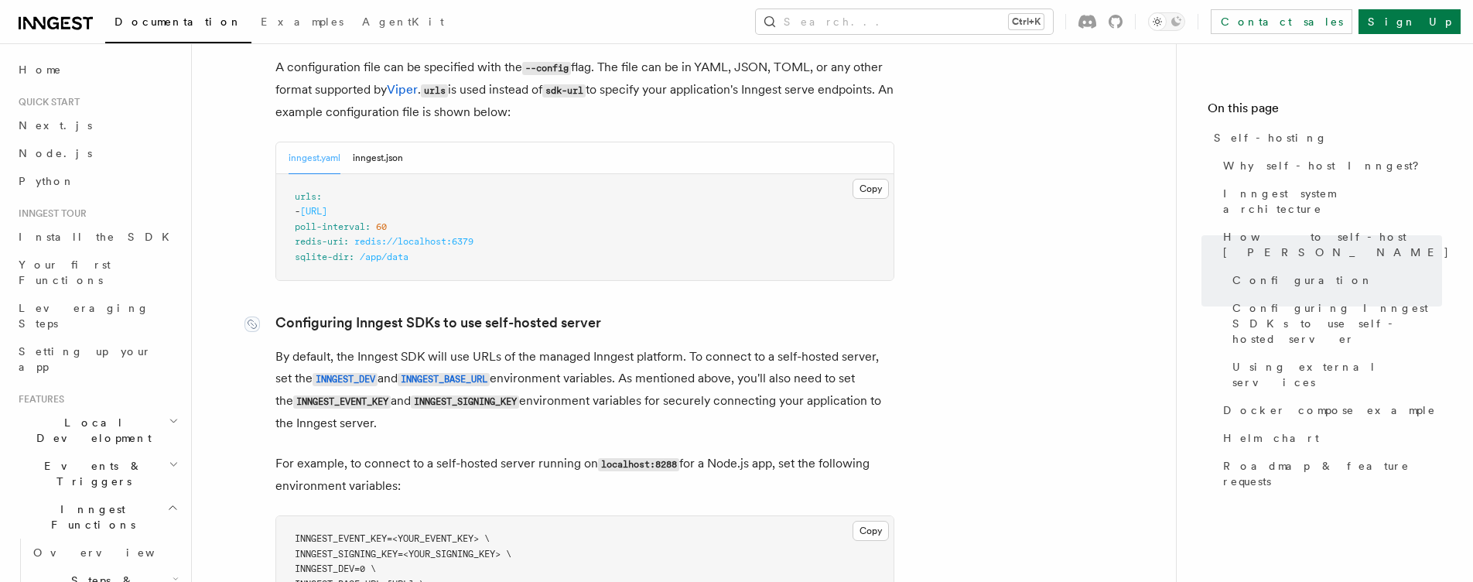
click at [475, 276] on article "Platform Deployment Self-hosting Self-hosting support for Inngest is supported …" at bounding box center [684, 89] width 934 height 6959
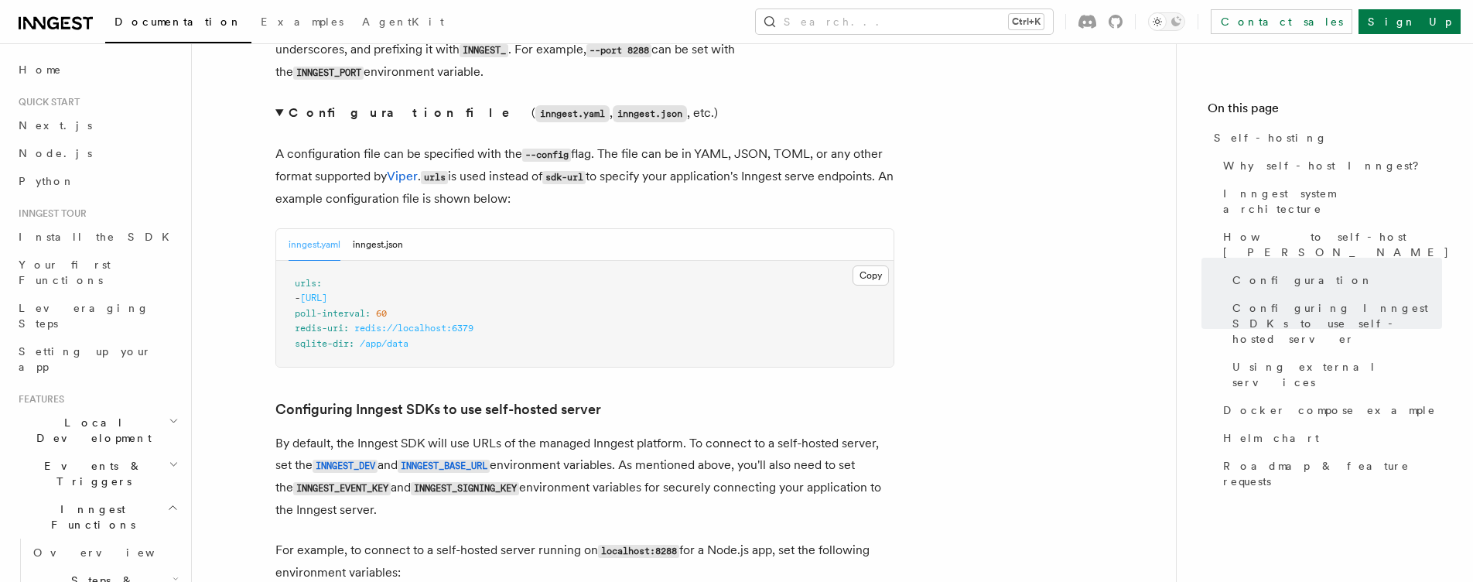
scroll to position [3305, 0]
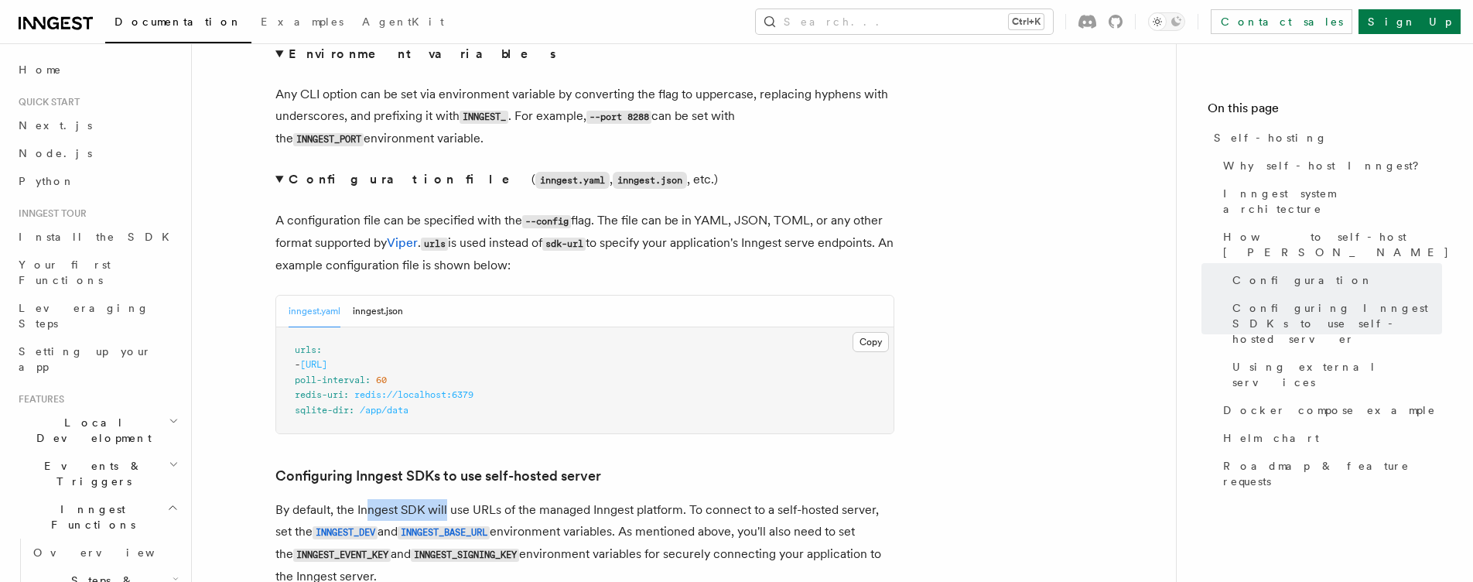
drag, startPoint x: 370, startPoint y: 118, endPoint x: 448, endPoint y: 118, distance: 77.3
click at [448, 499] on p "By default, the Inngest SDK will use URLs of the managed Inngest platform. To c…" at bounding box center [584, 543] width 619 height 88
click at [469, 499] on p "By default, the Inngest SDK will use URLs of the managed Inngest platform. To c…" at bounding box center [584, 543] width 619 height 88
drag, startPoint x: 469, startPoint y: 118, endPoint x: 605, endPoint y: 115, distance: 136.2
click at [605, 499] on p "By default, the Inngest SDK will use URLs of the managed Inngest platform. To c…" at bounding box center [584, 543] width 619 height 88
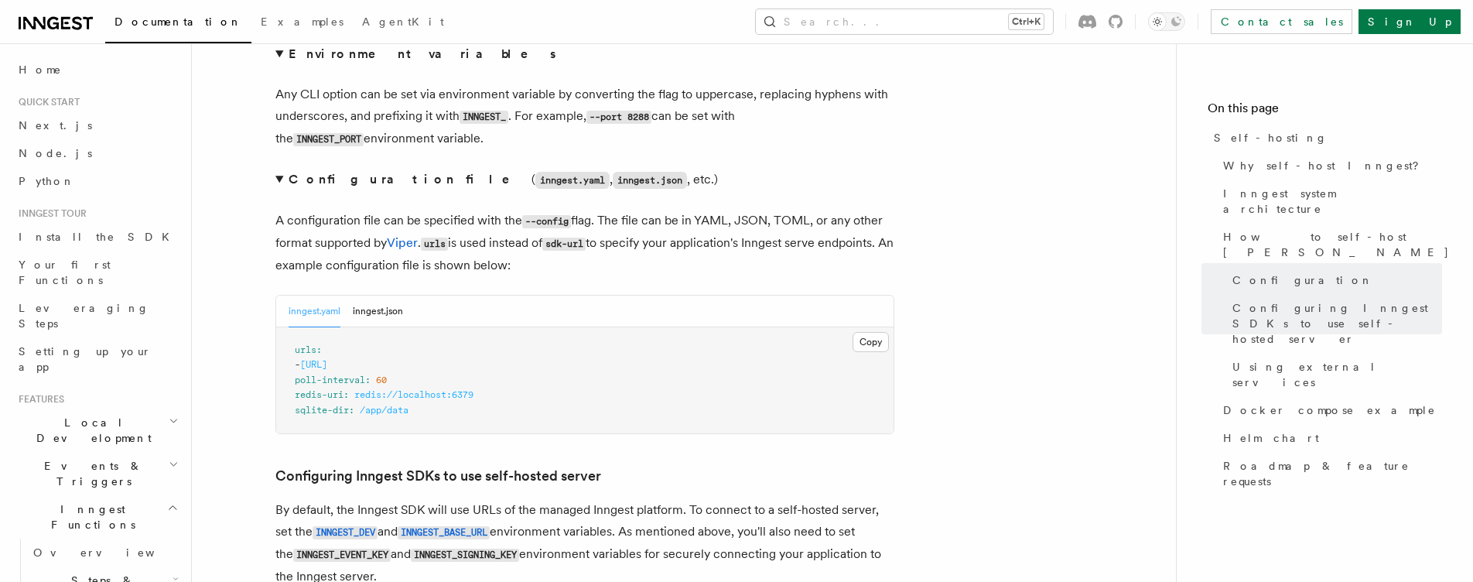
click at [658, 499] on p "By default, the Inngest SDK will use URLs of the managed Inngest platform. To c…" at bounding box center [584, 543] width 619 height 88
drag, startPoint x: 698, startPoint y: 117, endPoint x: 936, endPoint y: 113, distance: 237.5
click at [936, 113] on article "Platform Deployment Self-hosting Self-hosting support for Inngest is supported …" at bounding box center [684, 242] width 934 height 6959
drag, startPoint x: 377, startPoint y: 296, endPoint x: 373, endPoint y: 170, distance: 126.2
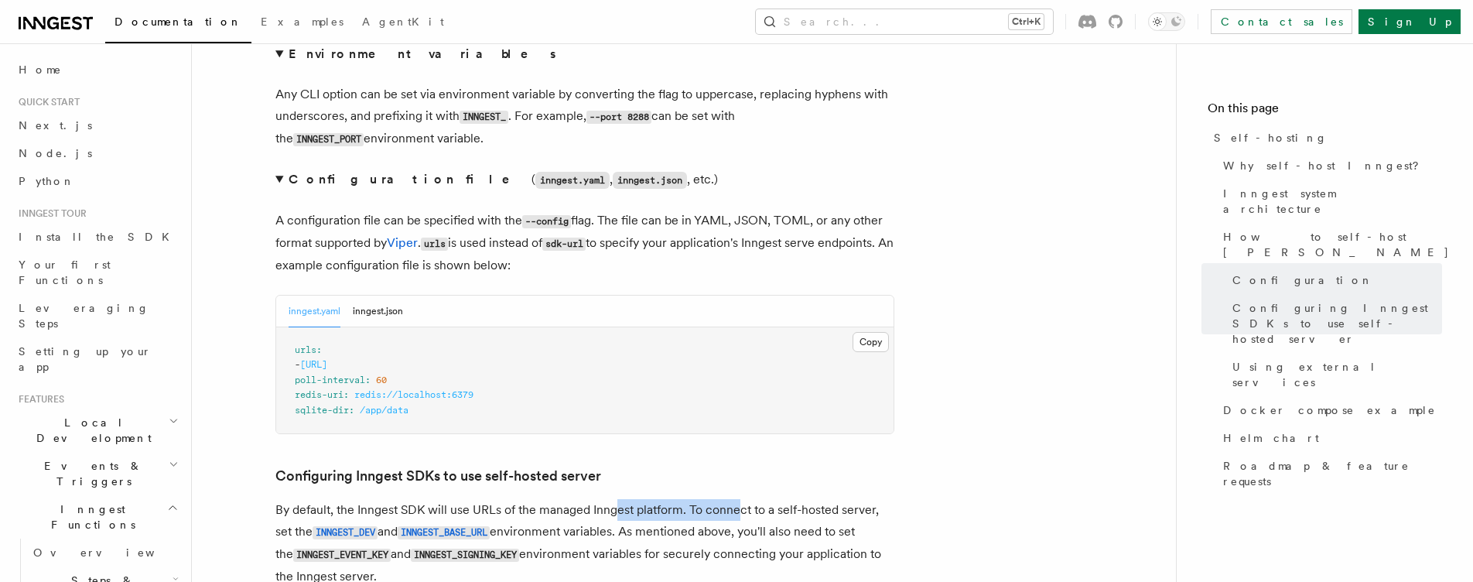
drag, startPoint x: 618, startPoint y: 110, endPoint x: 737, endPoint y: 109, distance: 119.1
click at [737, 499] on p "By default, the Inngest SDK will use URLs of the managed Inngest platform. To c…" at bounding box center [584, 543] width 619 height 88
click at [594, 499] on p "By default, the Inngest SDK will use URLs of the managed Inngest platform. To c…" at bounding box center [584, 543] width 619 height 88
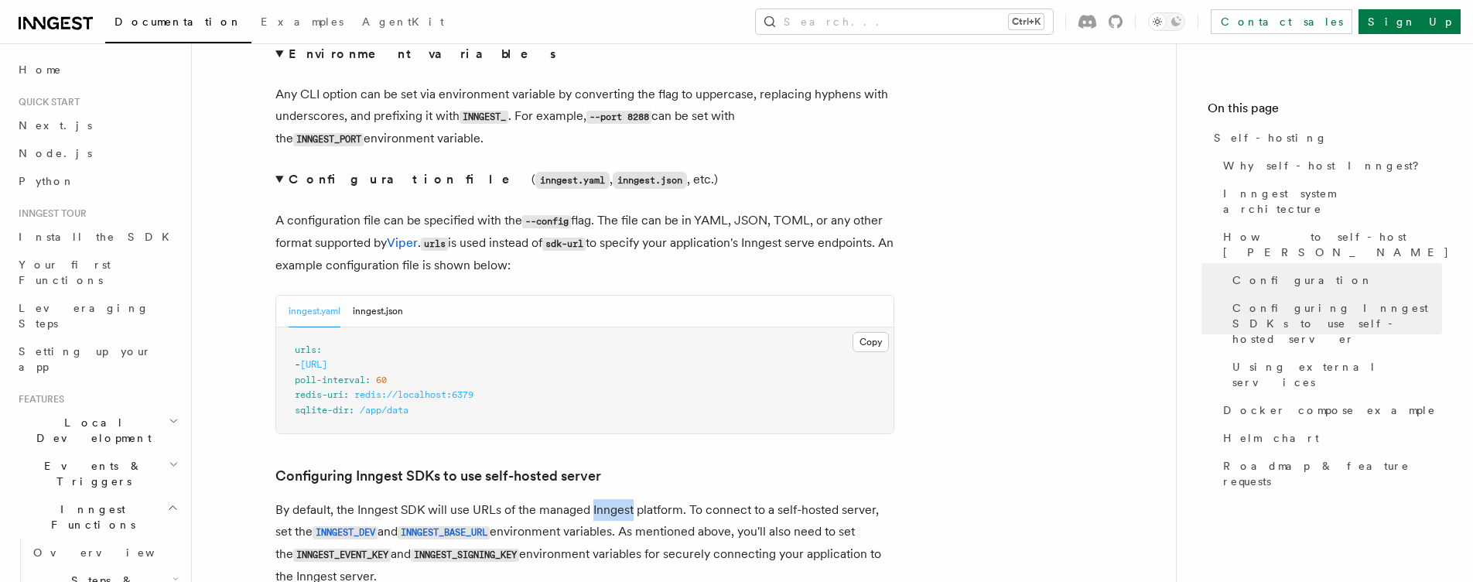
click at [621, 499] on p "By default, the Inngest SDK will use URLs of the managed Inngest platform. To c…" at bounding box center [584, 543] width 619 height 88
drag, startPoint x: 621, startPoint y: 114, endPoint x: 674, endPoint y: 114, distance: 53.4
click at [621, 499] on p "By default, the Inngest SDK will use URLs of the managed Inngest platform. To c…" at bounding box center [584, 543] width 619 height 88
click at [685, 499] on p "By default, the Inngest SDK will use URLs of the managed Inngest platform. To c…" at bounding box center [584, 543] width 619 height 88
drag, startPoint x: 418, startPoint y: 125, endPoint x: 495, endPoint y: 120, distance: 77.5
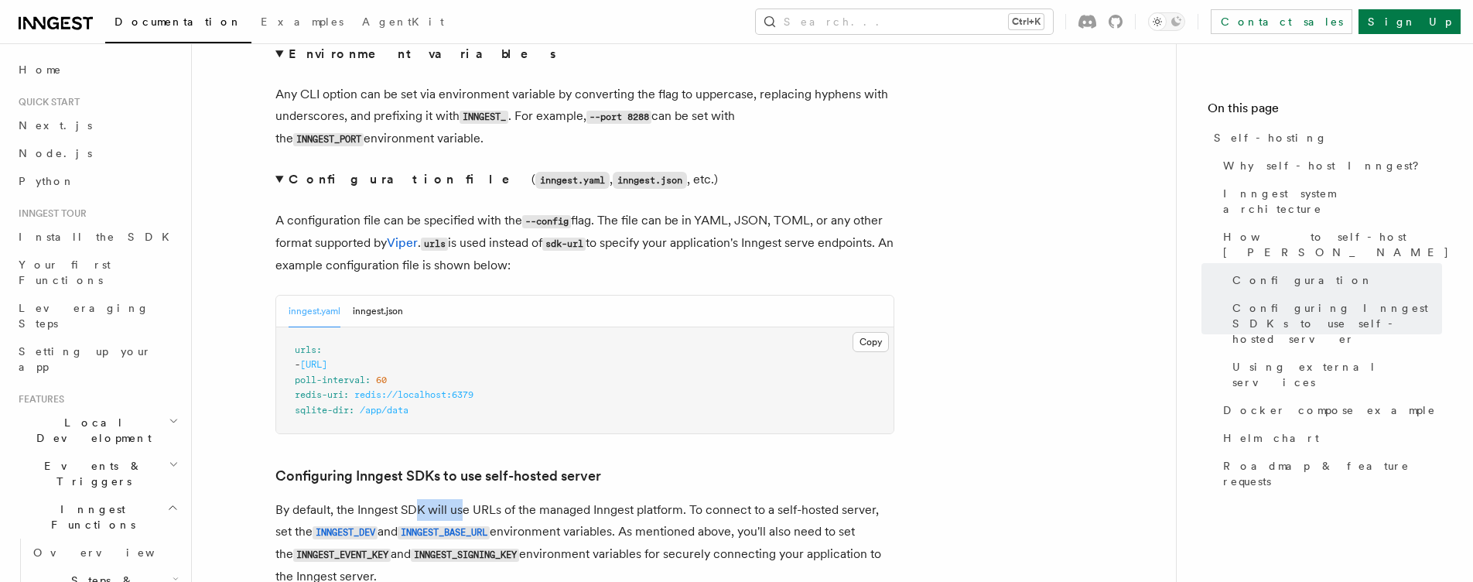
click at [464, 499] on p "By default, the Inngest SDK will use URLs of the managed Inngest platform. To c…" at bounding box center [584, 543] width 619 height 88
drag, startPoint x: 495, startPoint y: 120, endPoint x: 604, endPoint y: 120, distance: 109.1
click at [579, 499] on p "By default, the Inngest SDK will use URLs of the managed Inngest platform. To c…" at bounding box center [584, 543] width 619 height 88
click at [604, 499] on p "By default, the Inngest SDK will use URLs of the managed Inngest platform. To c…" at bounding box center [584, 543] width 619 height 88
drag, startPoint x: 505, startPoint y: 221, endPoint x: 579, endPoint y: 221, distance: 73.5
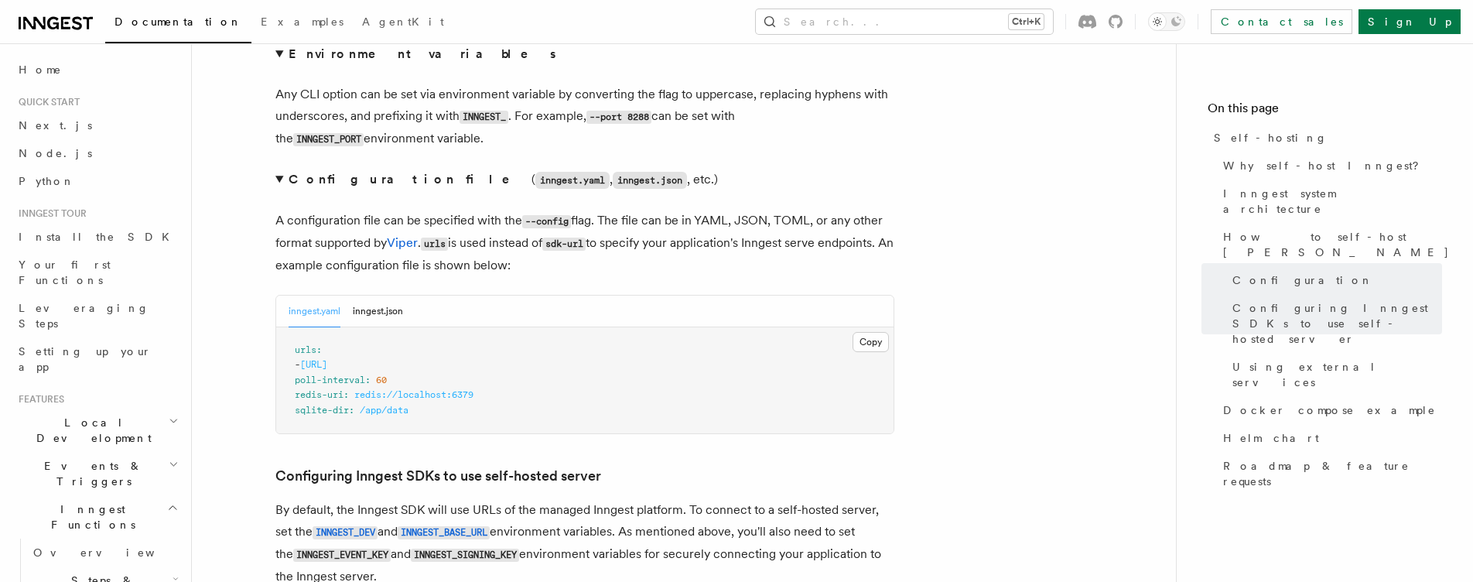
drag, startPoint x: 497, startPoint y: 221, endPoint x: 691, endPoint y: 224, distance: 194.2
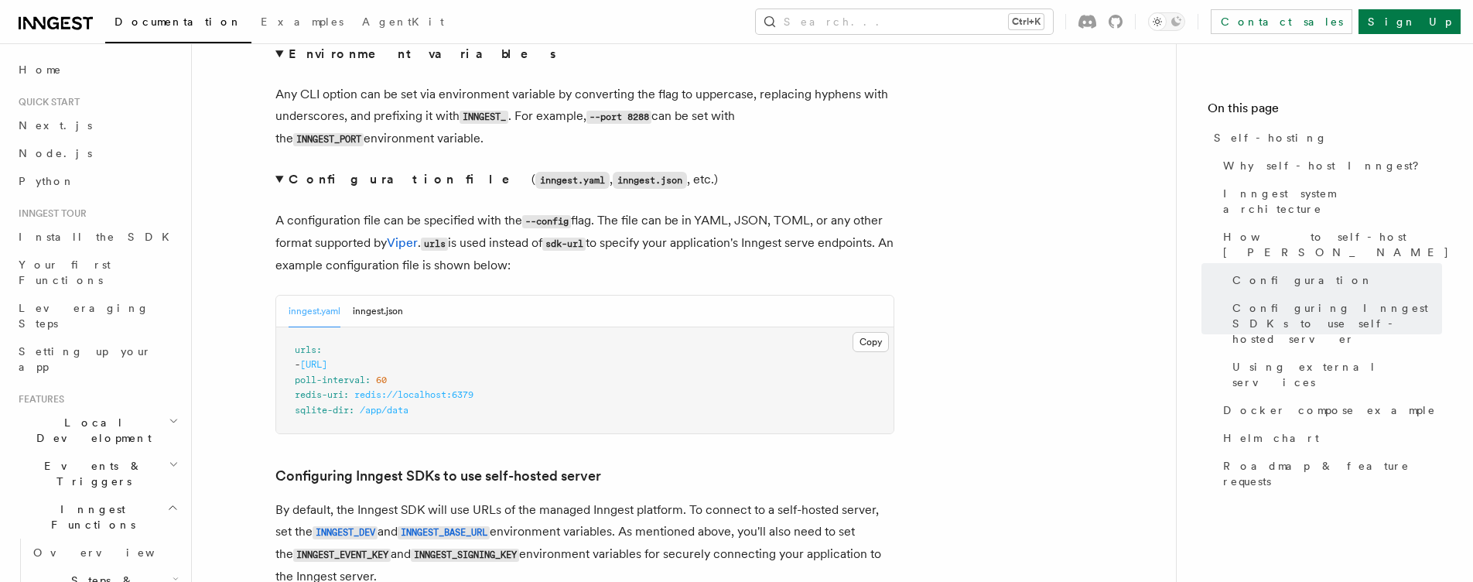
drag, startPoint x: 653, startPoint y: 224, endPoint x: 705, endPoint y: 224, distance: 51.8
drag, startPoint x: 826, startPoint y: 222, endPoint x: 525, endPoint y: 248, distance: 302.0
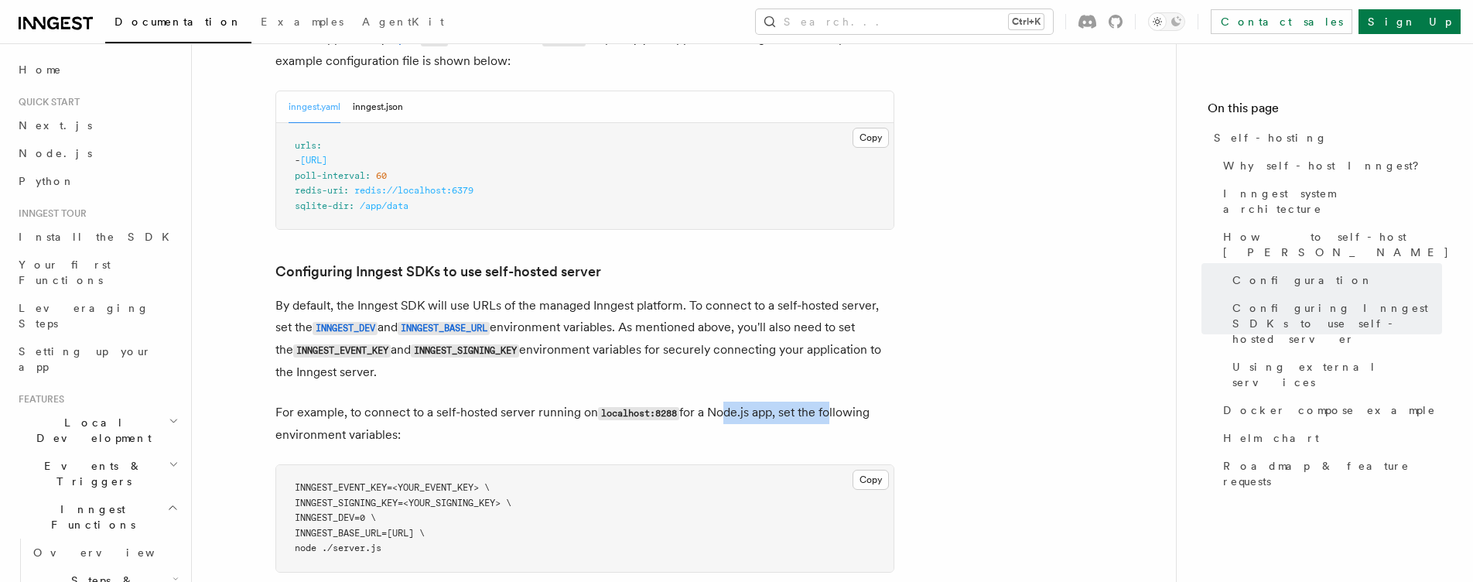
scroll to position [3537, 0]
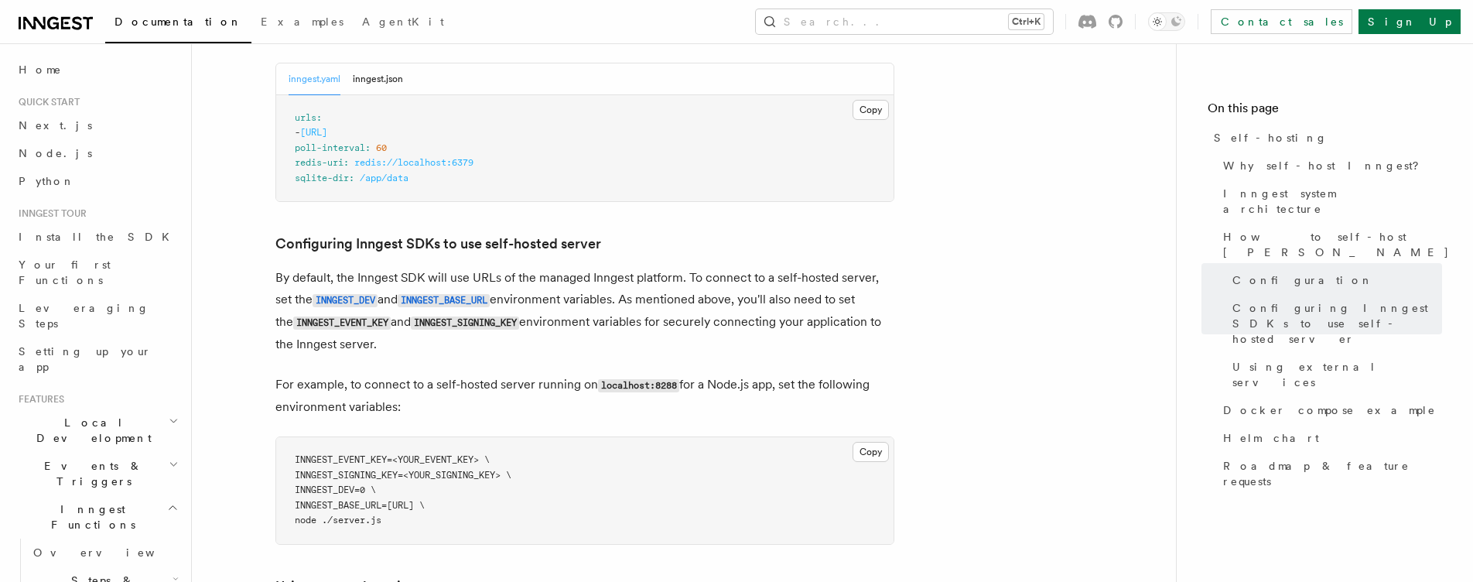
drag, startPoint x: 327, startPoint y: 238, endPoint x: 479, endPoint y: 233, distance: 151.7
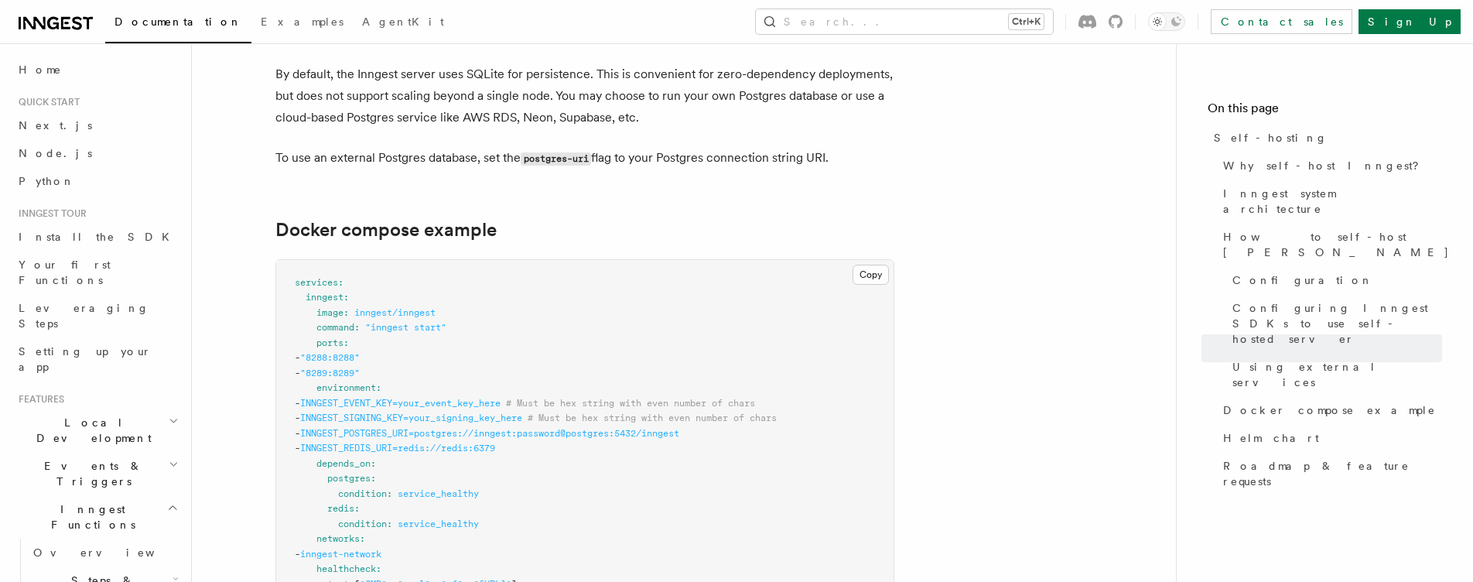
scroll to position [4388, 0]
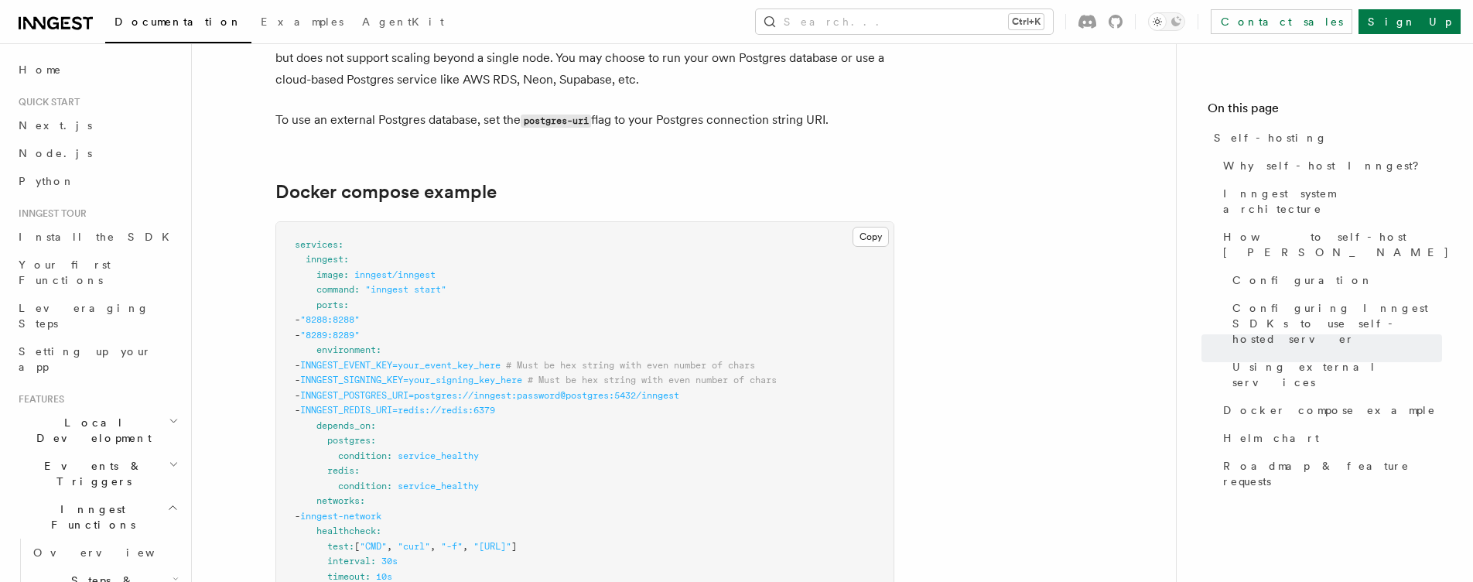
drag, startPoint x: 647, startPoint y: 154, endPoint x: 488, endPoint y: 153, distance: 159.3
click at [488, 541] on span ""http://localhost:8288/health"" at bounding box center [492, 546] width 38 height 11
copy span "http://localhost:8288/health"
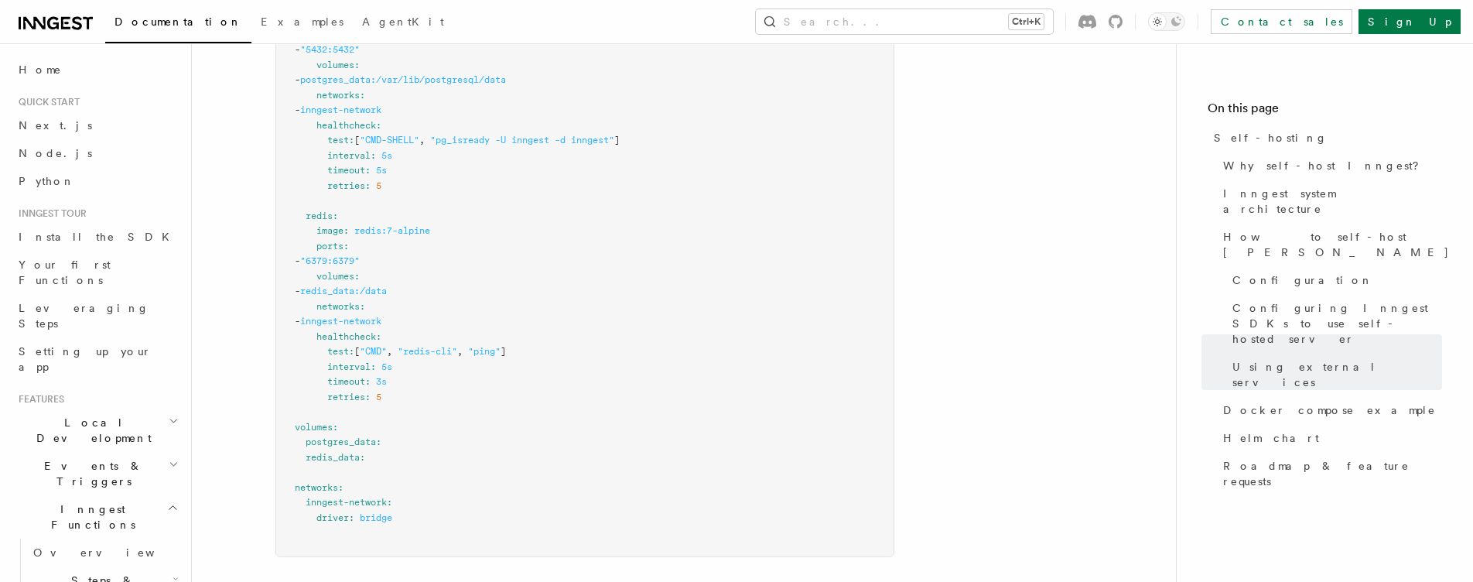
scroll to position [5084, 0]
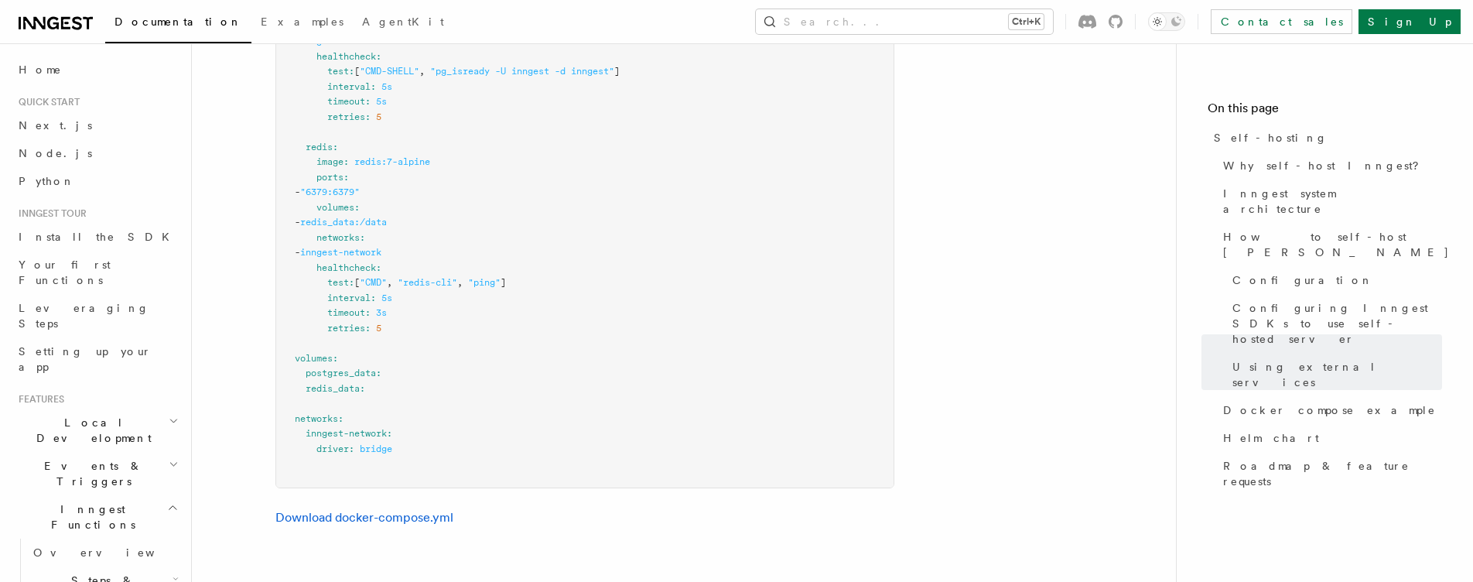
scroll to position [5239, 0]
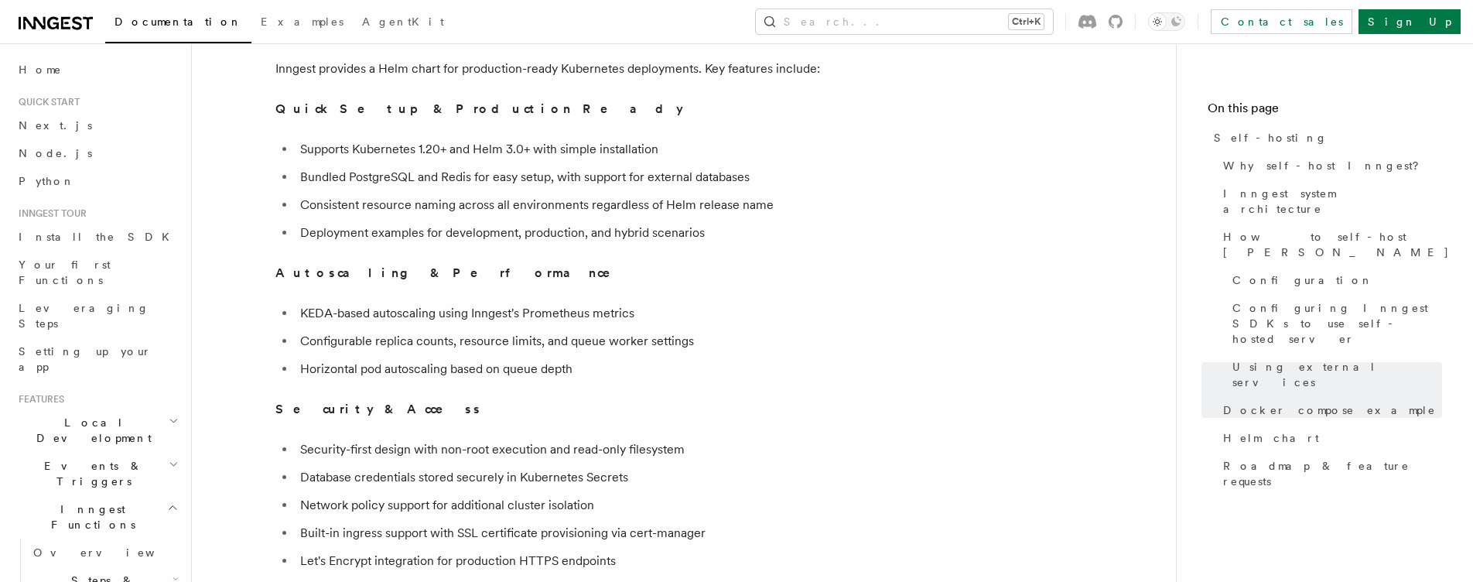
drag, startPoint x: 428, startPoint y: 202, endPoint x: 521, endPoint y: 194, distance: 92.4
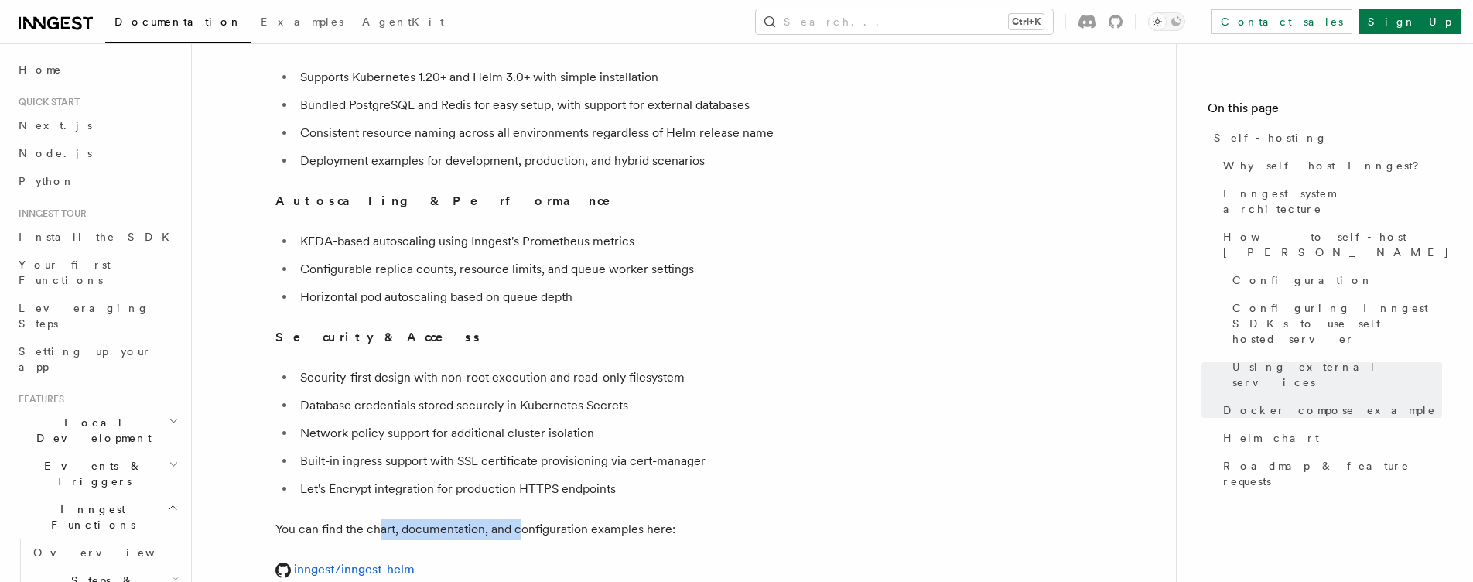
scroll to position [5857, 0]
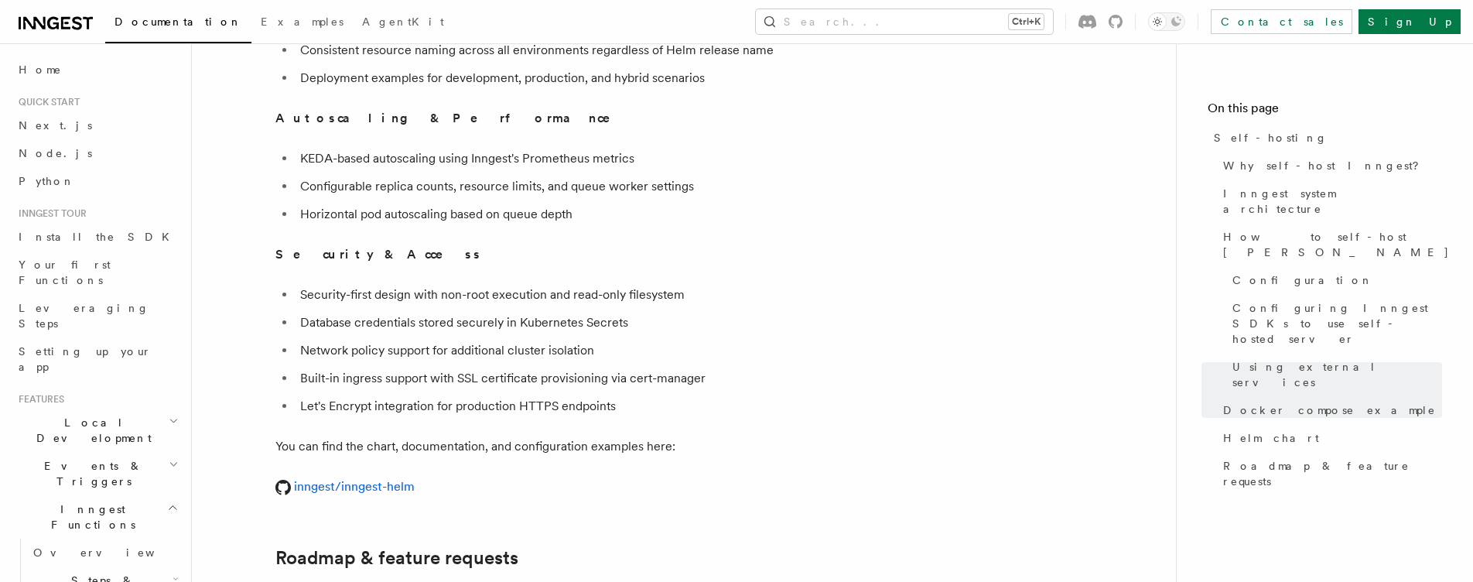
drag, startPoint x: 321, startPoint y: 254, endPoint x: 355, endPoint y: 249, distance: 34.5
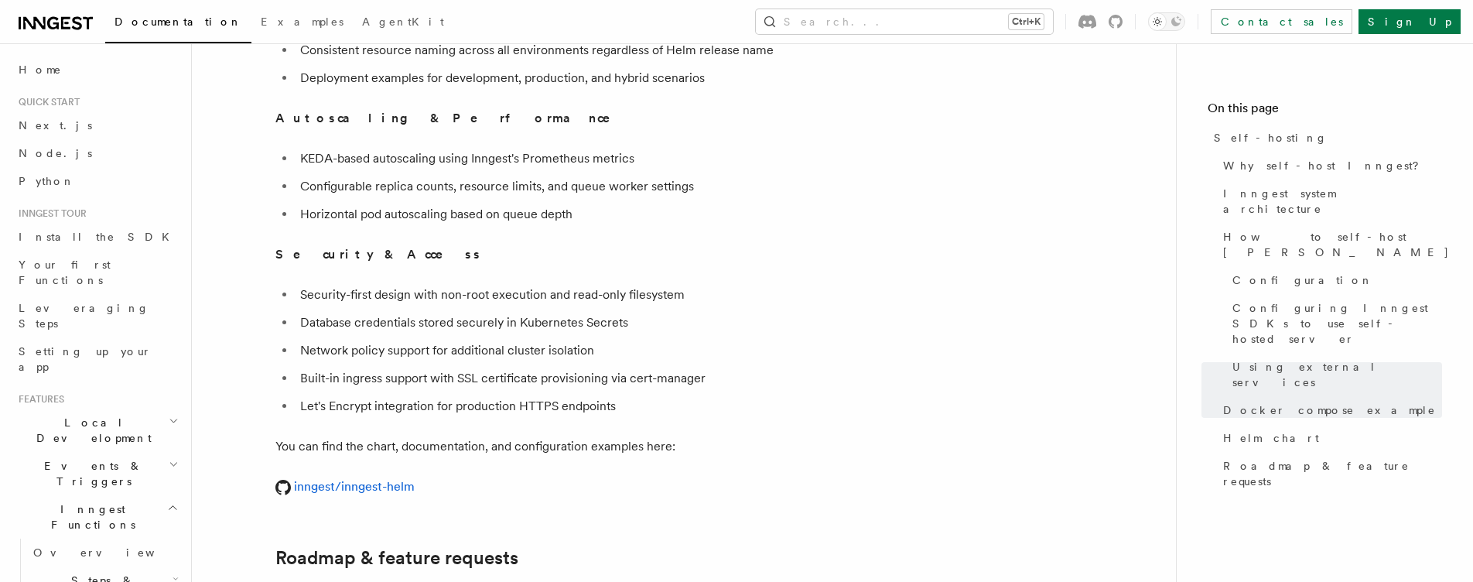
drag, startPoint x: 426, startPoint y: 265, endPoint x: 421, endPoint y: 288, distance: 23.8
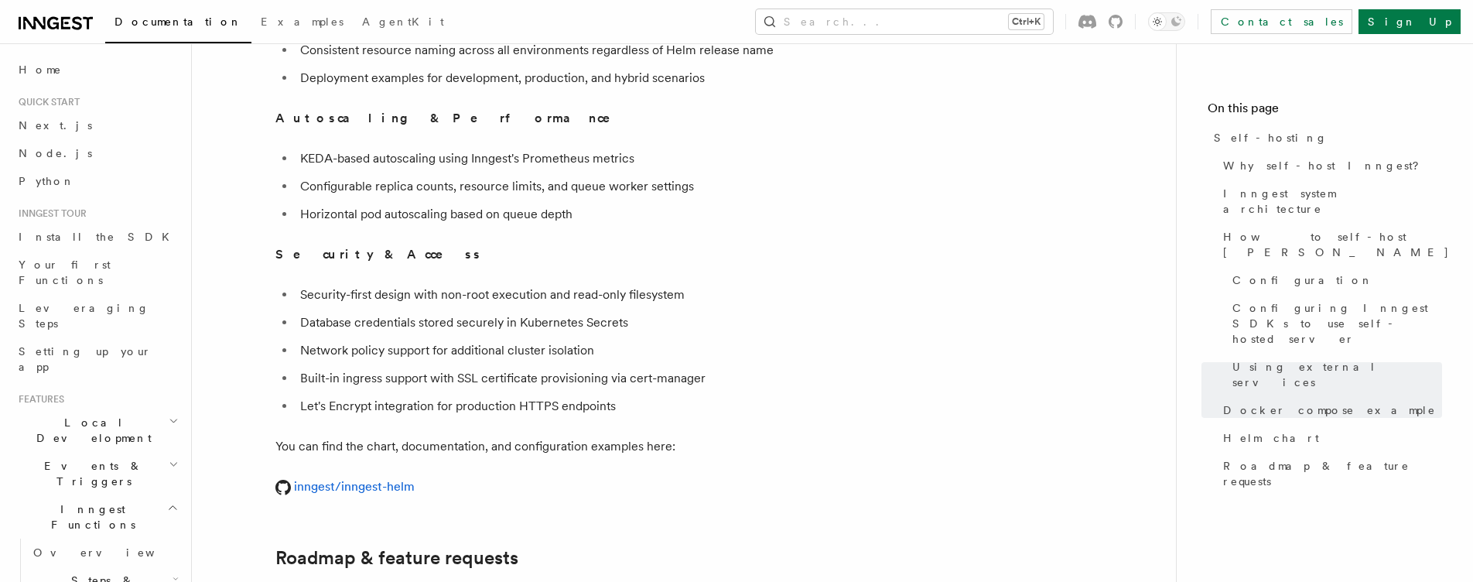
drag, startPoint x: 519, startPoint y: 377, endPoint x: 608, endPoint y: 376, distance: 89.0
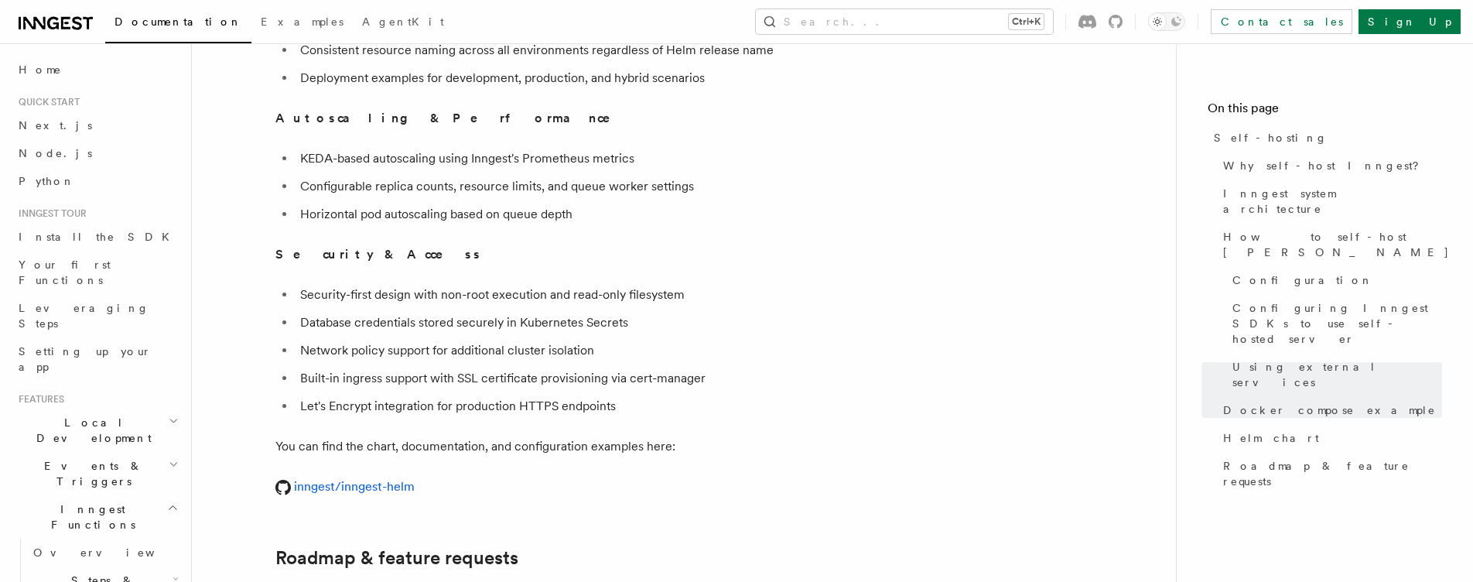
drag, startPoint x: 544, startPoint y: 384, endPoint x: 480, endPoint y: 384, distance: 64.2
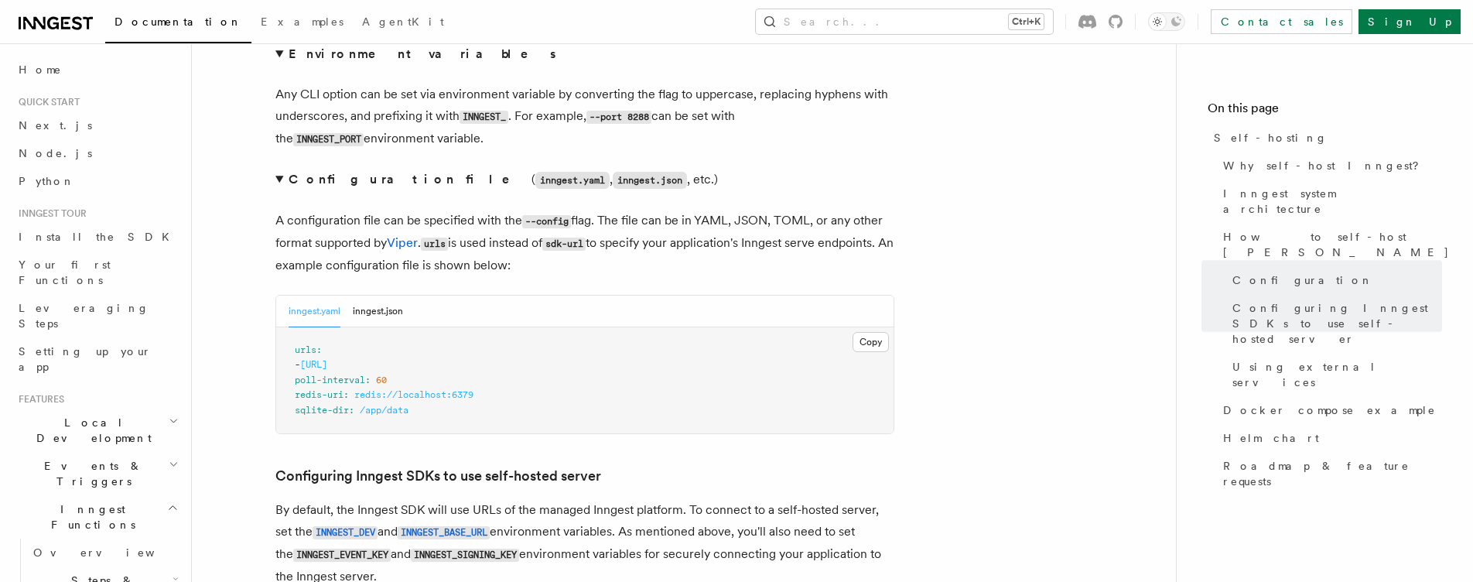
drag, startPoint x: 428, startPoint y: 330, endPoint x: 423, endPoint y: 321, distance: 10.7
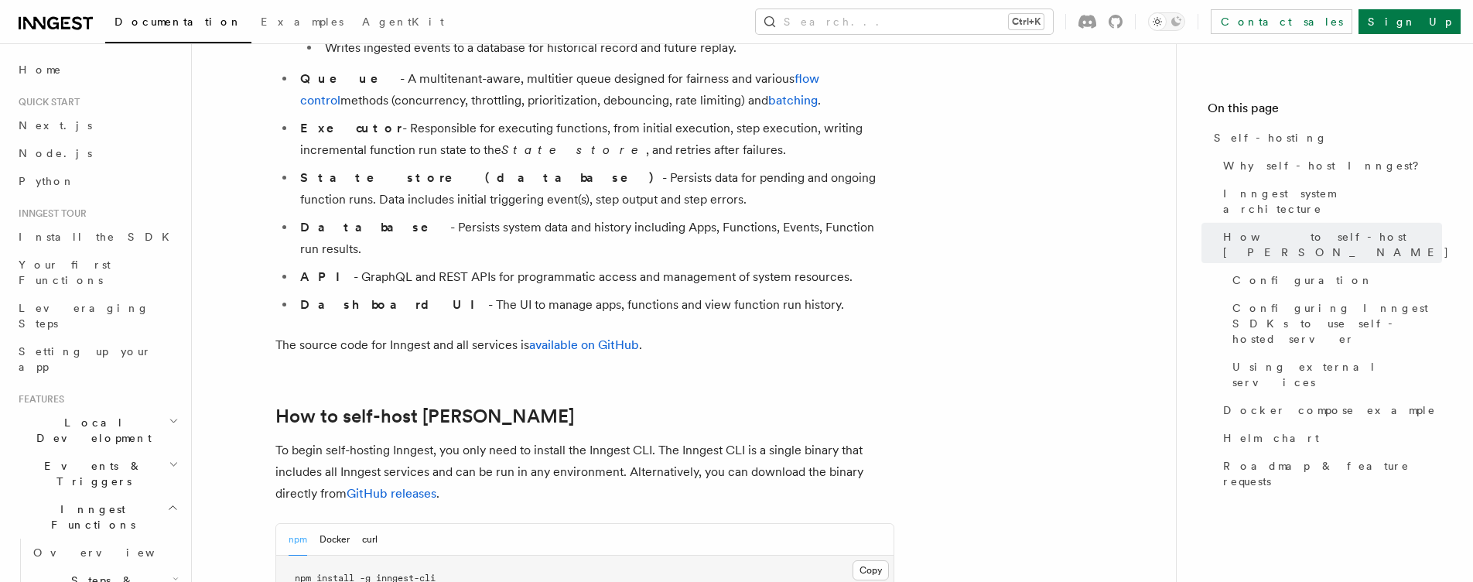
scroll to position [1587, 0]
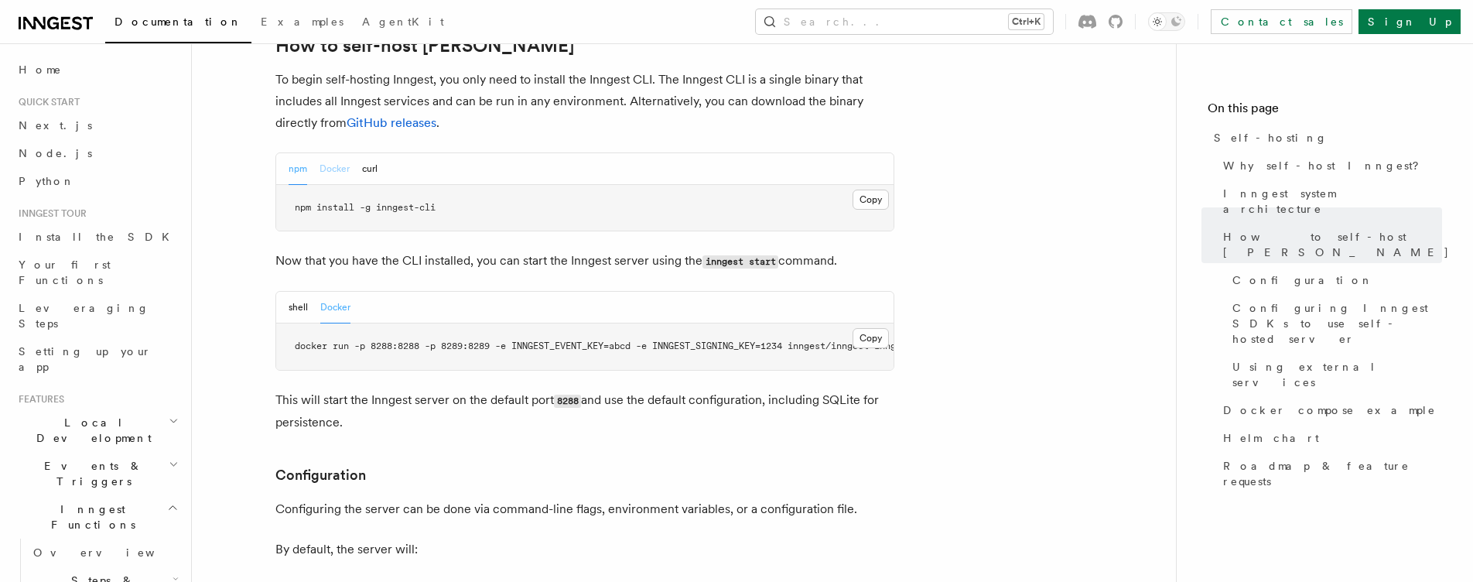
click at [331, 153] on button "Docker" at bounding box center [334, 169] width 30 height 32
click at [888, 189] on button "Copy Copied" at bounding box center [870, 199] width 36 height 20
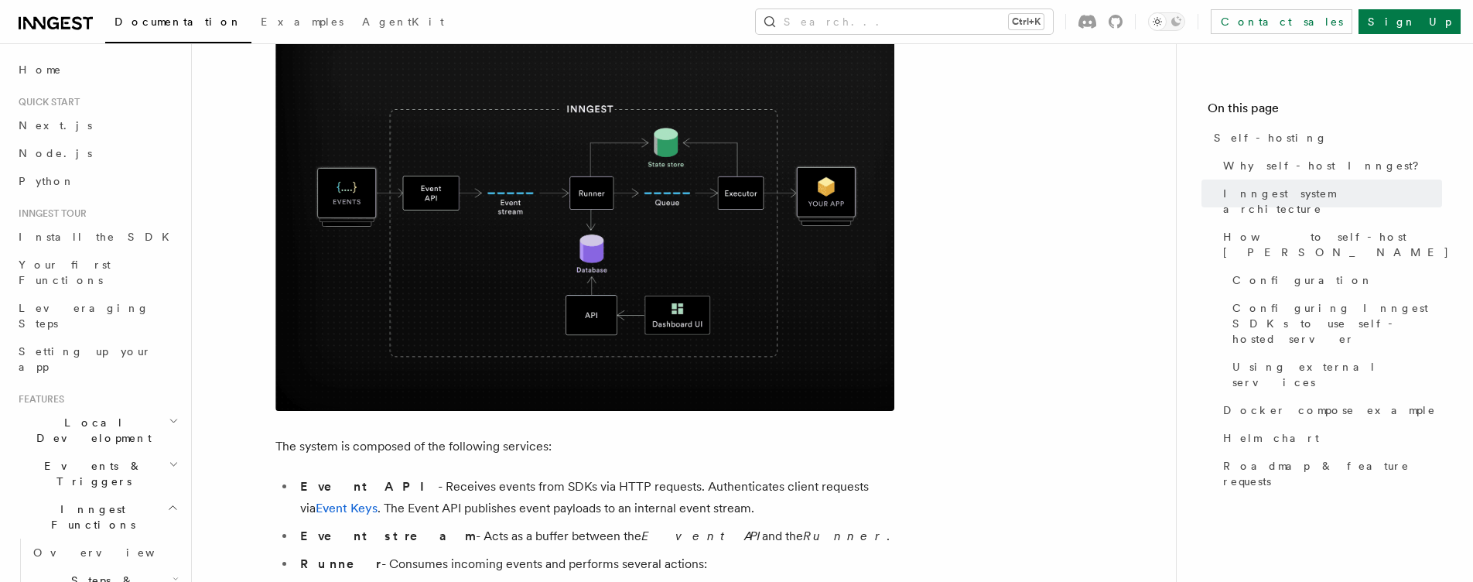
scroll to position [1876, 0]
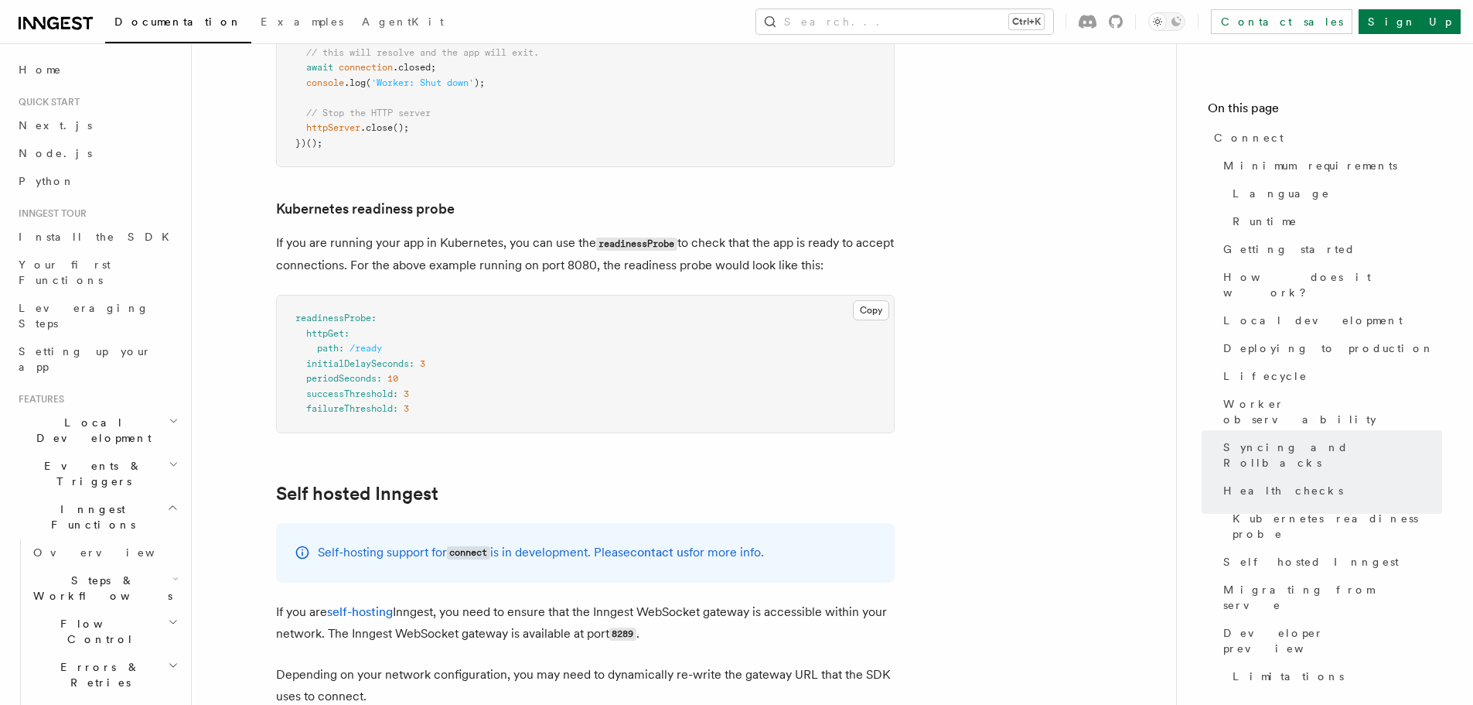
scroll to position [7287, 0]
click at [442, 230] on p "If you are running your app in Kubernetes, you can use the readinessProbe to ch…" at bounding box center [585, 252] width 619 height 44
drag, startPoint x: 626, startPoint y: 127, endPoint x: 662, endPoint y: 129, distance: 35.7
click at [662, 230] on p "If you are running your app in Kubernetes, you can use the readinessProbe to ch…" at bounding box center [585, 252] width 619 height 44
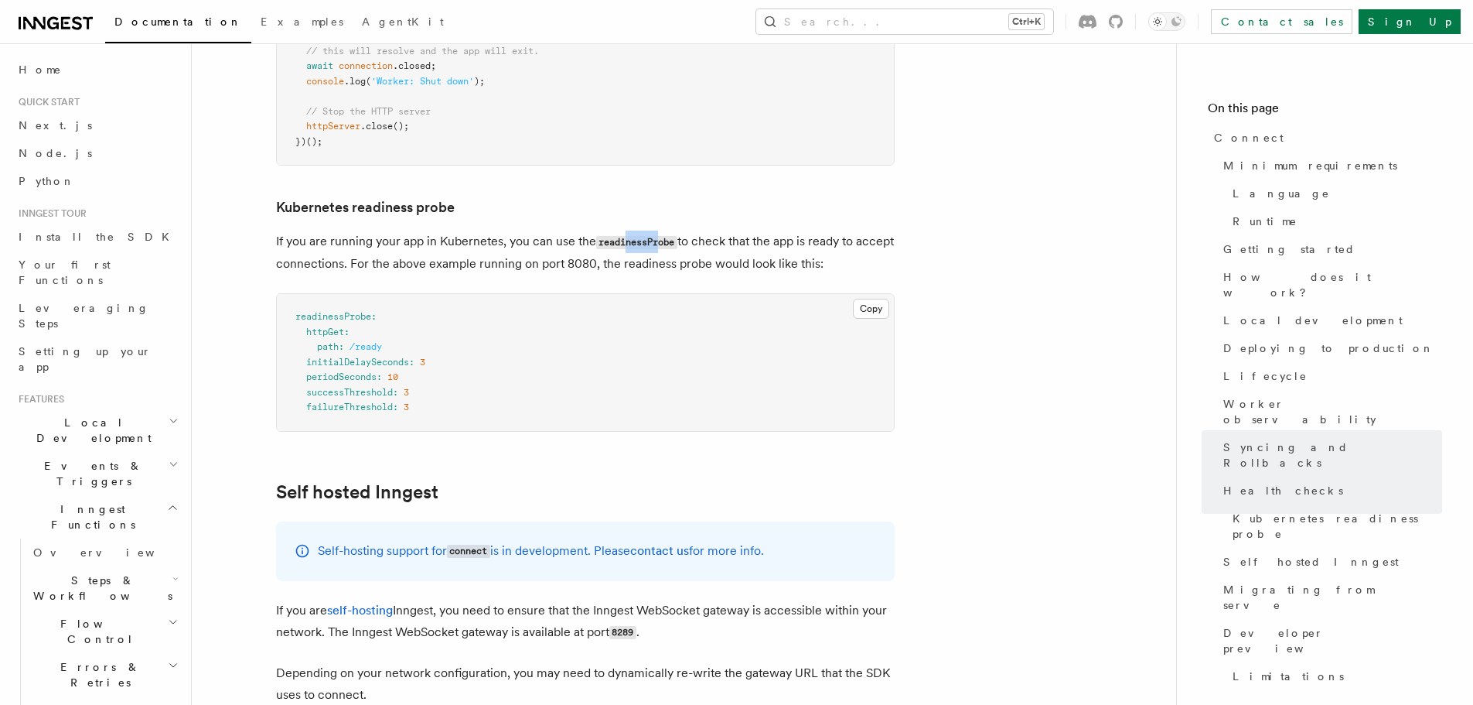
click at [662, 236] on code "readinessProbe" at bounding box center [636, 242] width 81 height 13
drag, startPoint x: 350, startPoint y: 155, endPoint x: 378, endPoint y: 153, distance: 28.7
click at [378, 230] on p "If you are running your app in Kubernetes, you can use the readinessProbe to ch…" at bounding box center [585, 252] width 619 height 44
click at [427, 230] on p "If you are running your app in Kubernetes, you can use the readinessProbe to ch…" at bounding box center [585, 252] width 619 height 44
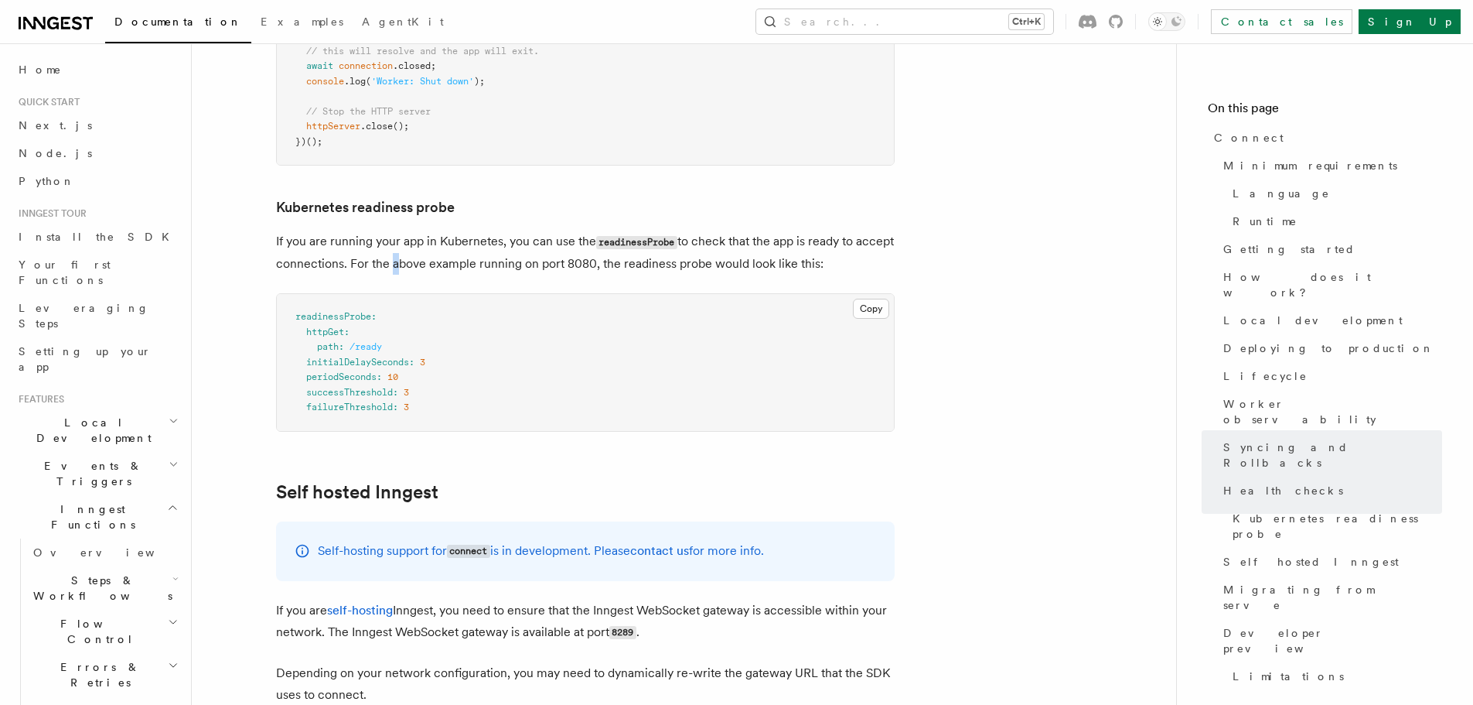
drag, startPoint x: 427, startPoint y: 156, endPoint x: 498, endPoint y: 156, distance: 71.2
click at [445, 230] on p "If you are running your app in Kubernetes, you can use the readinessProbe to ch…" at bounding box center [585, 252] width 619 height 44
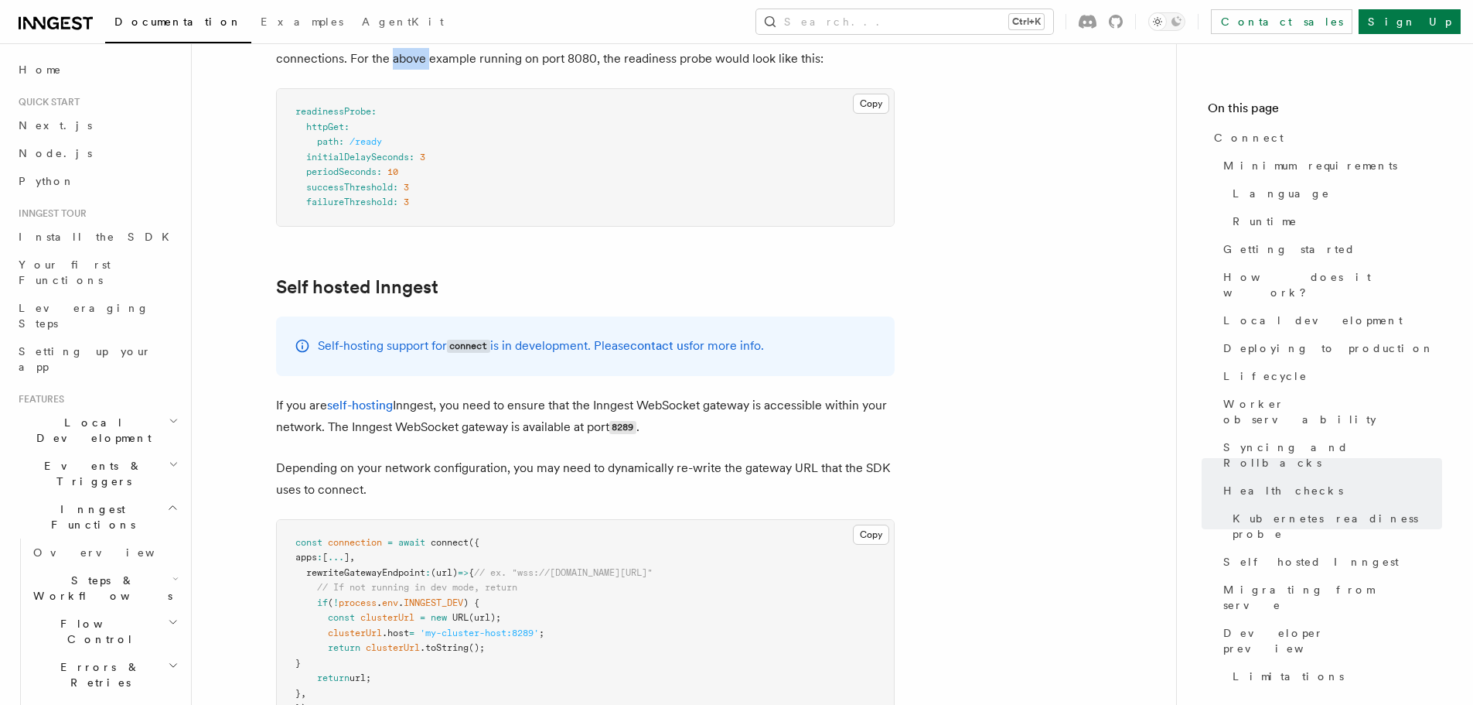
scroll to position [7519, 0]
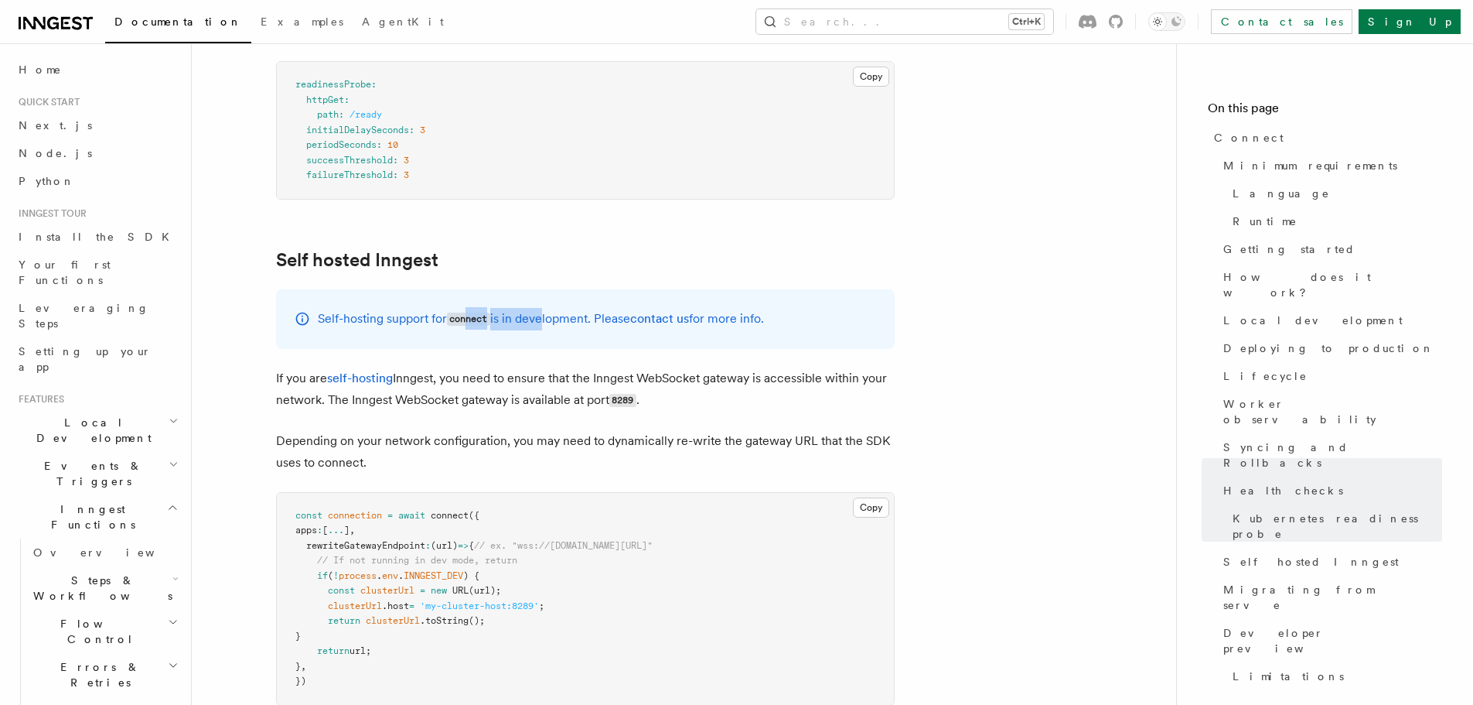
drag, startPoint x: 473, startPoint y: 214, endPoint x: 550, endPoint y: 210, distance: 77.5
click at [550, 308] on p "Self-hosting support for connect is in development. Please contact us for more …" at bounding box center [541, 319] width 446 height 22
click at [569, 308] on p "Self-hosting support for connect is in development. Please contact us for more …" at bounding box center [541, 319] width 446 height 22
click at [505, 308] on p "Self-hosting support for connect is in development. Please contact us for more …" at bounding box center [541, 319] width 446 height 22
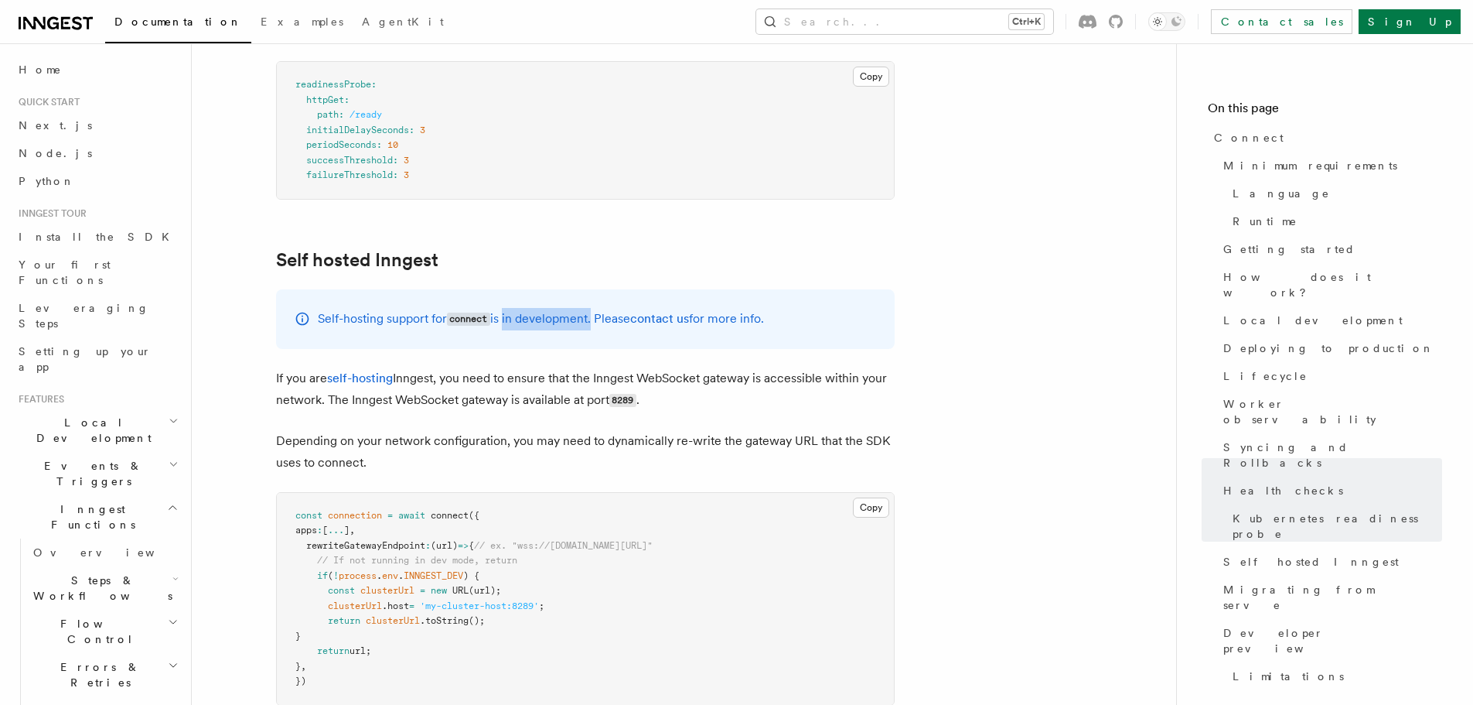
drag, startPoint x: 505, startPoint y: 212, endPoint x: 554, endPoint y: 211, distance: 48.7
click at [554, 308] on p "Self-hosting support for connect is in development. Please contact us for more …" at bounding box center [541, 319] width 446 height 22
click at [624, 308] on p "Self-hosting support for connect is in development. Please contact us for more …" at bounding box center [541, 319] width 446 height 22
drag, startPoint x: 624, startPoint y: 208, endPoint x: 726, endPoint y: 205, distance: 101.4
click at [624, 308] on p "Self-hosting support for connect is in development. Please contact us for more …" at bounding box center [541, 319] width 446 height 22
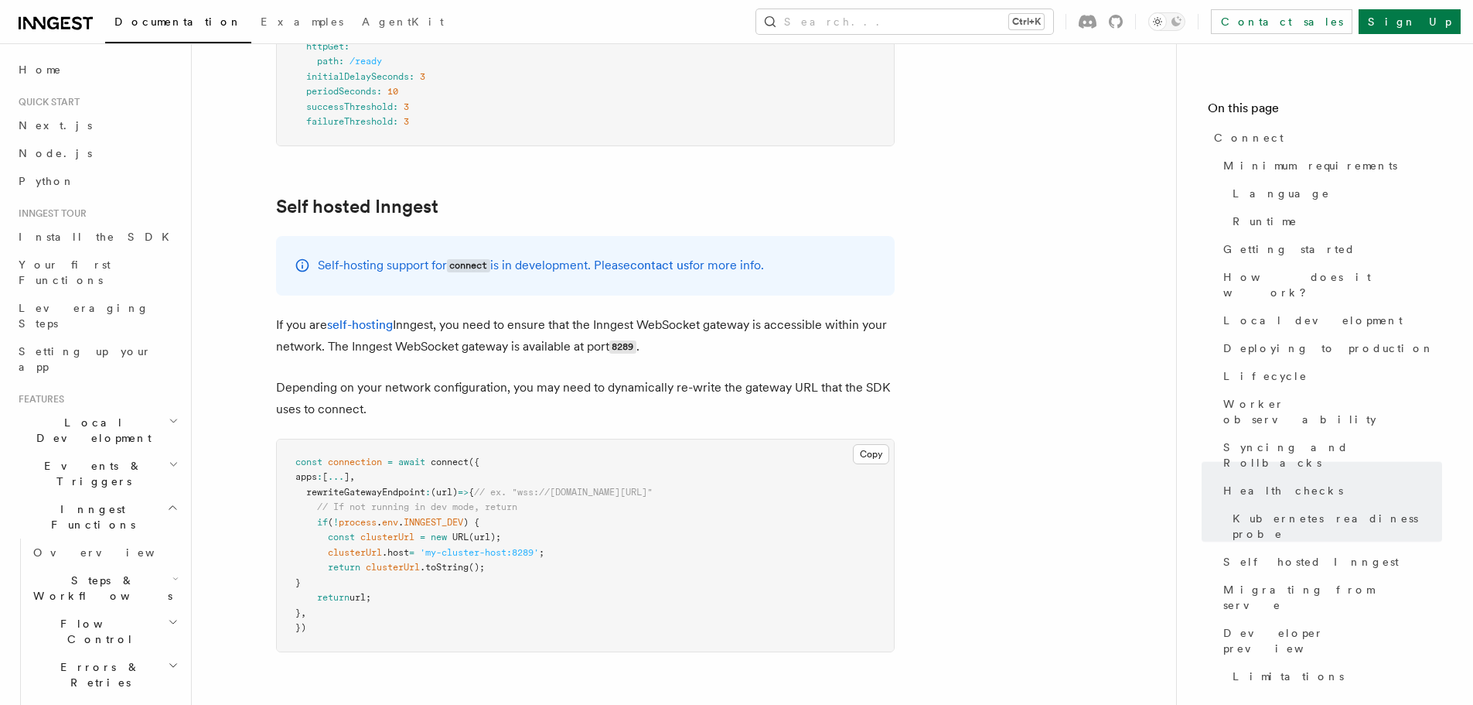
scroll to position [7596, 0]
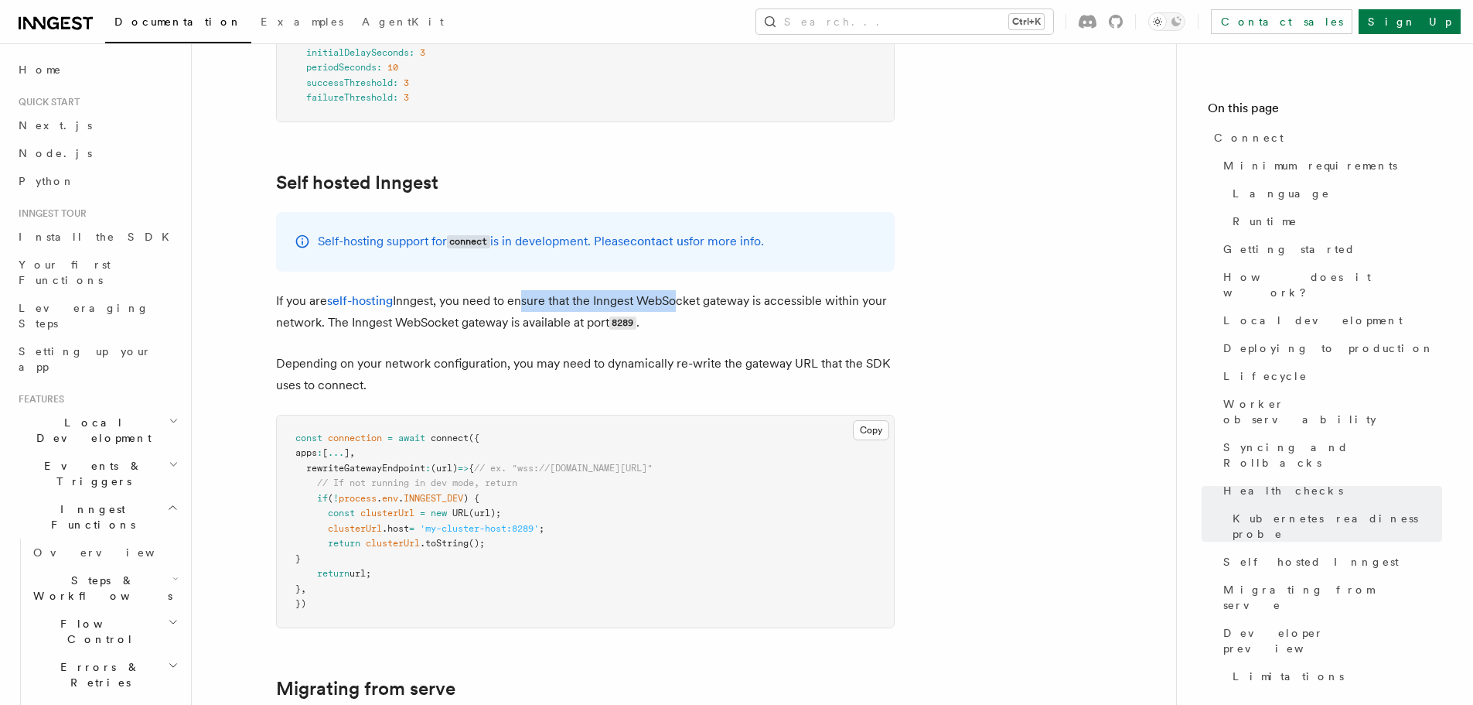
drag, startPoint x: 521, startPoint y: 196, endPoint x: 675, endPoint y: 196, distance: 153.9
click at [675, 290] on p "If you are self-hosting Inngest, you need to ensure that the Inngest WebSocket …" at bounding box center [585, 312] width 619 height 44
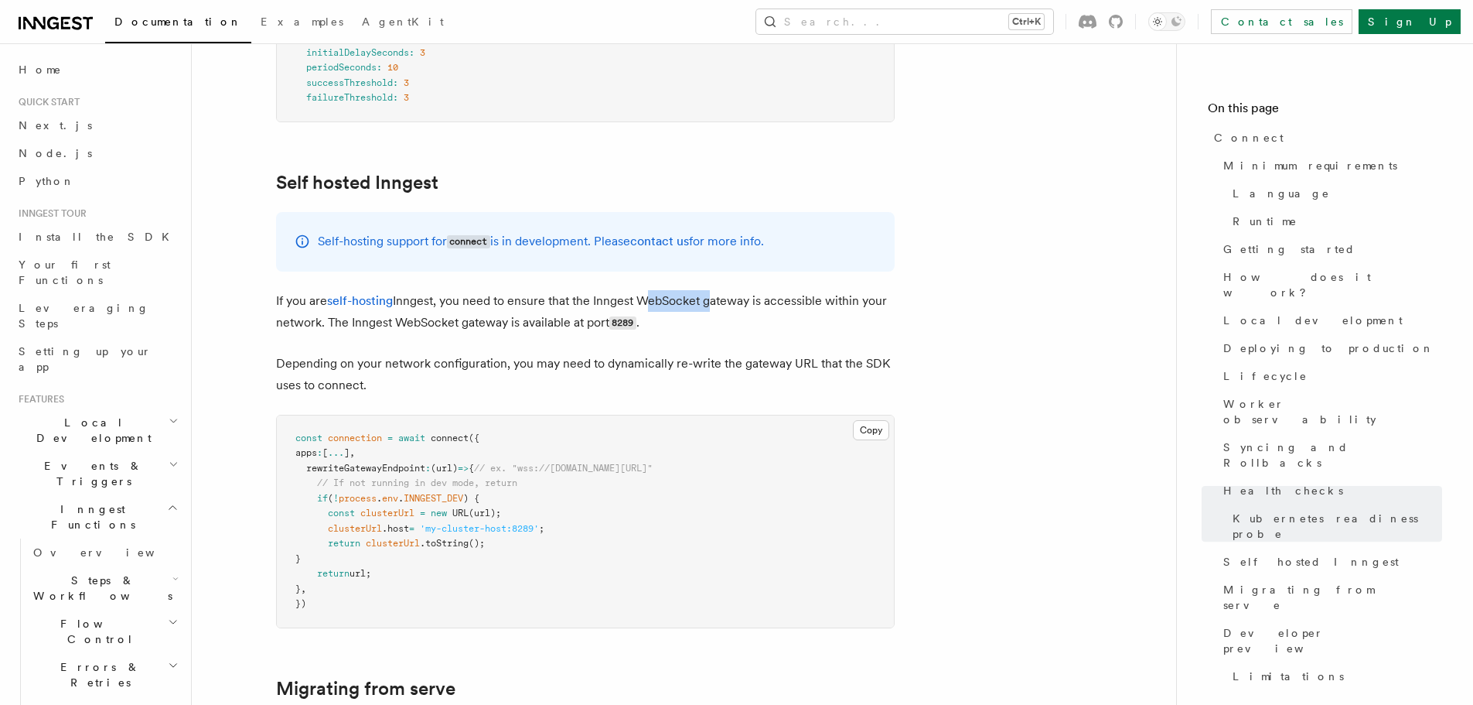
drag, startPoint x: 675, startPoint y: 196, endPoint x: 753, endPoint y: 193, distance: 78.2
click at [675, 290] on p "If you are self-hosting Inngest, you need to ensure that the Inngest WebSocket …" at bounding box center [585, 312] width 619 height 44
drag, startPoint x: 754, startPoint y: 193, endPoint x: 979, endPoint y: 195, distance: 225.1
drag, startPoint x: 311, startPoint y: 207, endPoint x: 651, endPoint y: 217, distance: 340.5
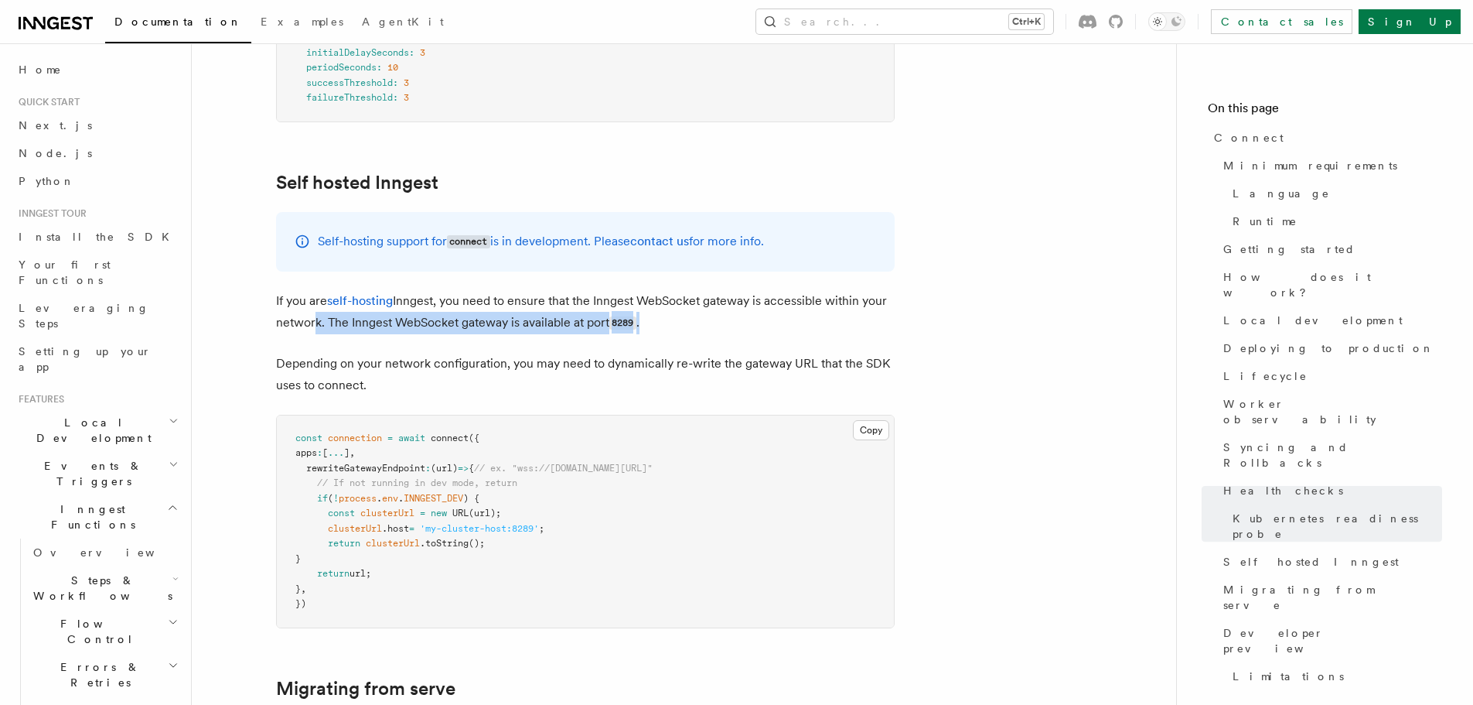
click at [651, 290] on p "If you are self-hosting Inngest, you need to ensure that the Inngest WebSocket …" at bounding box center [585, 312] width 619 height 44
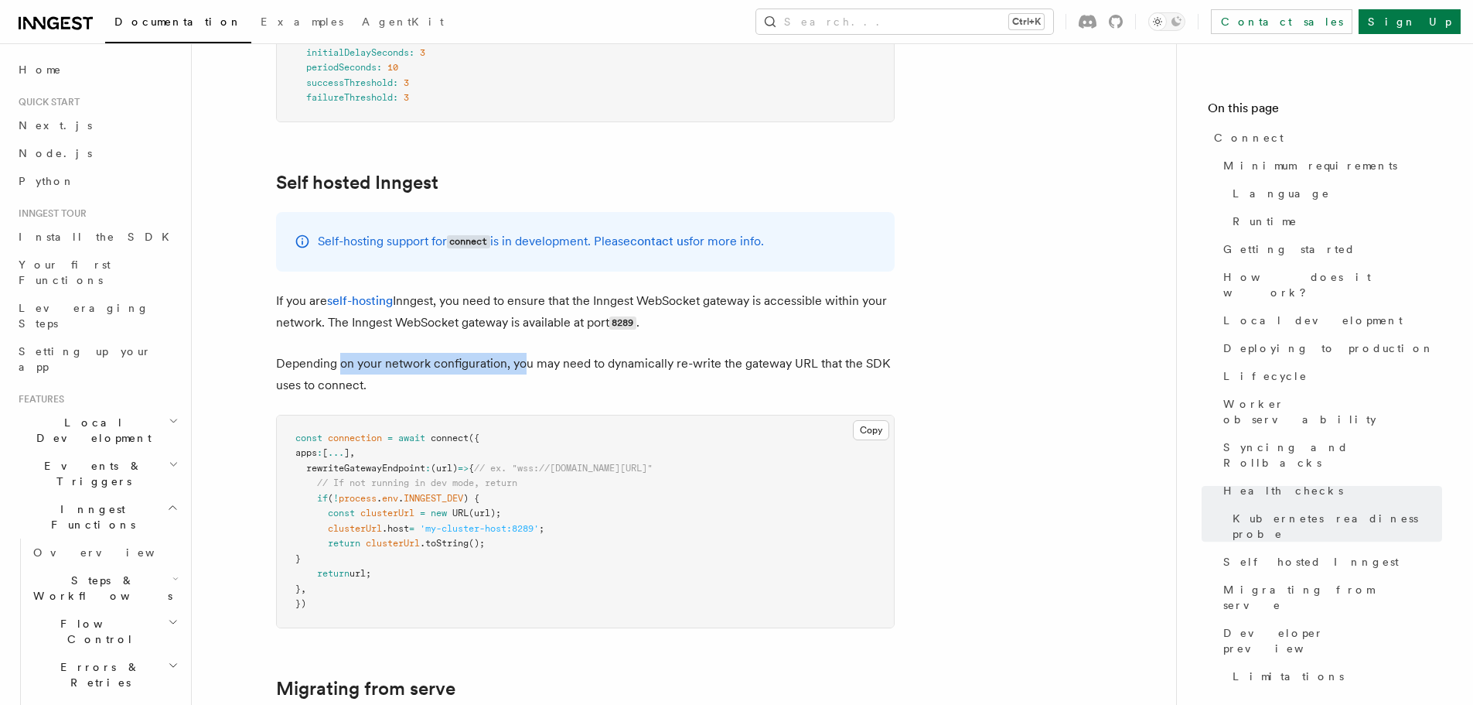
drag, startPoint x: 343, startPoint y: 265, endPoint x: 524, endPoint y: 265, distance: 181.8
click at [524, 353] on p "Depending on your network configuration, you may need to dynamically re-write t…" at bounding box center [585, 374] width 619 height 43
drag, startPoint x: 524, startPoint y: 265, endPoint x: 610, endPoint y: 258, distance: 86.1
click at [524, 353] on p "Depending on your network configuration, you may need to dynamically re-write t…" at bounding box center [585, 374] width 619 height 43
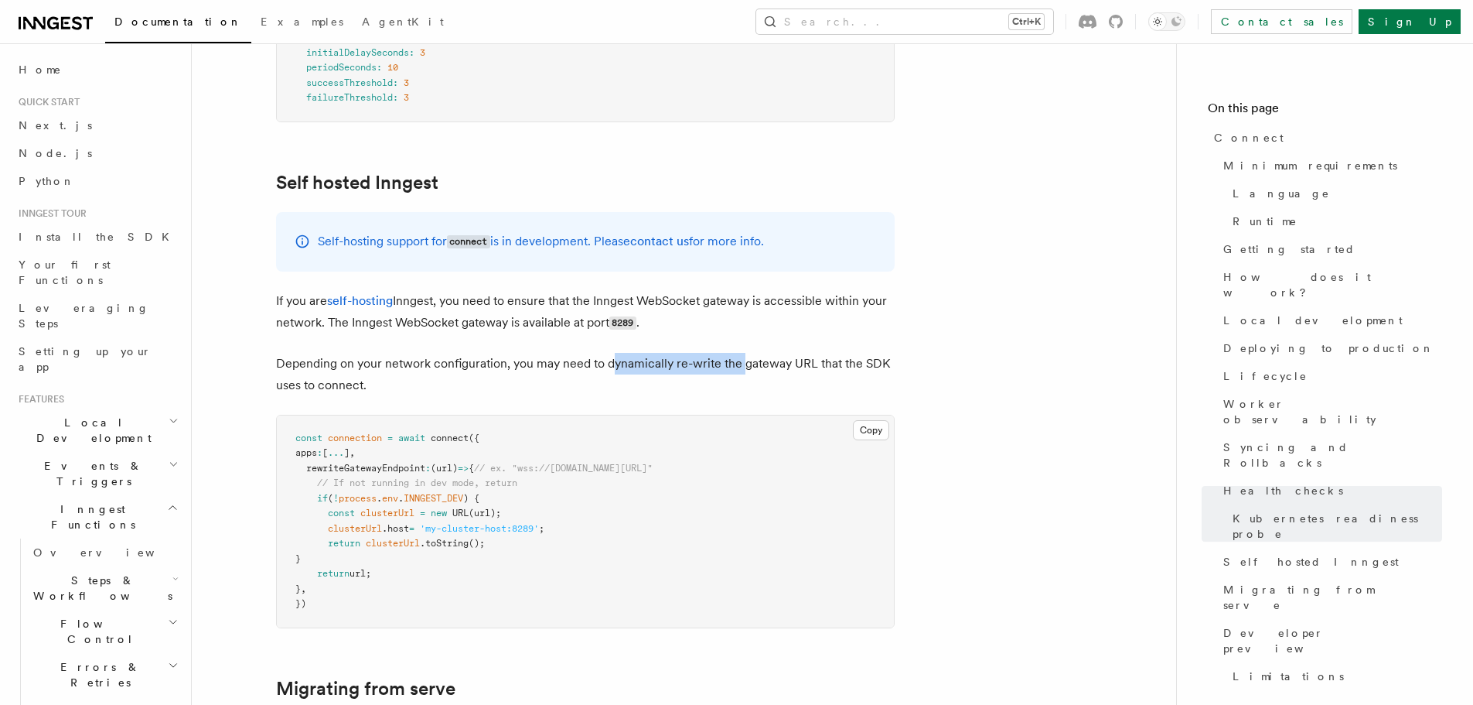
drag, startPoint x: 611, startPoint y: 258, endPoint x: 743, endPoint y: 258, distance: 131.5
click at [743, 353] on p "Depending on your network configuration, you may need to dynamically re-write t…" at bounding box center [585, 374] width 619 height 43
click at [681, 353] on p "Depending on your network configuration, you may need to dynamically re-write t…" at bounding box center [585, 374] width 619 height 43
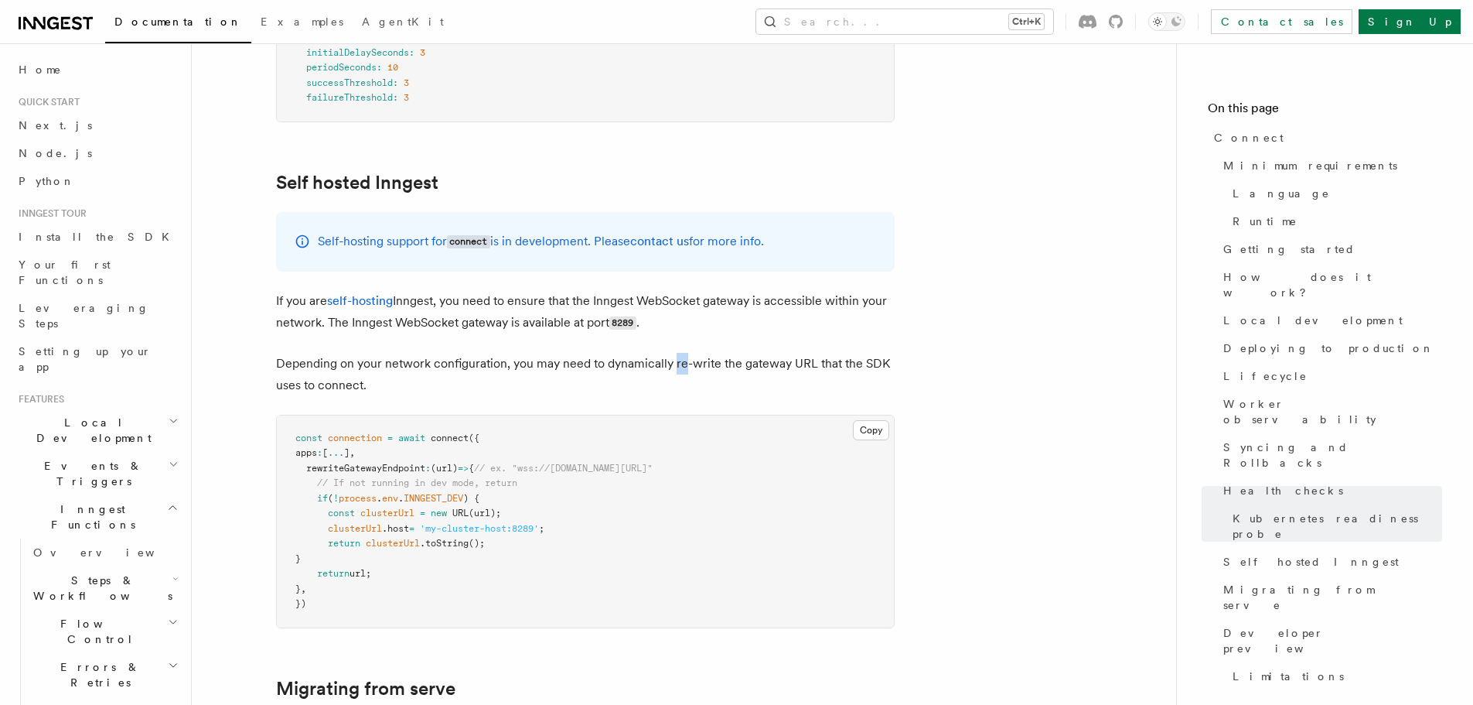
click at [681, 353] on p "Depending on your network configuration, you may need to dynamically re-write t…" at bounding box center [585, 374] width 619 height 43
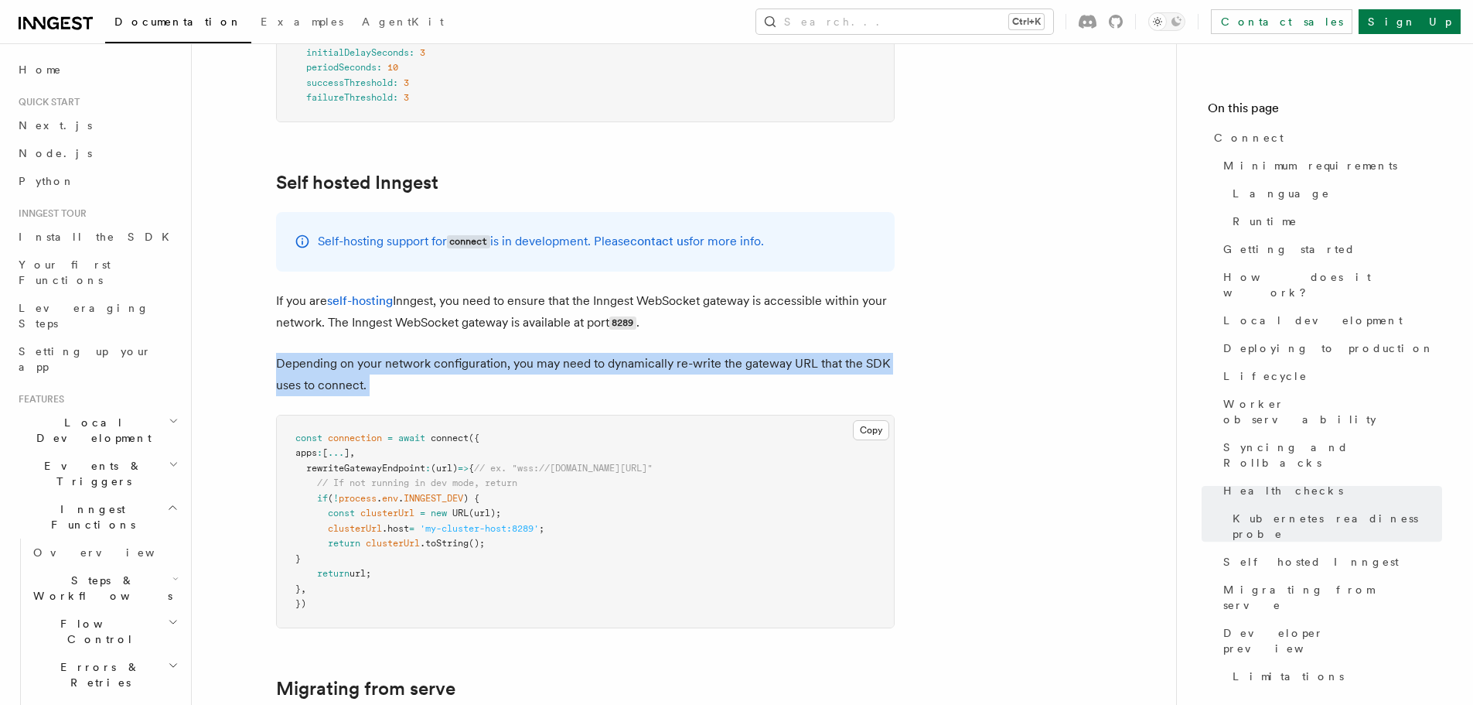
click at [548, 353] on p "Depending on your network configuration, you may need to dynamically re-write t…" at bounding box center [585, 374] width 619 height 43
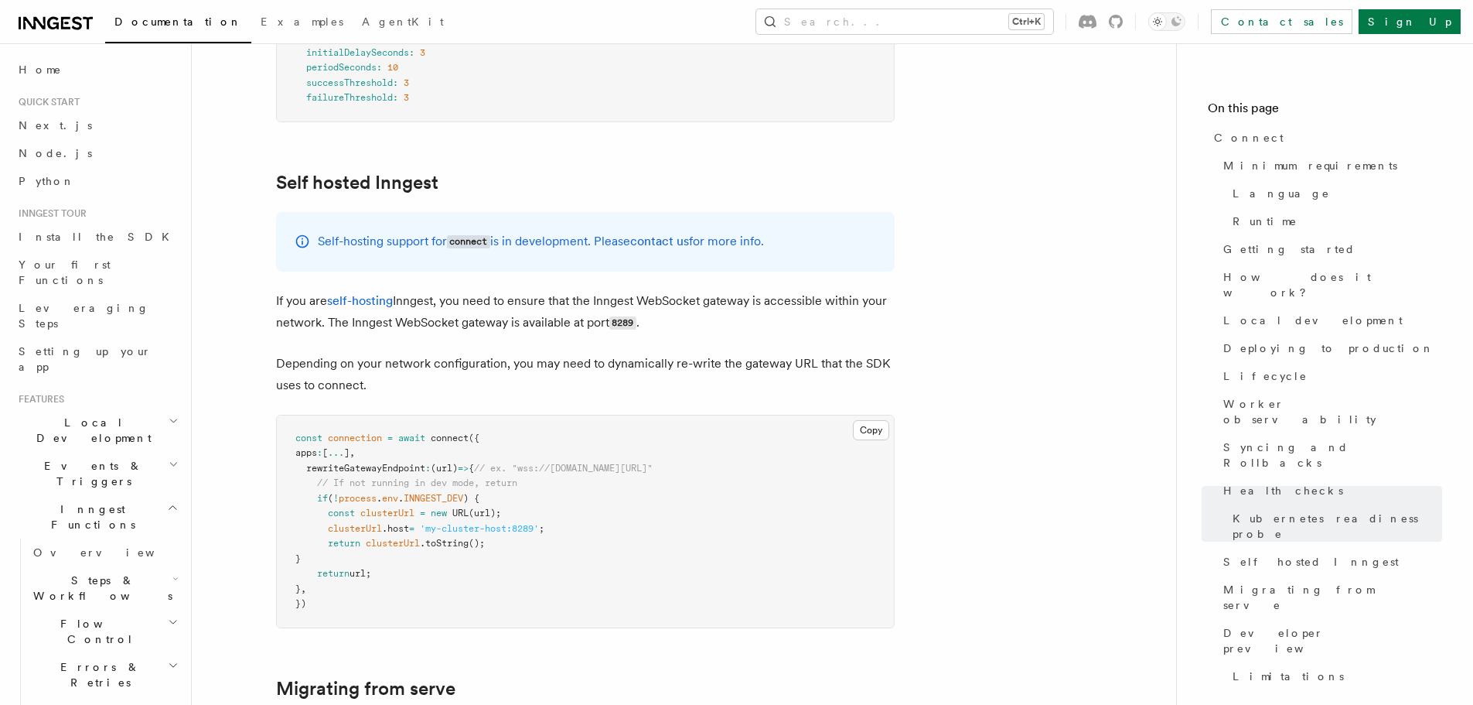
click at [411, 353] on p "Depending on your network configuration, you may need to dynamically re-write t…" at bounding box center [585, 374] width 619 height 43
drag, startPoint x: 411, startPoint y: 274, endPoint x: 375, endPoint y: 280, distance: 36.1
click at [411, 353] on p "Depending on your network configuration, you may need to dynamically re-write t…" at bounding box center [585, 374] width 619 height 43
click at [340, 353] on p "Depending on your network configuration, you may need to dynamically re-write t…" at bounding box center [585, 374] width 619 height 43
drag, startPoint x: 340, startPoint y: 281, endPoint x: 340, endPoint y: 292, distance: 11.6
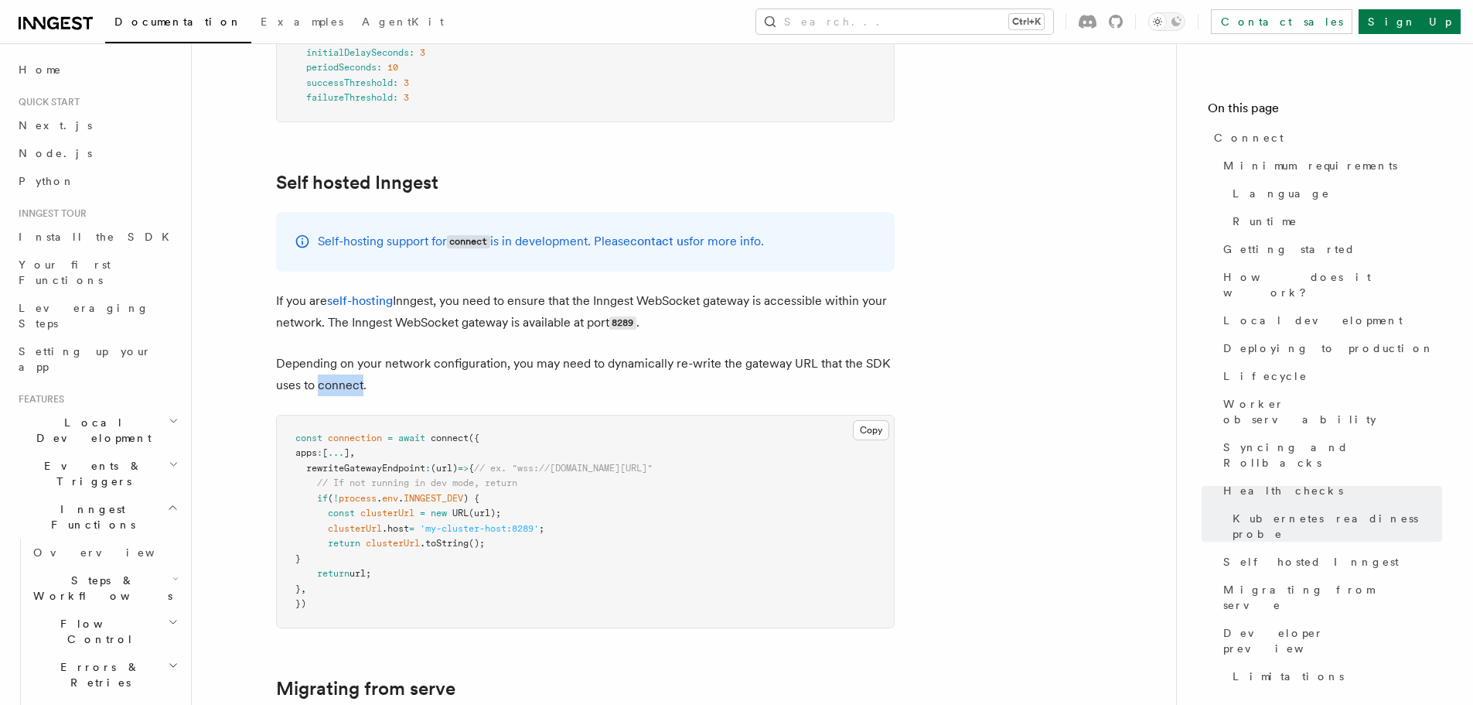
click at [340, 353] on p "Depending on your network configuration, you may need to dynamically re-write t…" at bounding box center [585, 374] width 619 height 43
drag, startPoint x: 340, startPoint y: 367, endPoint x: 444, endPoint y: 370, distance: 104.5
click at [442, 415] on pre "const connection = await connect ({ apps : [ ... ] , rewriteGatewayEndpoint : (…" at bounding box center [585, 521] width 617 height 212
click at [430, 415] on pre "const connection = await connect ({ apps : [ ... ] , rewriteGatewayEndpoint : (…" at bounding box center [585, 521] width 617 height 212
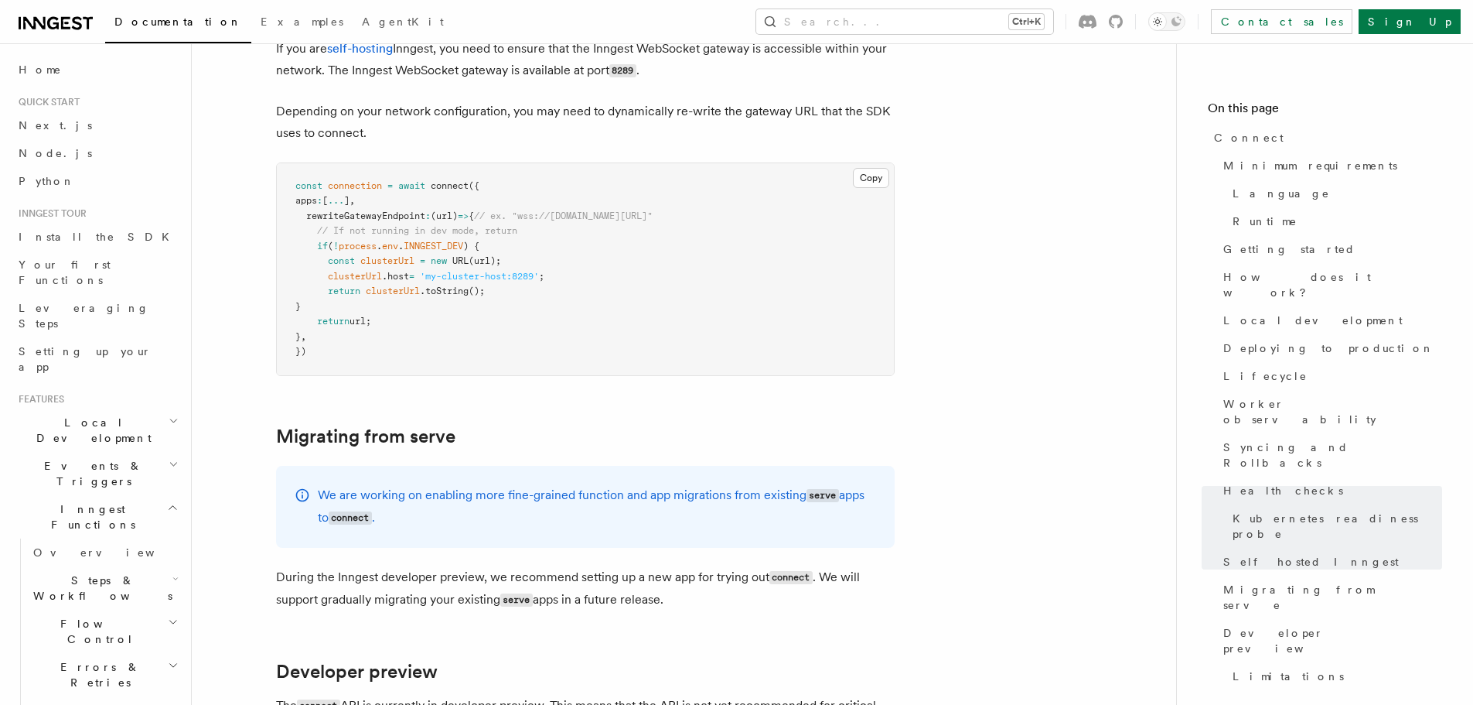
scroll to position [7983, 0]
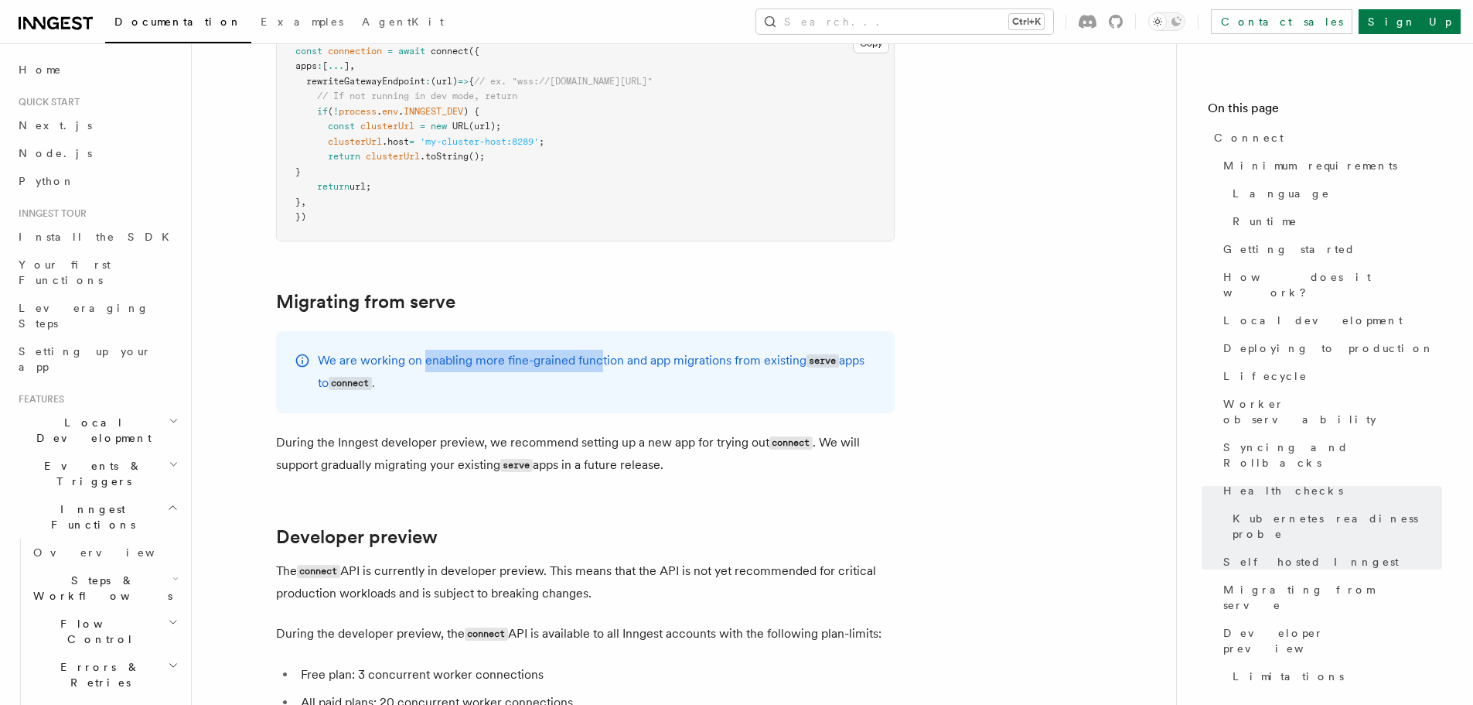
drag, startPoint x: 427, startPoint y: 263, endPoint x: 600, endPoint y: 254, distance: 173.5
click at [600, 350] on p "We are working on enabling more fine-grained function and app migrations from e…" at bounding box center [597, 372] width 558 height 45
click at [589, 350] on p "We are working on enabling more fine-grained function and app migrations from e…" at bounding box center [597, 372] width 558 height 45
drag, startPoint x: 504, startPoint y: 254, endPoint x: 613, endPoint y: 252, distance: 109.1
click at [613, 350] on p "We are working on enabling more fine-grained function and app migrations from e…" at bounding box center [597, 372] width 558 height 45
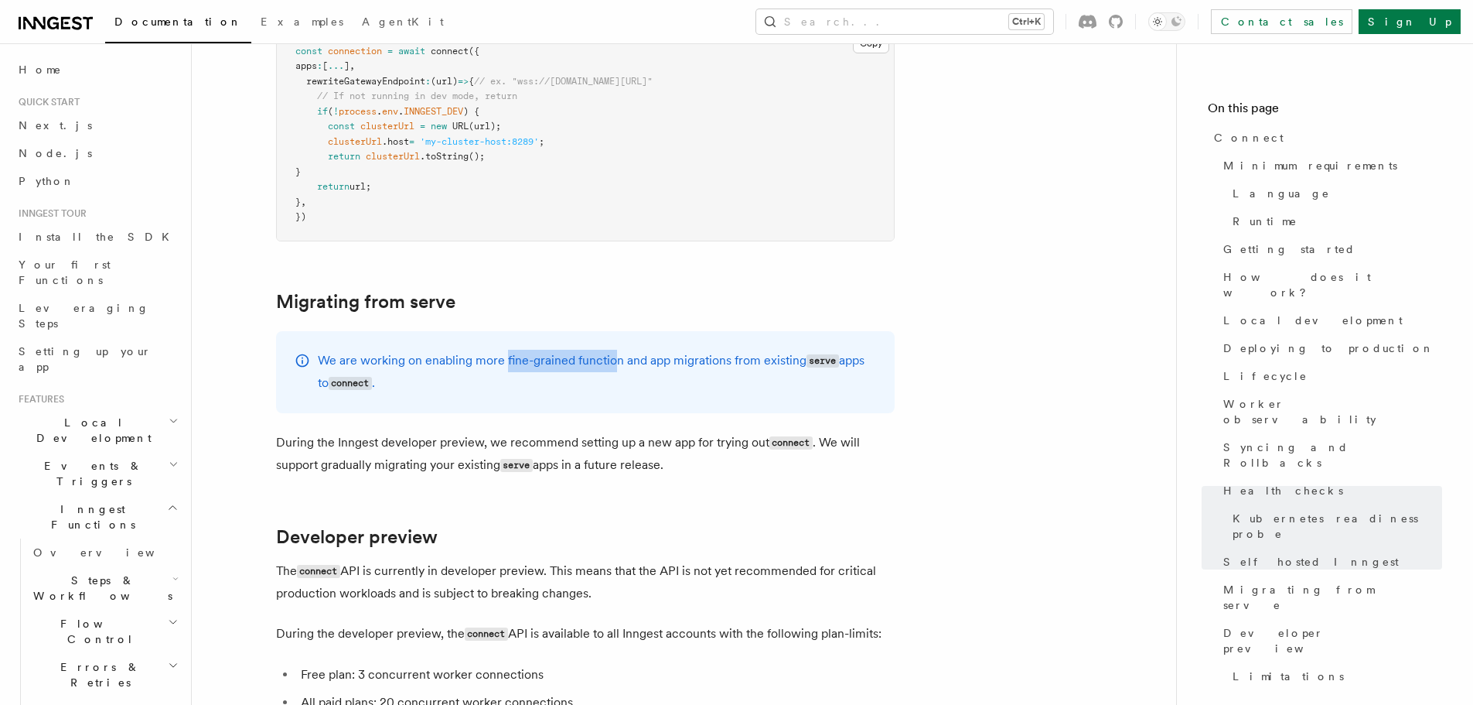
click at [613, 350] on p "We are working on enabling more fine-grained function and app migrations from e…" at bounding box center [597, 372] width 558 height 45
click at [679, 350] on p "We are working on enabling more fine-grained function and app migrations from e…" at bounding box center [597, 372] width 558 height 45
click at [740, 350] on p "We are working on enabling more fine-grained function and app migrations from e…" at bounding box center [597, 372] width 558 height 45
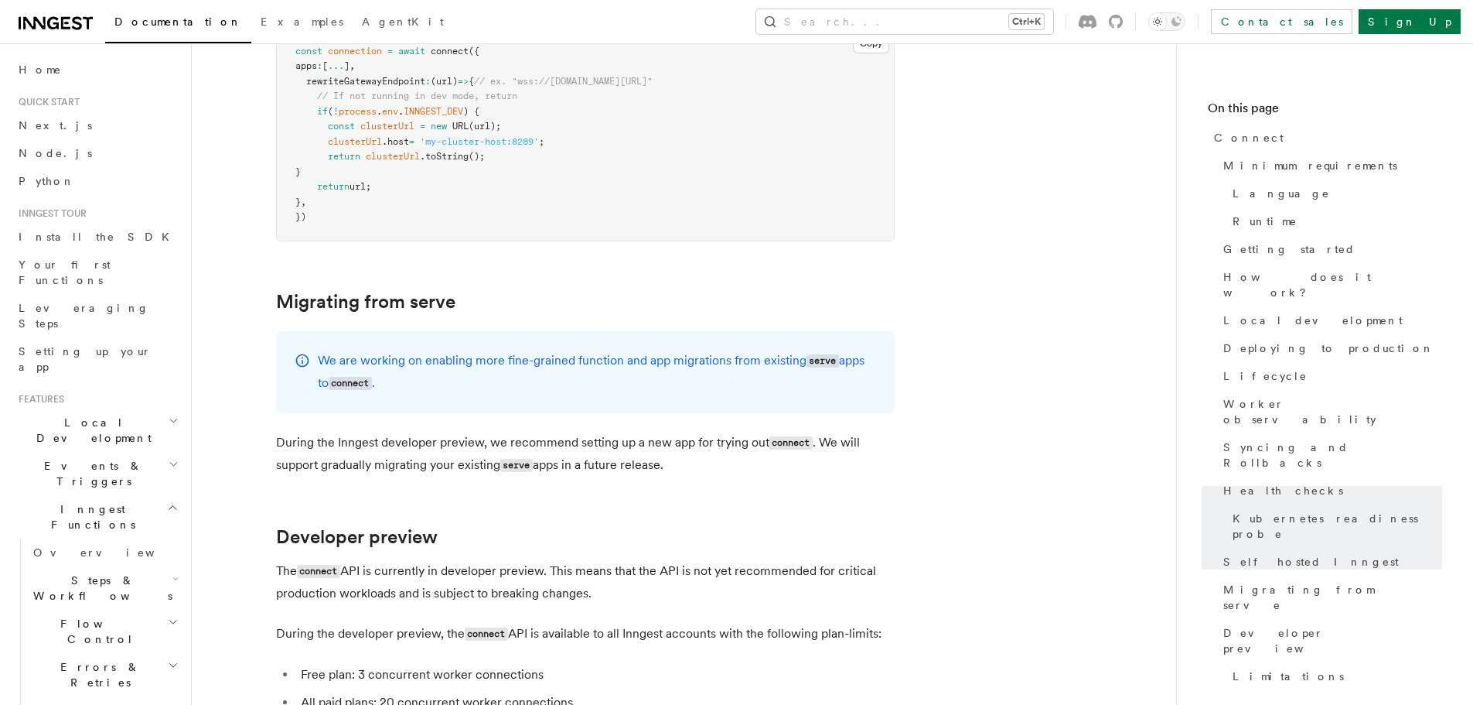
click at [740, 350] on p "We are working on enabling more fine-grained function and app migrations from e…" at bounding box center [597, 372] width 558 height 45
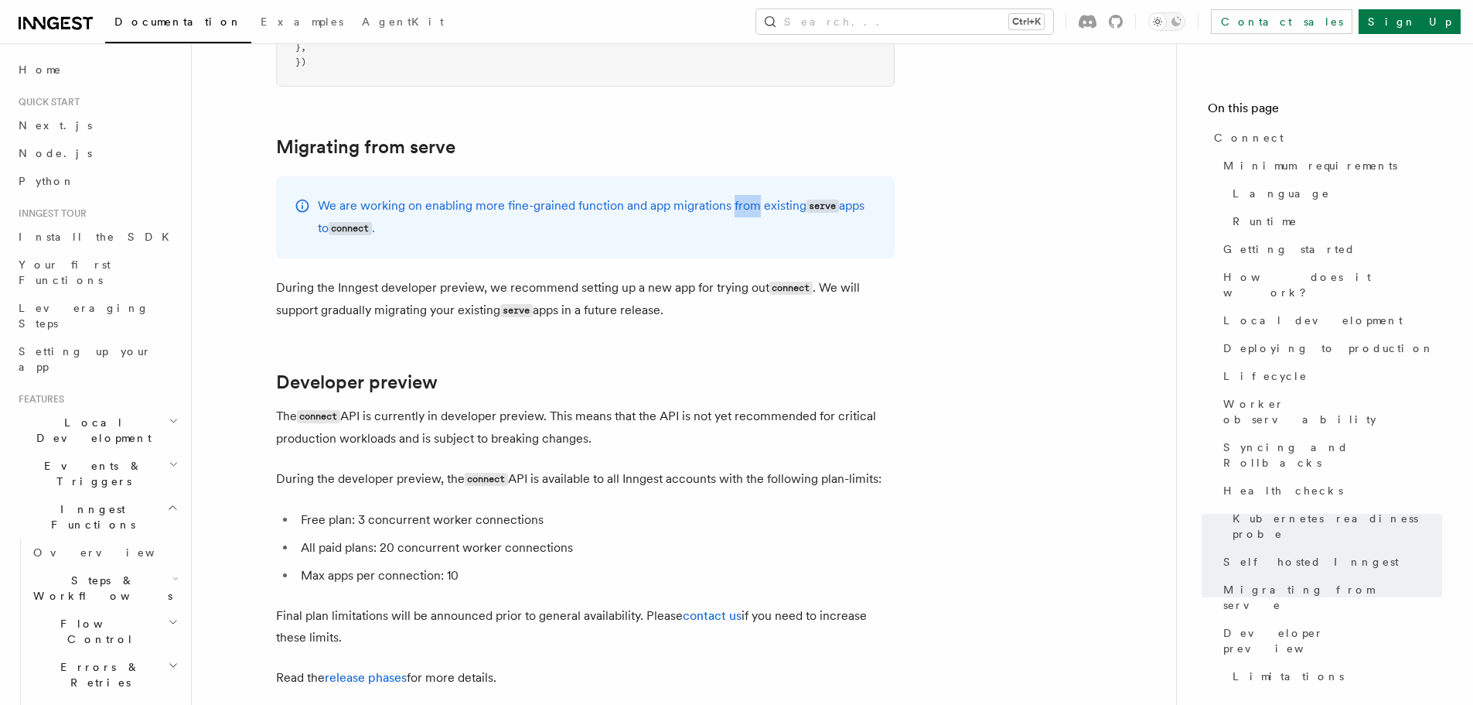
scroll to position [8215, 0]
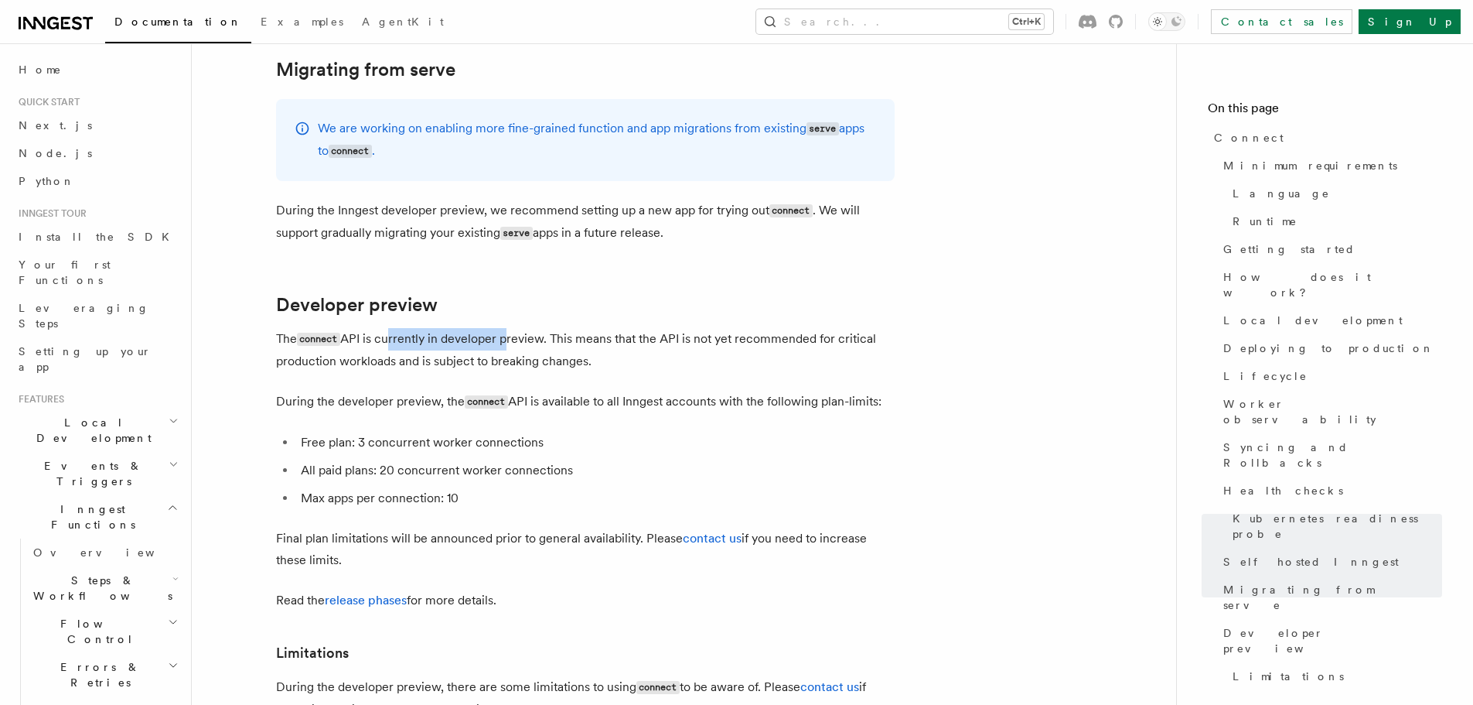
drag, startPoint x: 389, startPoint y: 232, endPoint x: 504, endPoint y: 230, distance: 114.5
click at [504, 328] on p "The connect API is currently in developer preview. This means that the API is n…" at bounding box center [585, 350] width 619 height 44
click at [551, 328] on p "The connect API is currently in developer preview. This means that the API is n…" at bounding box center [585, 350] width 619 height 44
drag, startPoint x: 486, startPoint y: 235, endPoint x: 637, endPoint y: 230, distance: 151.7
click at [620, 328] on p "The connect API is currently in developer preview. This means that the API is n…" at bounding box center [585, 350] width 619 height 44
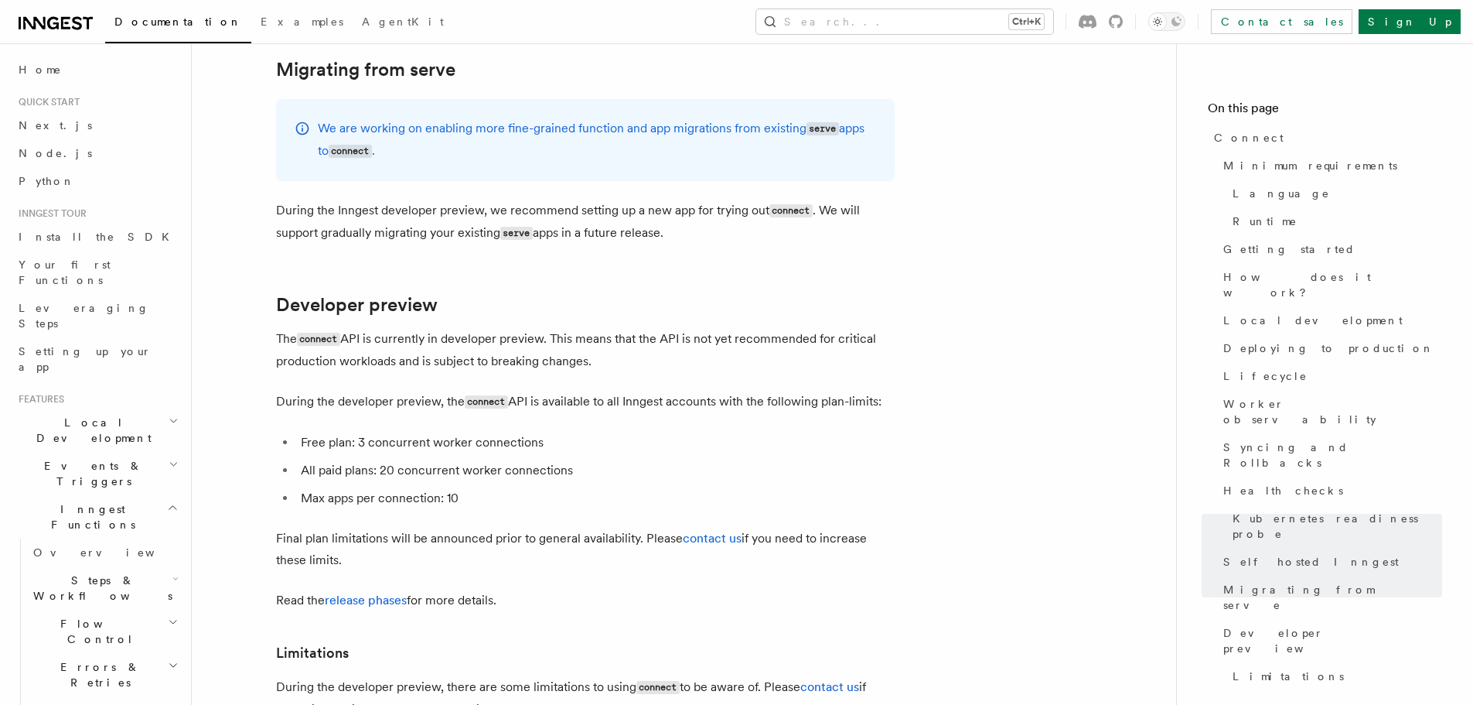
click at [641, 328] on p "The connect API is currently in developer preview. This means that the API is n…" at bounding box center [585, 350] width 619 height 44
drag, startPoint x: 717, startPoint y: 227, endPoint x: 855, endPoint y: 239, distance: 138.9
click at [850, 328] on p "The connect API is currently in developer preview. This means that the API is n…" at bounding box center [585, 350] width 619 height 44
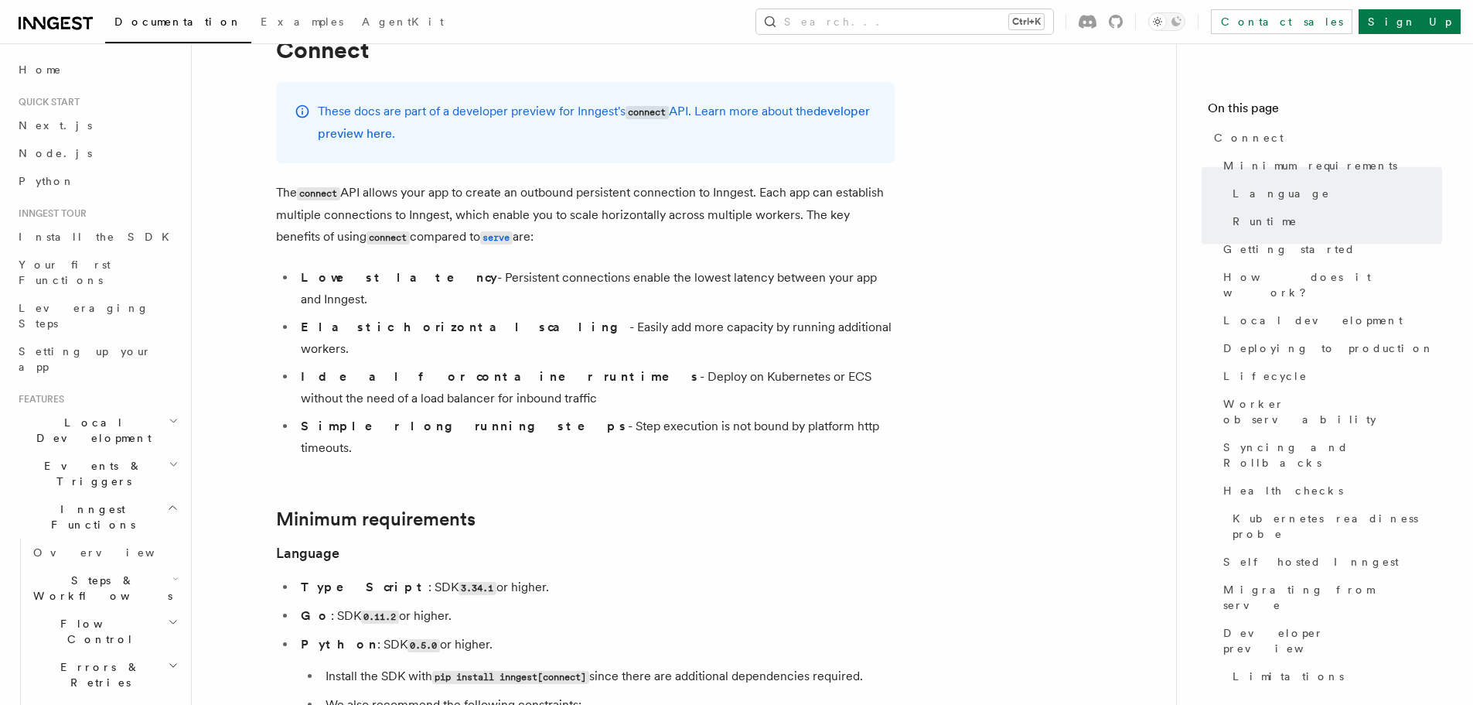
scroll to position [0, 0]
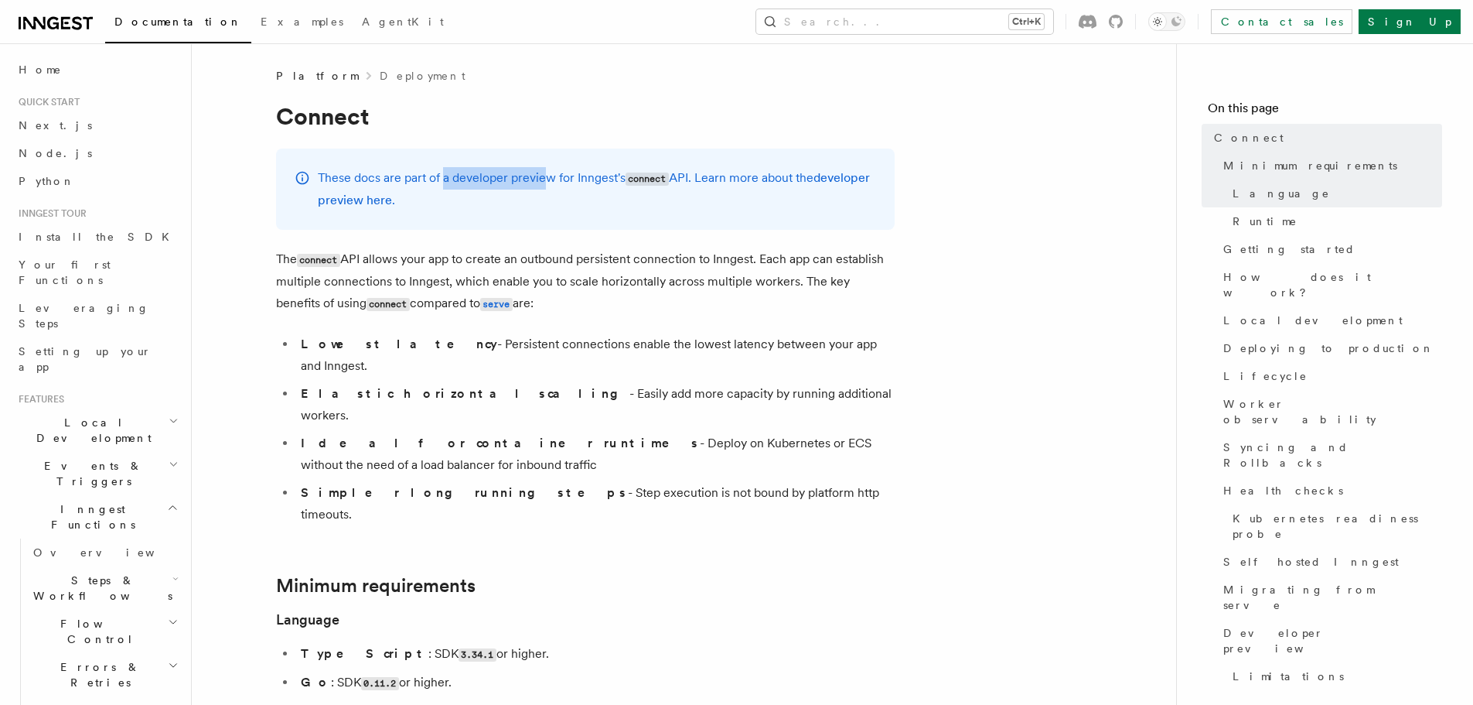
drag, startPoint x: 443, startPoint y: 182, endPoint x: 548, endPoint y: 180, distance: 104.4
click at [548, 180] on p "These docs are part of a developer preview for Inngest's connect API. Learn mor…" at bounding box center [597, 189] width 558 height 44
click at [521, 177] on p "These docs are part of a developer preview for Inngest's connect API. Learn mor…" at bounding box center [597, 189] width 558 height 44
drag, startPoint x: 521, startPoint y: 177, endPoint x: 542, endPoint y: 179, distance: 21.7
click at [521, 177] on p "These docs are part of a developer preview for Inngest's connect API. Learn mor…" at bounding box center [597, 189] width 558 height 44
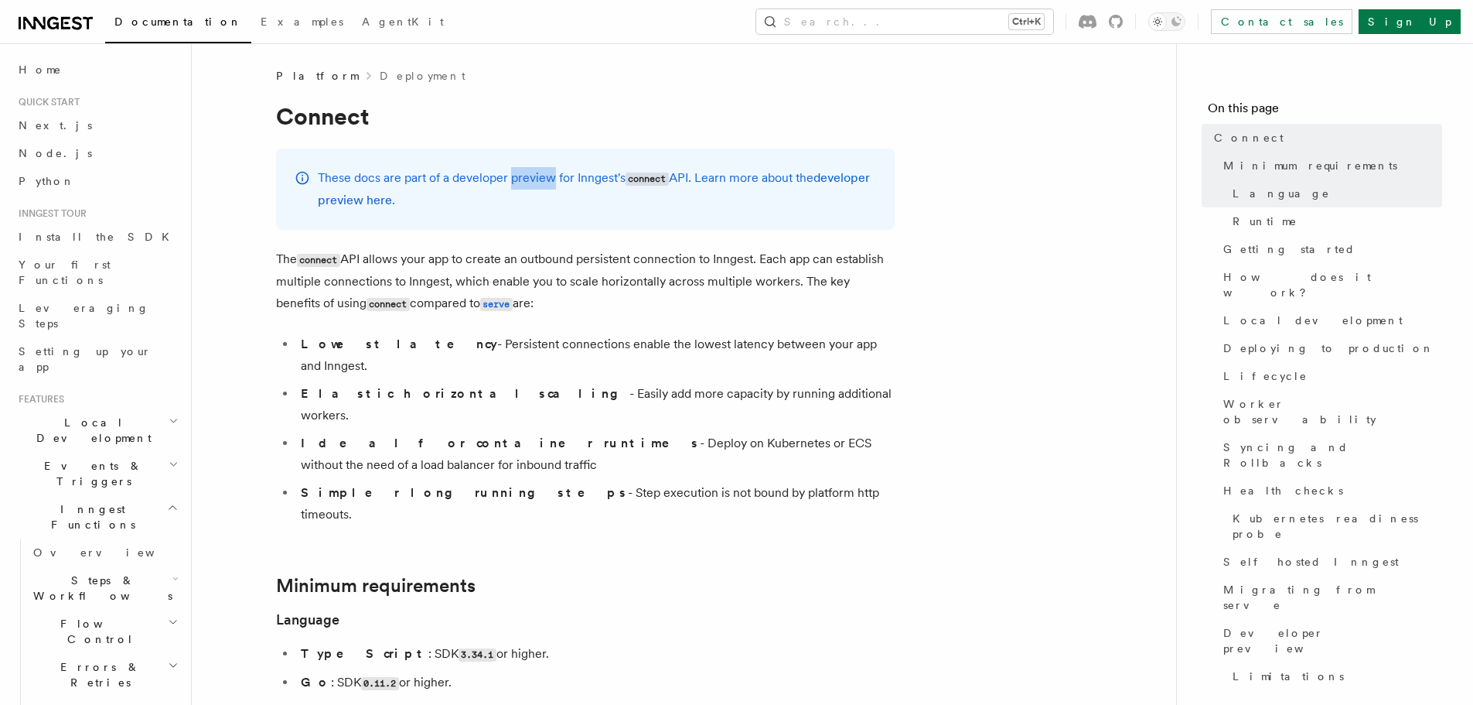
click at [544, 179] on p "These docs are part of a developer preview for Inngest's connect API. Learn mor…" at bounding box center [597, 189] width 558 height 44
drag, startPoint x: 568, startPoint y: 179, endPoint x: 644, endPoint y: 183, distance: 76.7
click at [644, 183] on p "These docs are part of a developer preview for Inngest's connect API. Learn mor…" at bounding box center [597, 189] width 558 height 44
click at [786, 180] on p "These docs are part of a developer preview for Inngest's connect API. Learn mor…" at bounding box center [597, 189] width 558 height 44
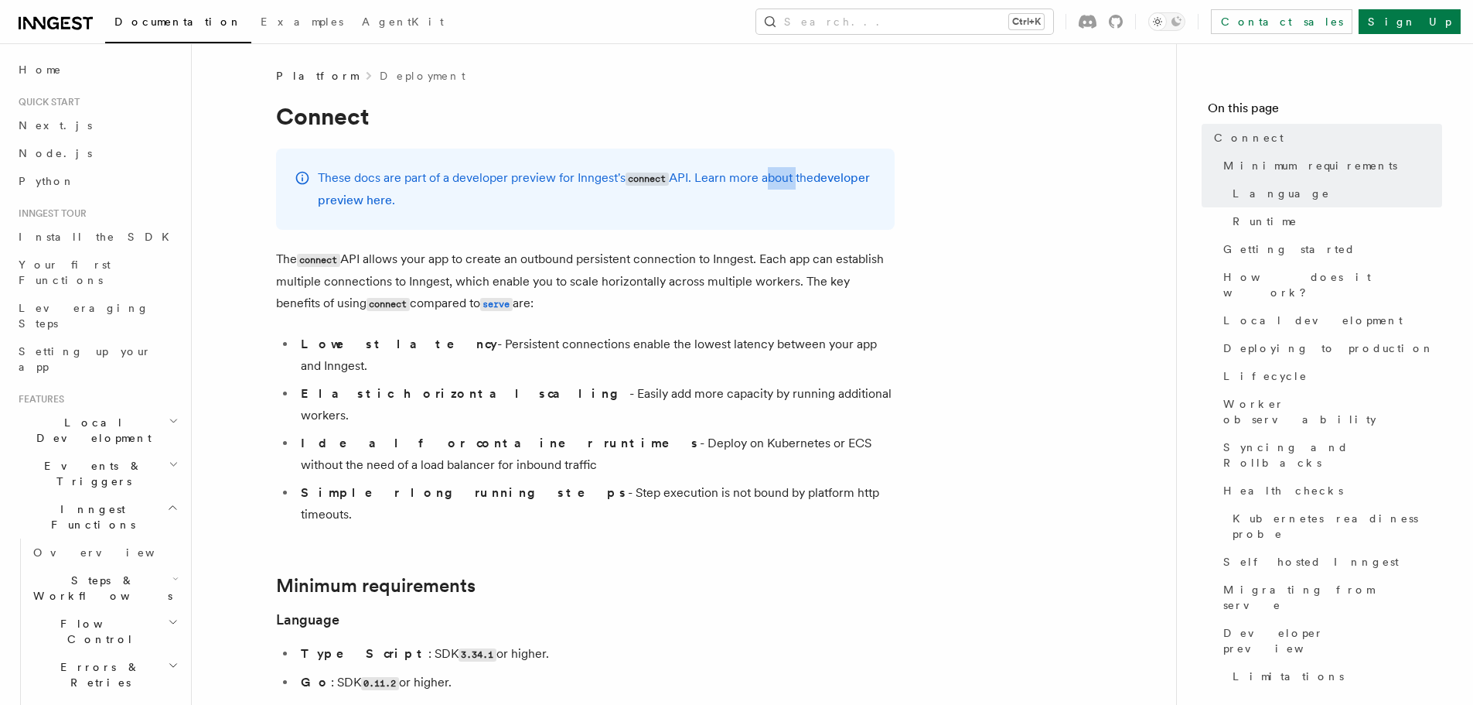
click at [786, 180] on p "These docs are part of a developer preview for Inngest's connect API. Learn mor…" at bounding box center [597, 189] width 558 height 44
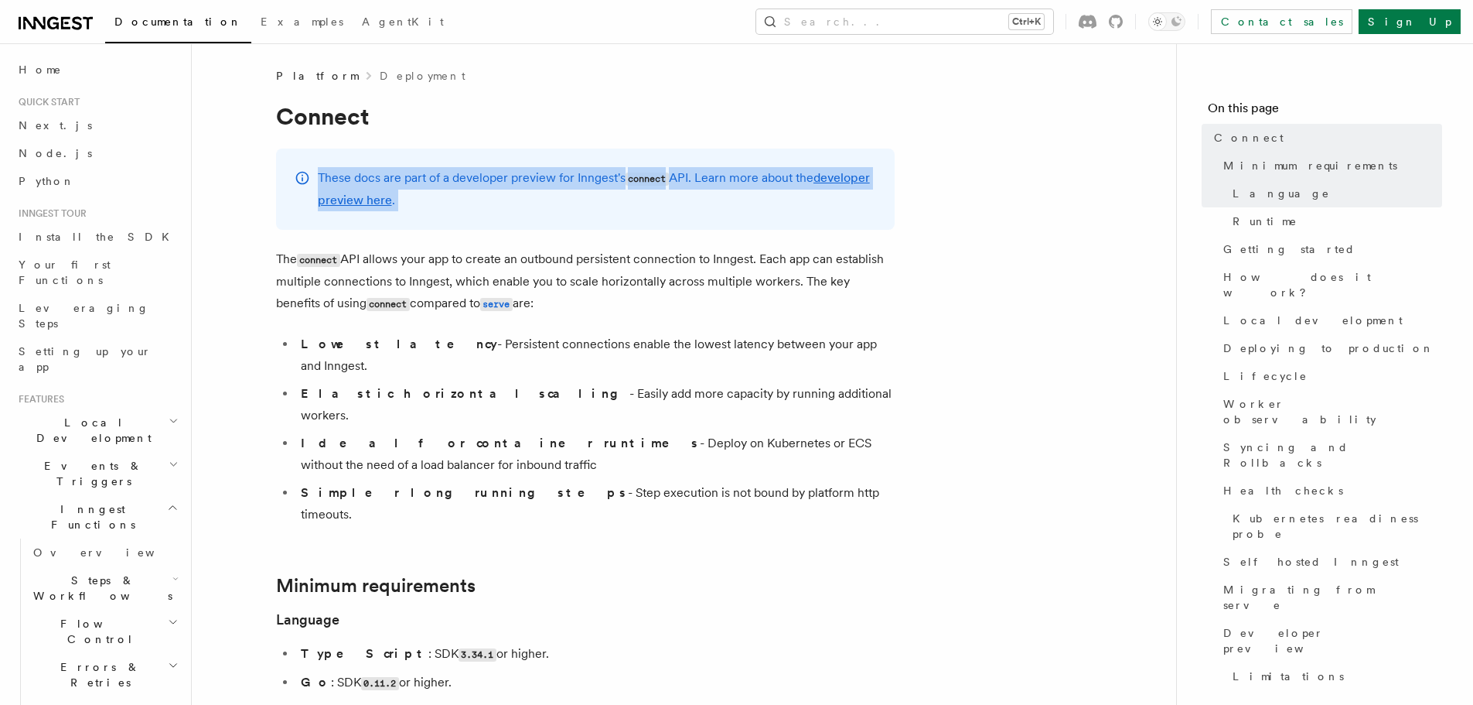
click at [786, 180] on p "These docs are part of a developer preview for Inngest's connect API. Learn mor…" at bounding box center [597, 189] width 558 height 44
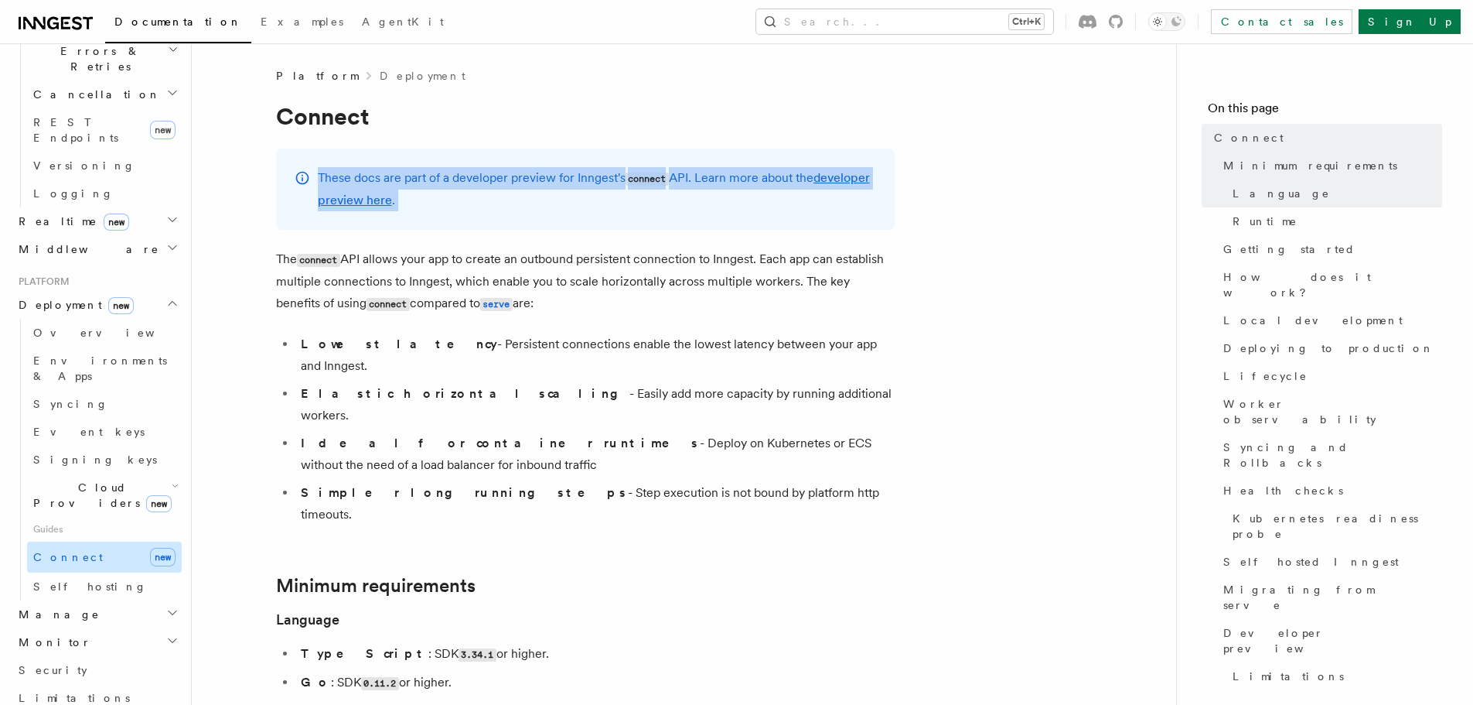
scroll to position [541, 0]
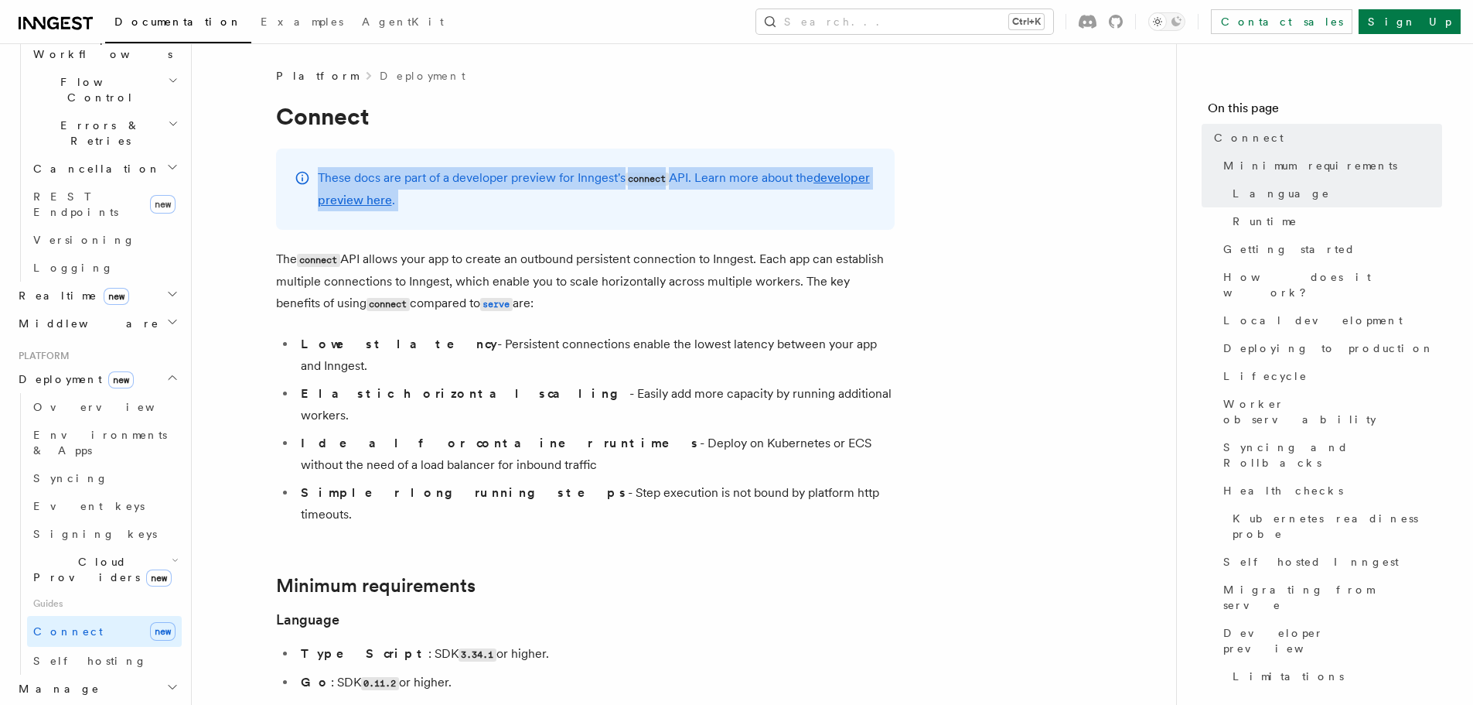
click at [84, 554] on span "Cloud Providers new" at bounding box center [99, 569] width 145 height 31
click at [84, 591] on link "Vercel" at bounding box center [112, 605] width 140 height 28
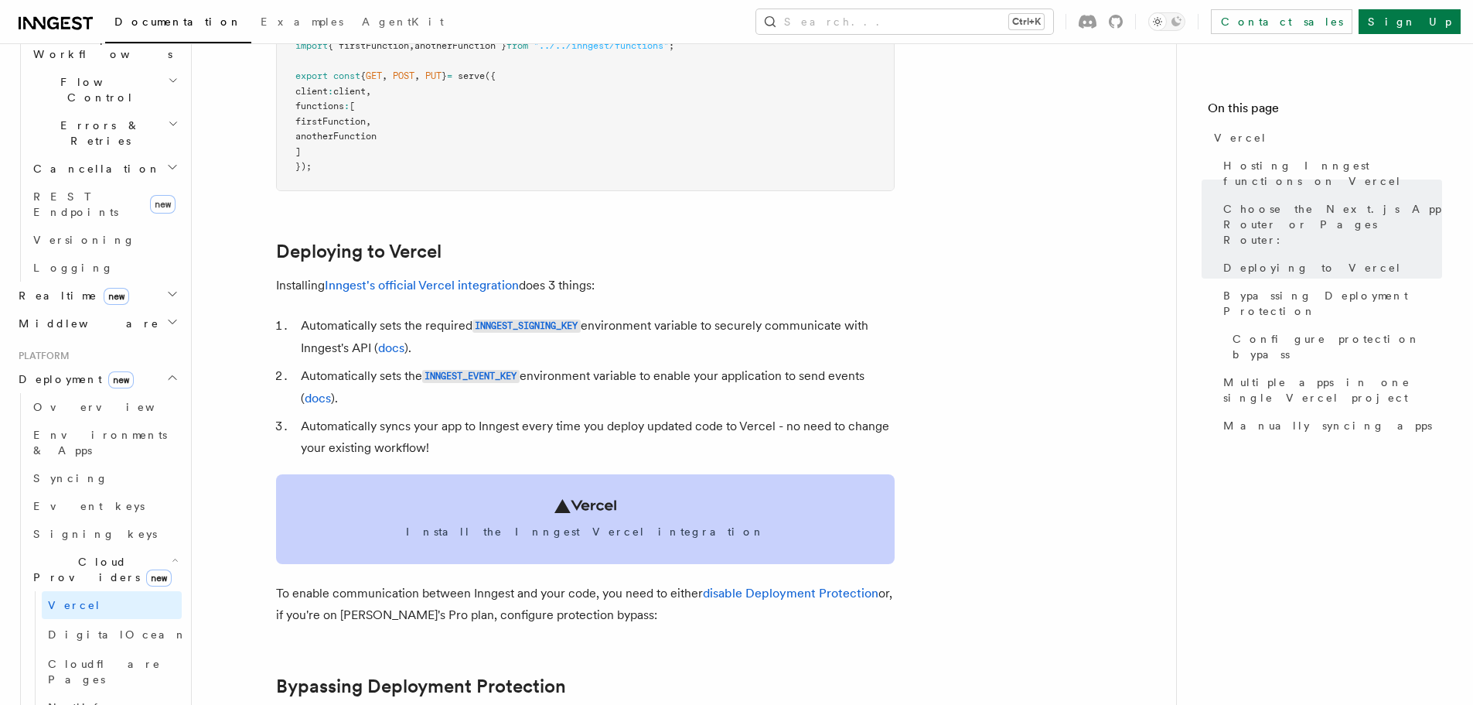
scroll to position [773, 0]
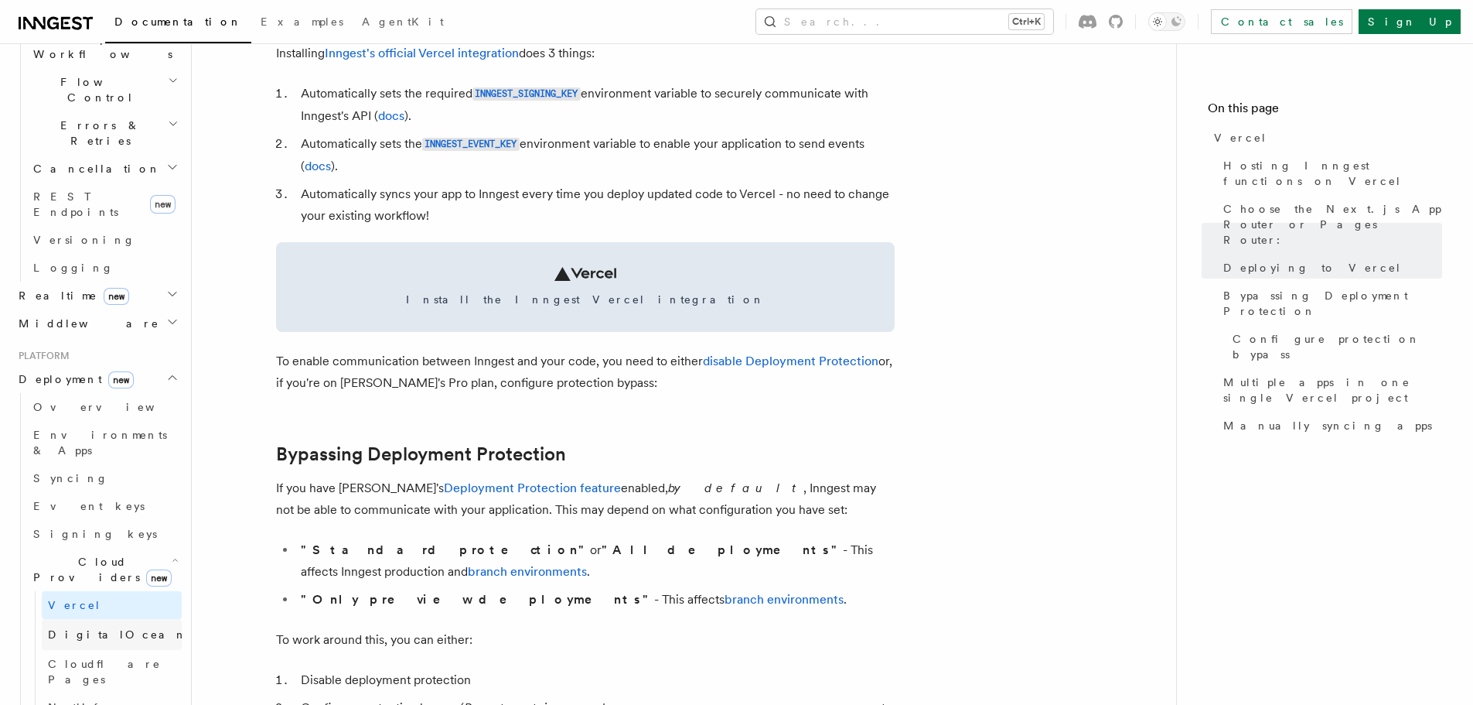
click at [85, 626] on span "DigitalOcean" at bounding box center [117, 633] width 139 height 15
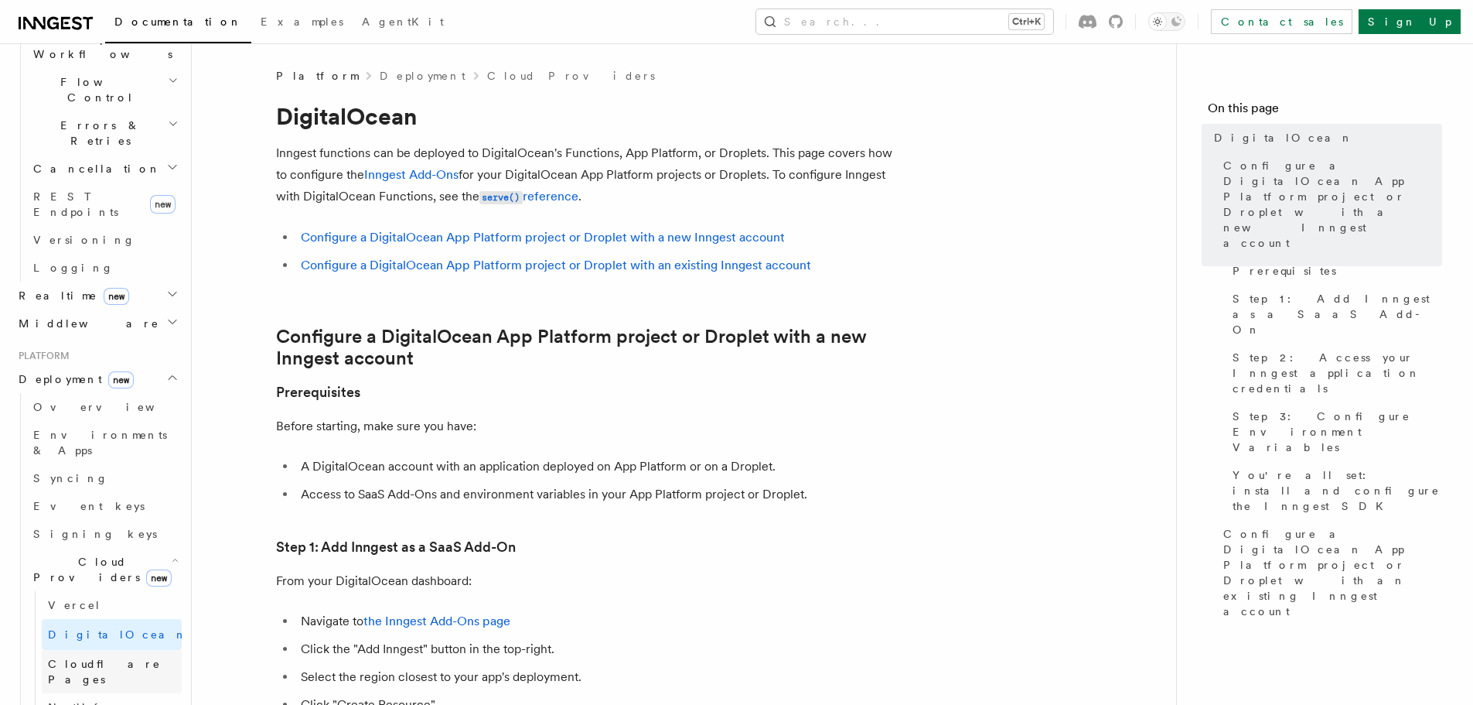
click at [85, 657] on span "Cloudflare Pages" at bounding box center [104, 671] width 113 height 28
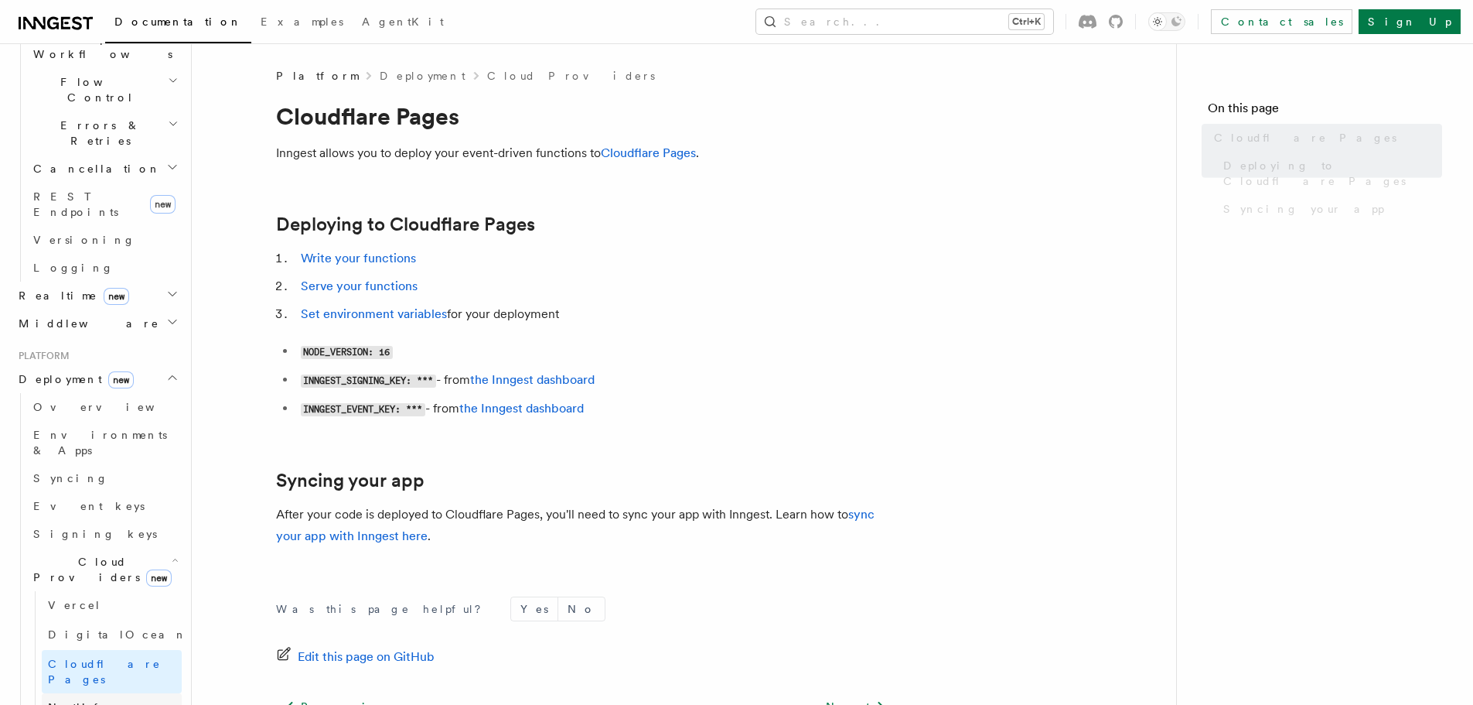
click at [85, 693] on link "Netlify" at bounding box center [112, 707] width 140 height 28
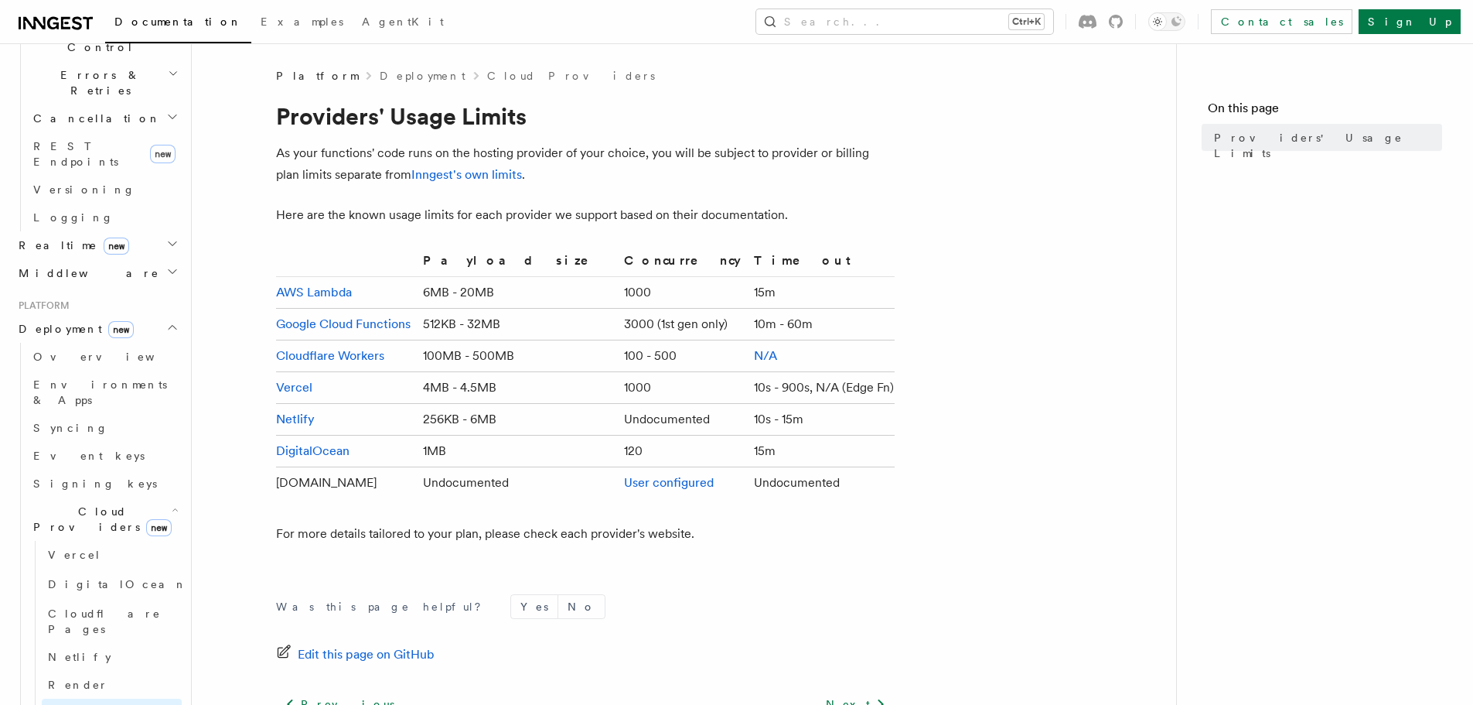
scroll to position [619, 0]
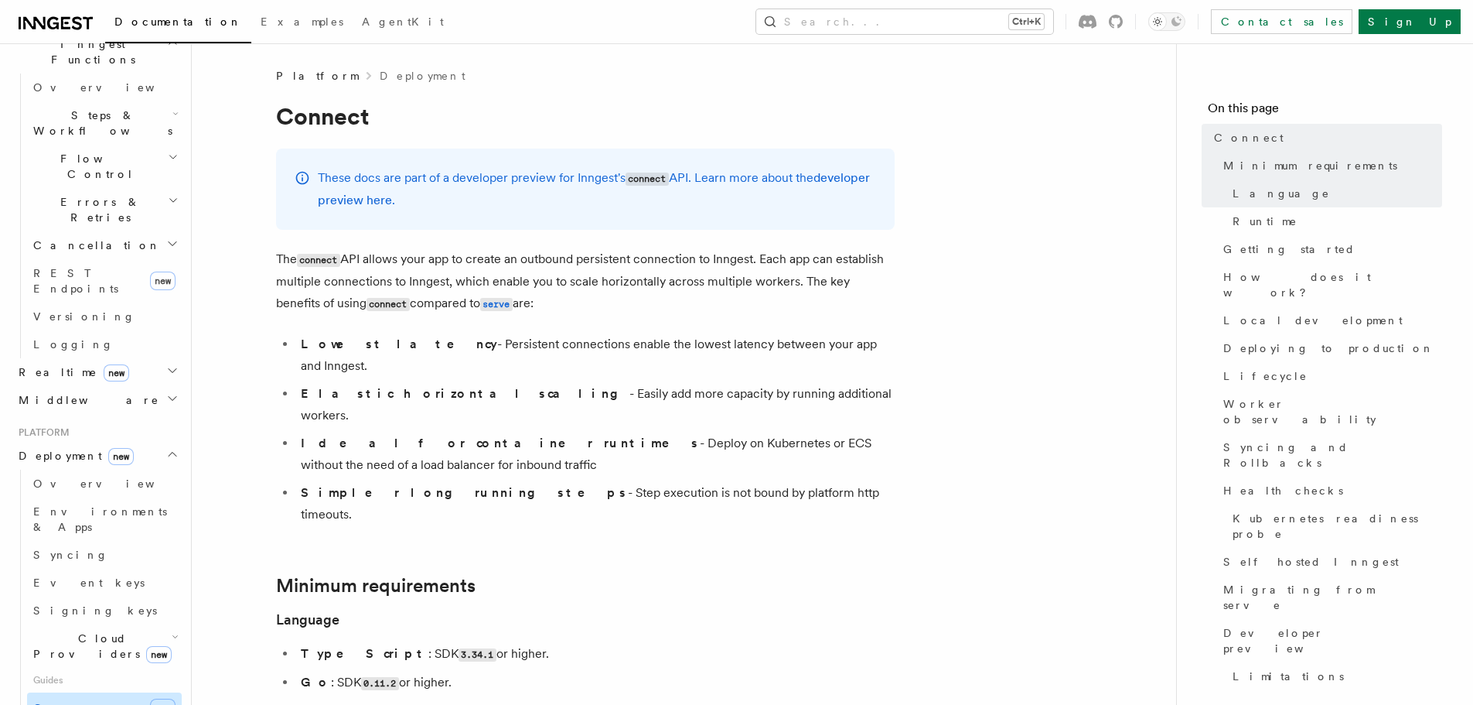
scroll to position [464, 0]
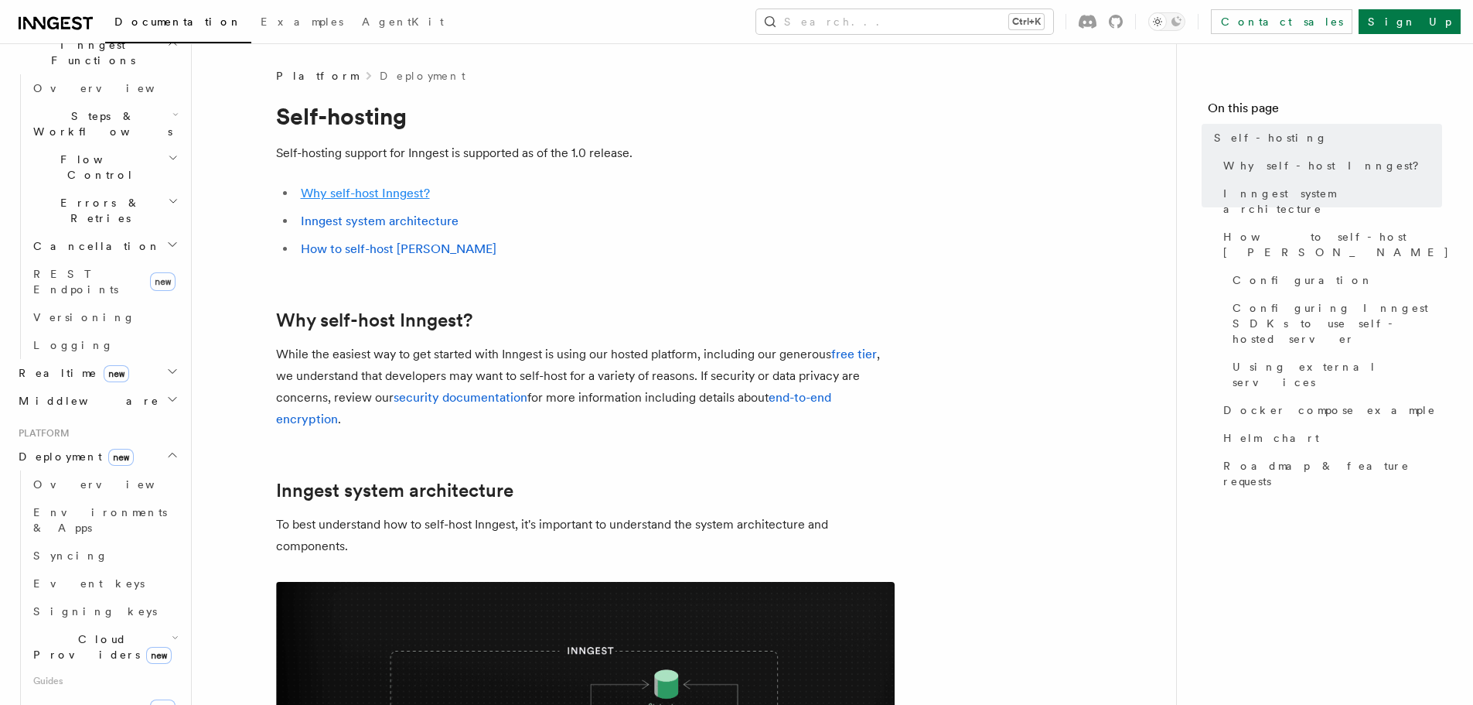
click at [394, 196] on link "Why self-host Inngest?" at bounding box center [365, 193] width 129 height 15
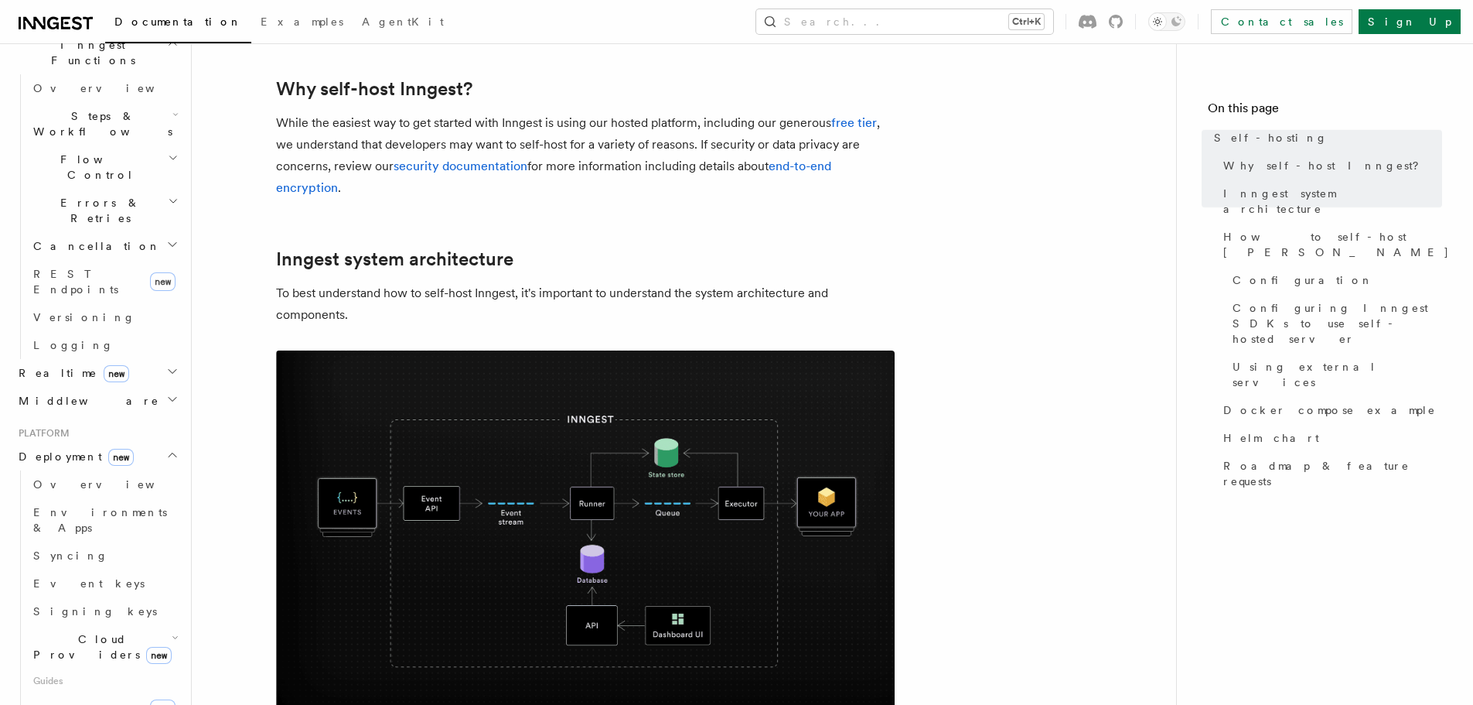
scroll to position [235, 0]
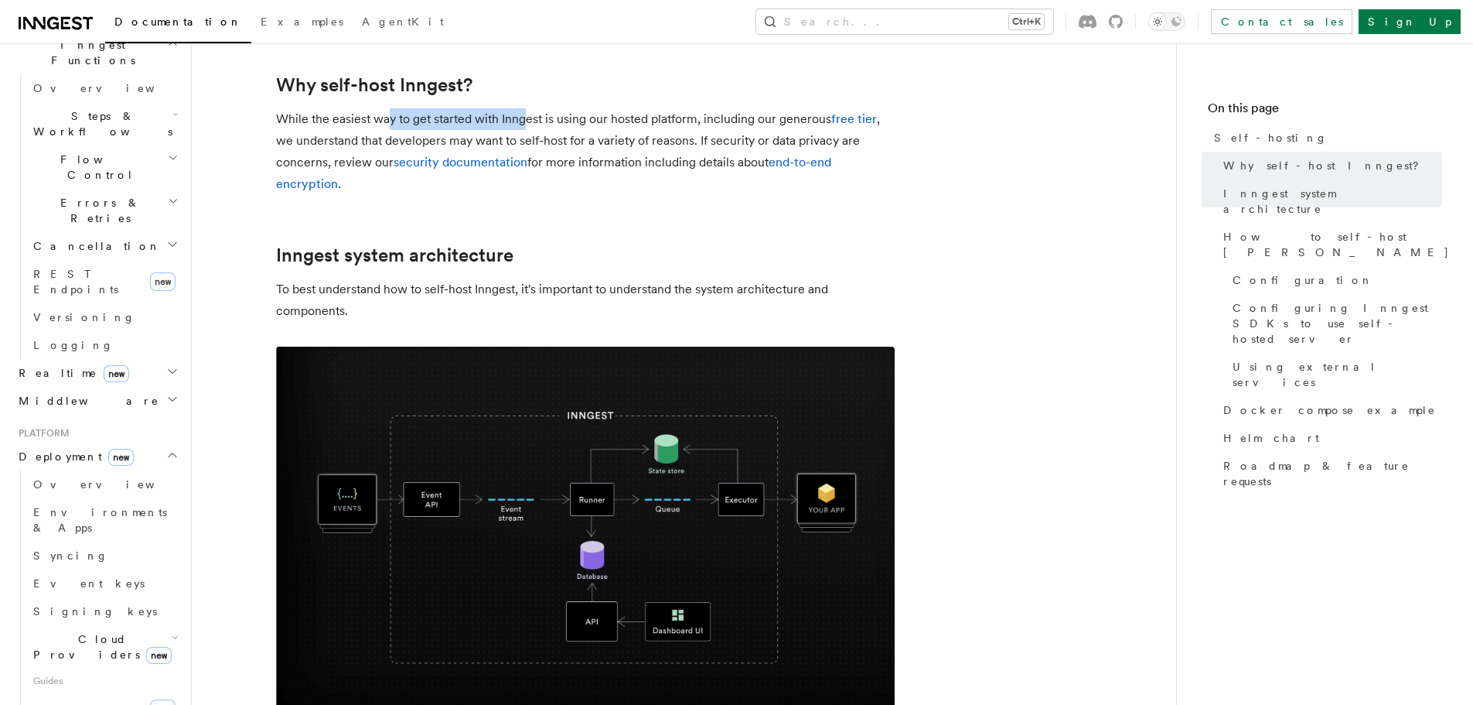
drag, startPoint x: 388, startPoint y: 119, endPoint x: 568, endPoint y: 106, distance: 181.5
drag, startPoint x: 293, startPoint y: 137, endPoint x: 529, endPoint y: 139, distance: 235.9
click at [529, 139] on p "While the easiest way to get started with Inngest is using our hosted platform,…" at bounding box center [585, 151] width 619 height 87
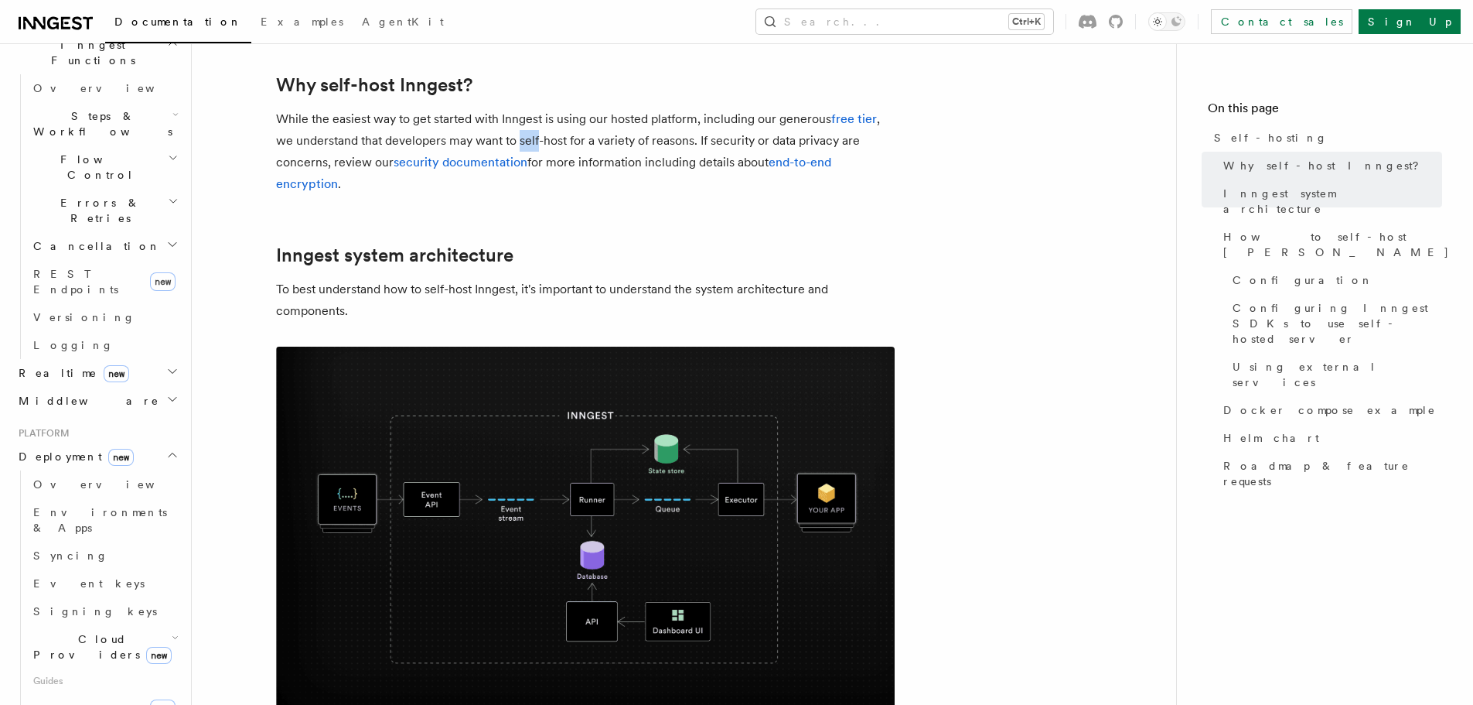
click at [529, 139] on p "While the easiest way to get started with Inngest is using our hosted platform,…" at bounding box center [585, 151] width 619 height 87
click at [638, 136] on p "While the easiest way to get started with Inngest is using our hosted platform,…" at bounding box center [585, 151] width 619 height 87
drag, startPoint x: 718, startPoint y: 142, endPoint x: 758, endPoint y: 145, distance: 40.3
click at [758, 145] on p "While the easiest way to get started with Inngest is using our hosted platform,…" at bounding box center [585, 151] width 619 height 87
drag, startPoint x: 589, startPoint y: 159, endPoint x: 647, endPoint y: 159, distance: 58.8
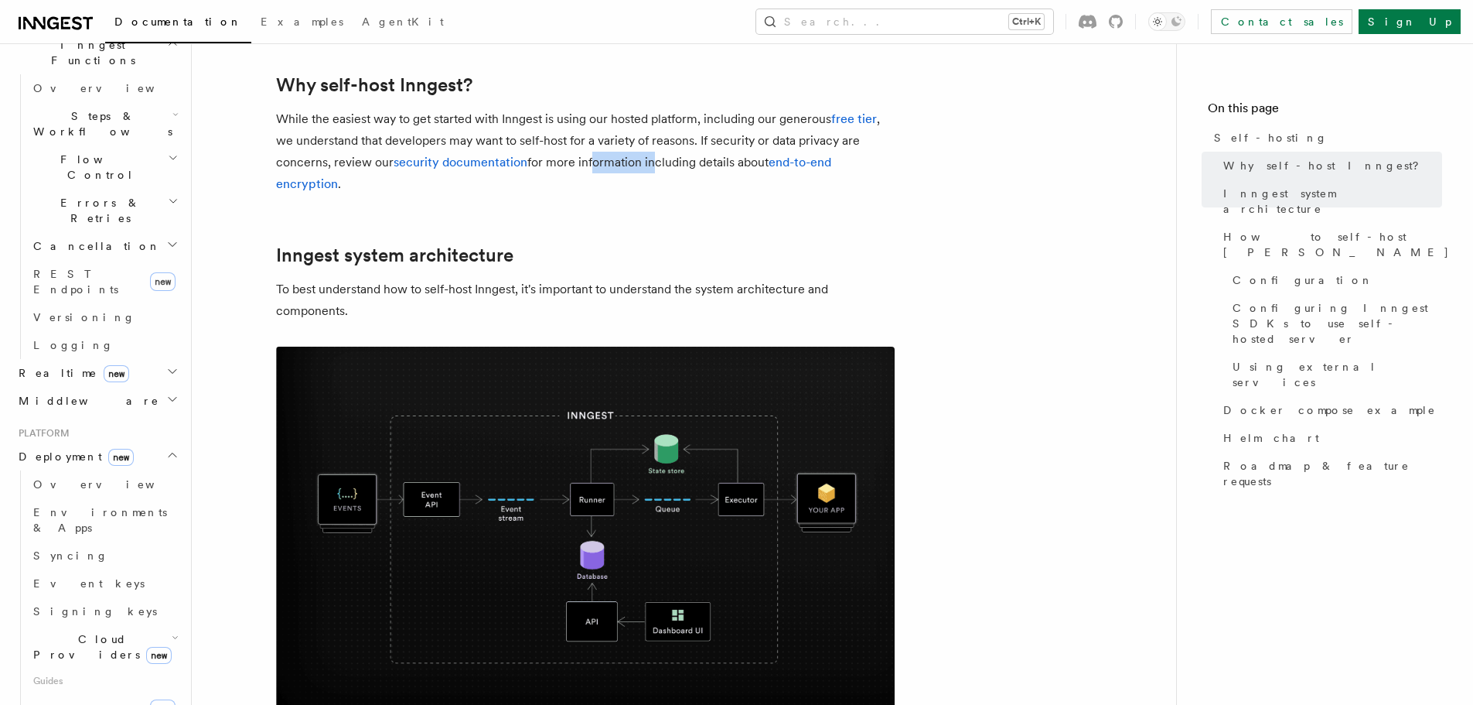
click at [647, 159] on p "While the easiest way to get started with Inngest is using our hosted platform,…" at bounding box center [585, 151] width 619 height 87
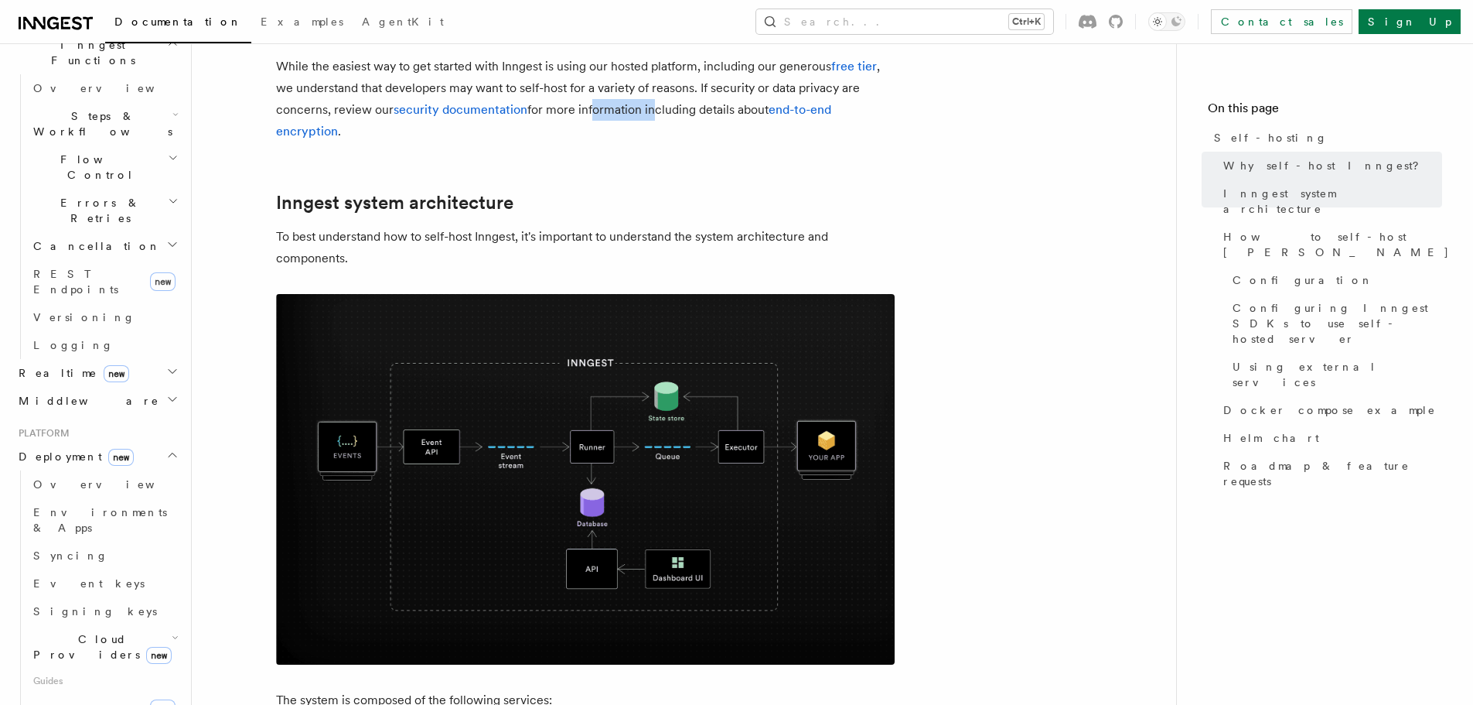
scroll to position [312, 0]
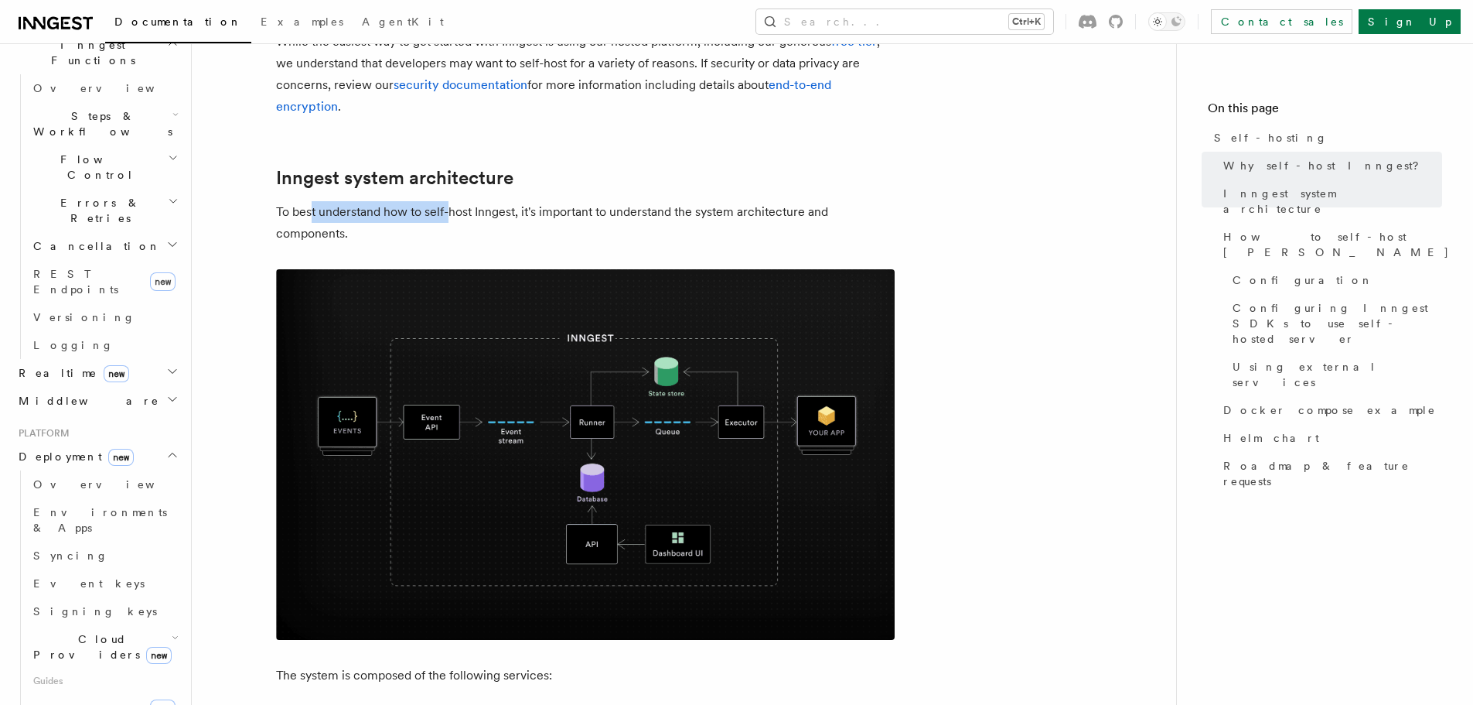
drag, startPoint x: 438, startPoint y: 208, endPoint x: 451, endPoint y: 214, distance: 14.5
click at [446, 211] on p "To best understand how to self-host Inngest, it's important to understand the s…" at bounding box center [585, 222] width 619 height 43
click at [471, 237] on p "To best understand how to self-host Inngest, it's important to understand the s…" at bounding box center [585, 222] width 619 height 43
drag, startPoint x: 384, startPoint y: 210, endPoint x: 468, endPoint y: 207, distance: 83.6
click at [468, 207] on p "To best understand how to self-host Inngest, it's important to understand the s…" at bounding box center [585, 222] width 619 height 43
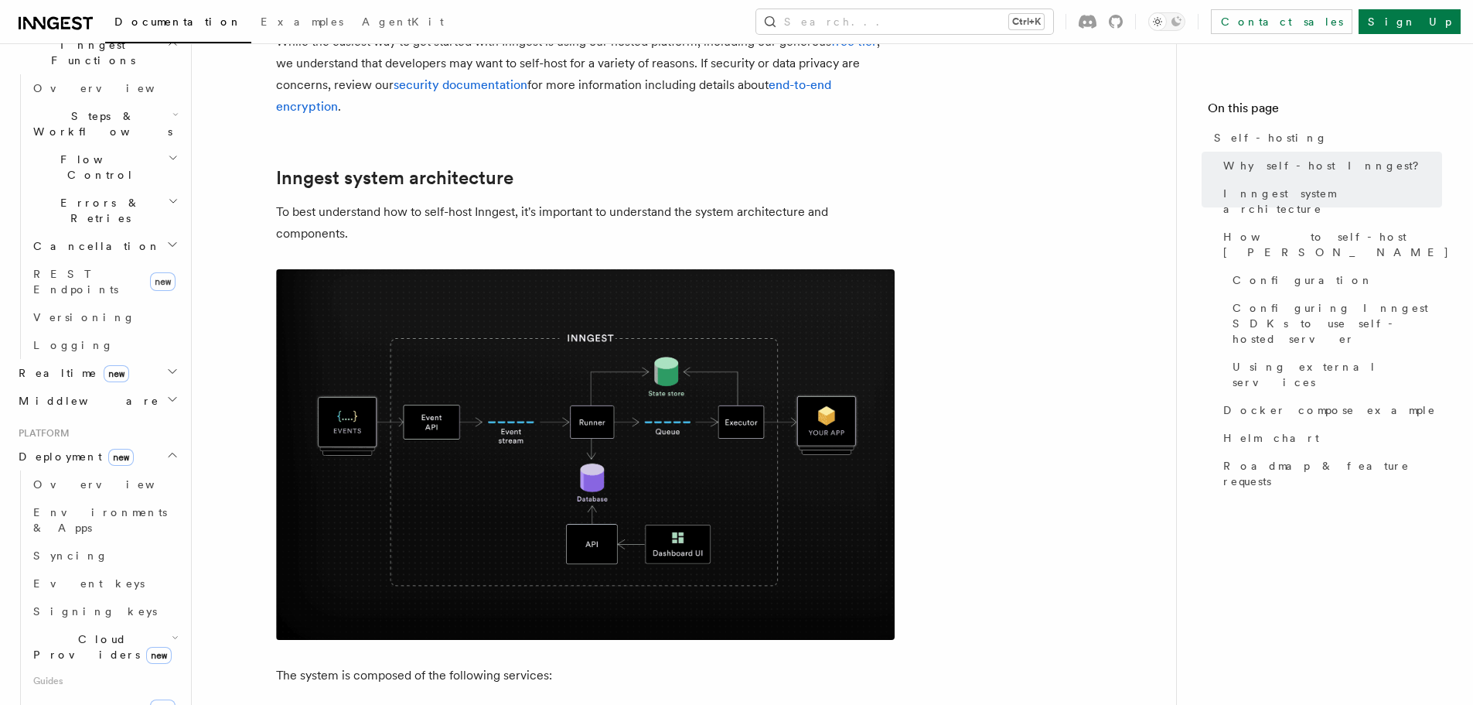
click at [397, 234] on p "To best understand how to self-host Inngest, it's important to understand the s…" at bounding box center [585, 222] width 619 height 43
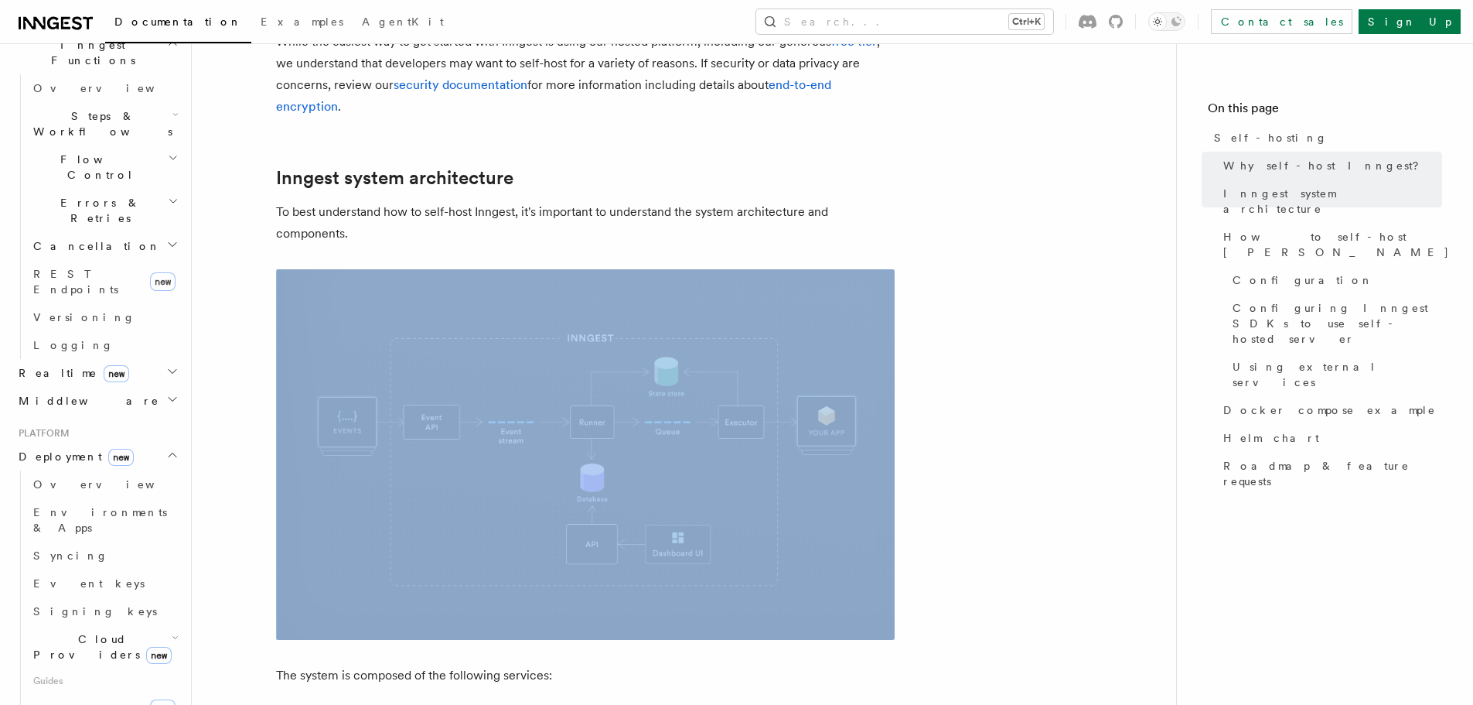
drag, startPoint x: 397, startPoint y: 234, endPoint x: 500, endPoint y: 228, distance: 103.1
click at [397, 234] on p "To best understand how to self-host Inngest, it's important to understand the s…" at bounding box center [585, 222] width 619 height 43
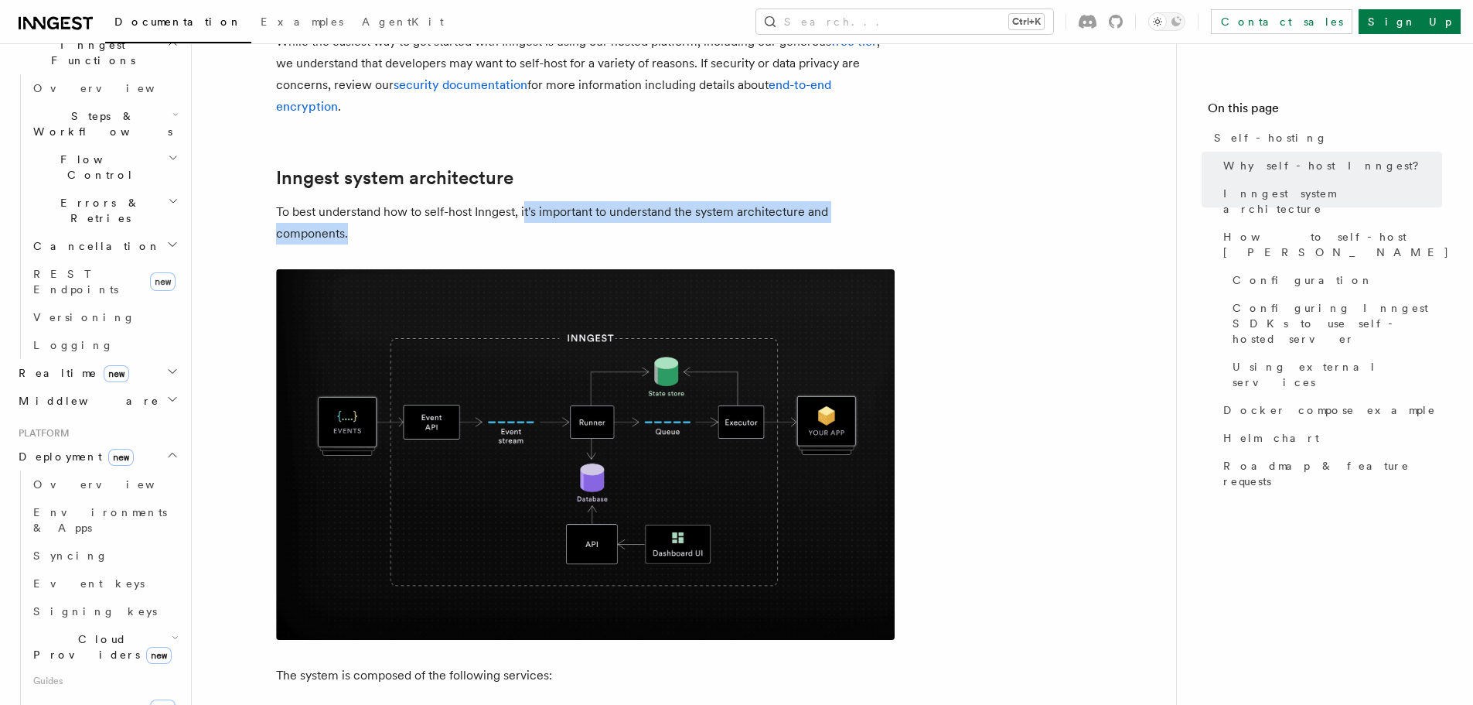
drag, startPoint x: 527, startPoint y: 211, endPoint x: 745, endPoint y: 227, distance: 218.7
click at [745, 227] on p "To best understand how to self-host Inngest, it's important to understand the s…" at bounding box center [585, 222] width 619 height 43
click at [726, 213] on p "To best understand how to self-host Inngest, it's important to understand the s…" at bounding box center [585, 222] width 619 height 43
click at [357, 224] on p "To best understand how to self-host Inngest, it's important to understand the s…" at bounding box center [585, 222] width 619 height 43
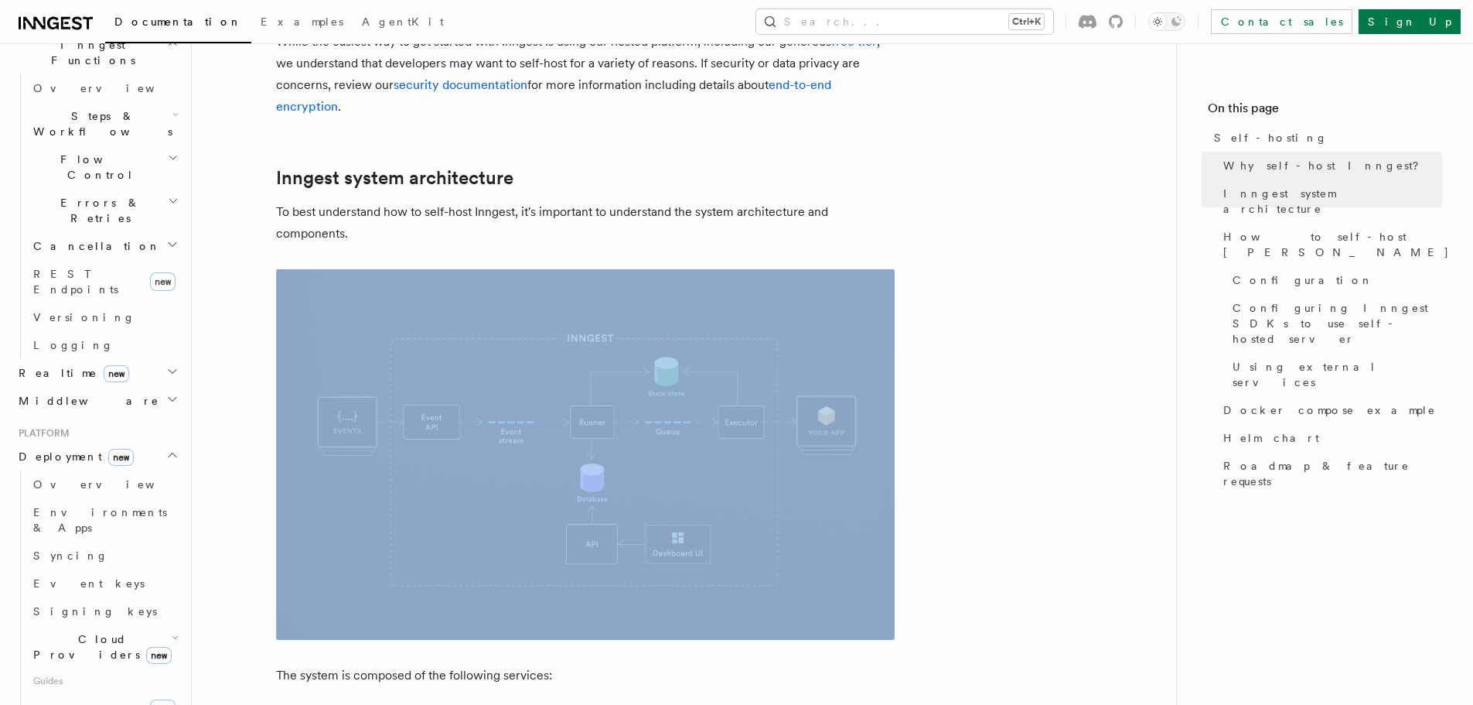
click at [357, 224] on p "To best understand how to self-host Inngest, it's important to understand the s…" at bounding box center [585, 222] width 619 height 43
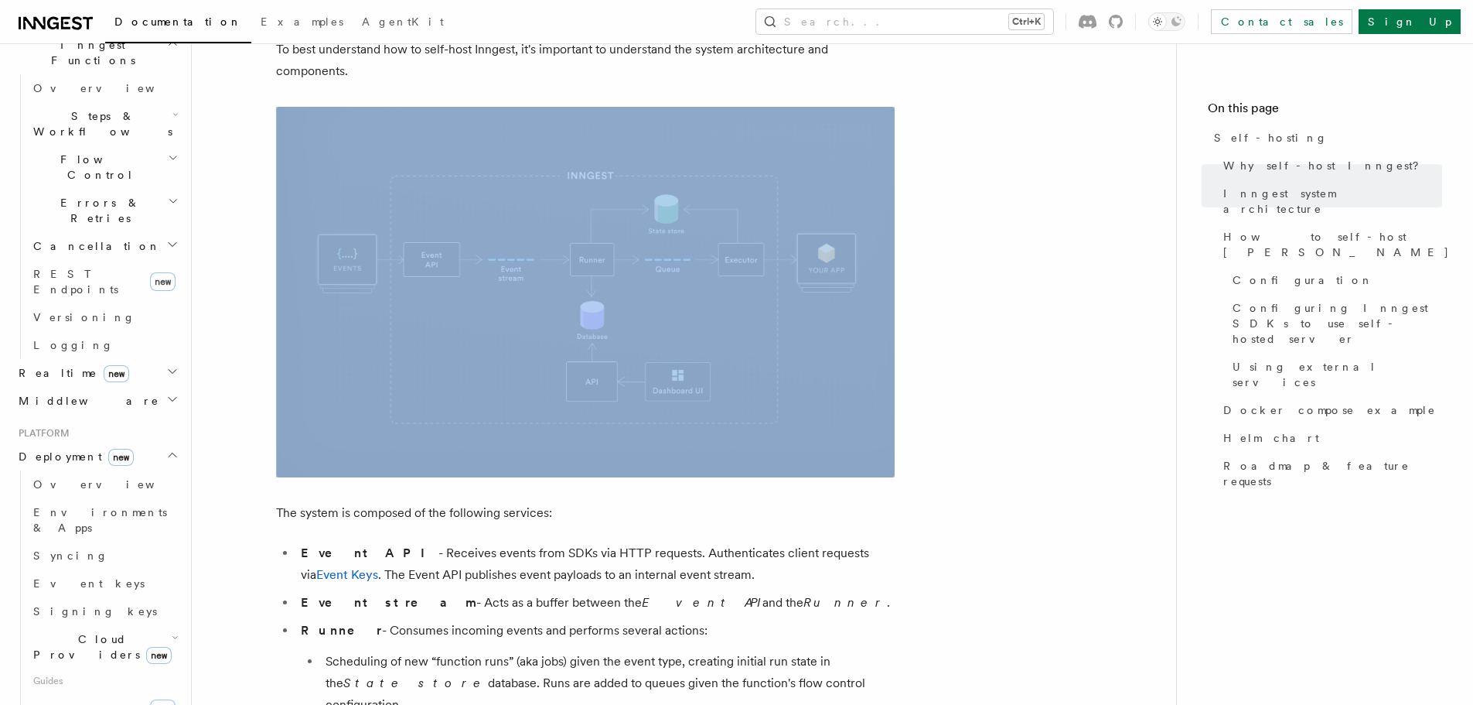
scroll to position [622, 0]
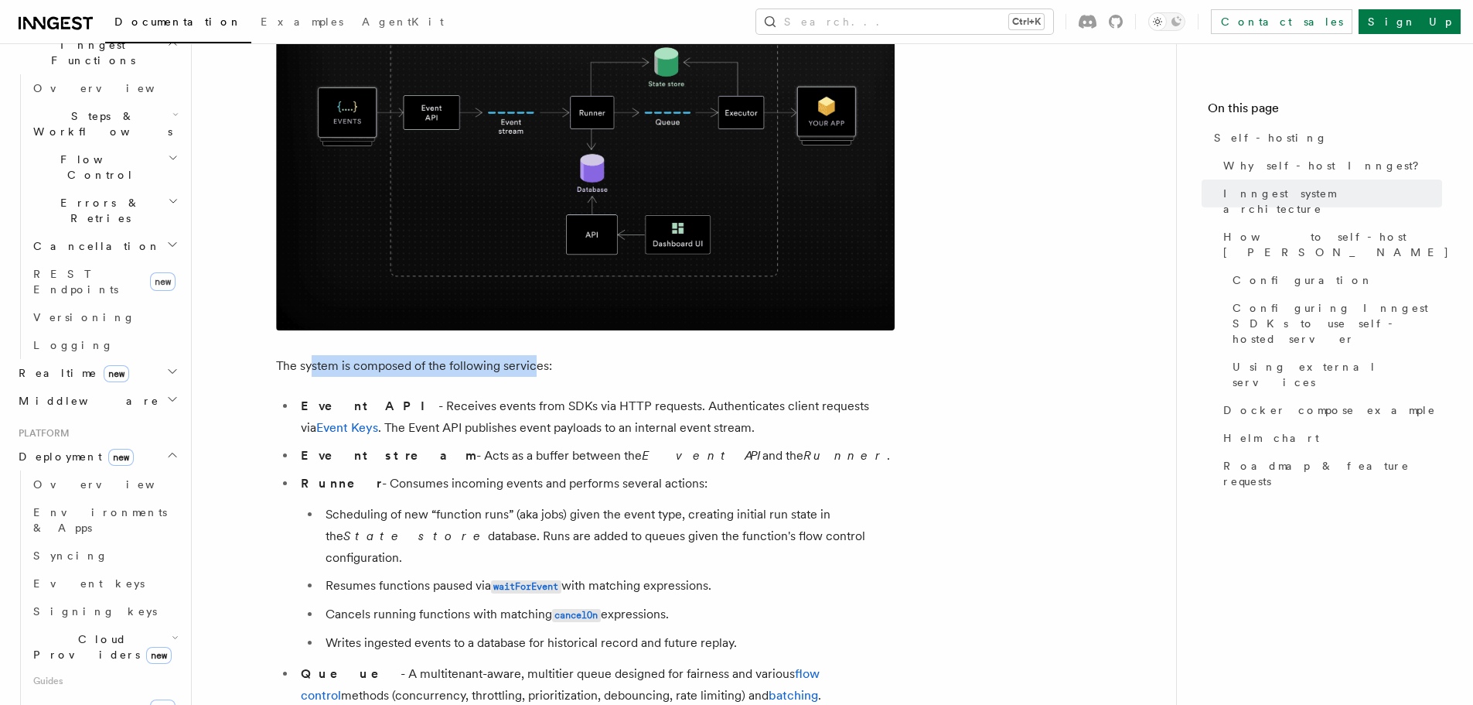
drag, startPoint x: 309, startPoint y: 368, endPoint x: 533, endPoint y: 367, distance: 224.3
click at [533, 367] on p "The system is composed of the following services:" at bounding box center [585, 366] width 619 height 22
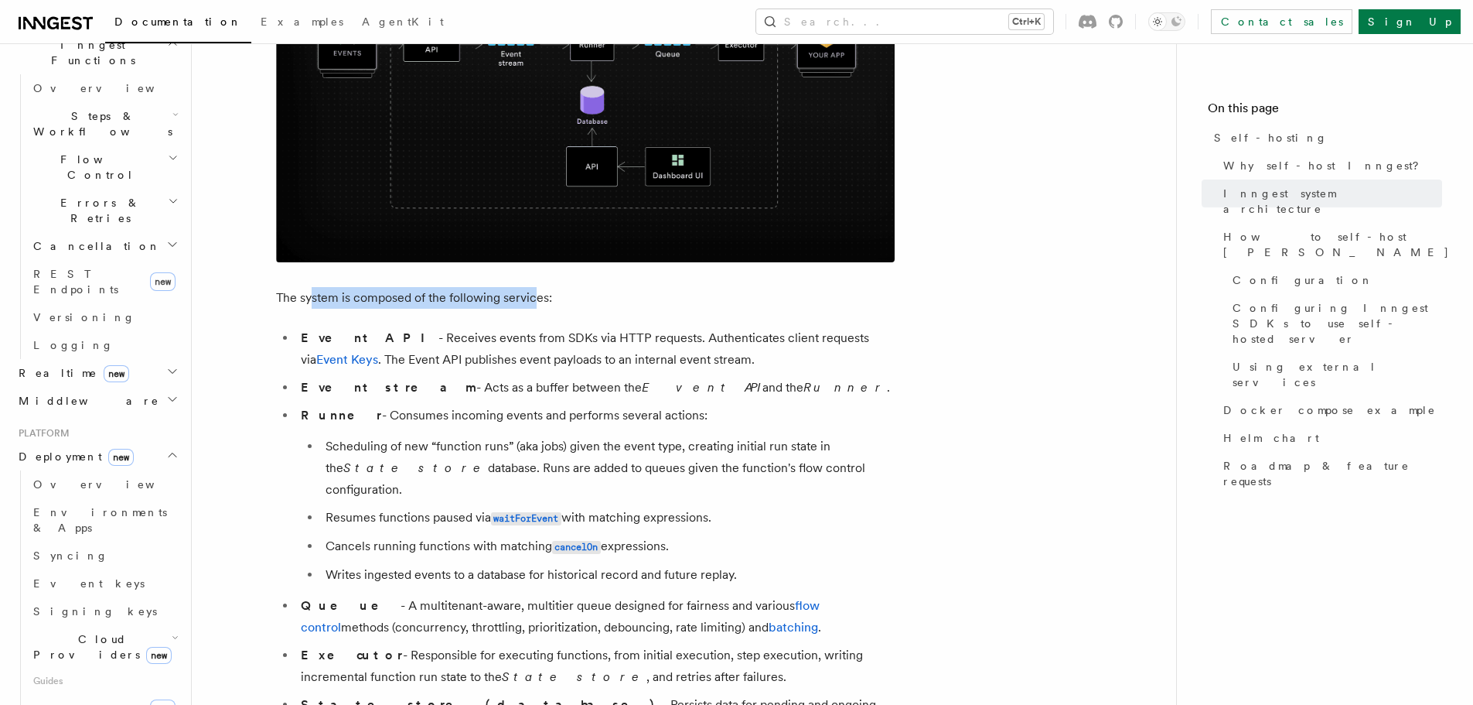
scroll to position [777, 0]
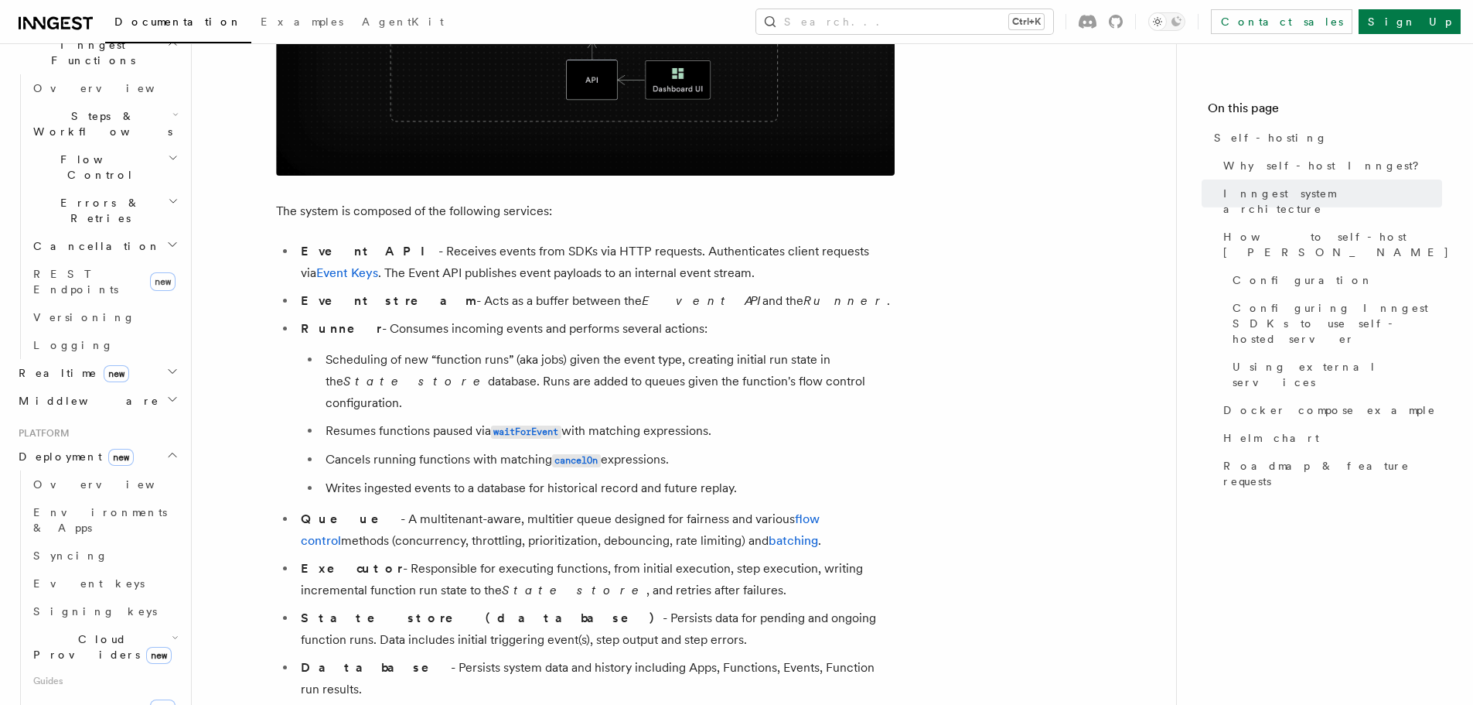
drag, startPoint x: 490, startPoint y: 255, endPoint x: 435, endPoint y: 248, distance: 54.7
click at [490, 255] on li "Event API - Receives events from SDKs via HTTP requests. Authenticates client r…" at bounding box center [595, 262] width 599 height 43
drag, startPoint x: 446, startPoint y: 247, endPoint x: 549, endPoint y: 248, distance: 103.7
click at [549, 248] on li "Event API - Receives events from SDKs via HTTP requests. Authenticates client r…" at bounding box center [595, 262] width 599 height 43
click at [401, 257] on li "Event API - Receives events from SDKs via HTTP requests. Authenticates client r…" at bounding box center [595, 262] width 599 height 43
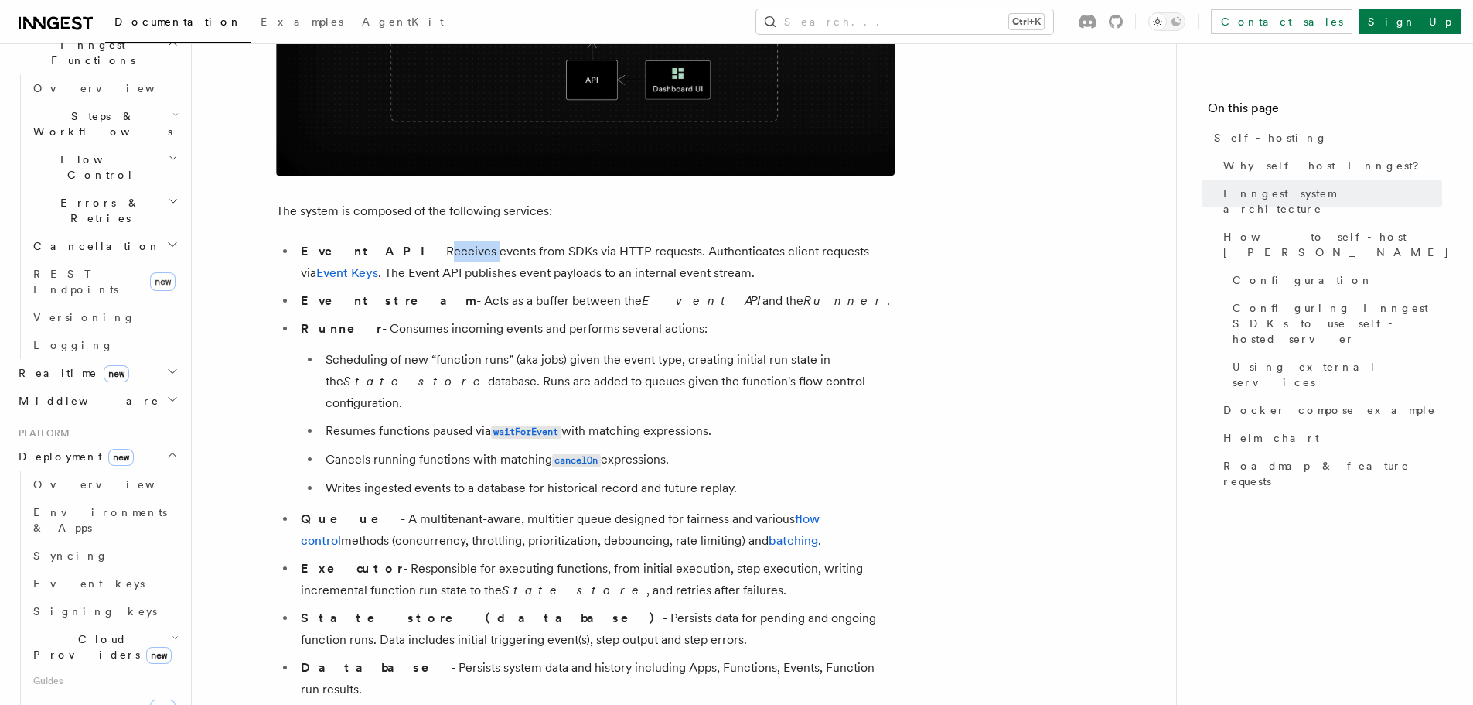
click at [401, 257] on li "Event API - Receives events from SDKs via HTTP requests. Authenticates client r…" at bounding box center [595, 262] width 599 height 43
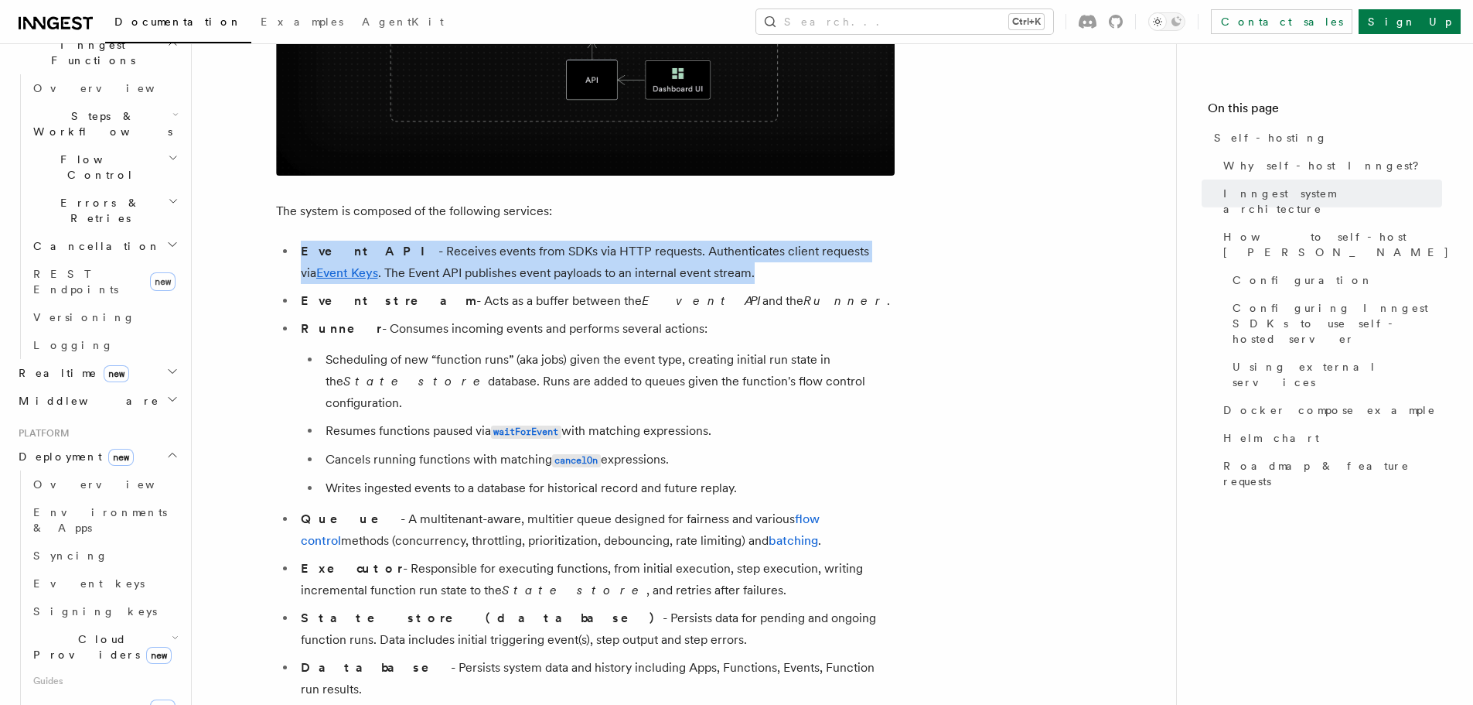
click at [401, 257] on li "Event API - Receives events from SDKs via HTTP requests. Authenticates client r…" at bounding box center [595, 262] width 599 height 43
click at [466, 251] on li "Event API - Receives events from SDKs via HTTP requests. Authenticates client r…" at bounding box center [595, 262] width 599 height 43
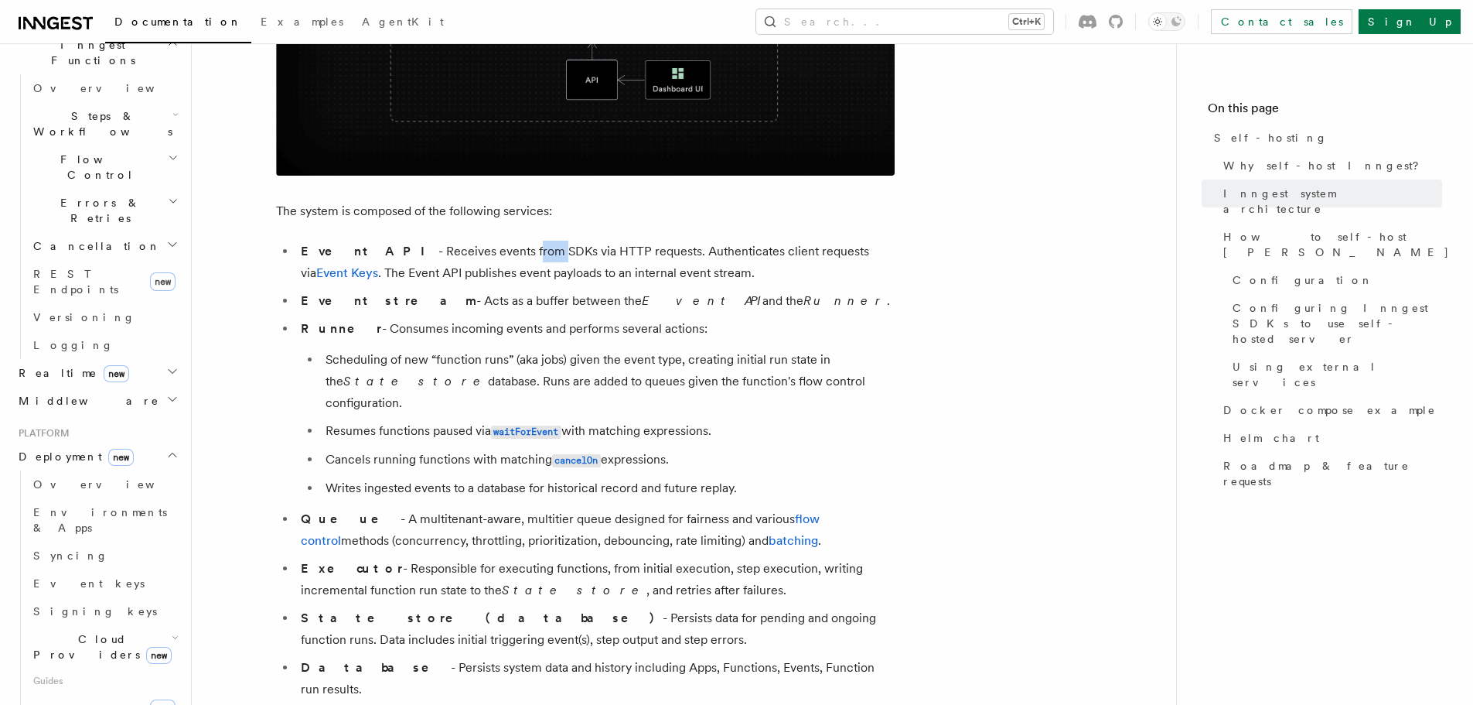
click at [466, 251] on li "Event API - Receives events from SDKs via HTTP requests. Authenticates client r…" at bounding box center [595, 262] width 599 height 43
click at [527, 241] on li "Event API - Receives events from SDKs via HTTP requests. Authenticates client r…" at bounding box center [595, 262] width 599 height 43
drag, startPoint x: 594, startPoint y: 249, endPoint x: 668, endPoint y: 249, distance: 74.3
click at [668, 249] on li "Event API - Receives events from SDKs via HTTP requests. Authenticates client r…" at bounding box center [595, 262] width 599 height 43
click at [712, 253] on li "Event API - Receives events from SDKs via HTTP requests. Authenticates client r…" at bounding box center [595, 262] width 599 height 43
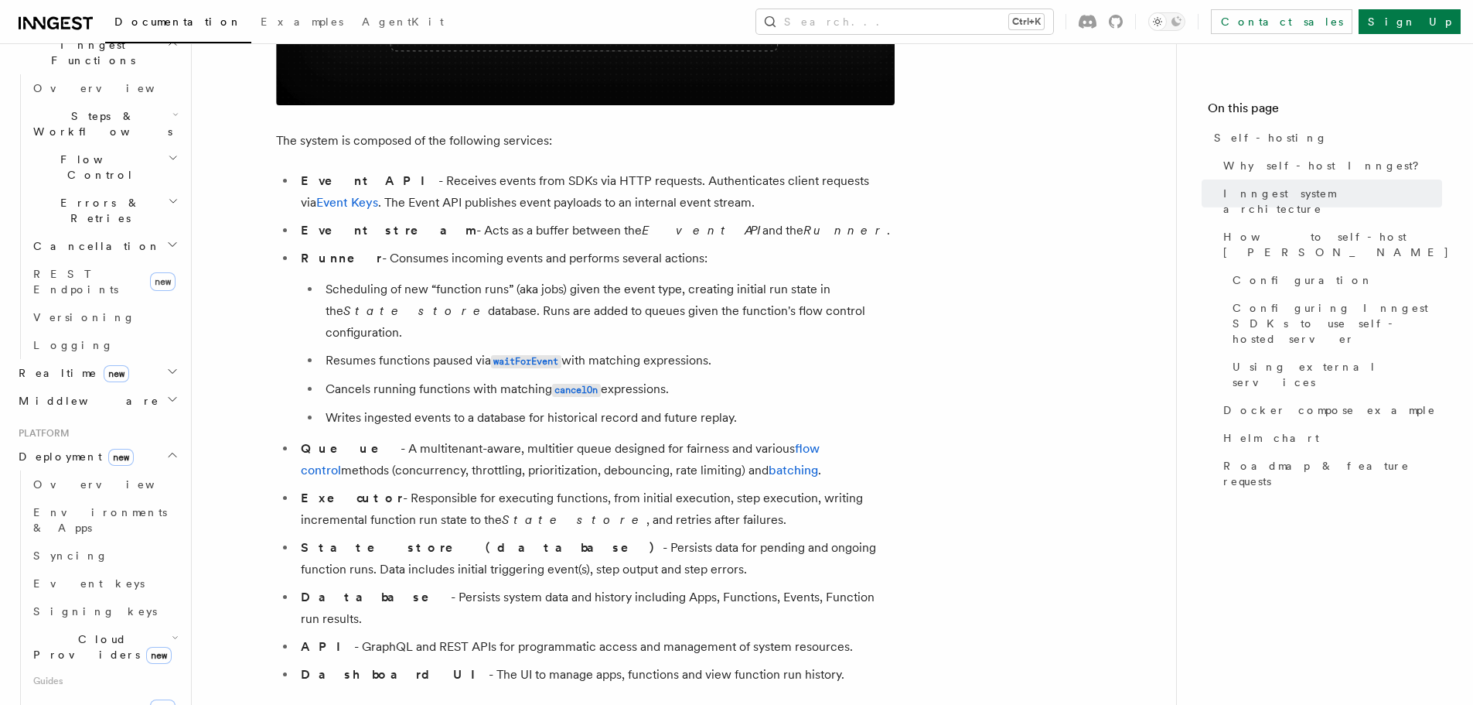
scroll to position [931, 0]
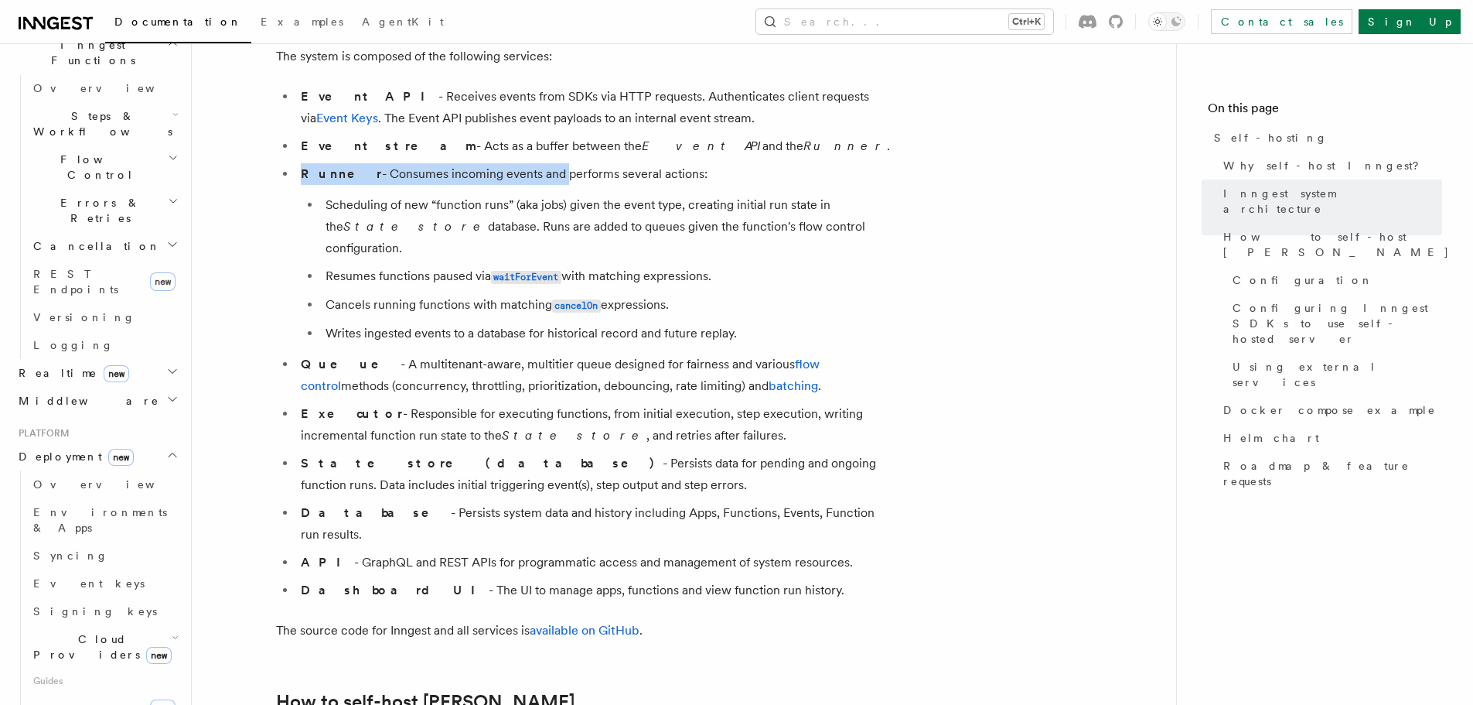
drag, startPoint x: 375, startPoint y: 166, endPoint x: 524, endPoint y: 172, distance: 149.4
click at [524, 172] on li "Runner - Consumes incoming events and performs several actions: Scheduling of n…" at bounding box center [595, 253] width 599 height 181
click at [548, 179] on li "Runner - Consumes incoming events and performs several actions: Scheduling of n…" at bounding box center [595, 253] width 599 height 181
drag, startPoint x: 469, startPoint y: 200, endPoint x: 528, endPoint y: 199, distance: 58.8
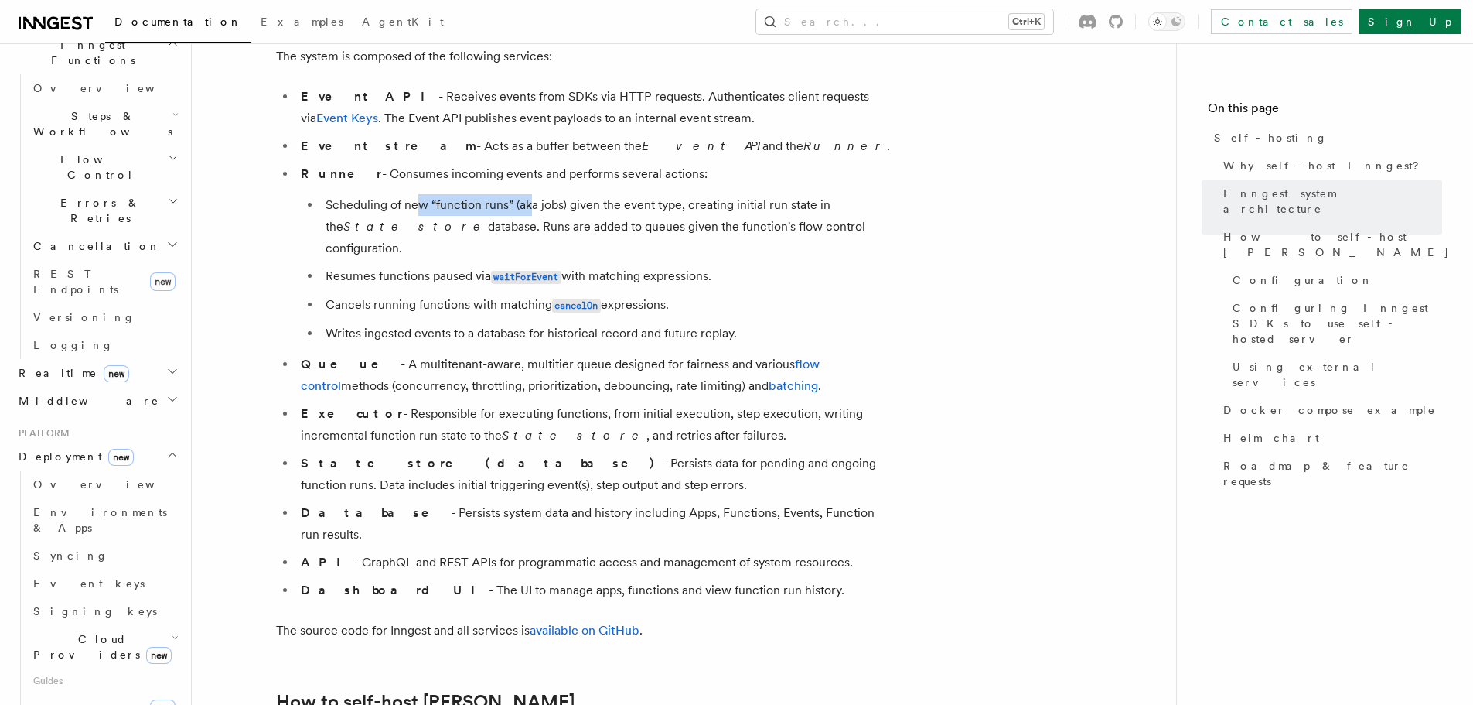
click at [528, 199] on li "Scheduling of new “function runs” (aka jobs) given the event type, creating ini…" at bounding box center [608, 226] width 574 height 65
click at [524, 200] on li "Scheduling of new “function runs” (aka jobs) given the event type, creating ini…" at bounding box center [608, 226] width 574 height 65
drag, startPoint x: 518, startPoint y: 203, endPoint x: 687, endPoint y: 207, distance: 168.7
click at [687, 207] on li "Scheduling of new “function runs” (aka jobs) given the event type, creating ini…" at bounding box center [608, 226] width 574 height 65
click at [762, 207] on li "Scheduling of new “function runs” (aka jobs) given the event type, creating ini…" at bounding box center [608, 226] width 574 height 65
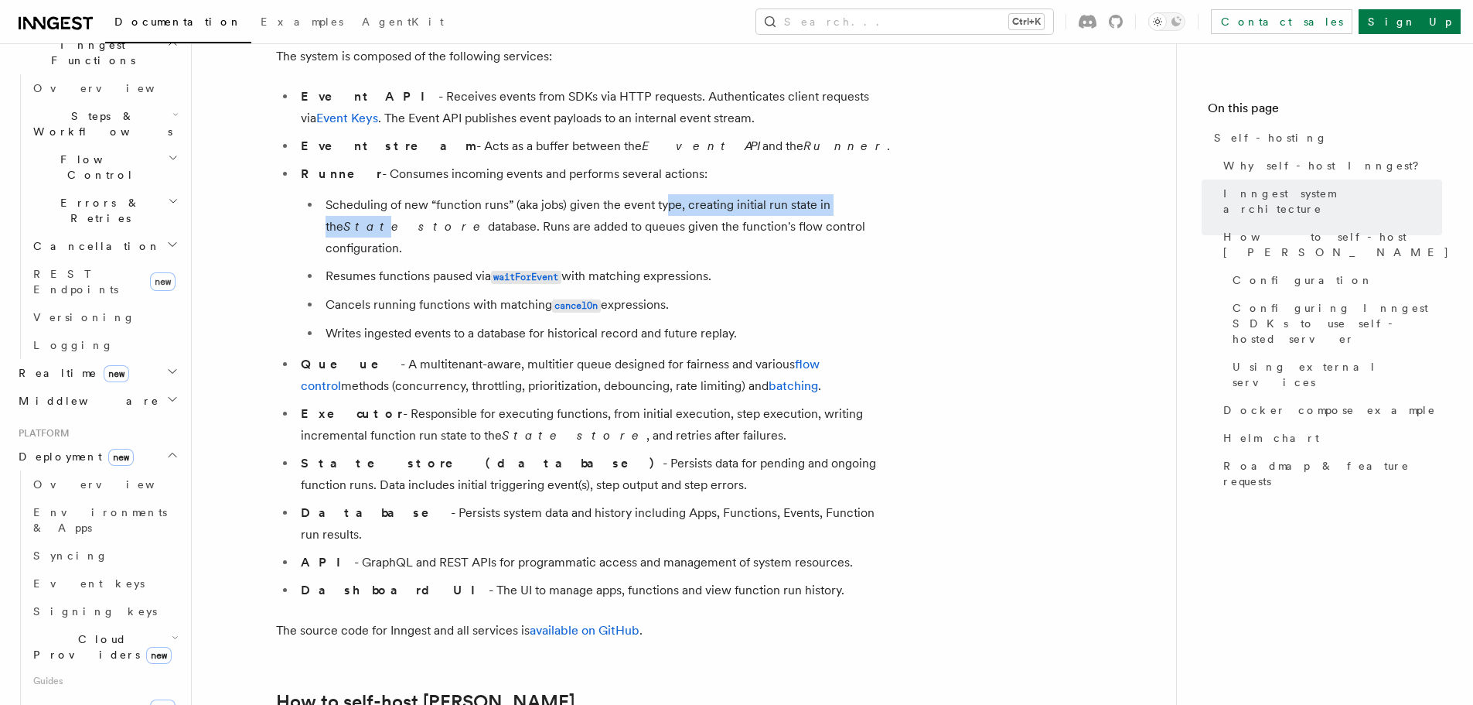
drag, startPoint x: 667, startPoint y: 204, endPoint x: 876, endPoint y: 207, distance: 209.6
click at [876, 207] on li "Scheduling of new “function runs” (aka jobs) given the event type, creating ini…" at bounding box center [608, 226] width 574 height 65
click at [353, 229] on li "Scheduling of new “function runs” (aka jobs) given the event type, creating ini…" at bounding box center [608, 226] width 574 height 65
drag, startPoint x: 382, startPoint y: 287, endPoint x: 382, endPoint y: 306, distance: 18.6
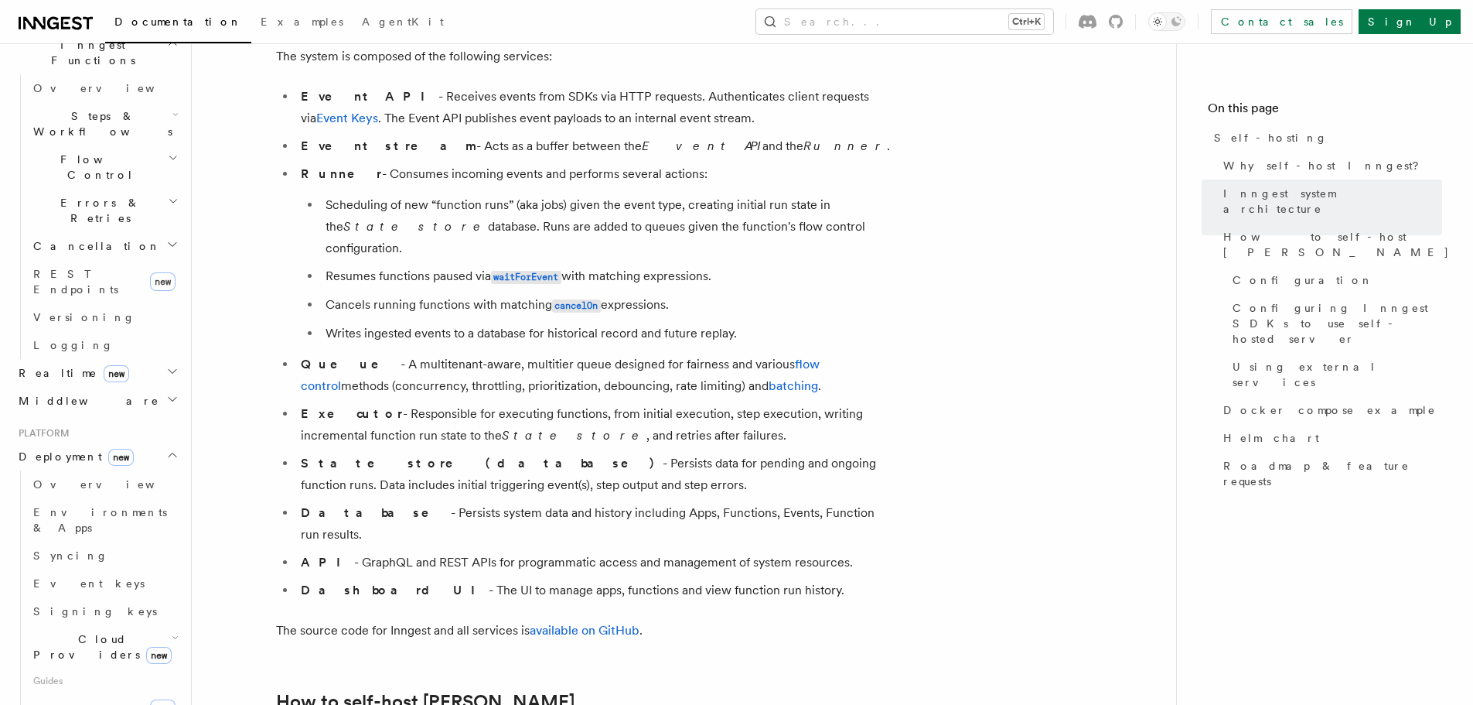
click at [382, 294] on li "Cancels running functions with matching cancelOn expressions." at bounding box center [608, 305] width 574 height 22
drag, startPoint x: 428, startPoint y: 442, endPoint x: 488, endPoint y: 456, distance: 61.2
click at [488, 452] on li "State store (database) - Persists data for pending and ongoing function runs. D…" at bounding box center [595, 473] width 599 height 43
click at [488, 456] on li "State store (database) - Persists data for pending and ongoing function runs. D…" at bounding box center [595, 473] width 599 height 43
drag, startPoint x: 488, startPoint y: 456, endPoint x: 435, endPoint y: 471, distance: 54.8
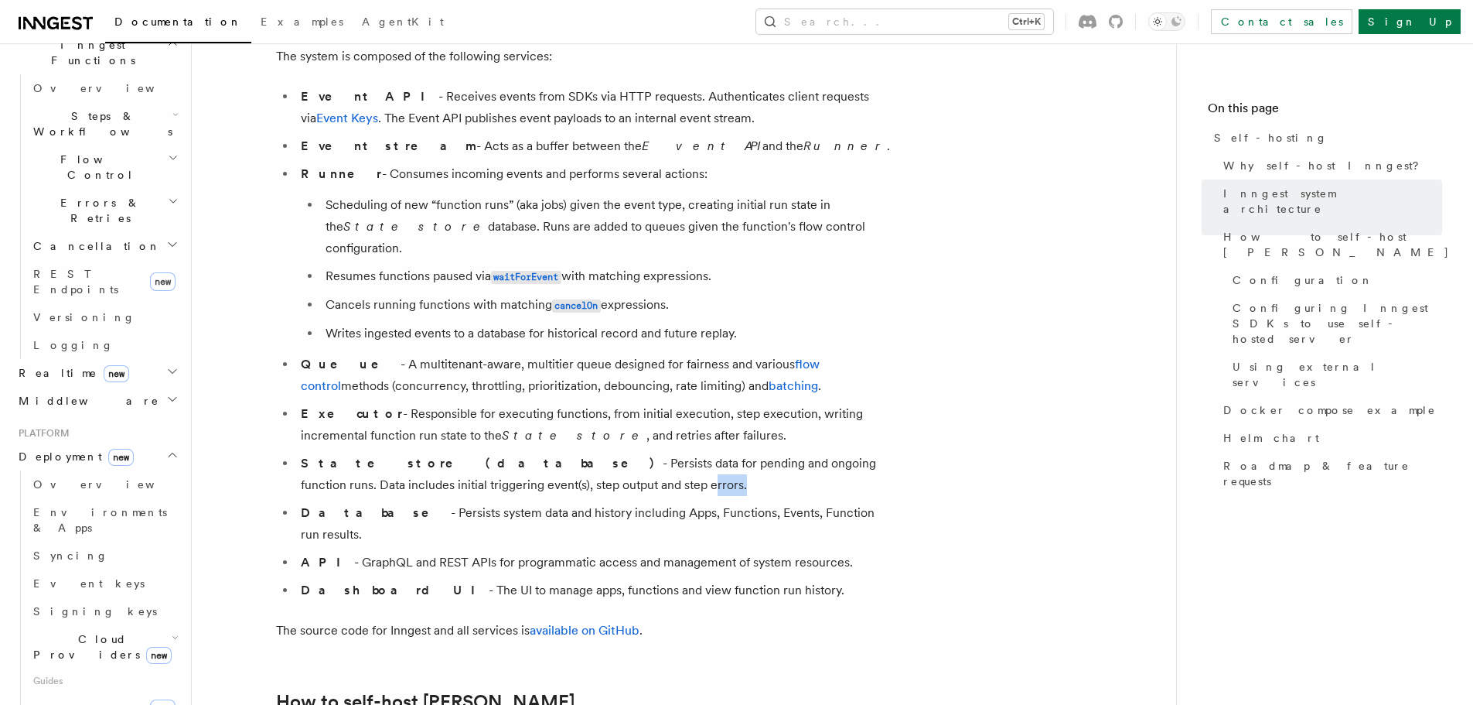
click at [488, 456] on li "State store (database) - Persists data for pending and ongoing function runs. D…" at bounding box center [595, 473] width 599 height 43
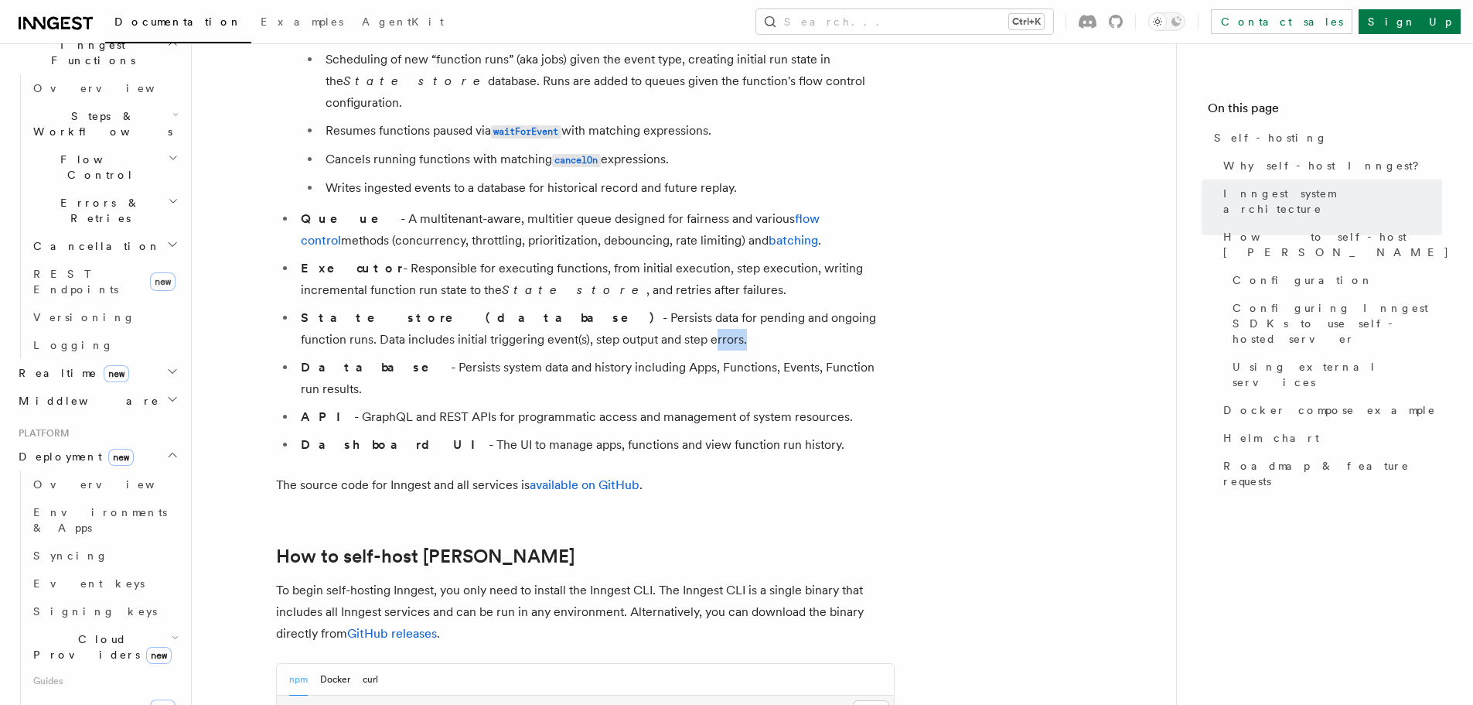
scroll to position [1086, 0]
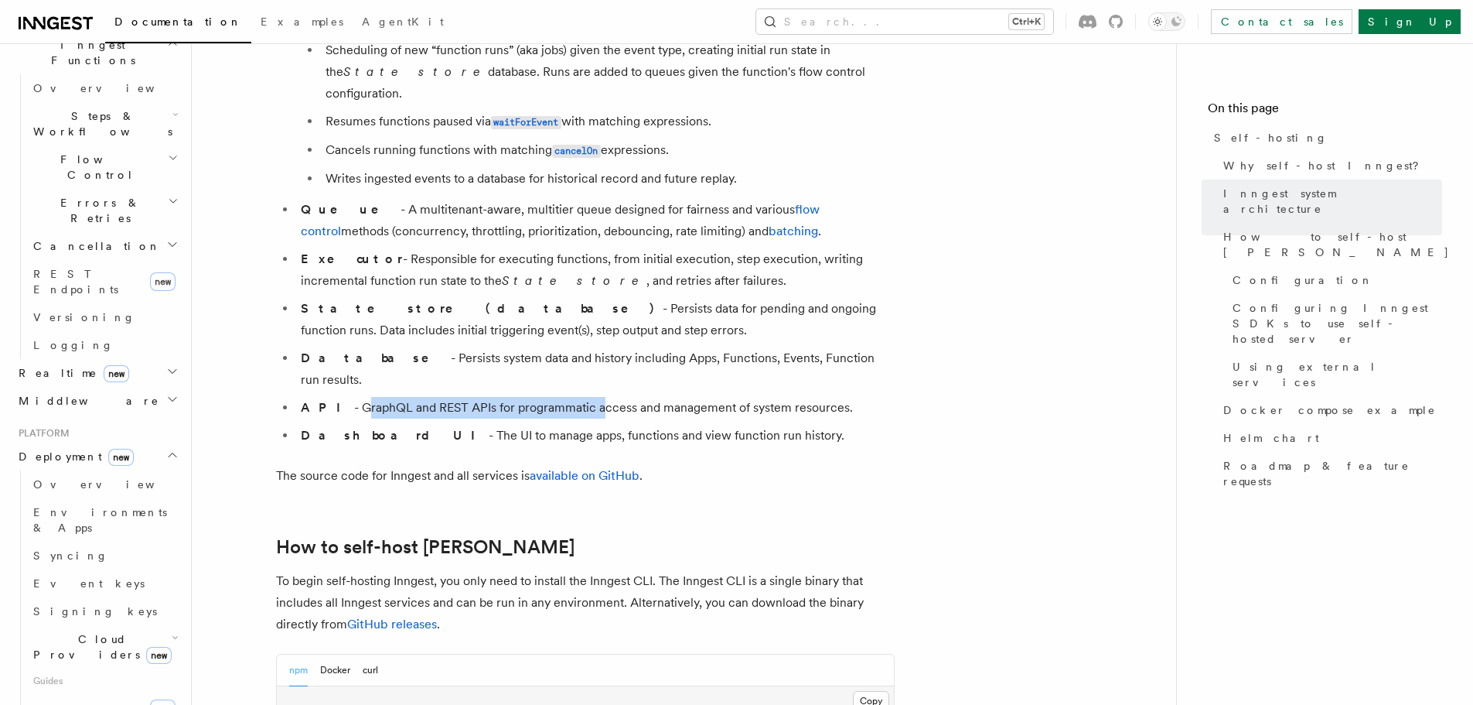
drag, startPoint x: 333, startPoint y: 367, endPoint x: 531, endPoint y: 388, distance: 198.3
click at [571, 397] on li "API - GraphQL and REST APIs for programmatic access and management of system re…" at bounding box center [595, 408] width 599 height 22
click at [404, 425] on li "Dashboard UI - The UI to manage apps, functions and view function run history." at bounding box center [595, 436] width 599 height 22
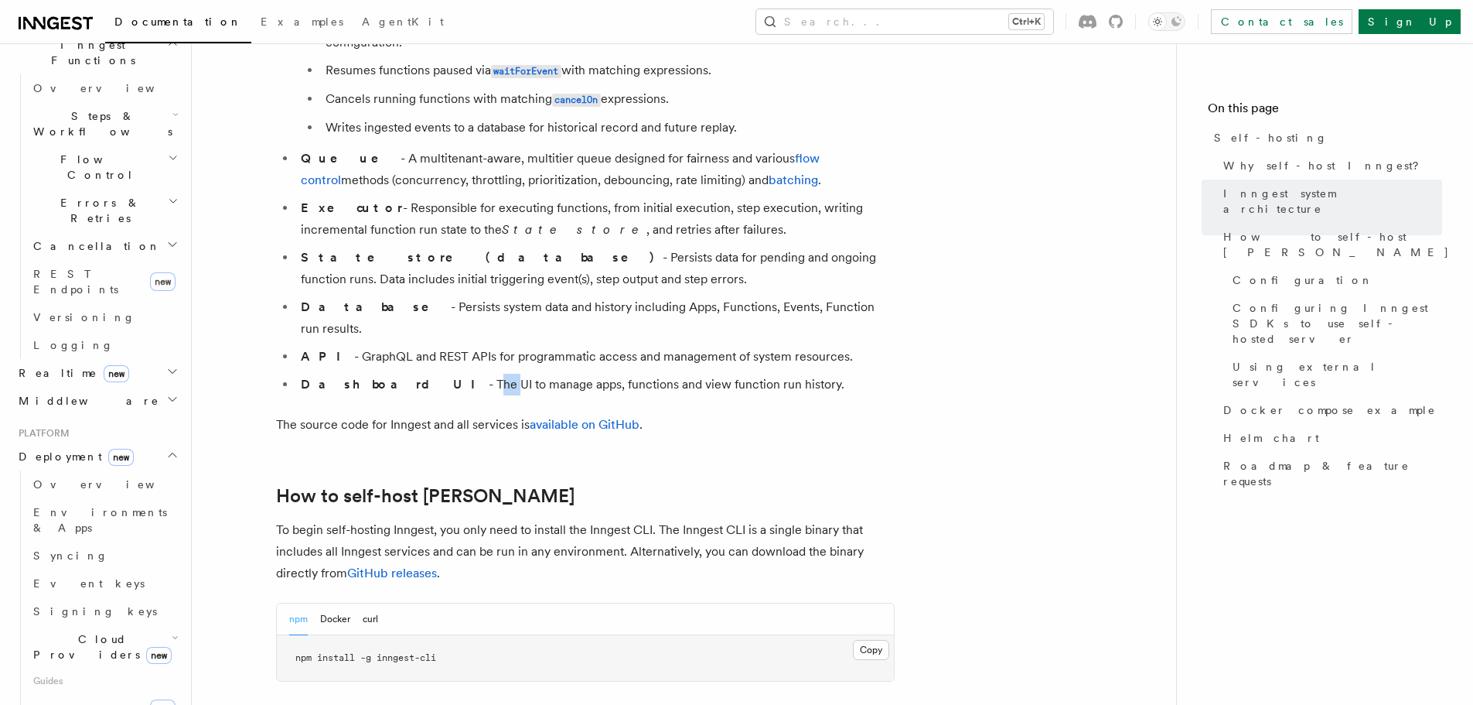
scroll to position [1163, 0]
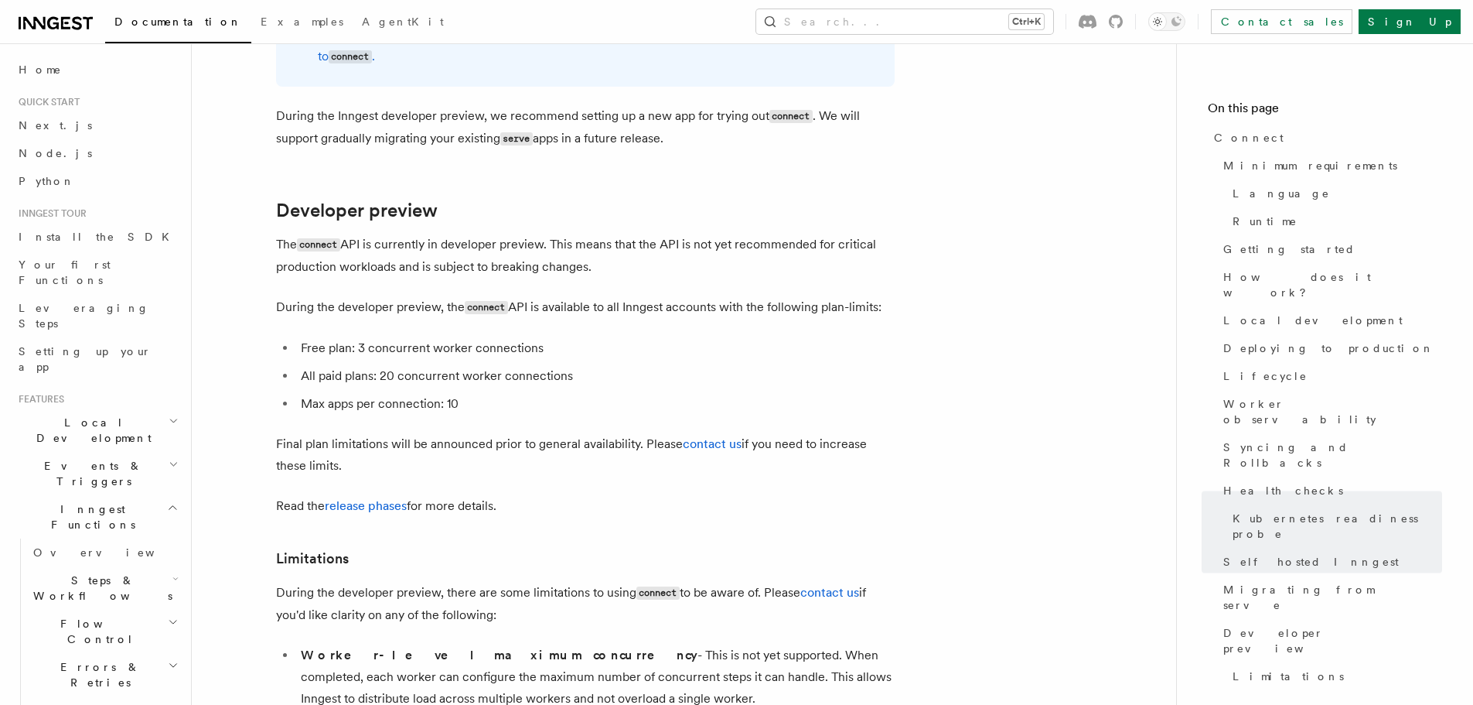
scroll to position [8327, 0]
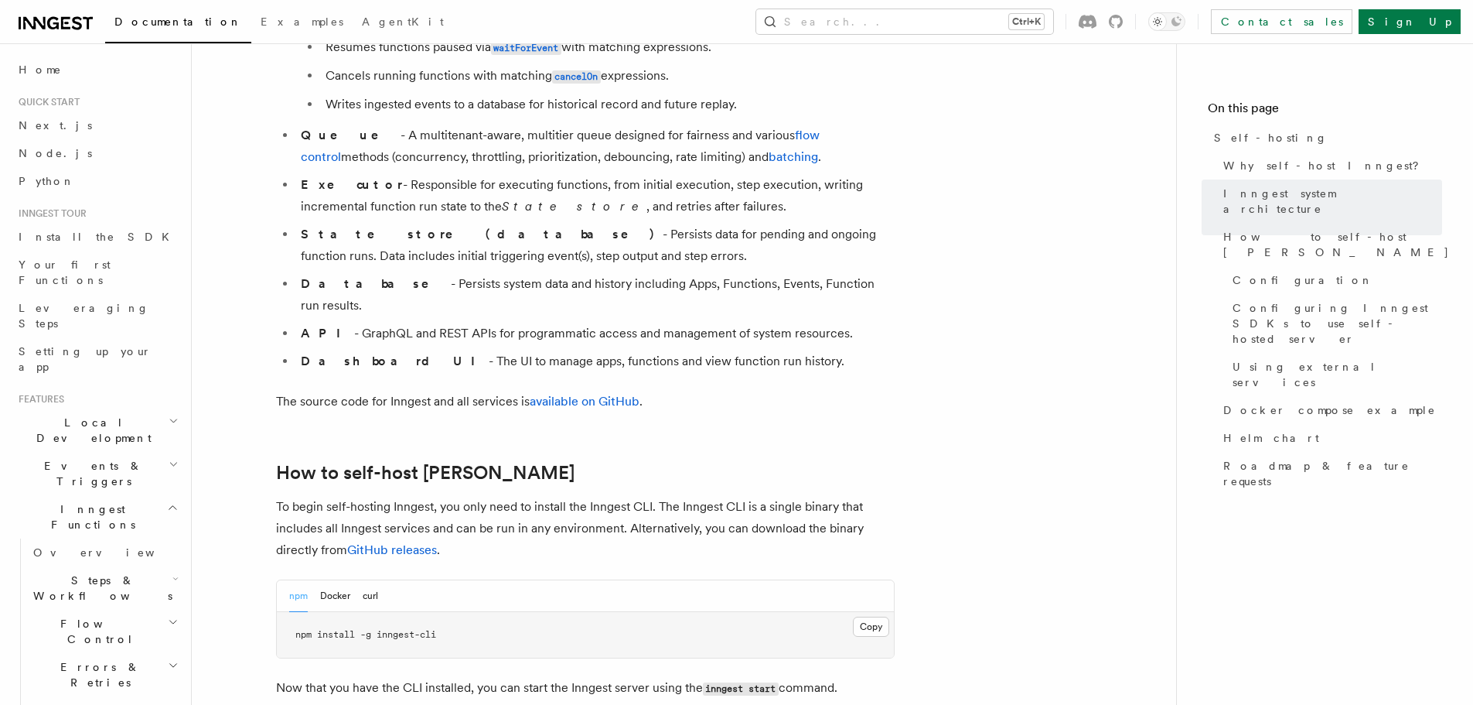
scroll to position [1315, 0]
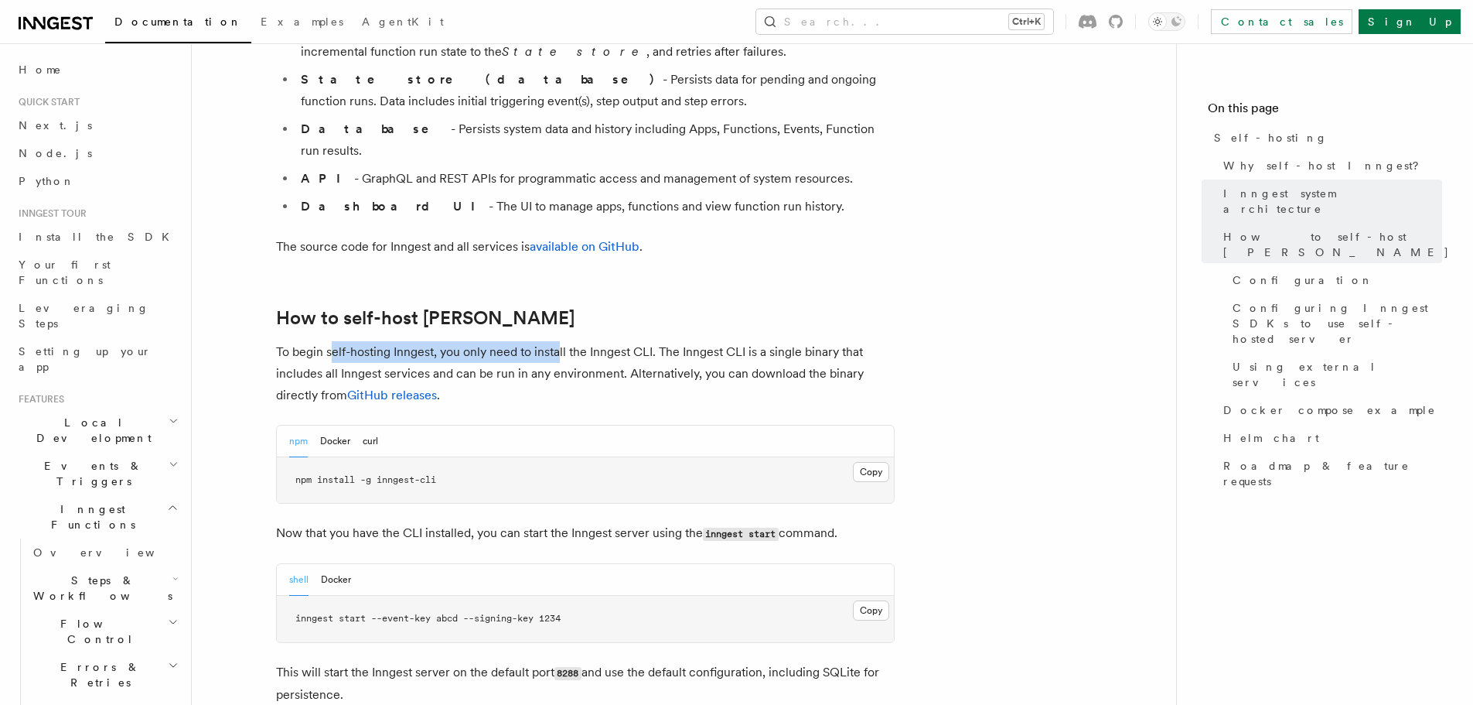
drag, startPoint x: 333, startPoint y: 307, endPoint x: 558, endPoint y: 302, distance: 225.1
click at [558, 341] on p "To begin self-hosting Inngest, you only need to install the Inngest CLI. The In…" at bounding box center [585, 373] width 619 height 65
click at [555, 341] on p "To begin self-hosting Inngest, you only need to install the Inngest CLI. The In…" at bounding box center [585, 373] width 619 height 65
click at [609, 341] on p "To begin self-hosting Inngest, you only need to install the Inngest CLI. The In…" at bounding box center [585, 373] width 619 height 65
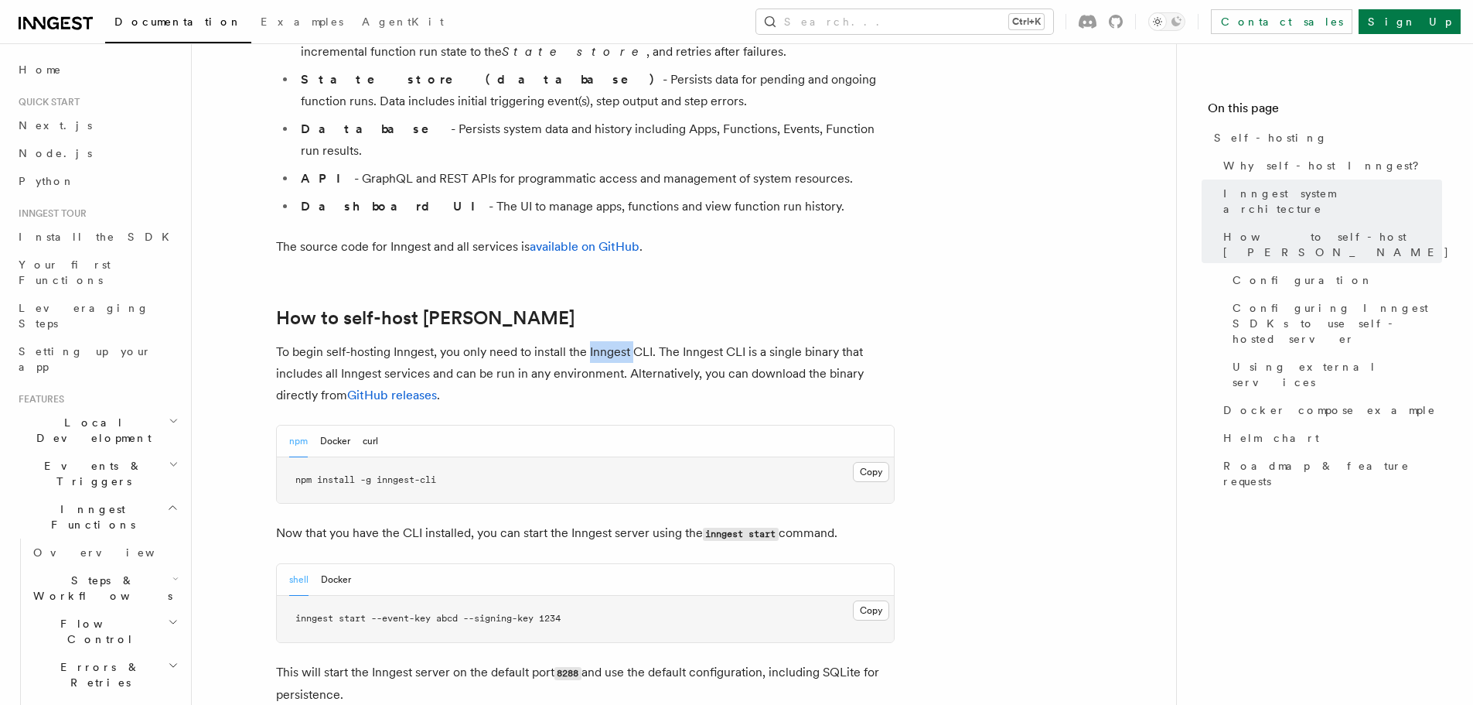
drag, startPoint x: 609, startPoint y: 305, endPoint x: 677, endPoint y: 307, distance: 67.3
click at [609, 341] on p "To begin self-hosting Inngest, you only need to install the Inngest CLI. The In…" at bounding box center [585, 373] width 619 height 65
click at [678, 341] on p "To begin self-hosting Inngest, you only need to install the Inngest CLI. The In…" at bounding box center [585, 373] width 619 height 65
drag, startPoint x: 654, startPoint y: 307, endPoint x: 852, endPoint y: 309, distance: 198.0
click at [852, 341] on p "To begin self-hosting Inngest, you only need to install the Inngest CLI. The In…" at bounding box center [585, 373] width 619 height 65
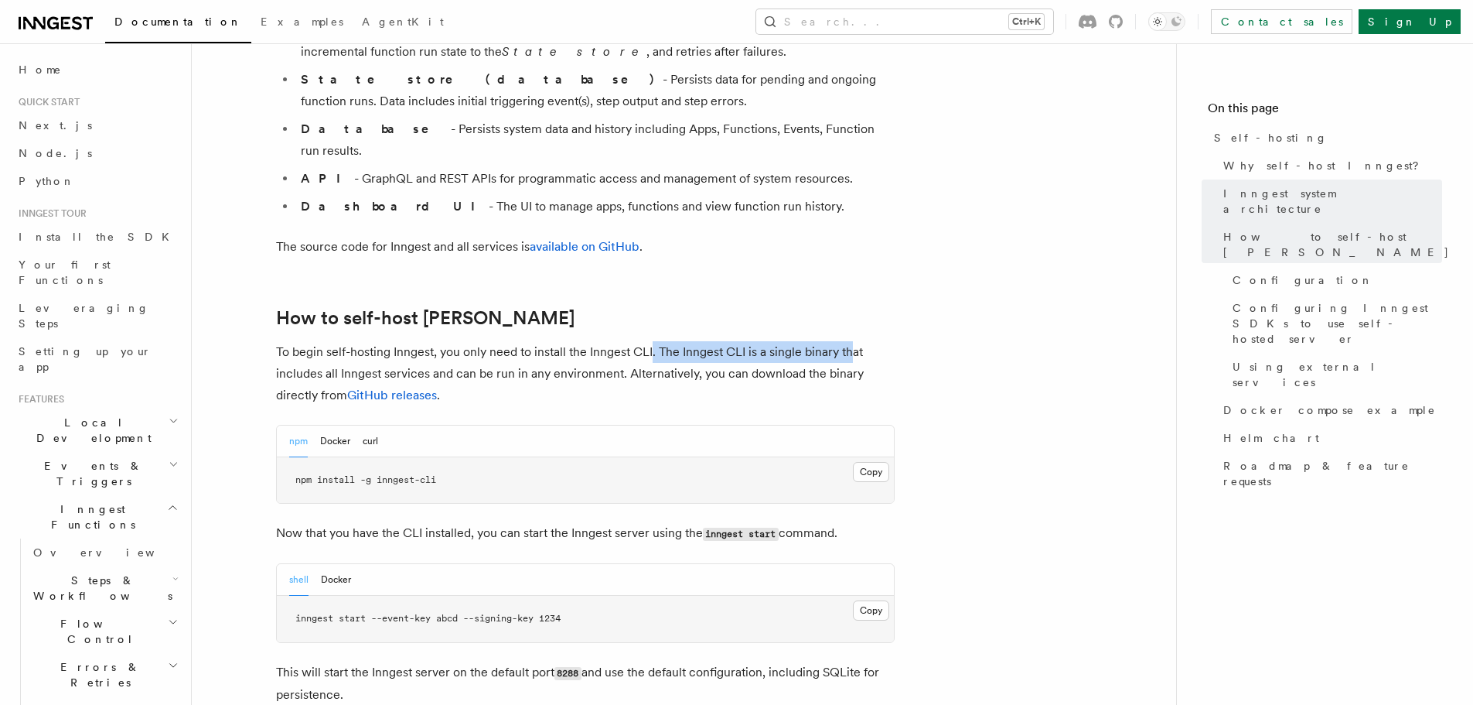
click at [852, 341] on p "To begin self-hosting Inngest, you only need to install the Inngest CLI. The In…" at bounding box center [585, 373] width 619 height 65
drag, startPoint x: 852, startPoint y: 309, endPoint x: 733, endPoint y: 312, distance: 119.1
click at [852, 341] on p "To begin self-hosting Inngest, you only need to install the Inngest CLI. The In…" at bounding box center [585, 373] width 619 height 65
drag, startPoint x: 437, startPoint y: 329, endPoint x: 537, endPoint y: 326, distance: 99.8
click at [537, 341] on p "To begin self-hosting Inngest, you only need to install the Inngest CLI. The In…" at bounding box center [585, 373] width 619 height 65
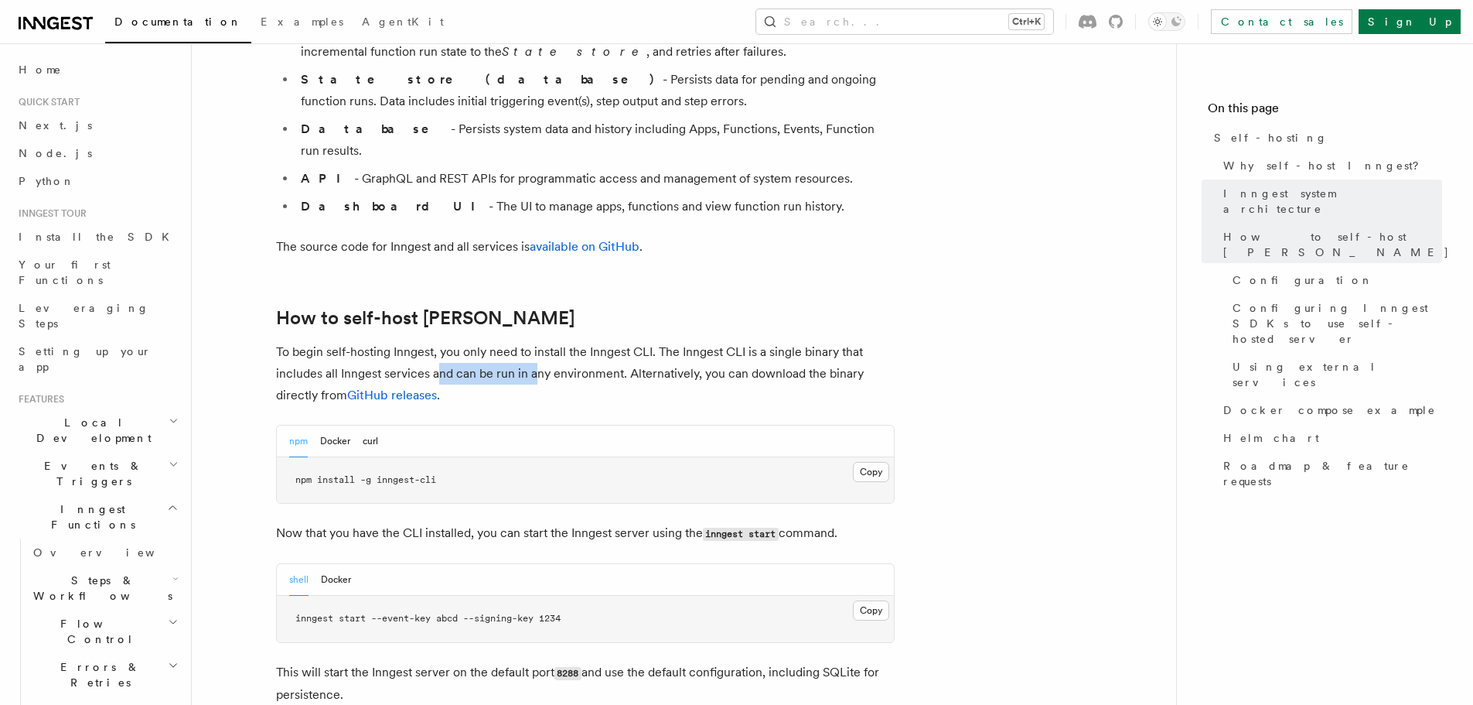
click at [537, 341] on p "To begin self-hosting Inngest, you only need to install the Inngest CLI. The In…" at bounding box center [585, 373] width 619 height 65
drag, startPoint x: 537, startPoint y: 326, endPoint x: 703, endPoint y: 324, distance: 166.3
click at [703, 341] on p "To begin self-hosting Inngest, you only need to install the Inngest CLI. The In…" at bounding box center [585, 373] width 619 height 65
click at [562, 341] on p "To begin self-hosting Inngest, you only need to install the Inngest CLI. The In…" at bounding box center [585, 373] width 619 height 65
click at [741, 341] on p "To begin self-hosting Inngest, you only need to install the Inngest CLI. The In…" at bounding box center [585, 373] width 619 height 65
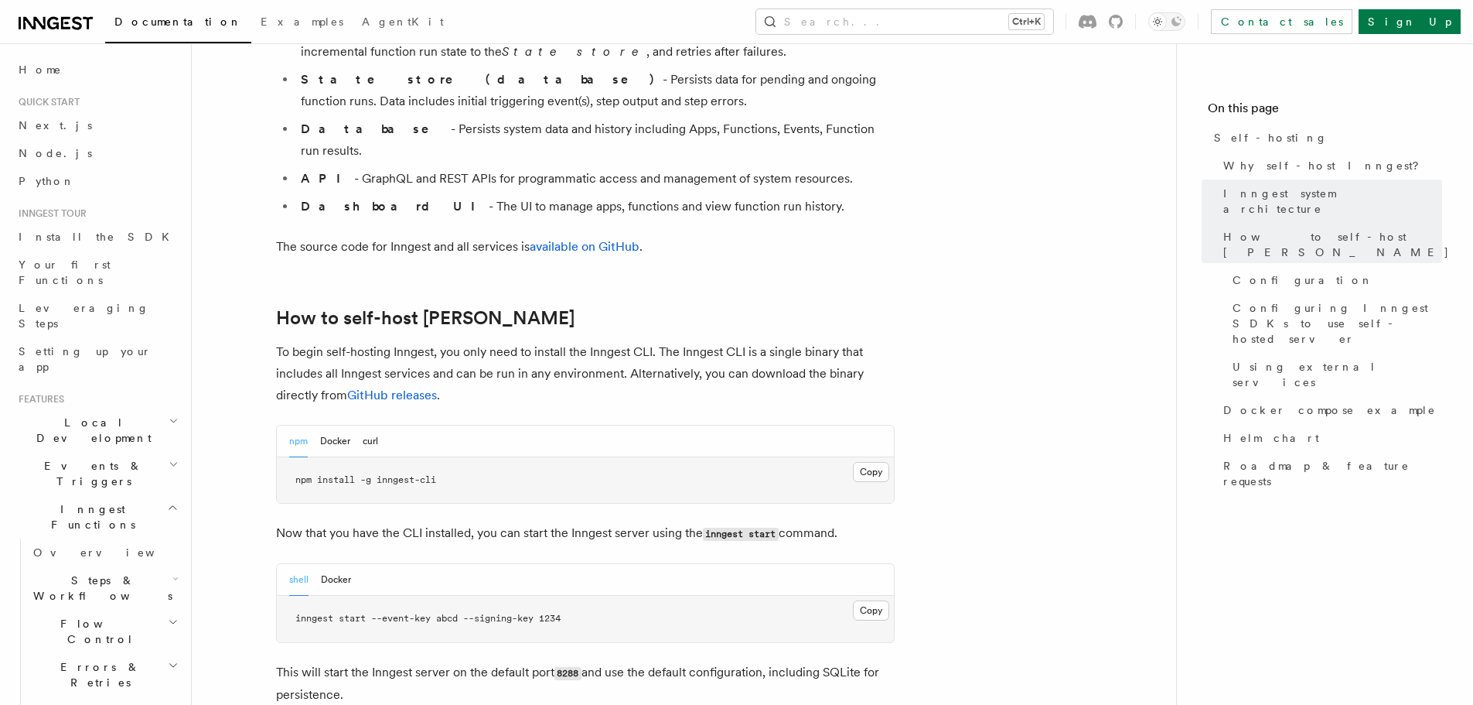
click at [794, 341] on p "To begin self-hosting Inngest, you only need to install the Inngest CLI. The In…" at bounding box center [585, 373] width 619 height 65
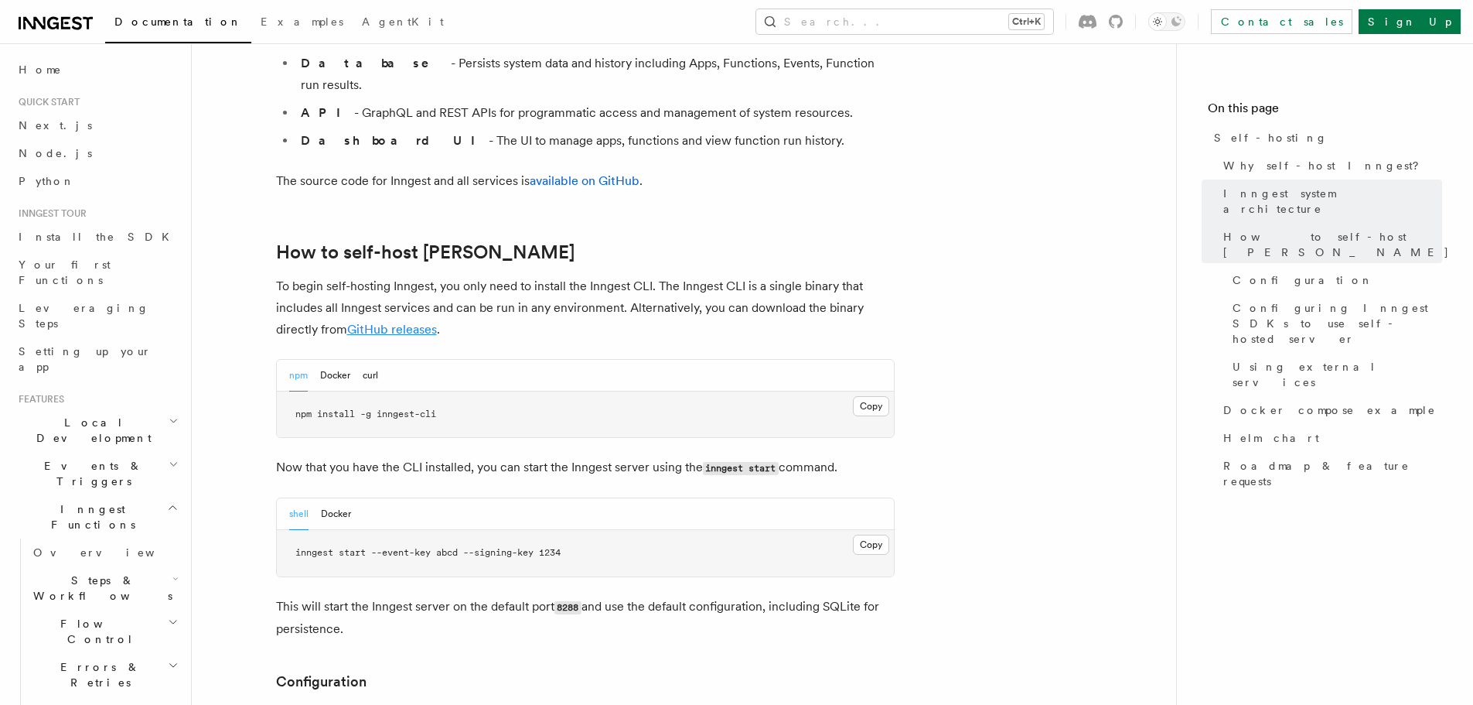
scroll to position [1470, 0]
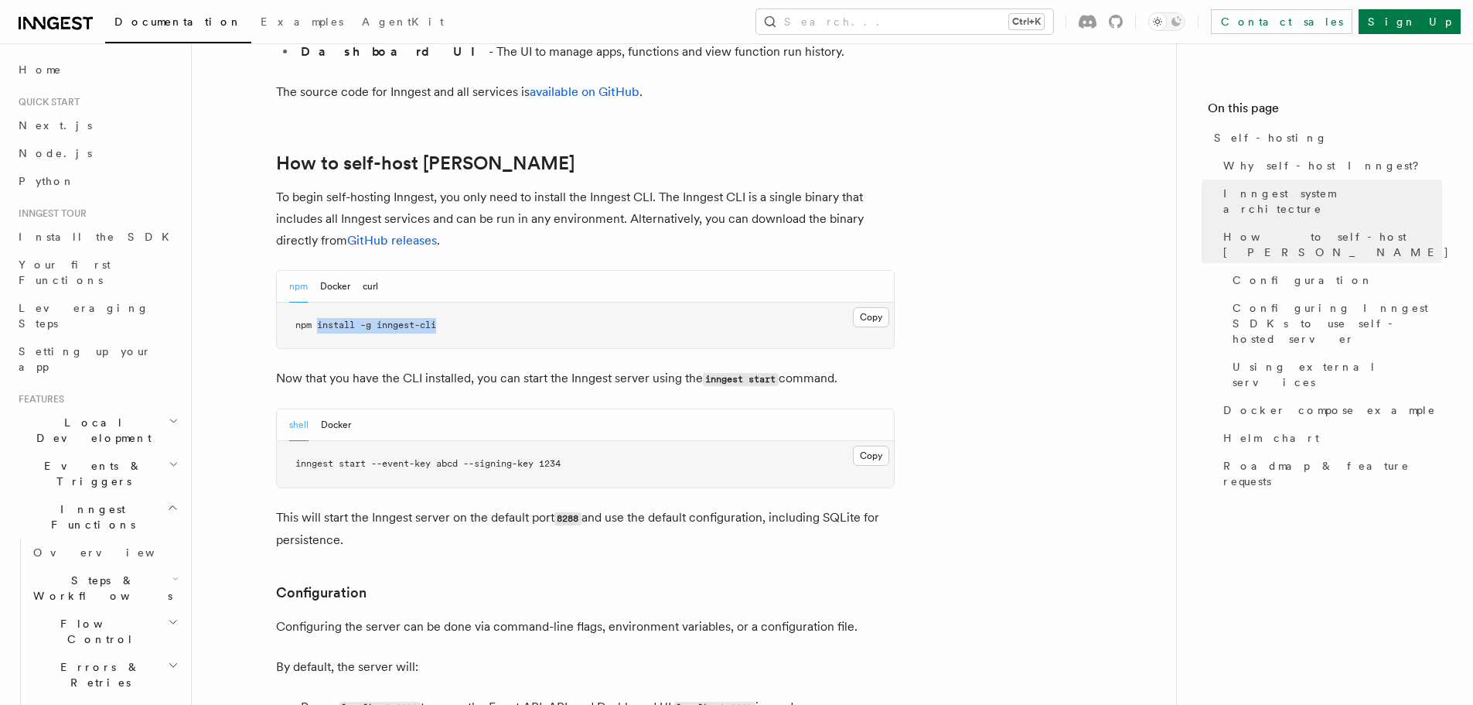
drag, startPoint x: 316, startPoint y: 293, endPoint x: 463, endPoint y: 293, distance: 147.0
click at [463, 302] on pre "npm install -g inngest-cli" at bounding box center [585, 325] width 617 height 46
drag, startPoint x: 361, startPoint y: 332, endPoint x: 570, endPoint y: 335, distance: 208.9
click at [570, 367] on p "Now that you have the CLI installed, you can start the Inngest server using the…" at bounding box center [585, 378] width 619 height 22
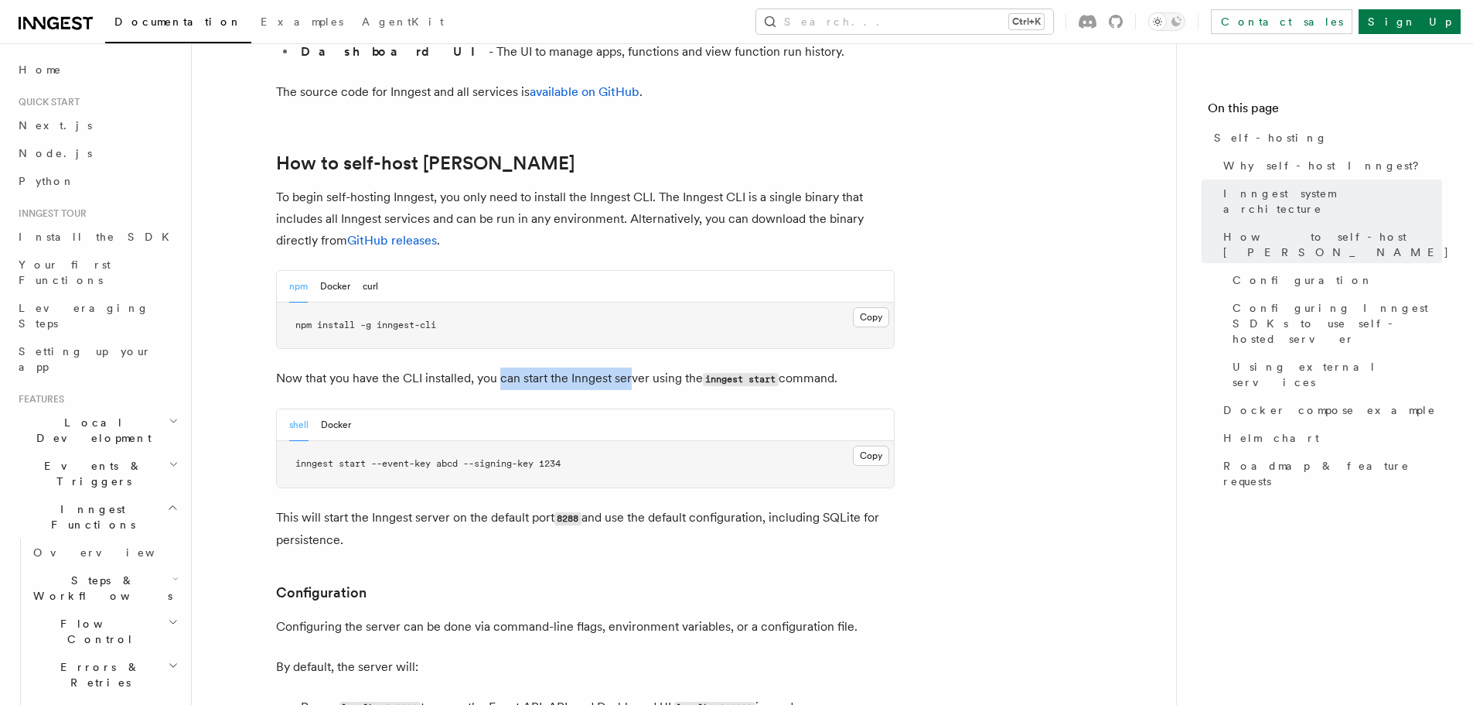
drag, startPoint x: 501, startPoint y: 333, endPoint x: 633, endPoint y: 334, distance: 132.3
click at [633, 367] on p "Now that you have the CLI installed, you can start the Inngest server using the…" at bounding box center [585, 378] width 619 height 22
drag, startPoint x: 633, startPoint y: 334, endPoint x: 645, endPoint y: 334, distance: 11.6
click at [633, 367] on p "Now that you have the CLI installed, you can start the Inngest server using the…" at bounding box center [585, 378] width 619 height 22
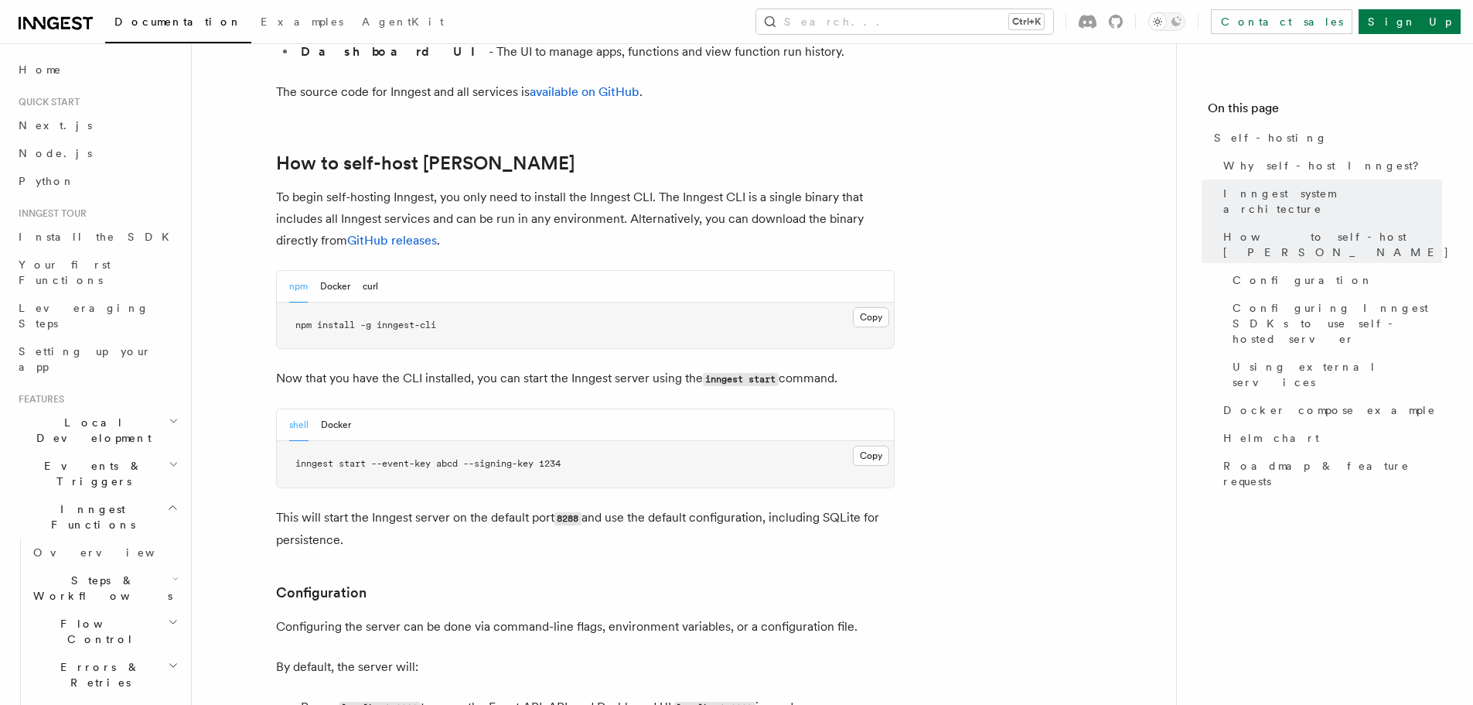
click at [725, 373] on code "inngest start" at bounding box center [741, 379] width 76 height 13
drag, startPoint x: 370, startPoint y: 419, endPoint x: 492, endPoint y: 418, distance: 121.4
click at [492, 458] on span "inngest start --event-key abcd --signing-key 1234" at bounding box center [427, 463] width 265 height 11
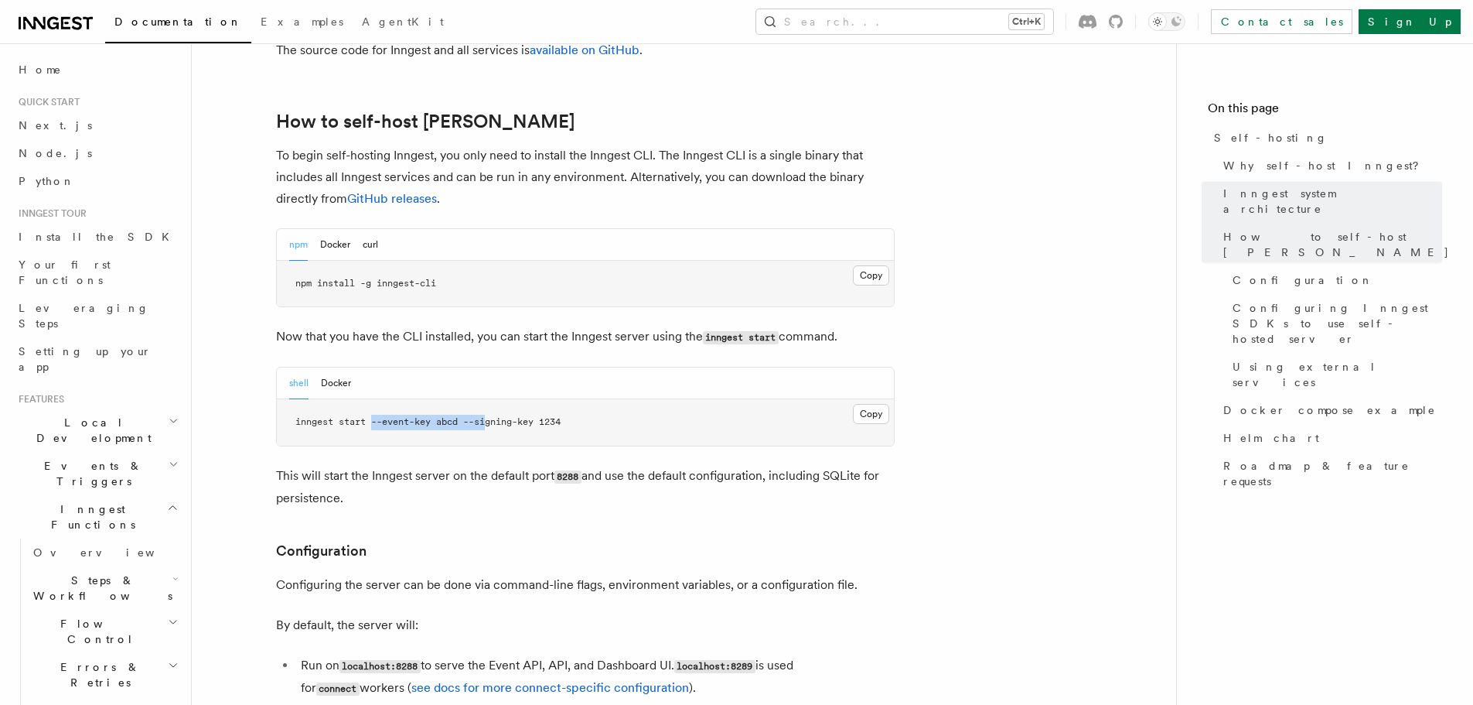
scroll to position [1547, 0]
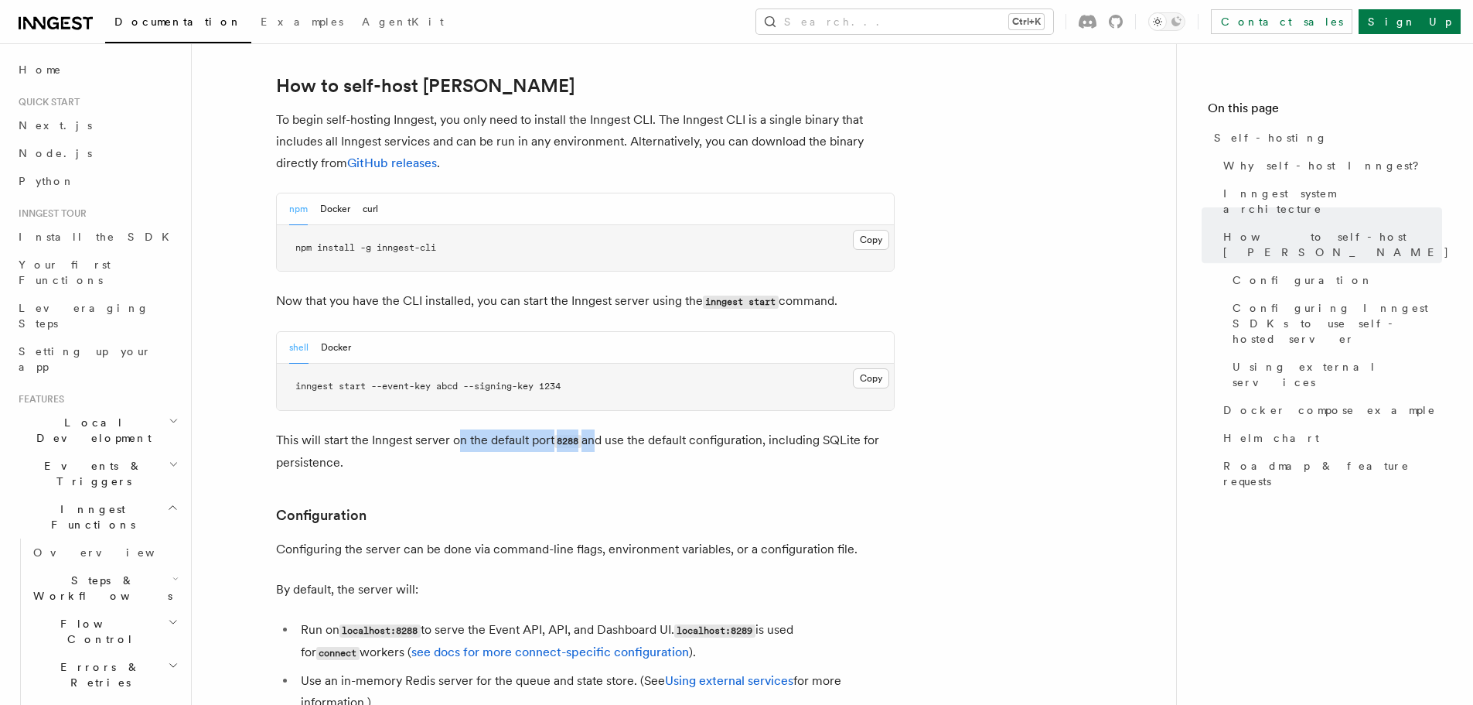
drag, startPoint x: 458, startPoint y: 398, endPoint x: 596, endPoint y: 399, distance: 137.7
click at [596, 429] on p "This will start the Inngest server on the default port 8288 and use the default…" at bounding box center [585, 451] width 619 height 44
click at [626, 429] on p "This will start the Inngest server on the default port 8288 and use the default…" at bounding box center [585, 451] width 619 height 44
drag, startPoint x: 639, startPoint y: 394, endPoint x: 744, endPoint y: 396, distance: 105.2
click at [743, 429] on p "This will start the Inngest server on the default port 8288 and use the default…" at bounding box center [585, 451] width 619 height 44
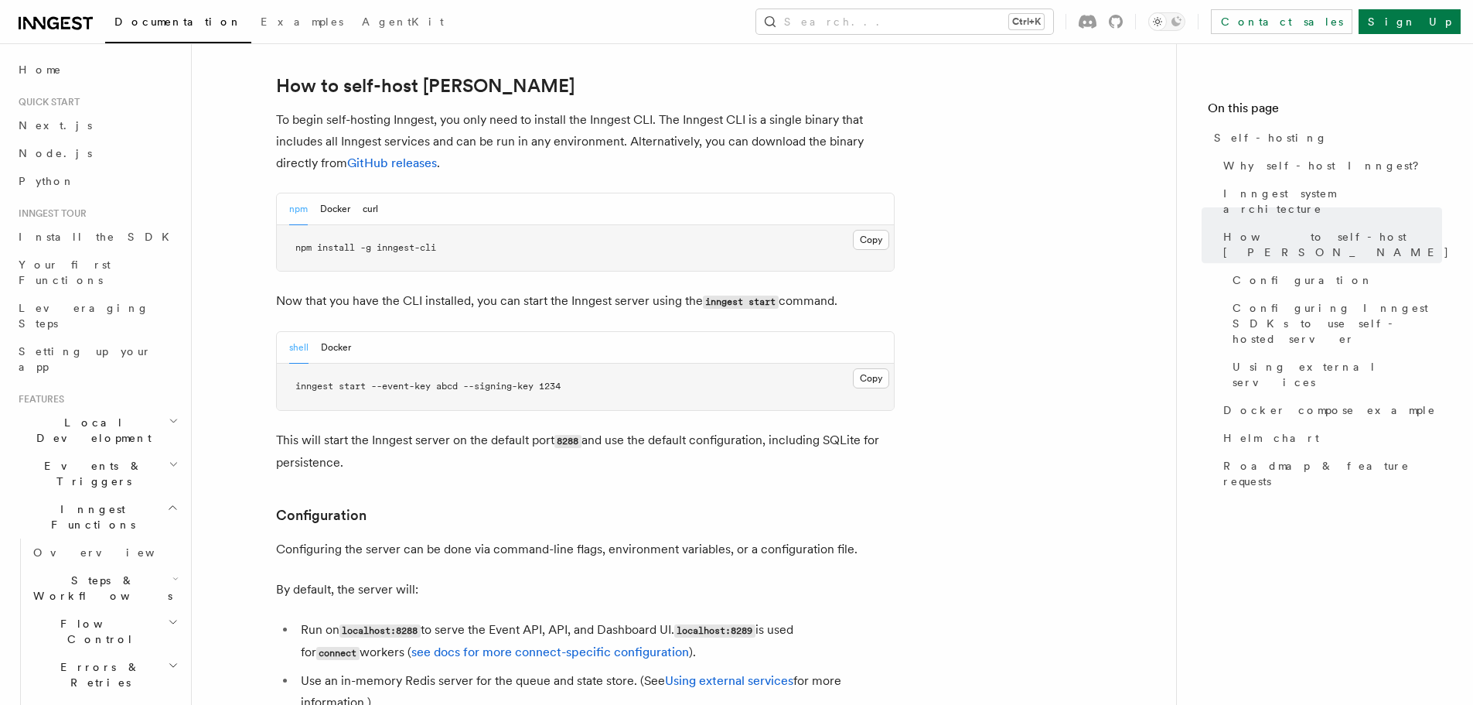
click at [845, 429] on p "This will start the Inngest server on the default port 8288 and use the default…" at bounding box center [585, 451] width 619 height 44
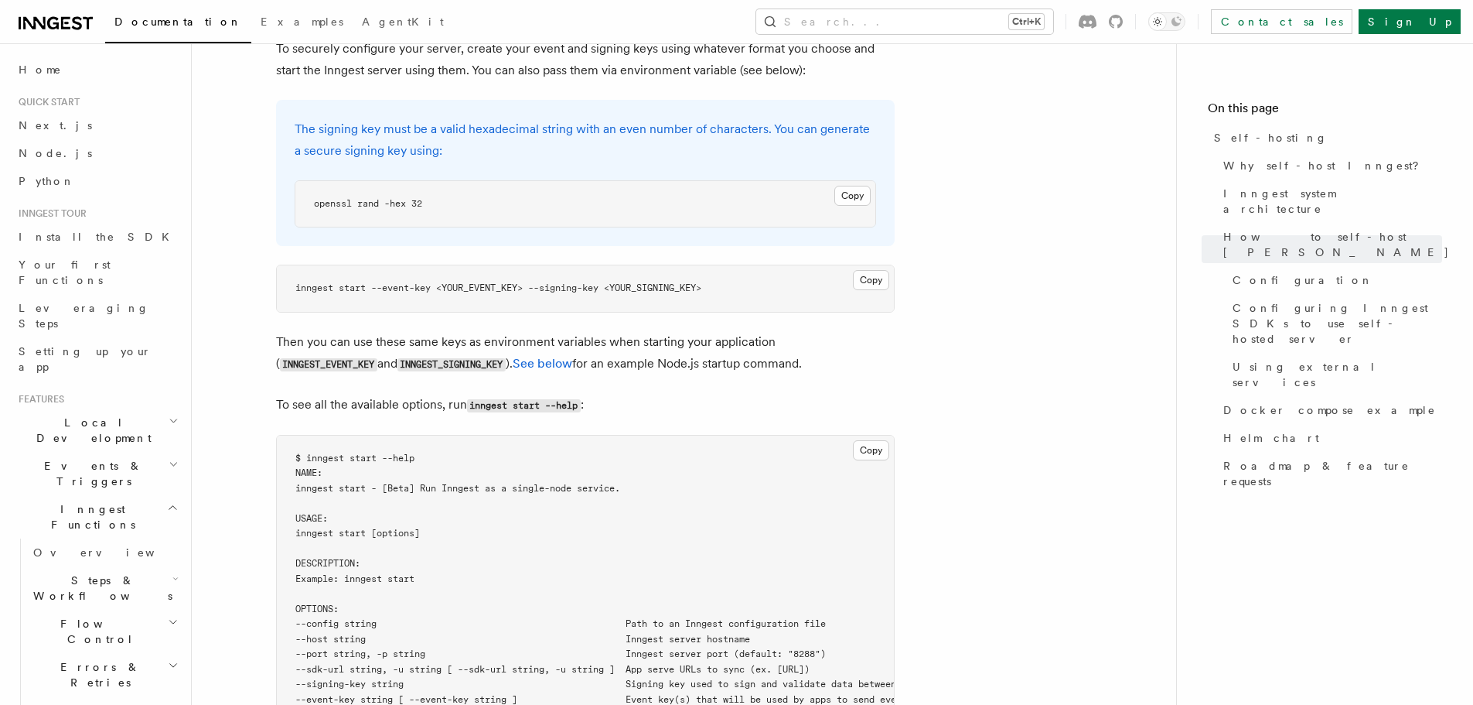
scroll to position [2320, 0]
drag, startPoint x: 391, startPoint y: 300, endPoint x: 621, endPoint y: 298, distance: 229.7
click at [621, 330] on p "Then you can use these same keys as environment variables when starting your ap…" at bounding box center [585, 352] width 619 height 44
click at [677, 330] on p "Then you can use these same keys as environment variables when starting your ap…" at bounding box center [585, 352] width 619 height 44
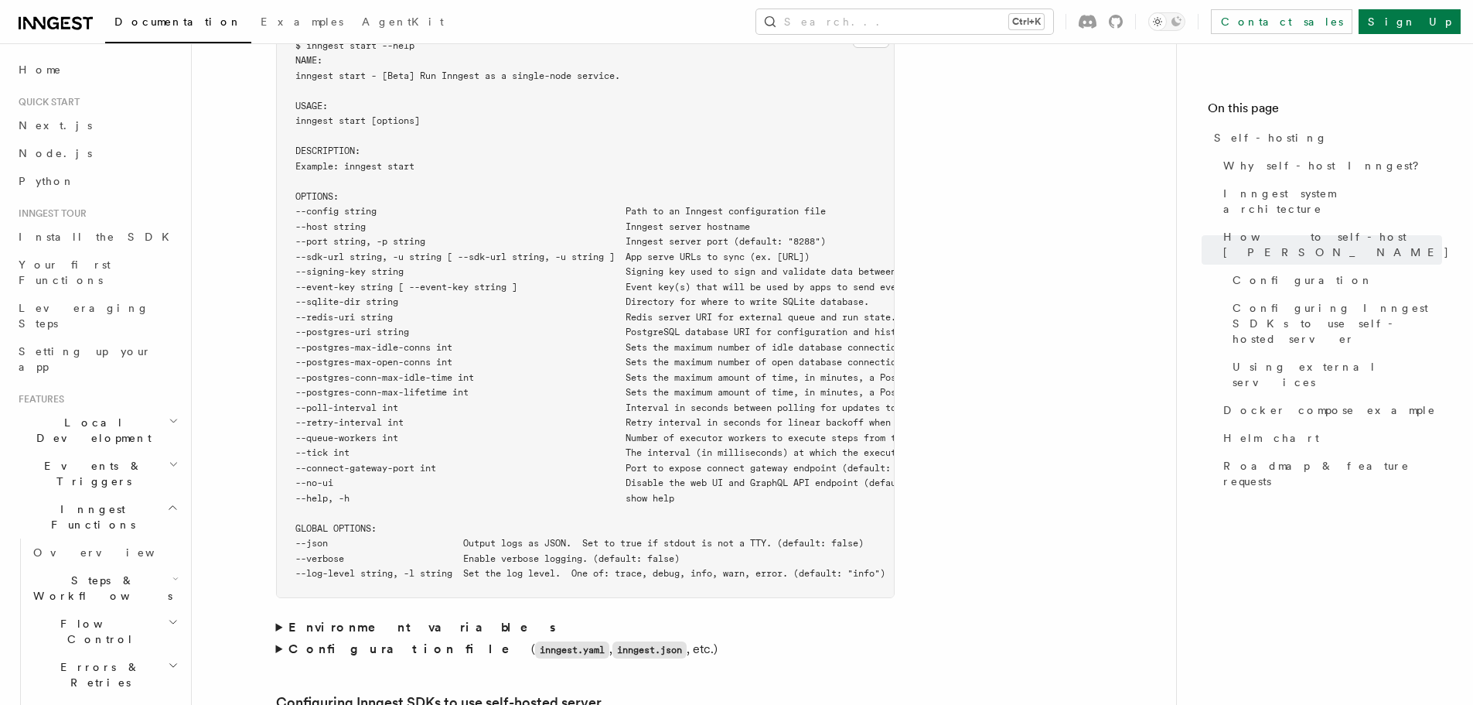
scroll to position [2939, 0]
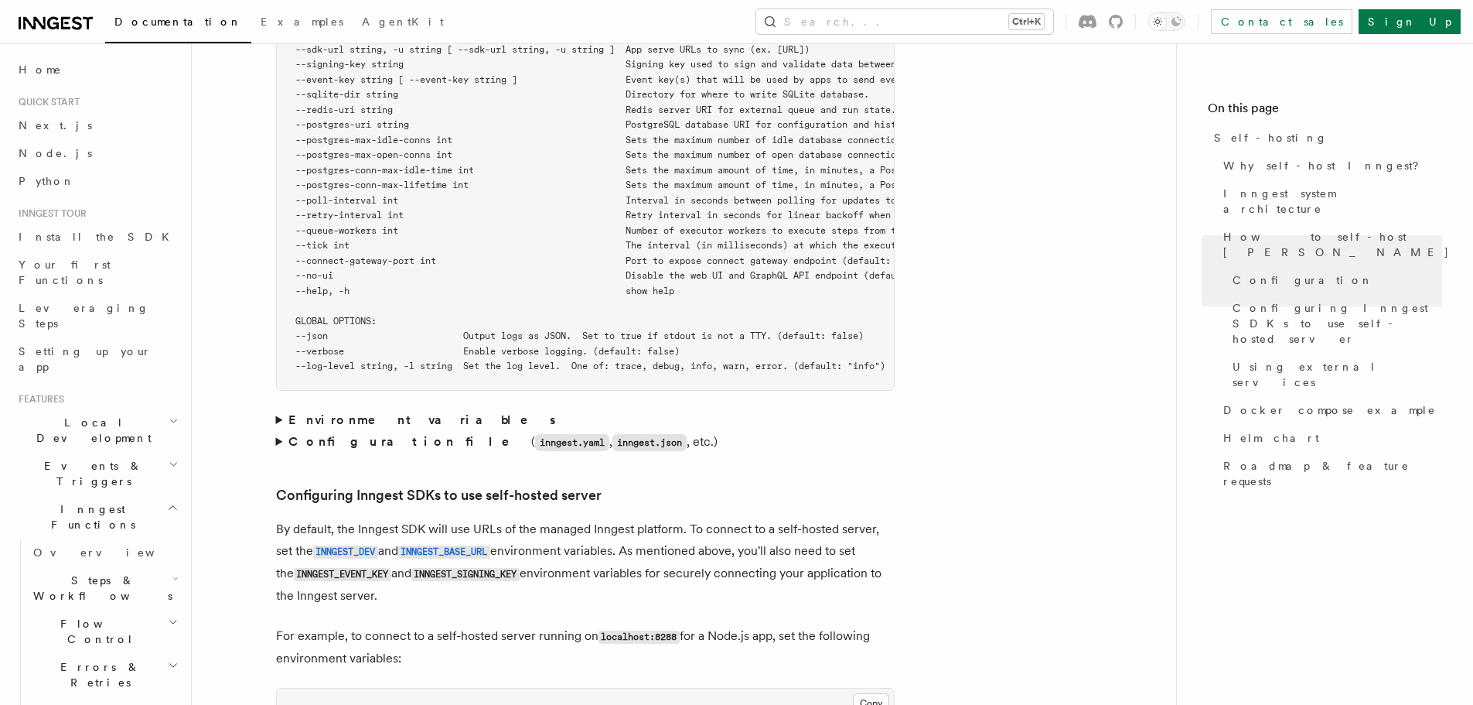
click at [284, 431] on summary "Configuration file ( inngest.yaml , inngest.json , etc.)" at bounding box center [585, 442] width 619 height 22
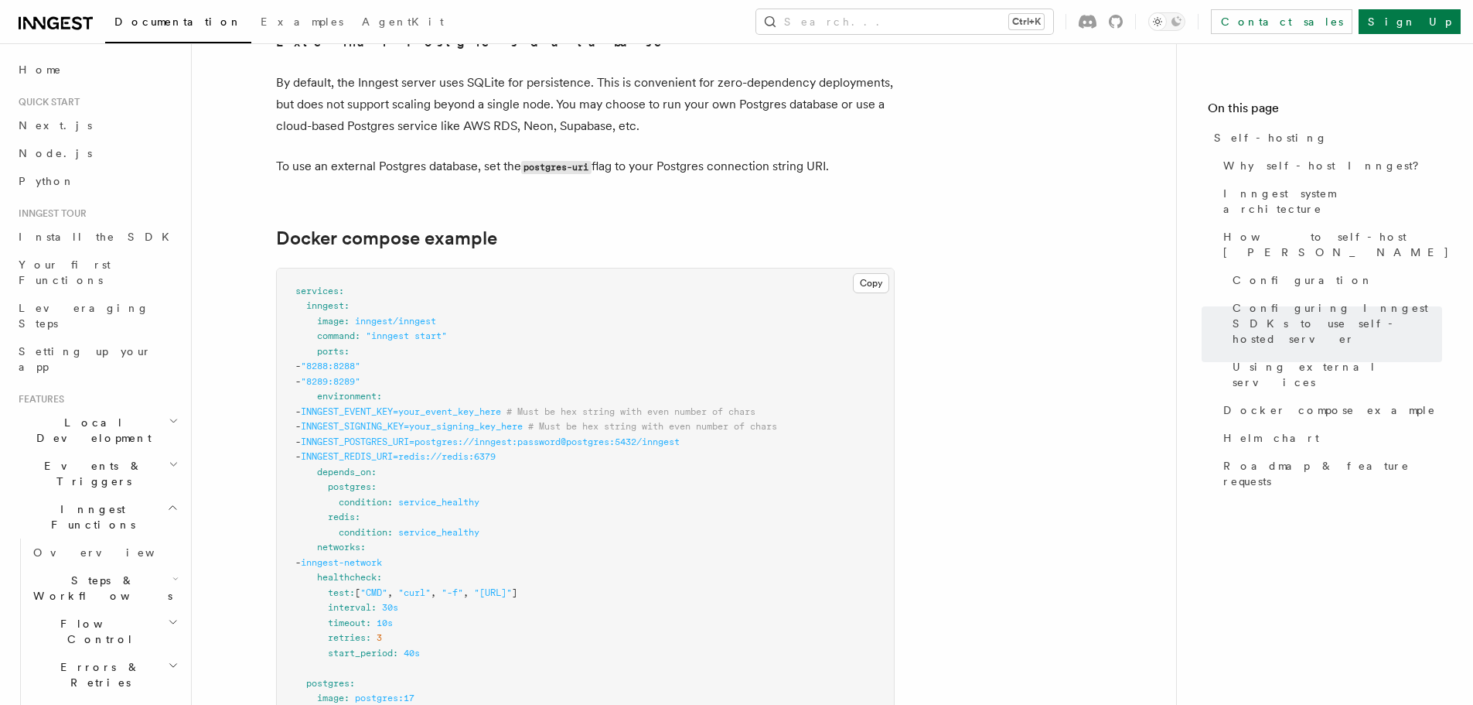
scroll to position [4331, 0]
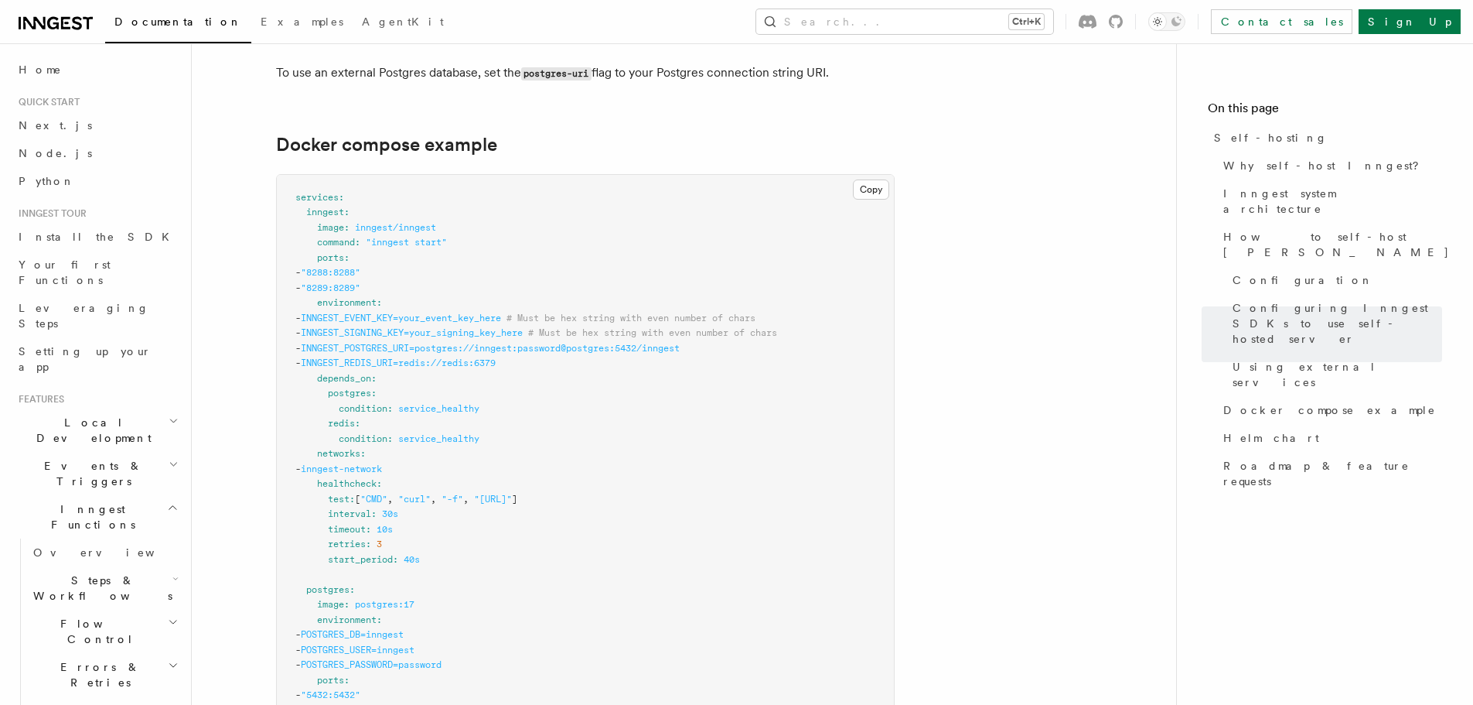
click at [430, 294] on pre "services : inngest : image : inngest/inngest command : "inngest start" ports : …" at bounding box center [585, 688] width 617 height 1026
click at [430, 343] on span "INNGEST_POSTGRES_URI=postgres://inngest:password@postgres:5432/inngest" at bounding box center [490, 348] width 379 height 11
click at [418, 357] on span "INNGEST_REDIS_URI=redis://redis:6379" at bounding box center [398, 362] width 195 height 11
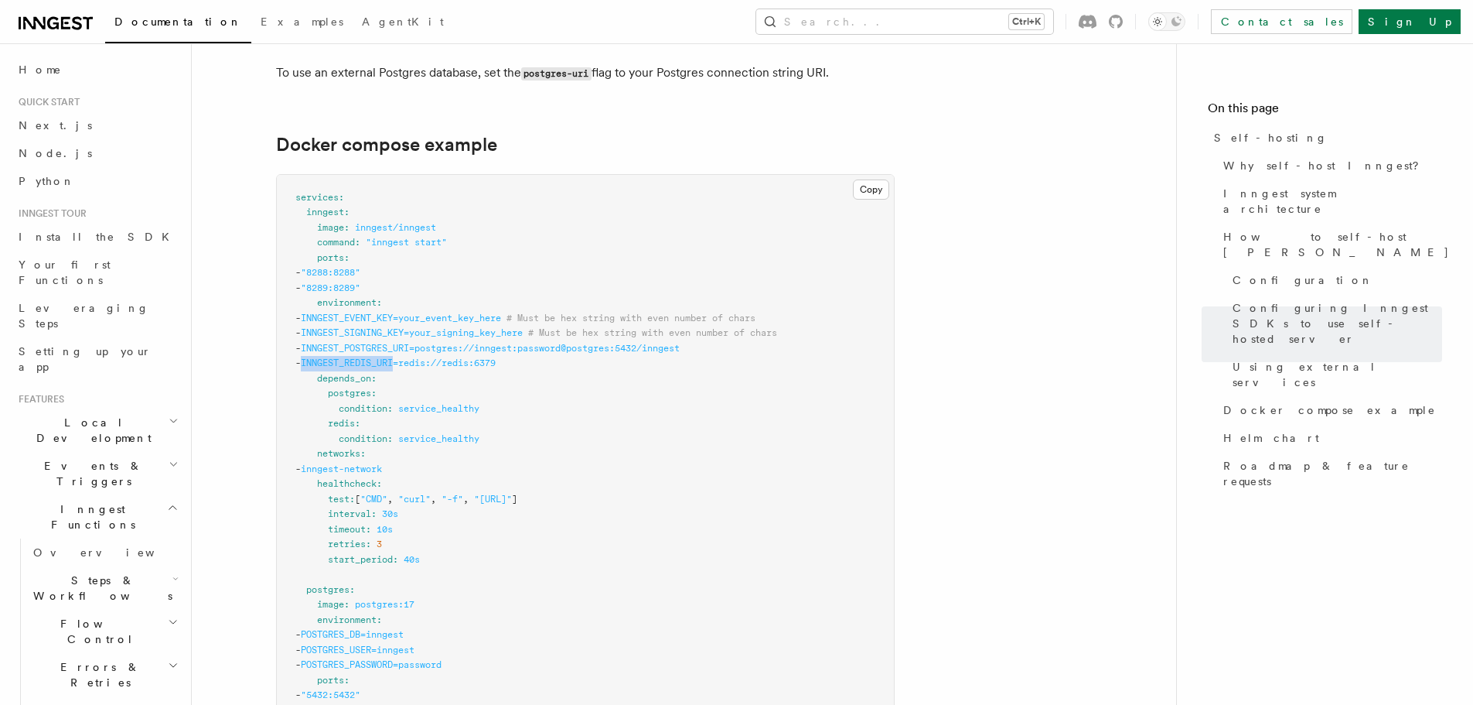
click at [418, 357] on span "INNGEST_REDIS_URI=redis://redis:6379" at bounding box center [398, 362] width 195 height 11
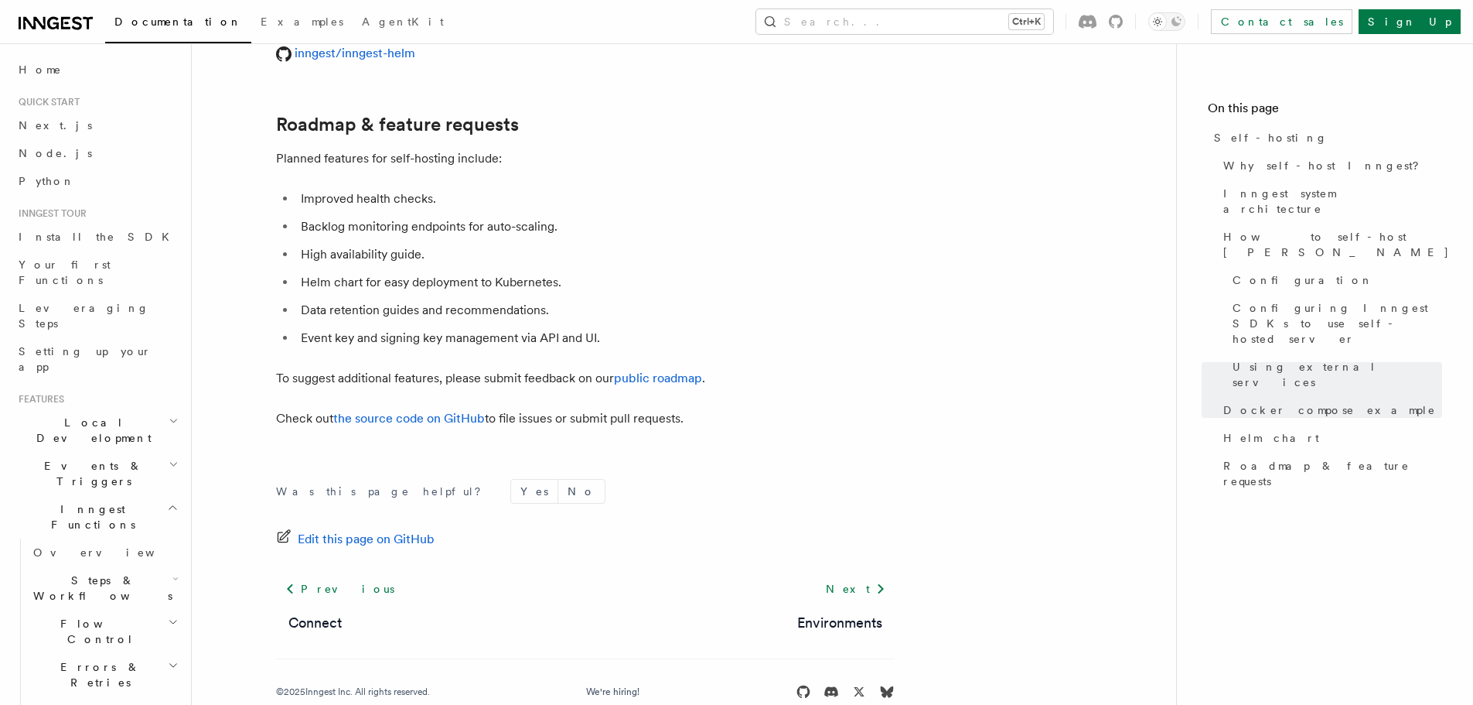
scroll to position [6032, 0]
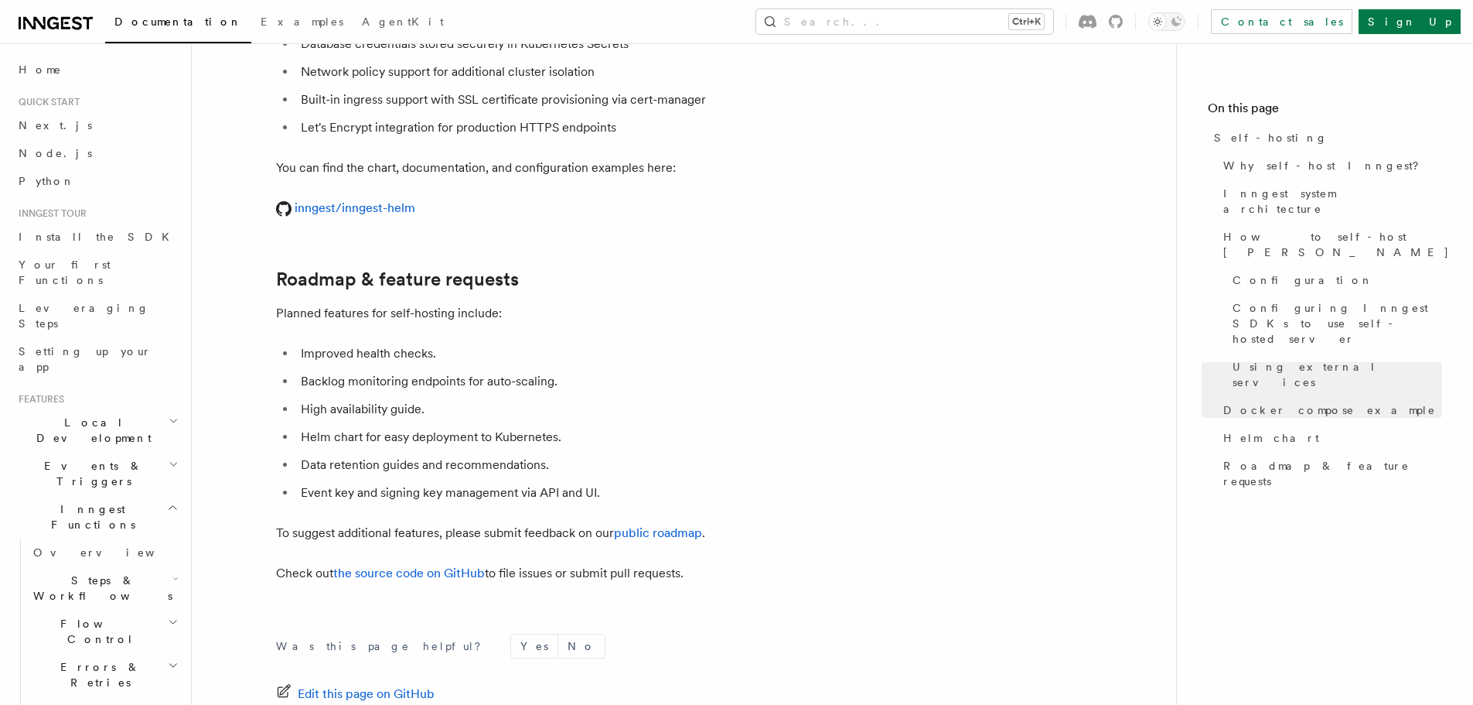
click at [354, 343] on li "Improved health checks." at bounding box center [595, 354] width 599 height 22
click at [354, 370] on li "Backlog monitoring endpoints for auto-scaling." at bounding box center [595, 381] width 599 height 22
click at [354, 398] on li "High availability guide." at bounding box center [595, 409] width 599 height 22
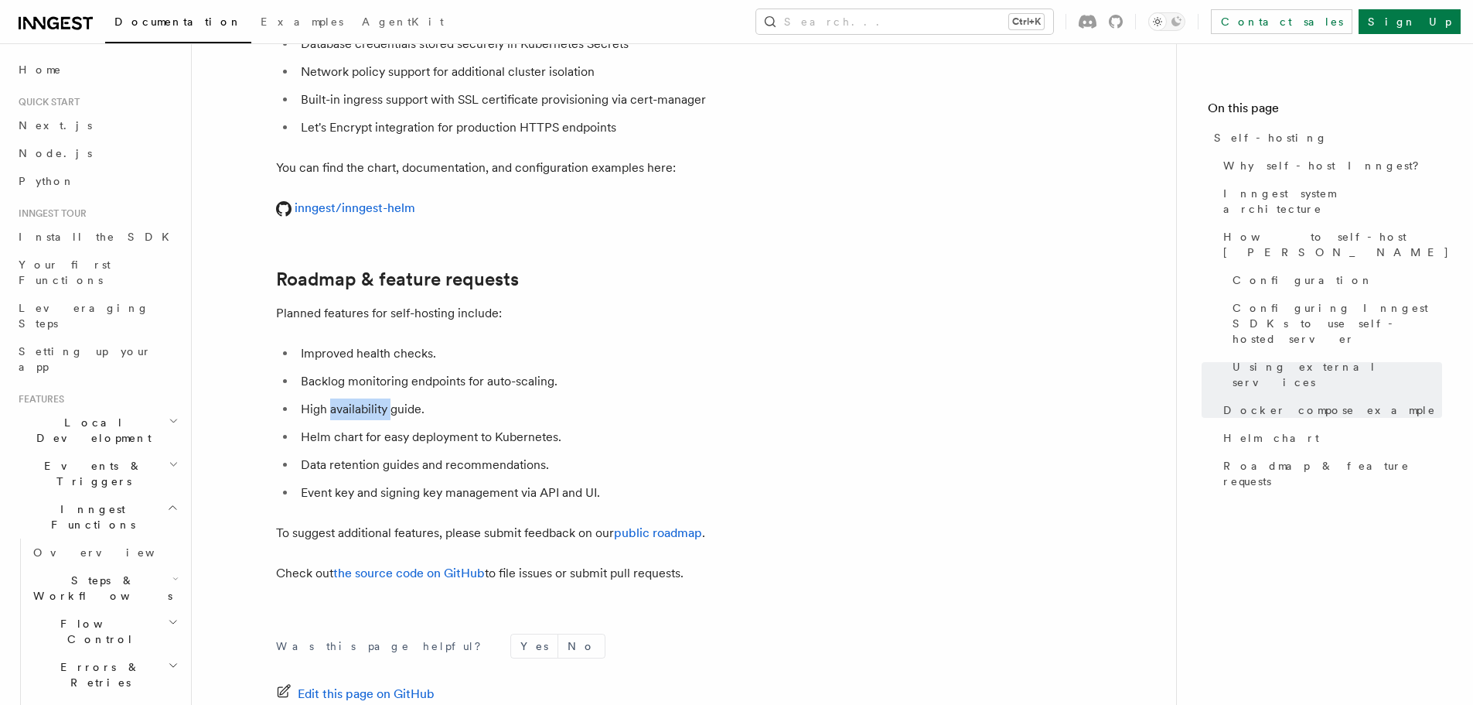
drag, startPoint x: 354, startPoint y: 367, endPoint x: 354, endPoint y: 401, distance: 33.3
click at [354, 398] on li "High availability guide." at bounding box center [595, 409] width 599 height 22
click at [354, 426] on li "Helm chart for easy deployment to Kubernetes." at bounding box center [595, 437] width 599 height 22
drag, startPoint x: 354, startPoint y: 410, endPoint x: 355, endPoint y: 425, distance: 15.5
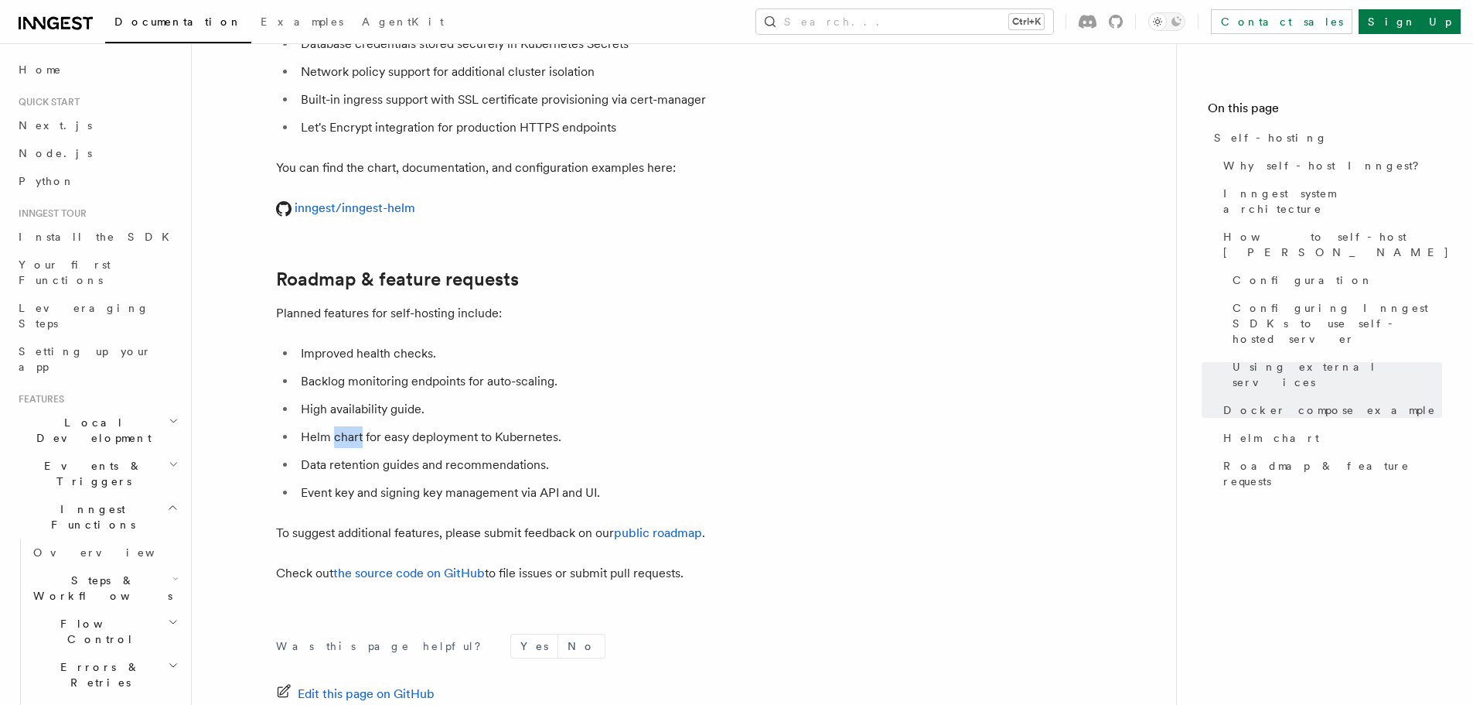
click at [354, 426] on li "Helm chart for easy deployment to Kubernetes." at bounding box center [595, 437] width 599 height 22
click at [355, 454] on li "Data retention guides and recommendations." at bounding box center [595, 465] width 599 height 22
drag, startPoint x: 355, startPoint y: 425, endPoint x: 355, endPoint y: 437, distance: 11.6
click at [355, 454] on li "Data retention guides and recommendations." at bounding box center [595, 465] width 599 height 22
click at [355, 482] on li "Event key and signing key management via API and UI." at bounding box center [595, 493] width 599 height 22
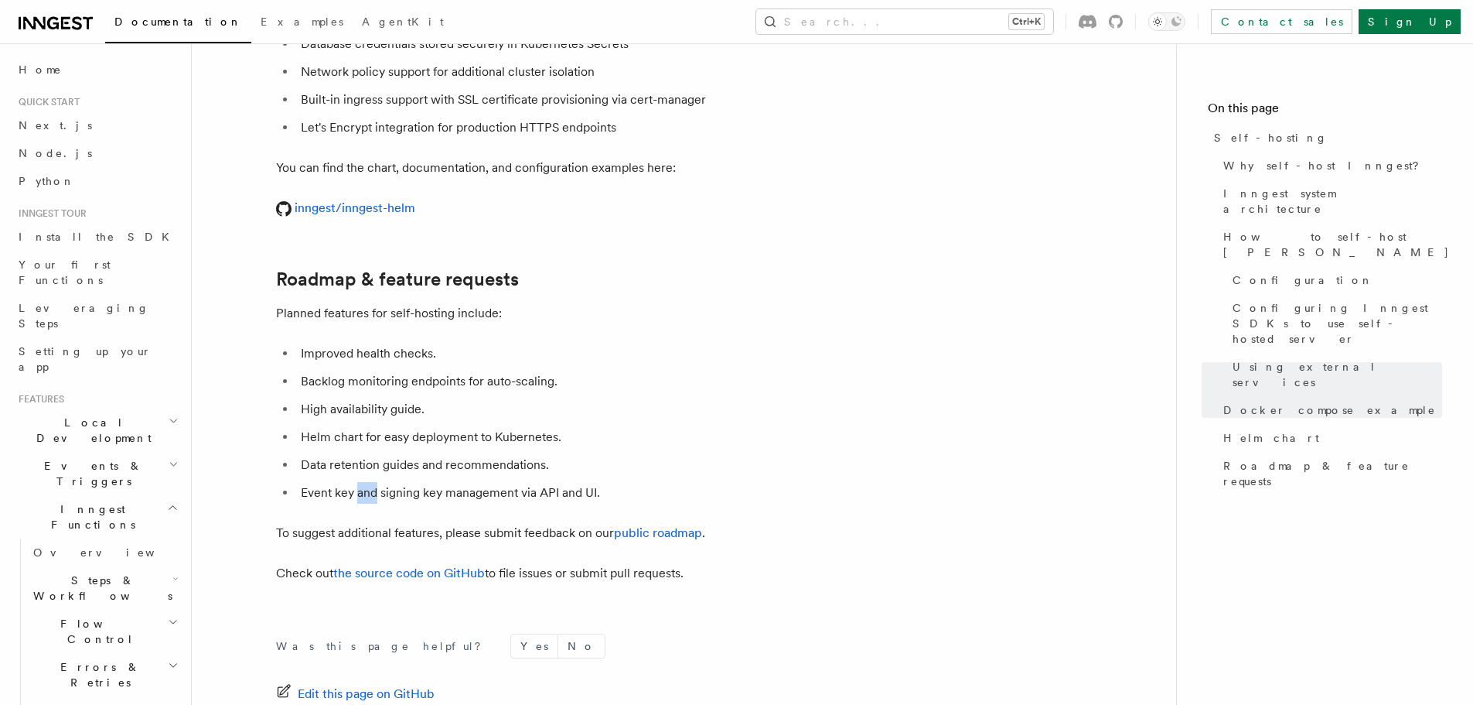
click at [355, 482] on li "Event key and signing key management via API and UI." at bounding box center [595, 493] width 599 height 22
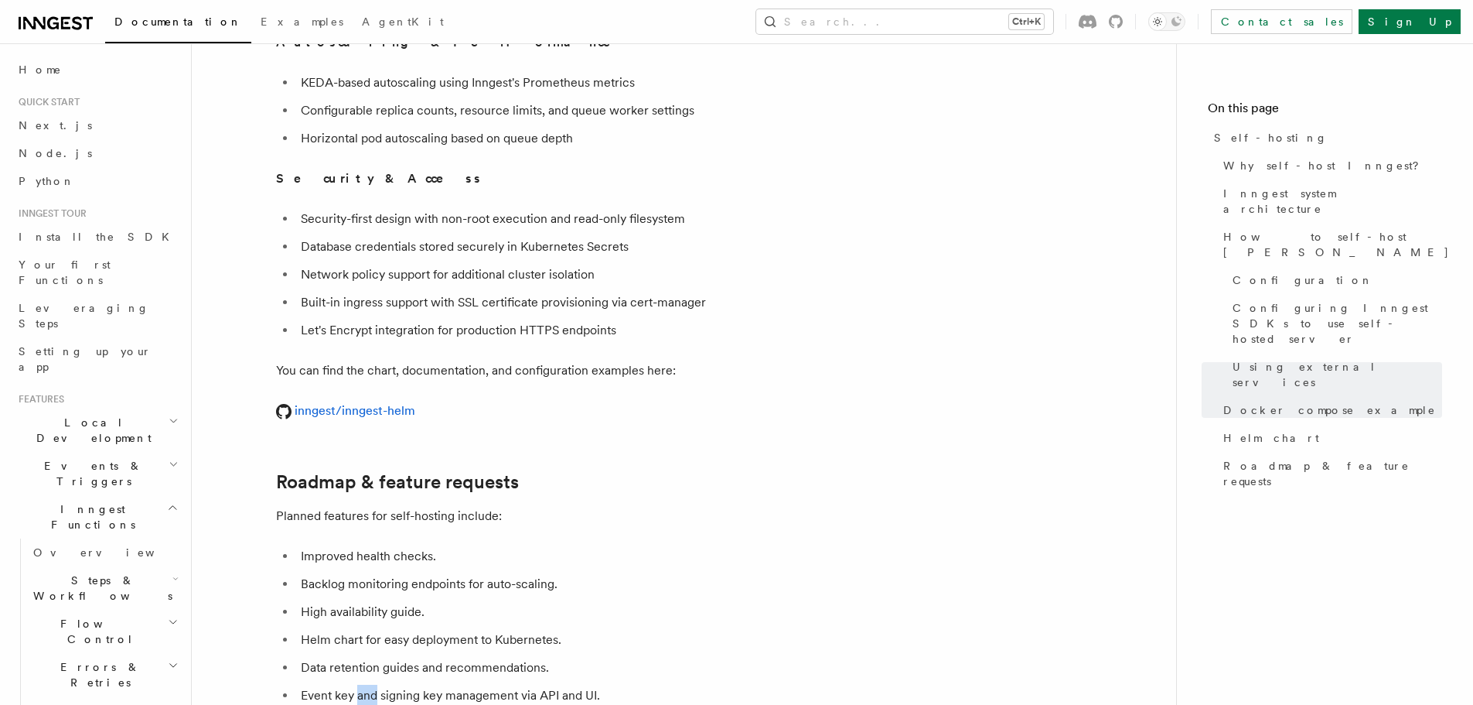
scroll to position [5723, 0]
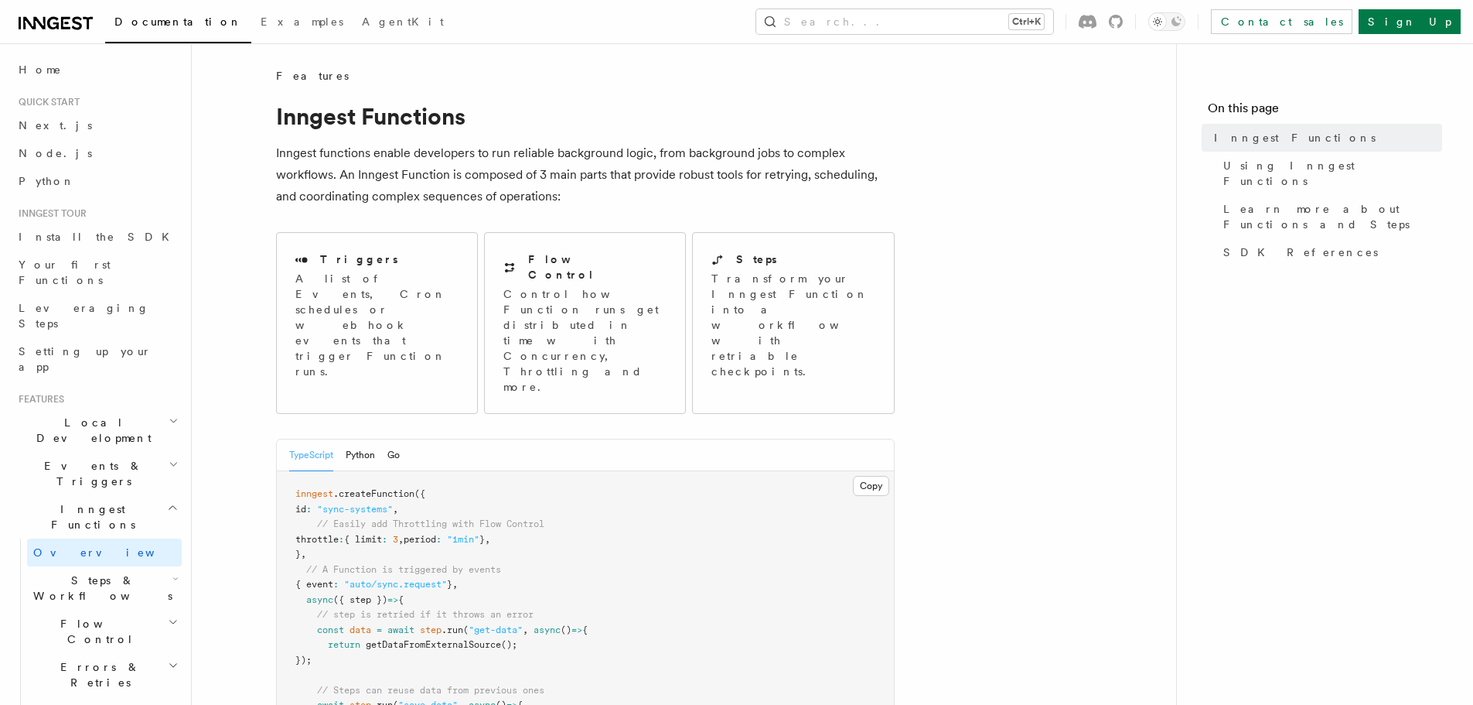
scroll to position [796, 0]
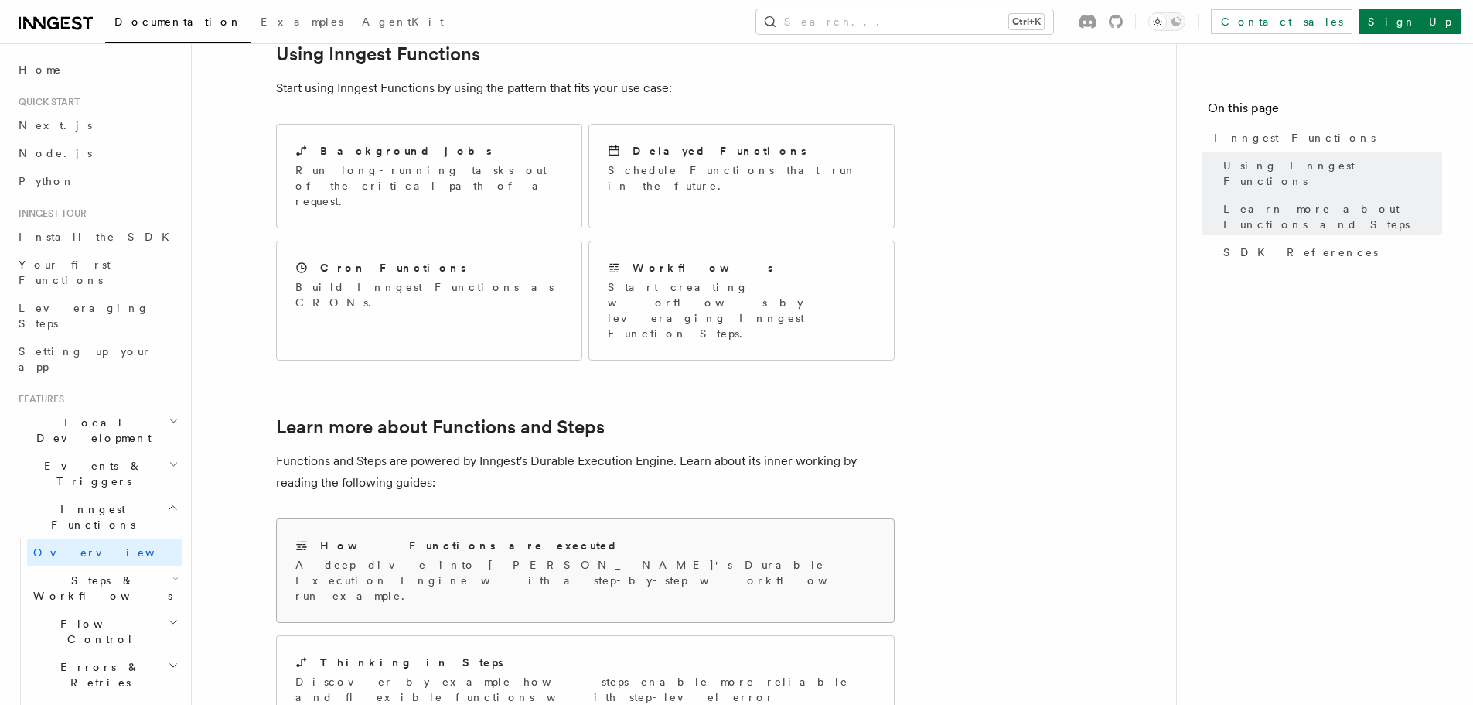
click at [462, 557] on p "A deep dive into [PERSON_NAME]'s Durable Execution Engine with a step-by-step w…" at bounding box center [585, 580] width 580 height 46
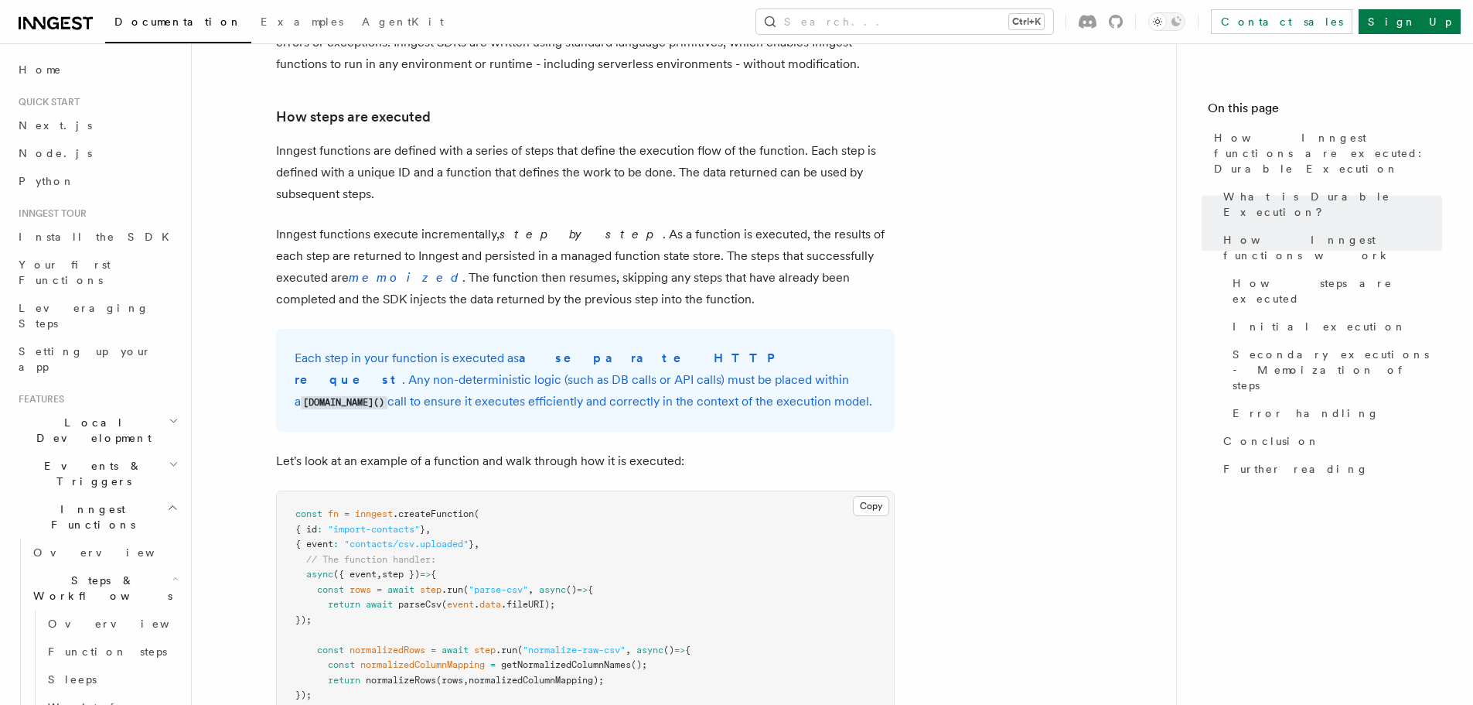
scroll to position [1315, 0]
